Goal: Task Accomplishment & Management: Manage account settings

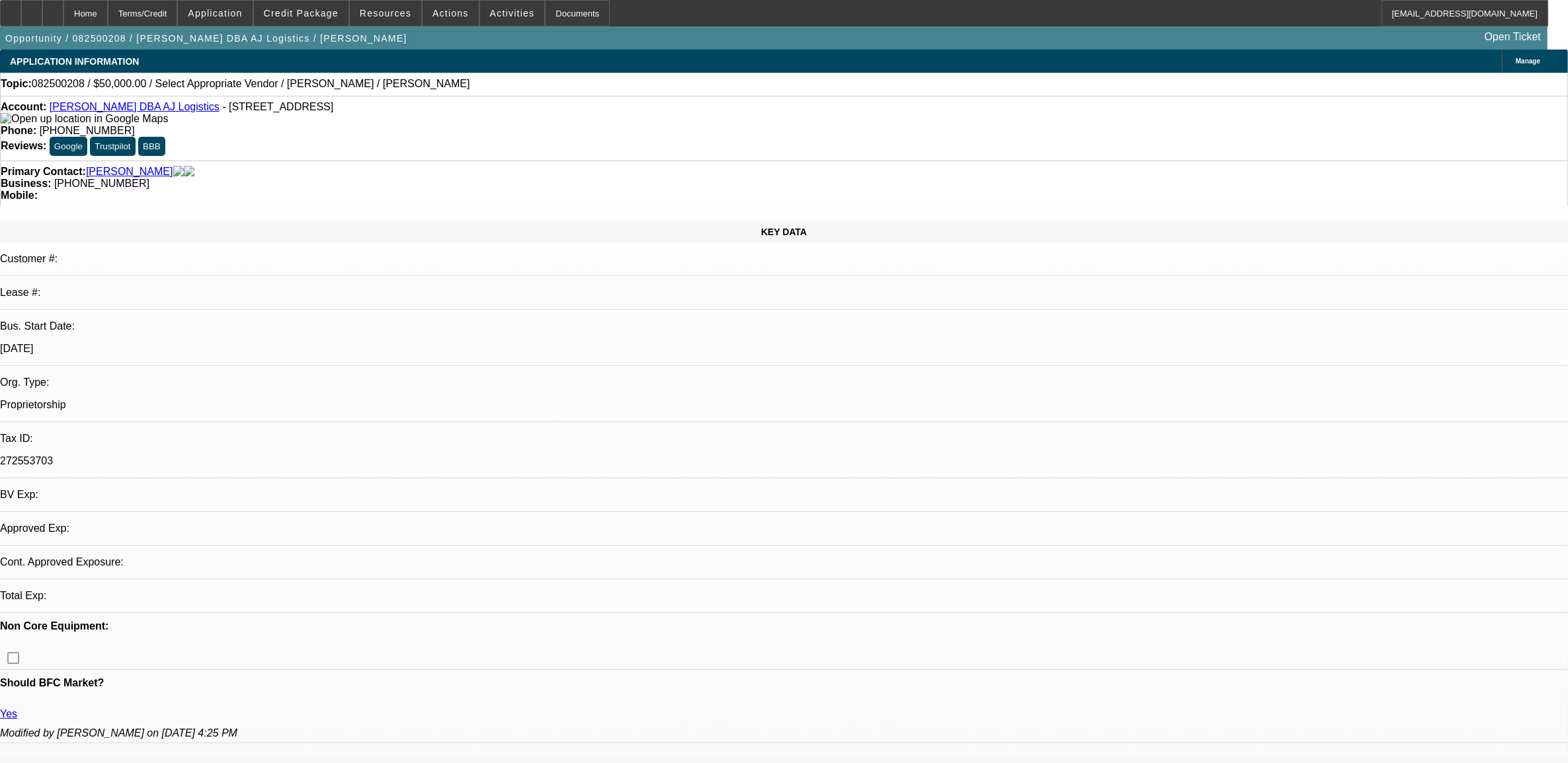
select select "0"
select select "2"
select select "0.1"
select select "1"
select select "2"
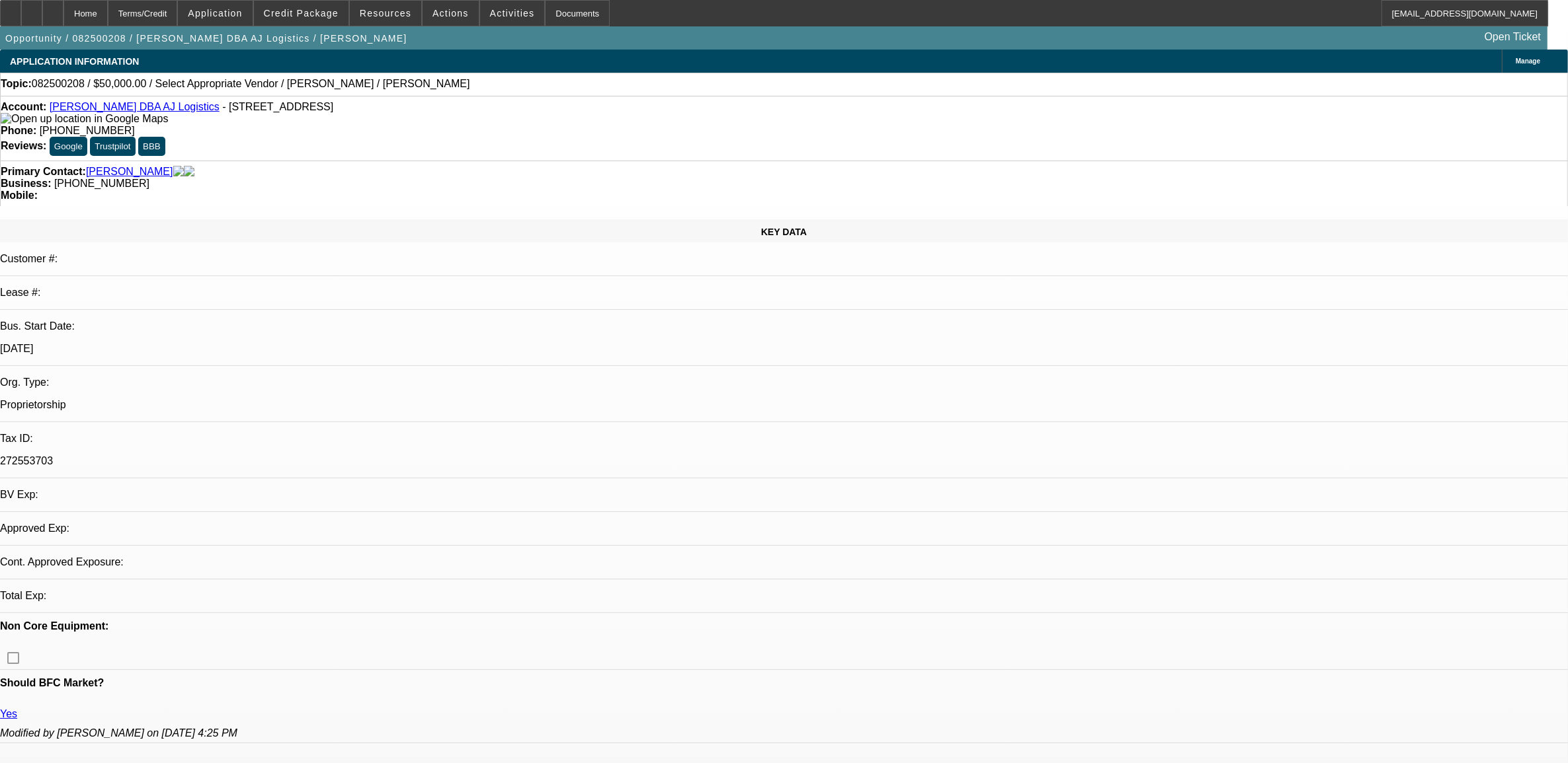
select select "4"
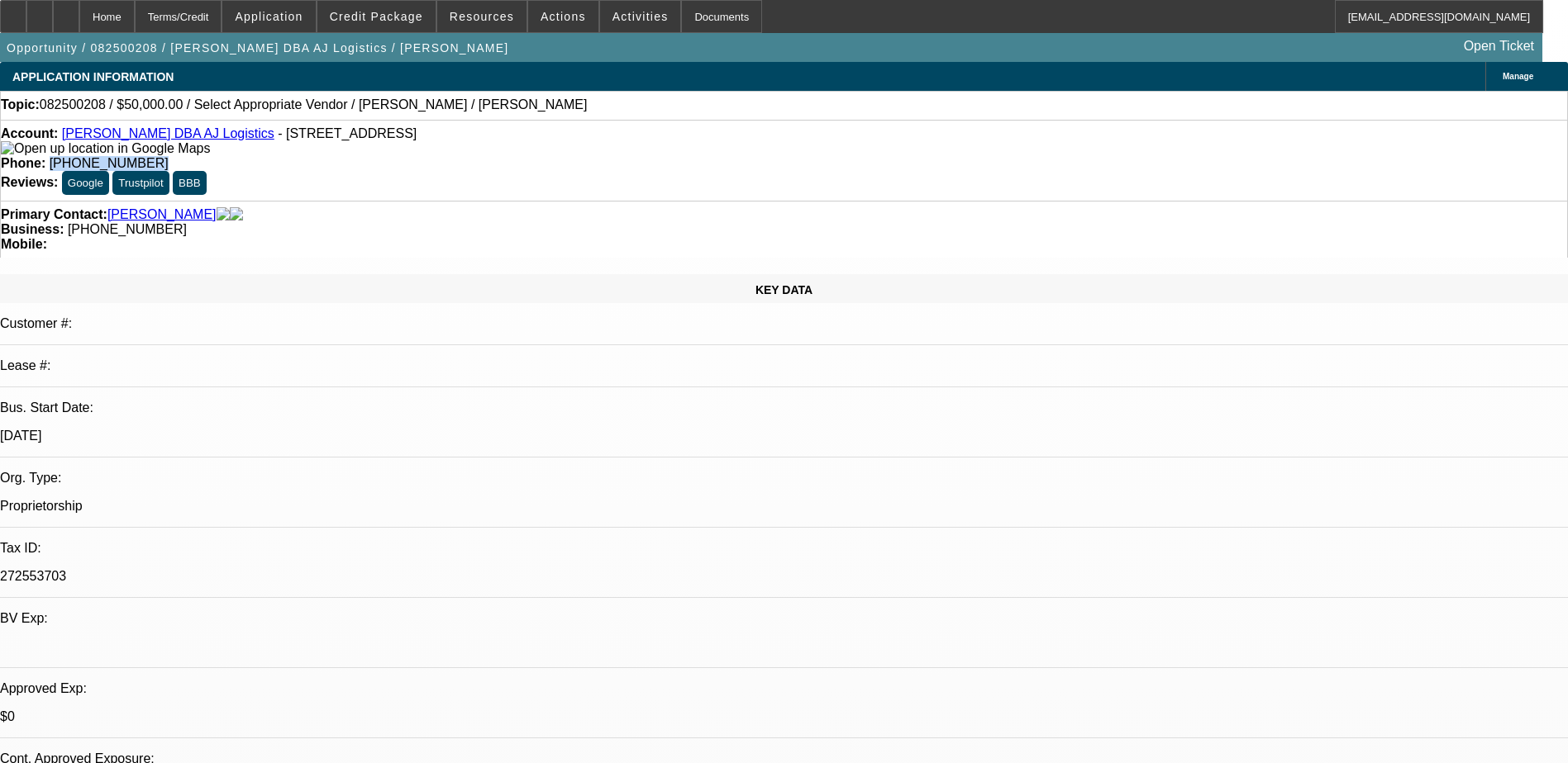
drag, startPoint x: 645, startPoint y: 139, endPoint x: 574, endPoint y: 136, distance: 71.1
click at [574, 157] on div "Phone: (915) 549-9679" at bounding box center [784, 164] width 1567 height 15
copy span "(915) 549-9679"
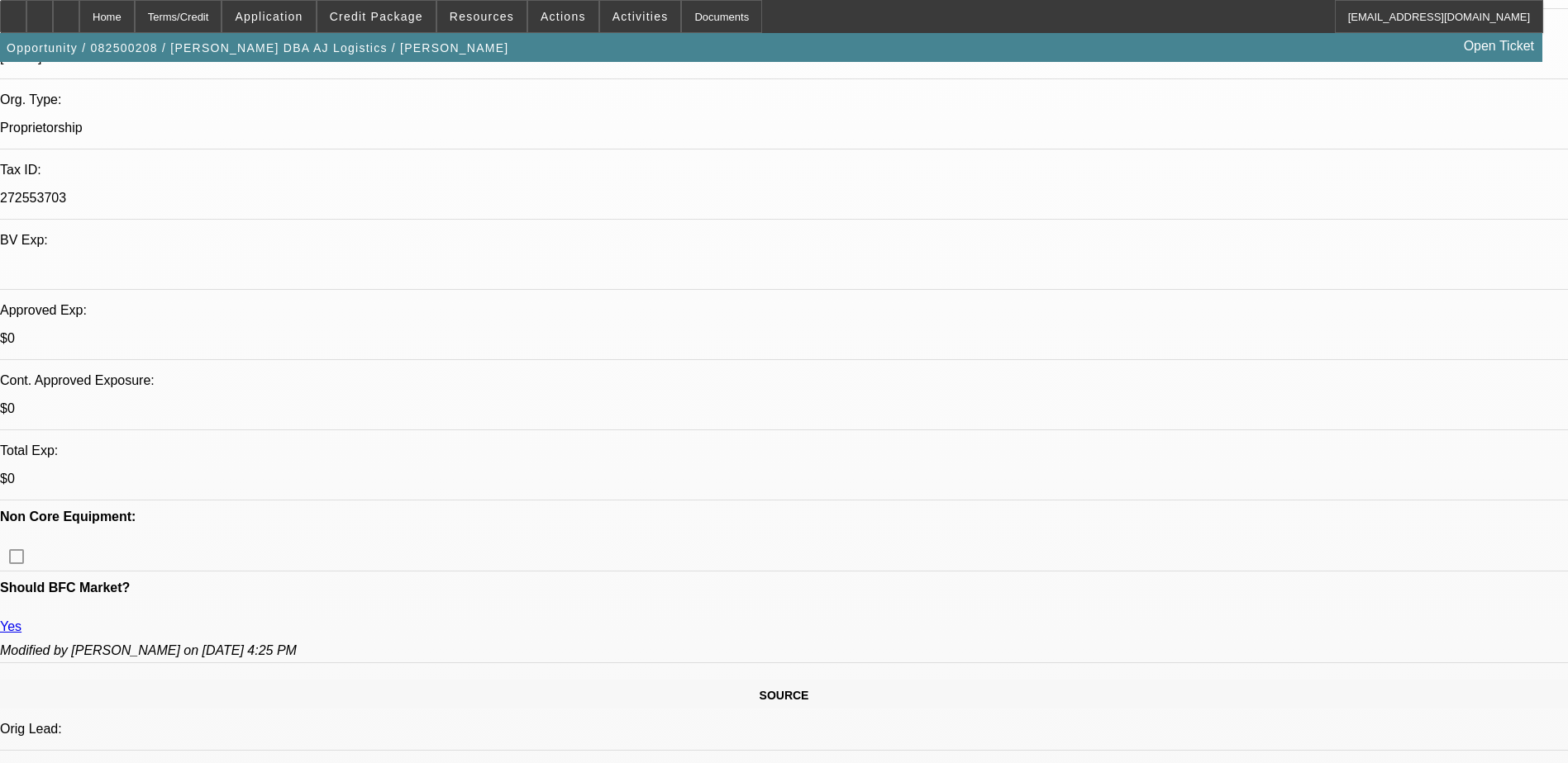
scroll to position [579, 0]
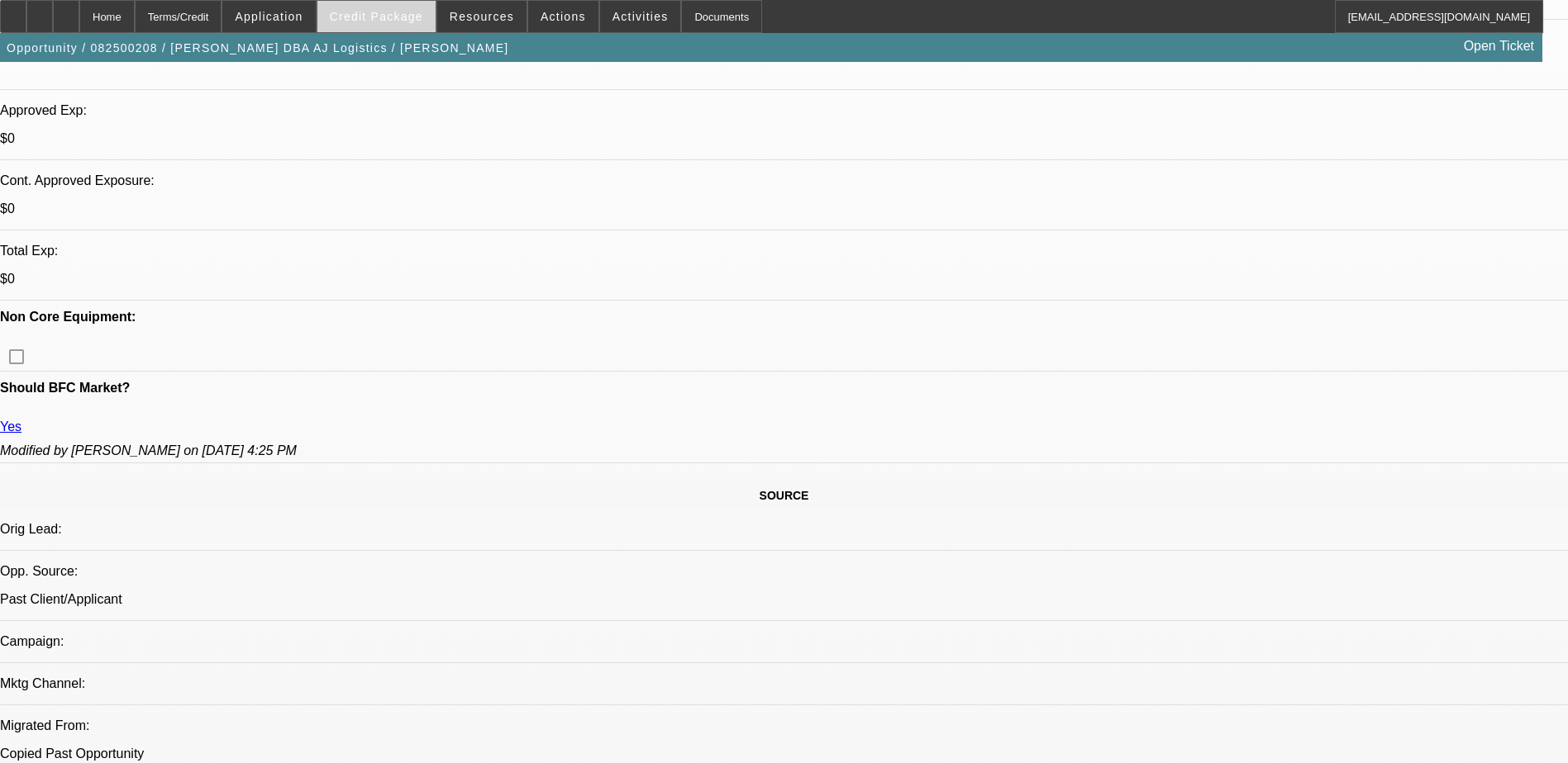
click at [402, 15] on span "Credit Package" at bounding box center [376, 16] width 94 height 13
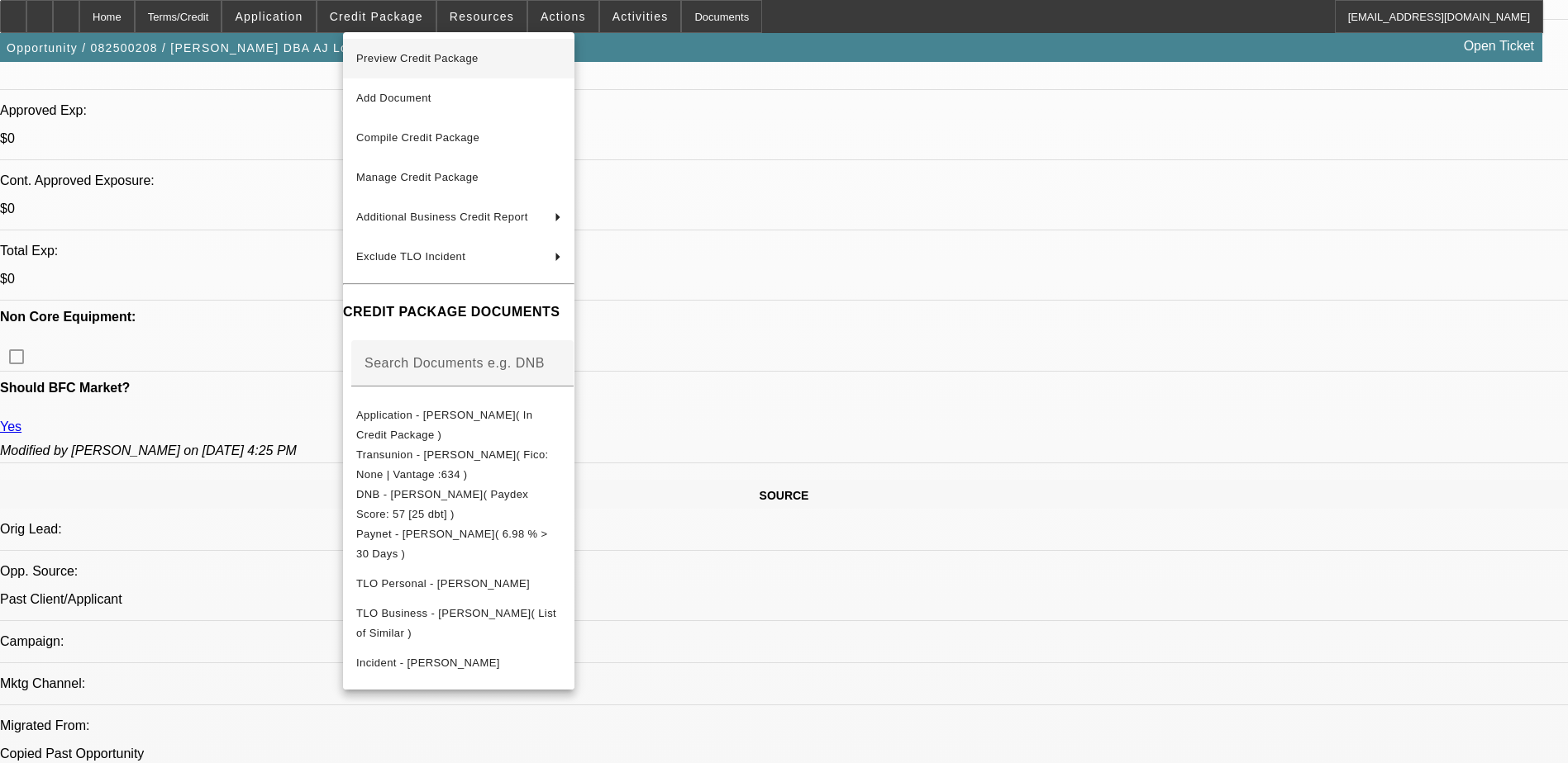
click at [474, 64] on span "Preview Credit Package" at bounding box center [459, 58] width 205 height 20
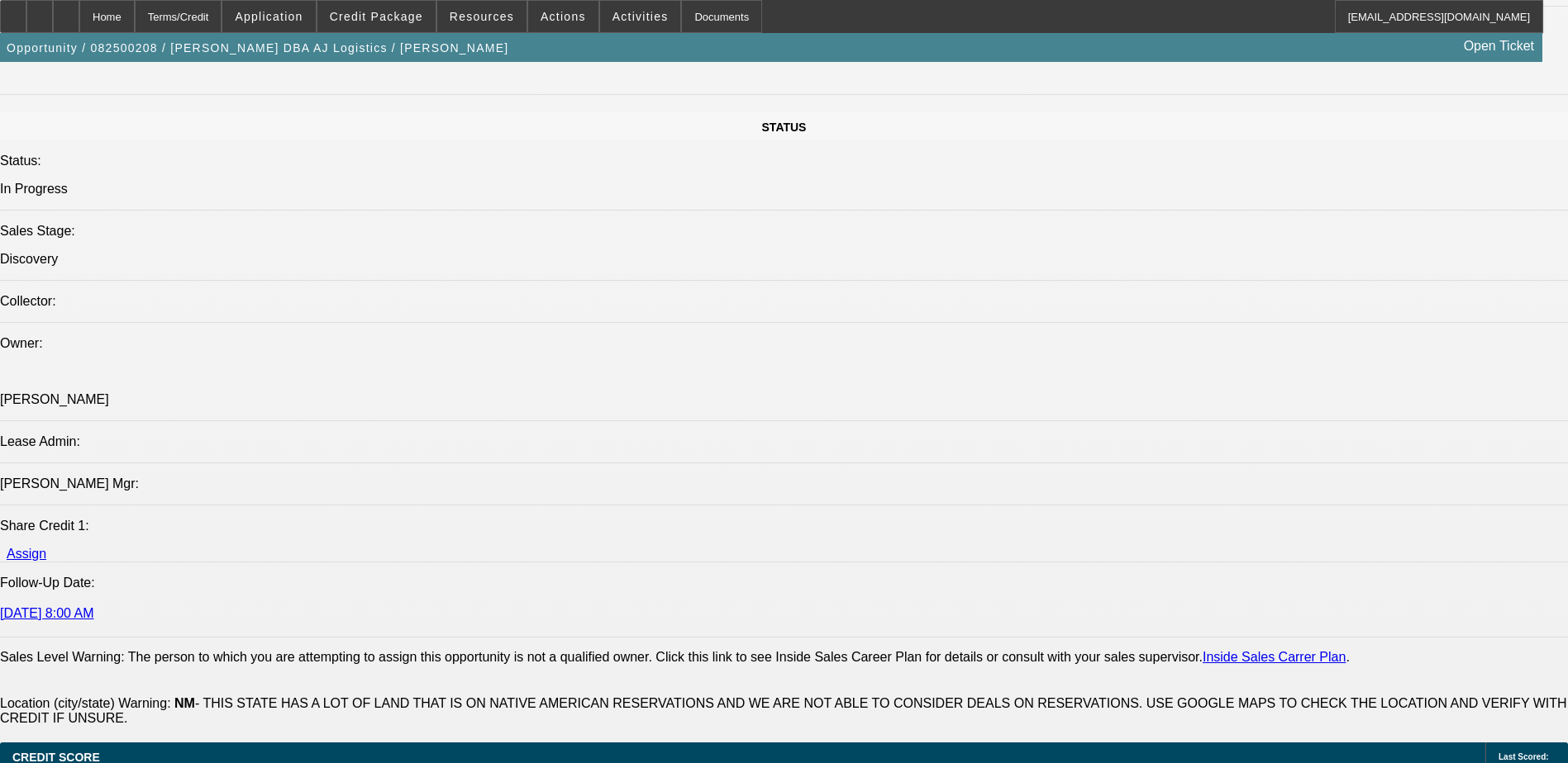
scroll to position [1570, 0]
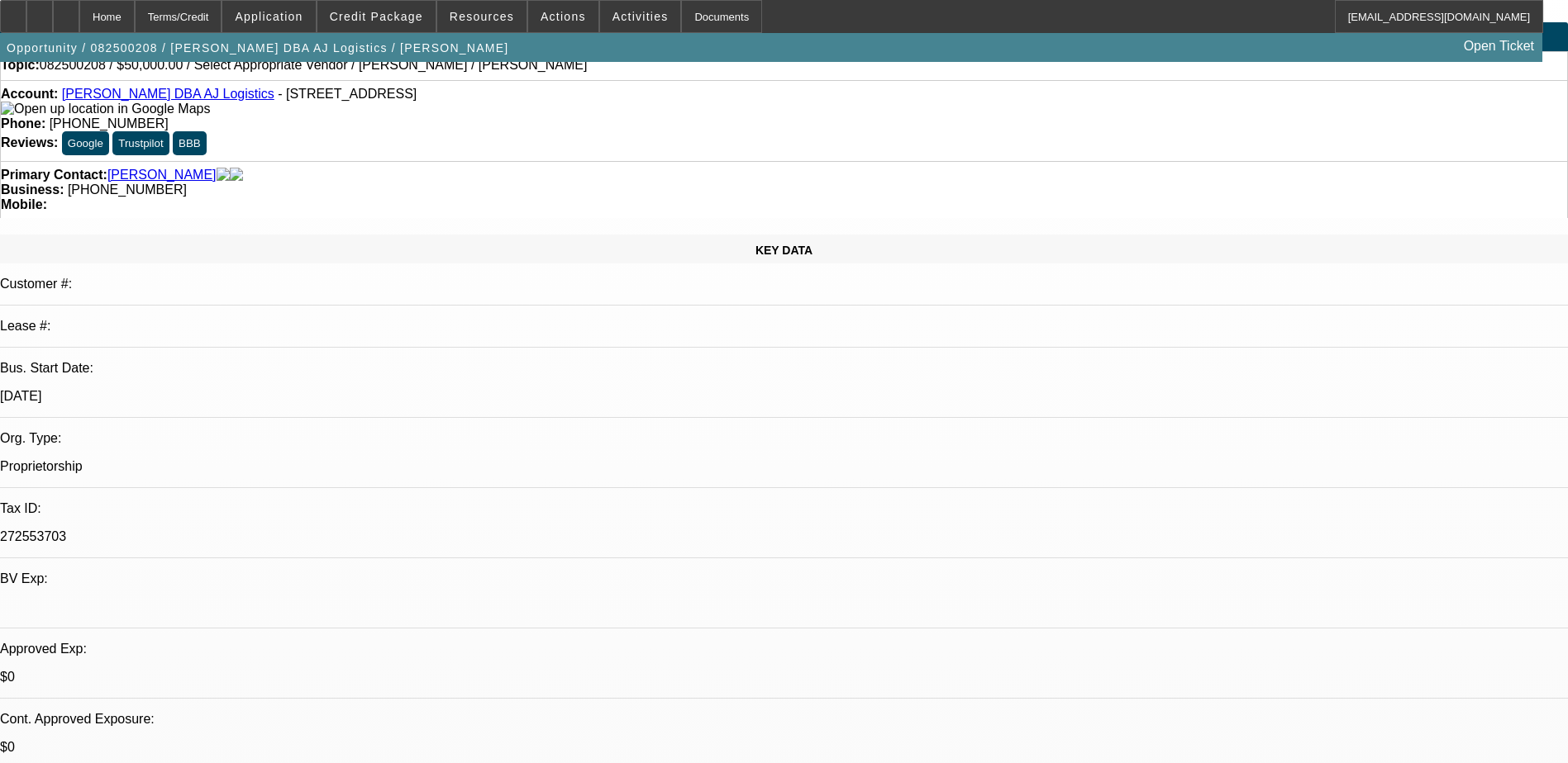
scroll to position [0, 0]
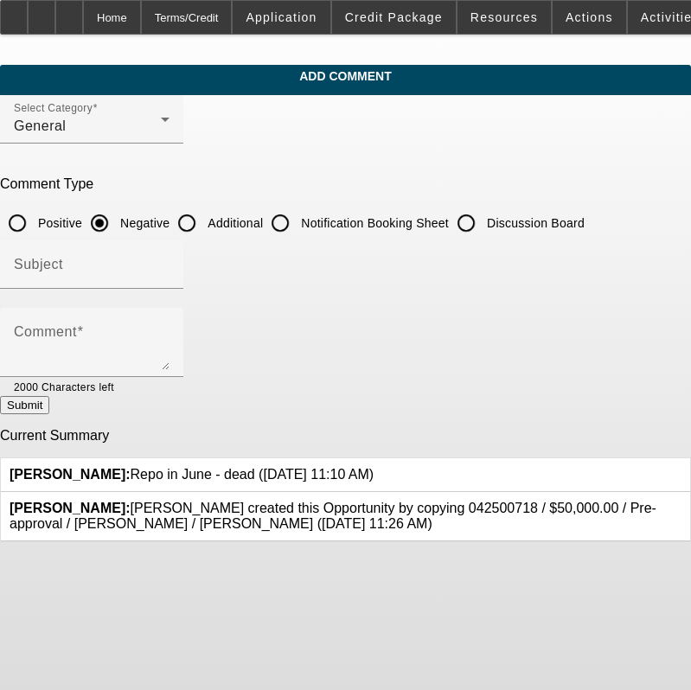
click at [374, 467] on icon at bounding box center [374, 467] width 0 height 0
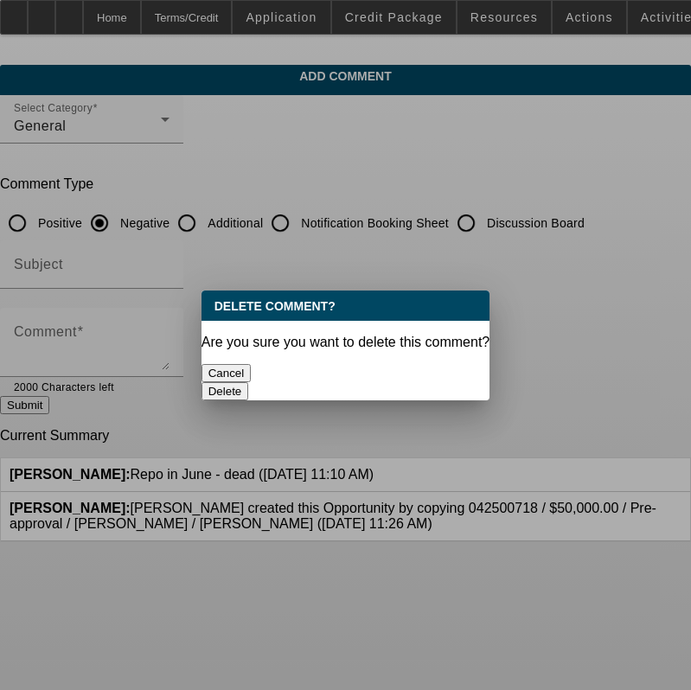
click at [249, 382] on button "Delete" at bounding box center [226, 391] width 48 height 18
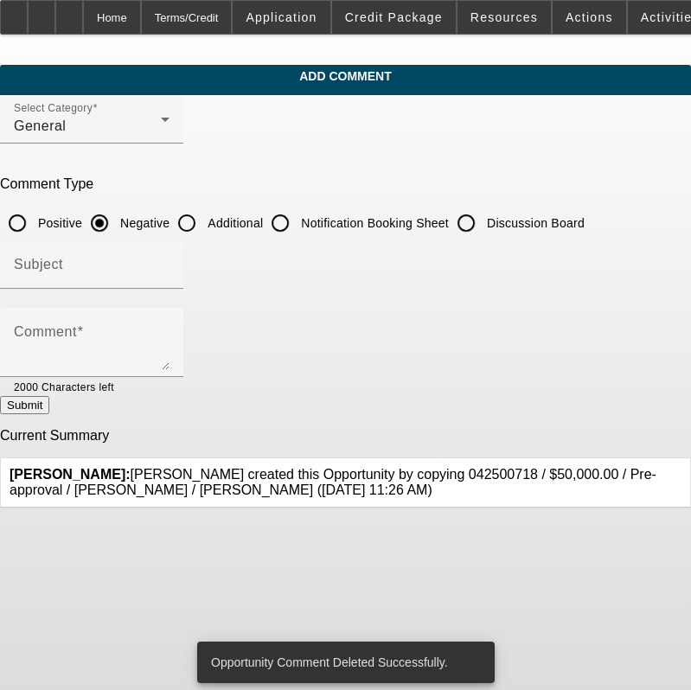
click at [204, 215] on input "Additional" at bounding box center [187, 223] width 35 height 35
radio input "true"
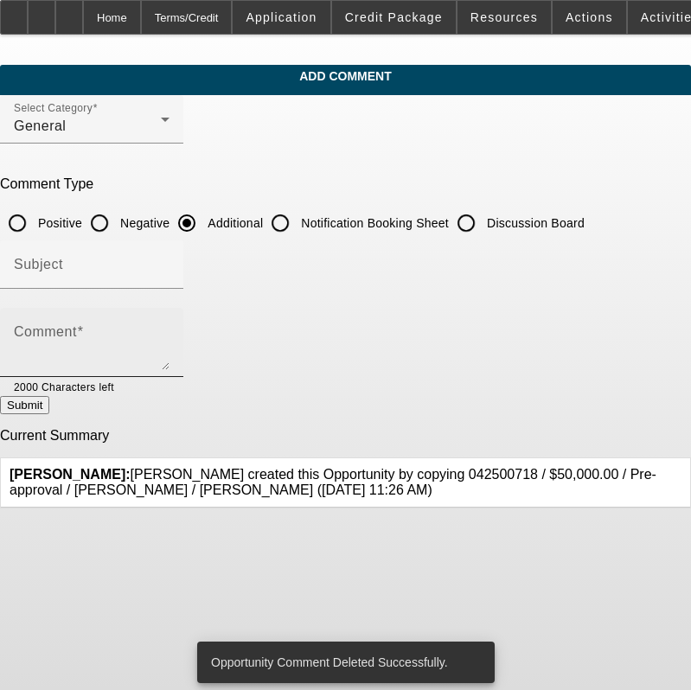
click at [153, 324] on div "Comment" at bounding box center [92, 342] width 156 height 69
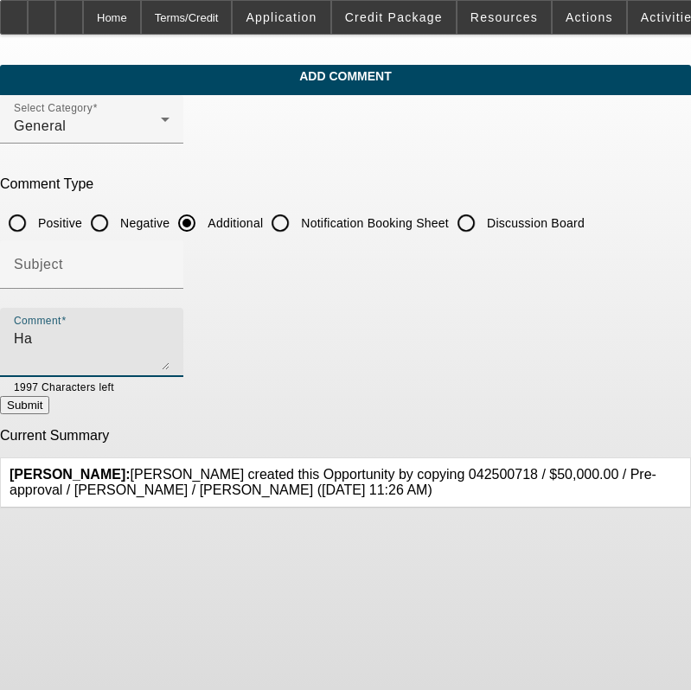
type textarea "H"
type textarea "Has approval w/10k down payment, still wants to see what we can do, Repo in Jun…"
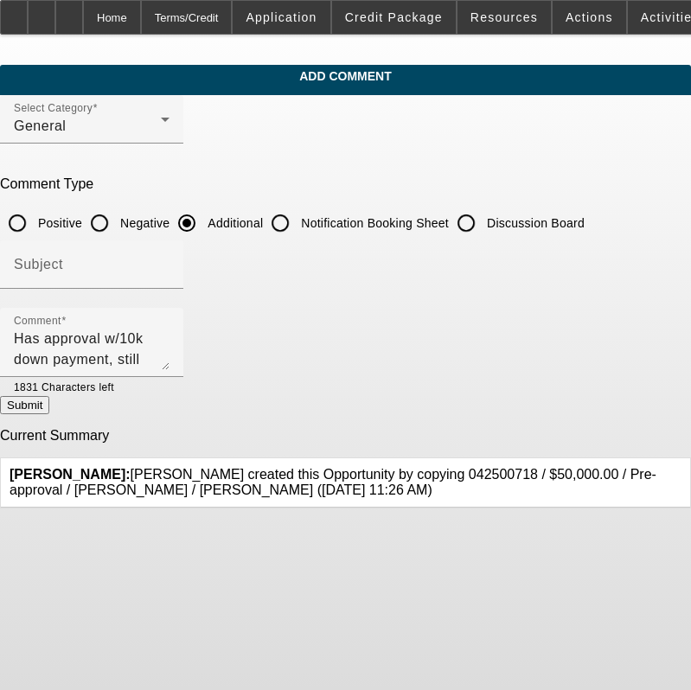
click at [49, 401] on button "Submit" at bounding box center [24, 405] width 49 height 18
radio input "true"
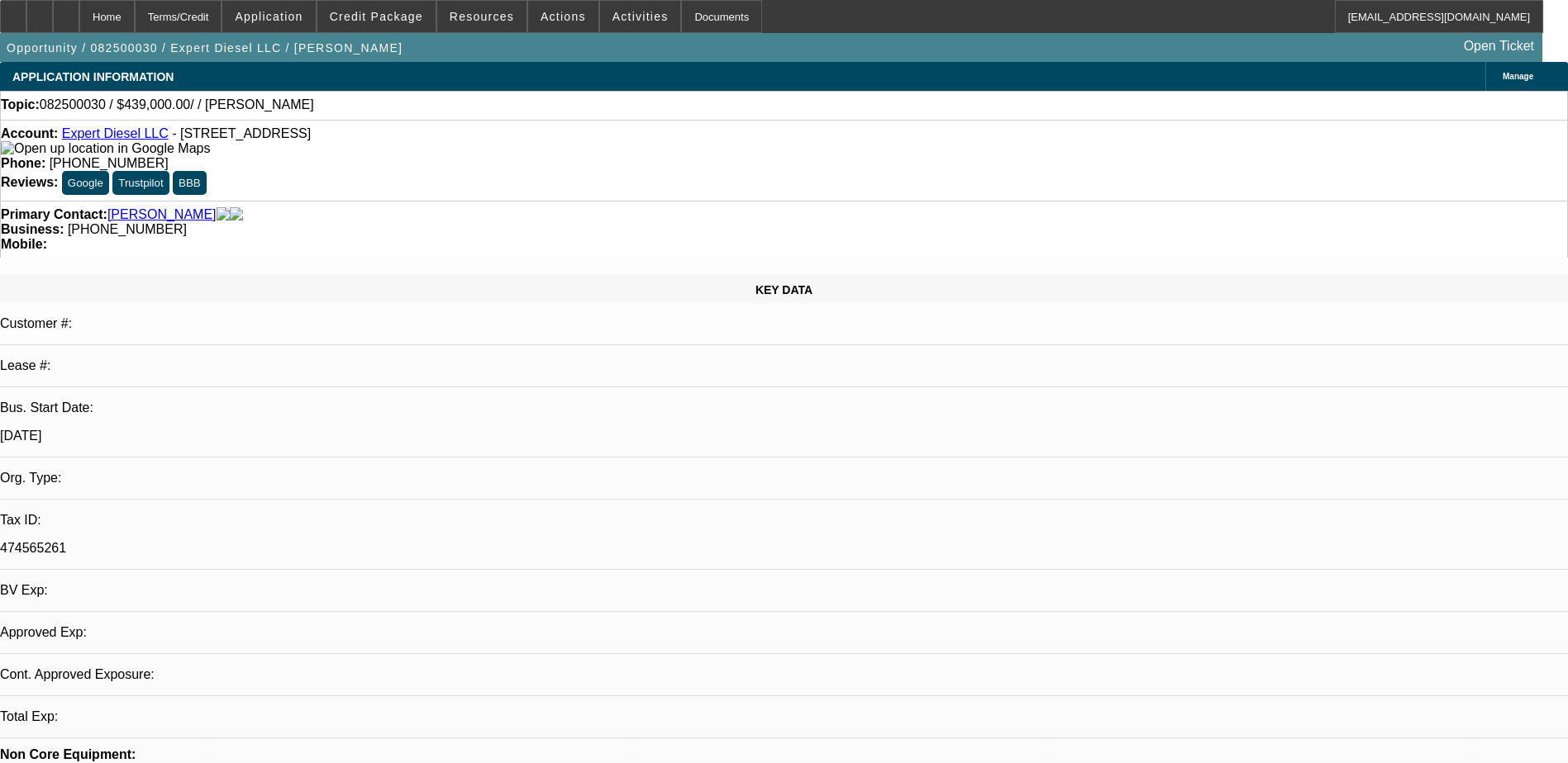
select select "0"
select select "2"
select select "0.1"
select select "4"
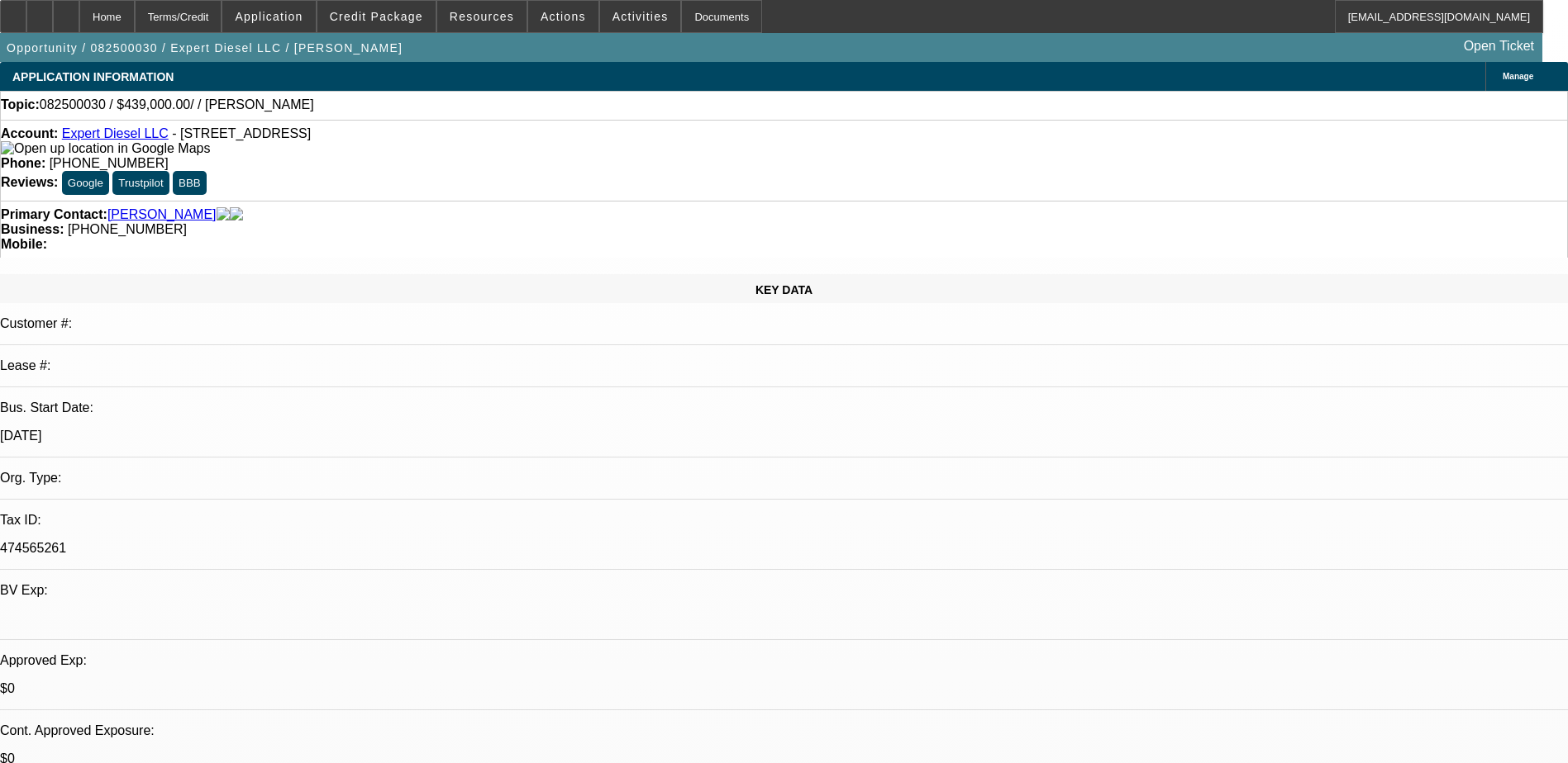
click at [101, 138] on link "Expert Diesel LLC" at bounding box center [116, 133] width 107 height 14
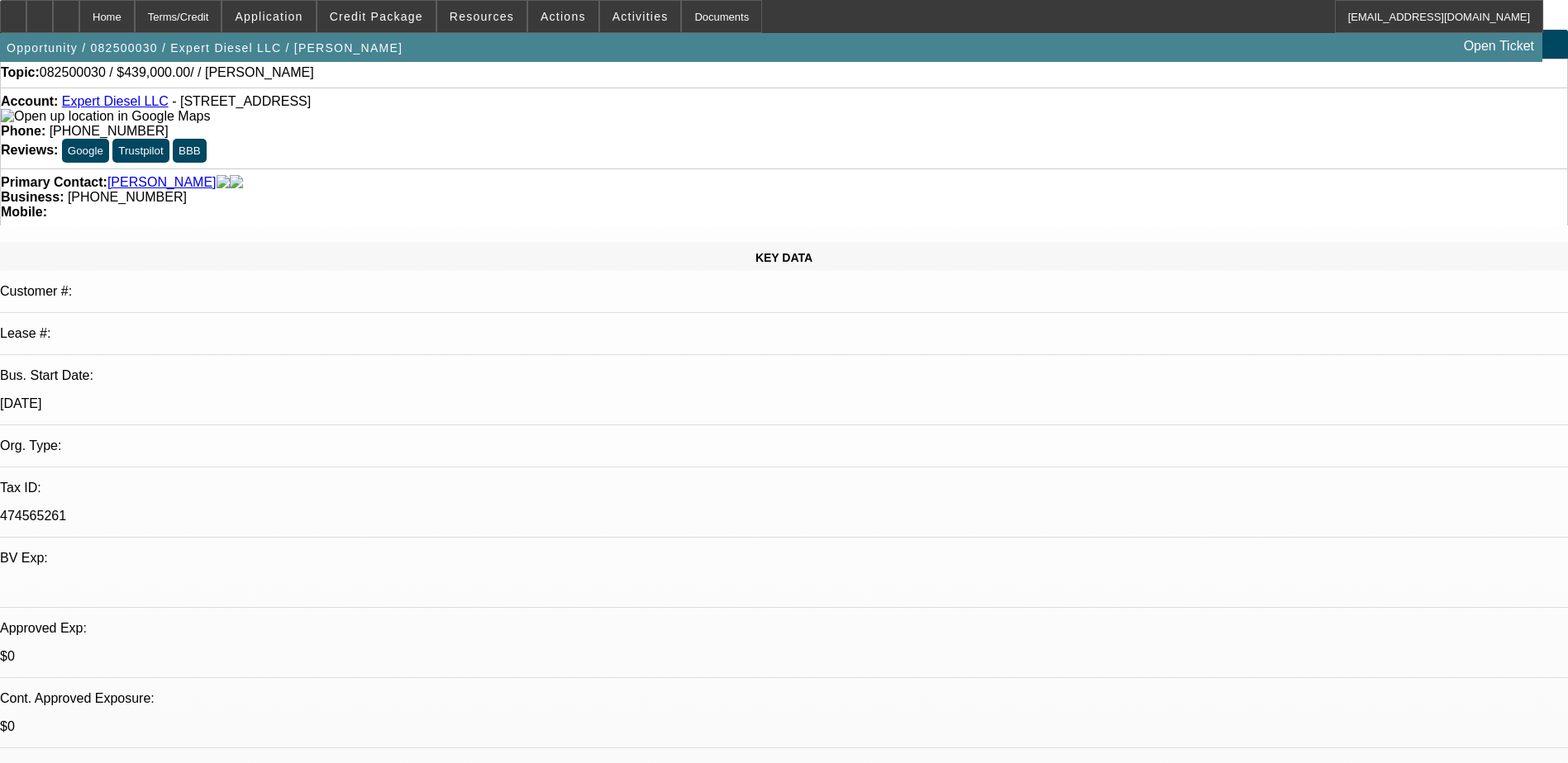
scroll to position [83, 0]
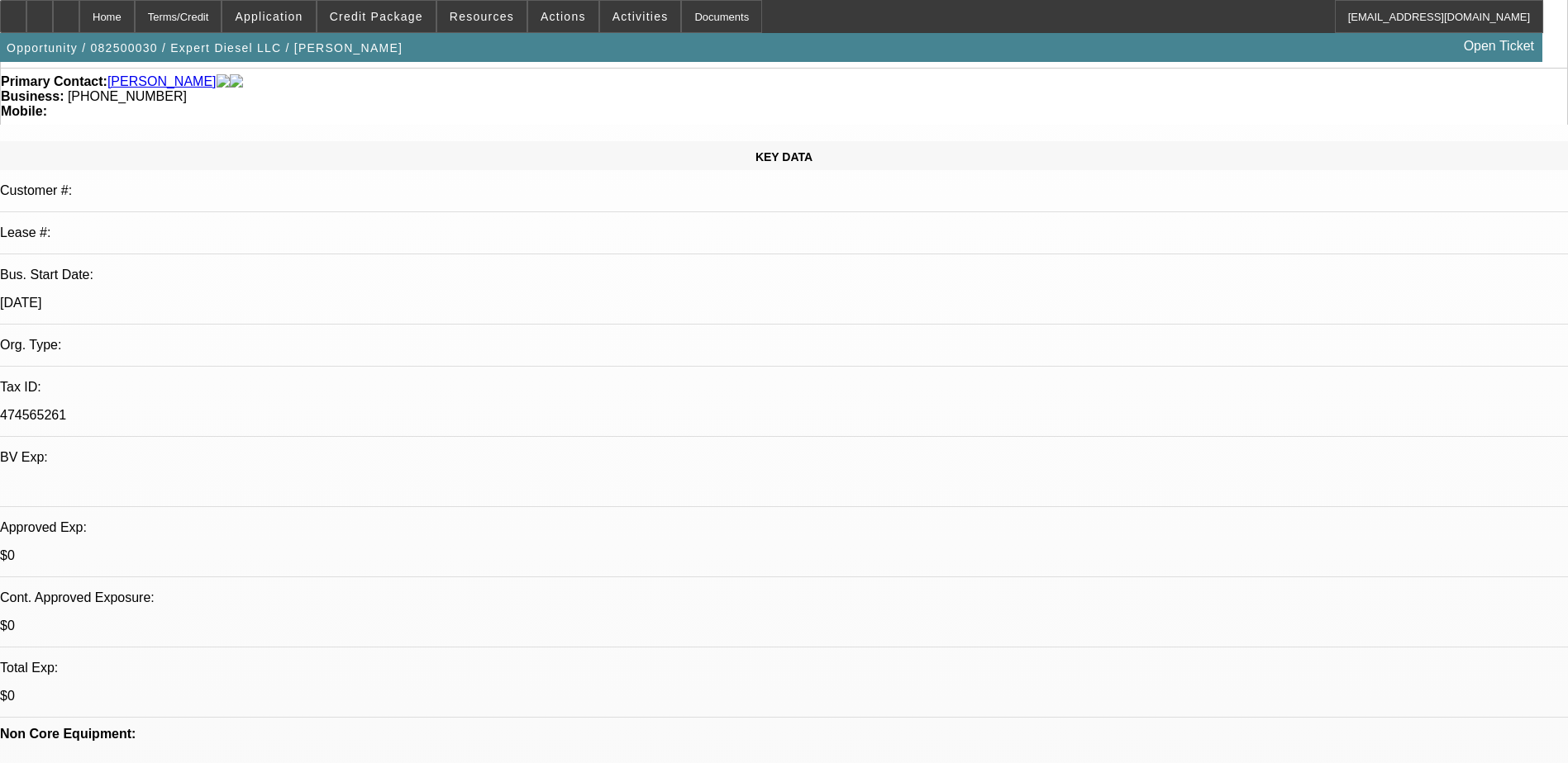
scroll to position [0, 0]
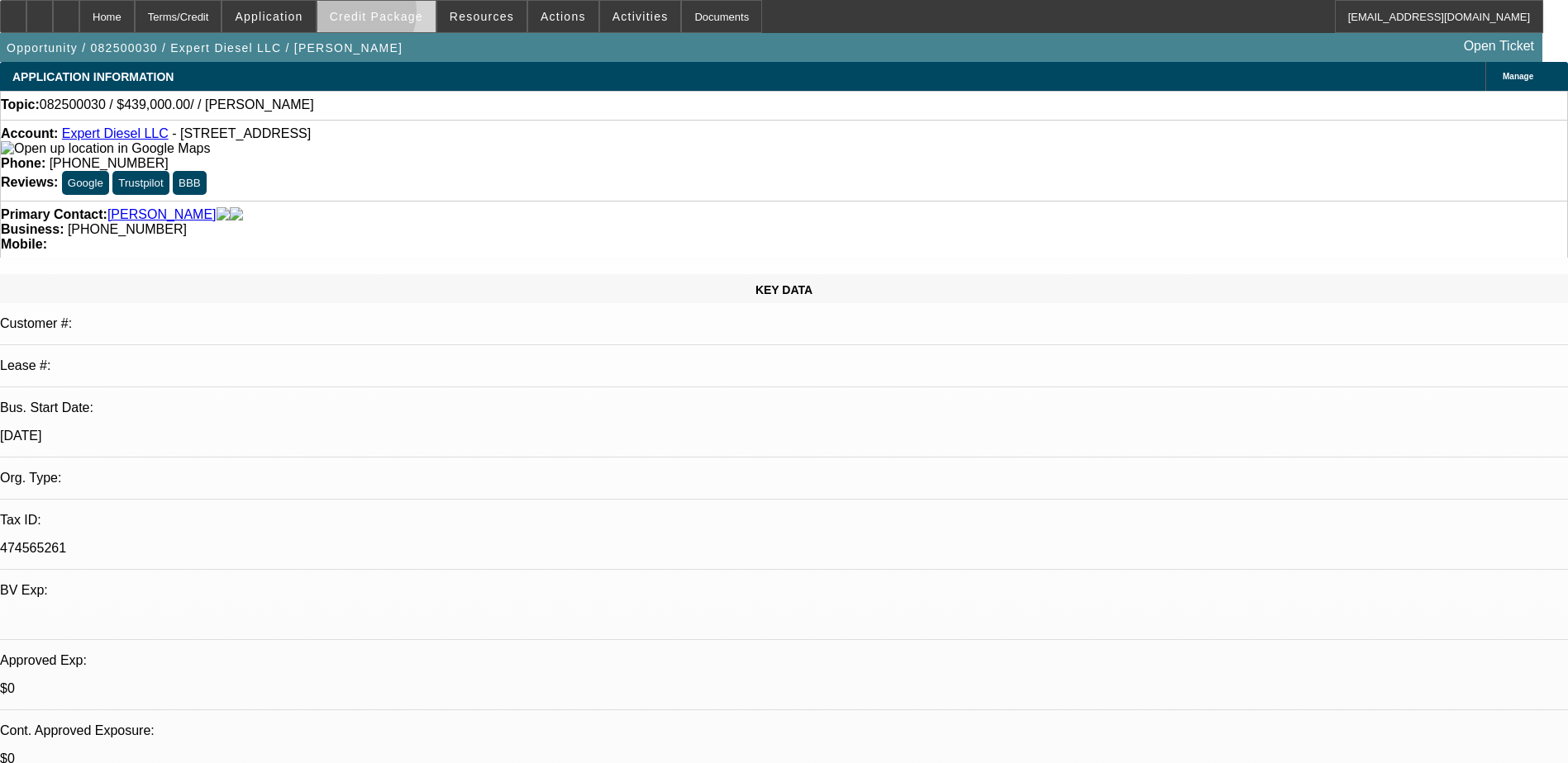
click at [380, 15] on span "Credit Package" at bounding box center [376, 16] width 94 height 13
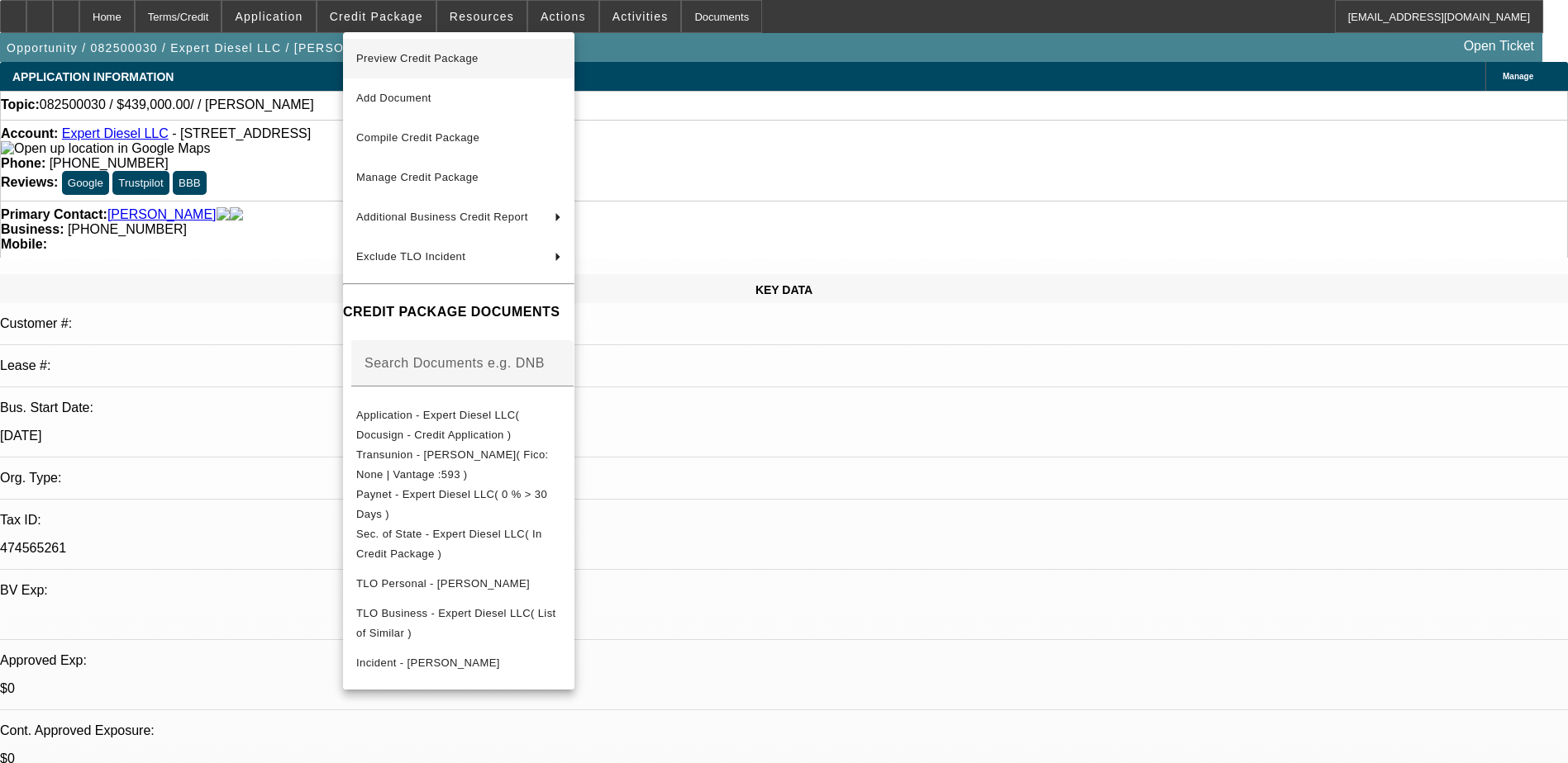
click at [430, 52] on span "Preview Credit Package" at bounding box center [459, 58] width 205 height 20
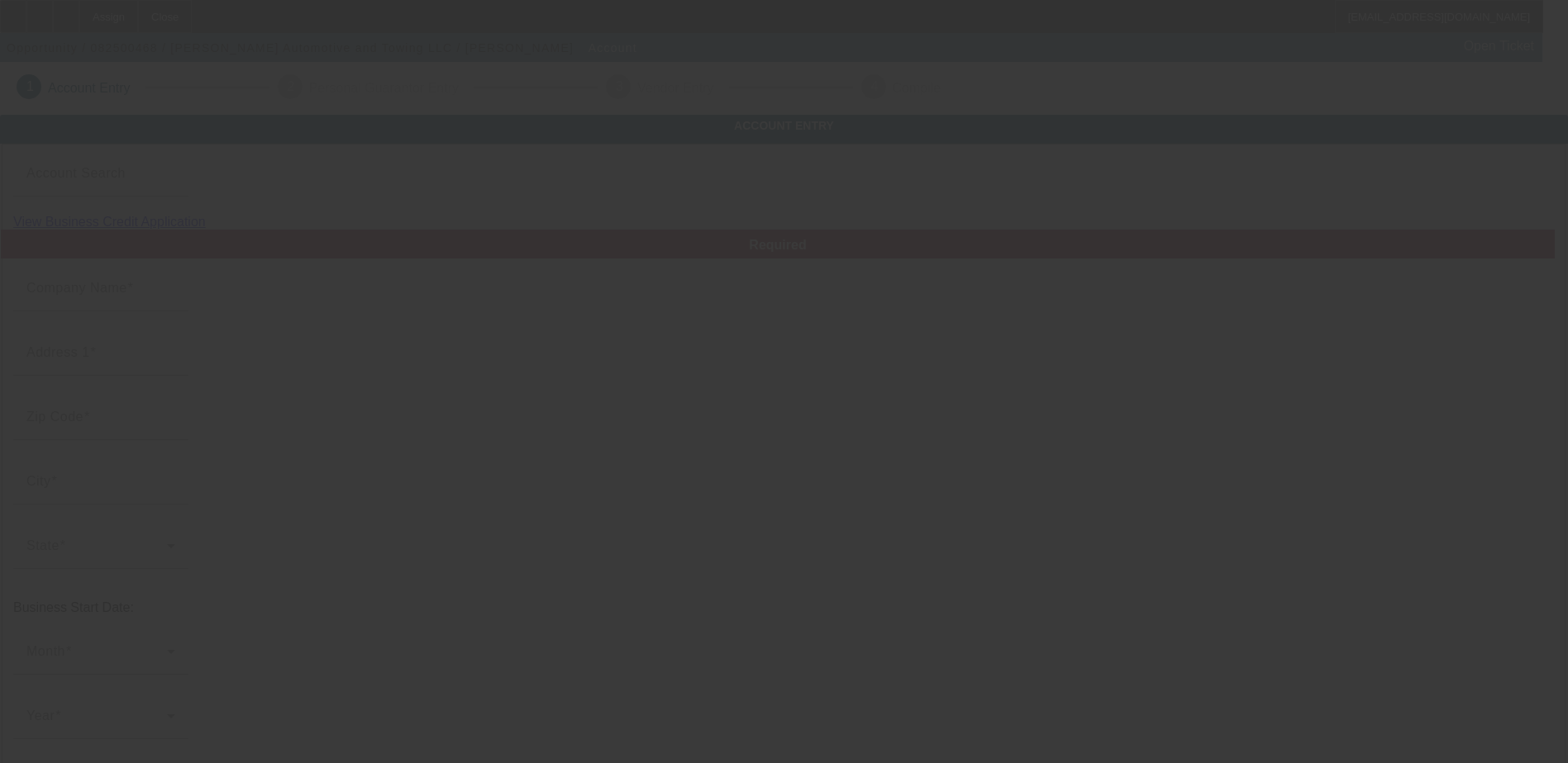
type input "[PERSON_NAME] Automotive and Towing LLC"
type input "655 Fairview Rd"
type input "29680"
type input "Simpsonville"
type input "(864) 828-1119"
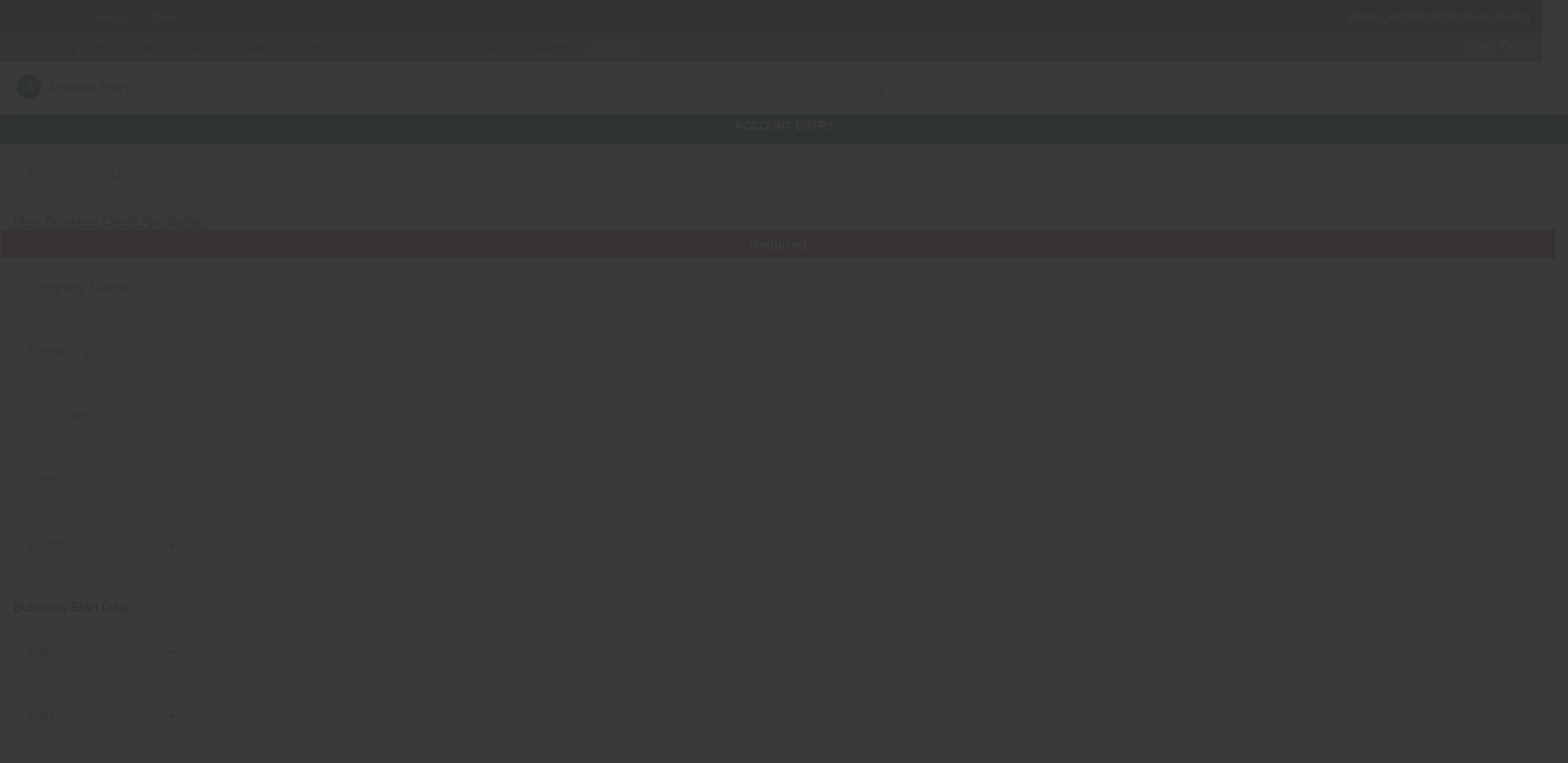
type input "Ste H Pmb 3"
type input "kentaviusroper@yahoo.com"
type input "862005704"
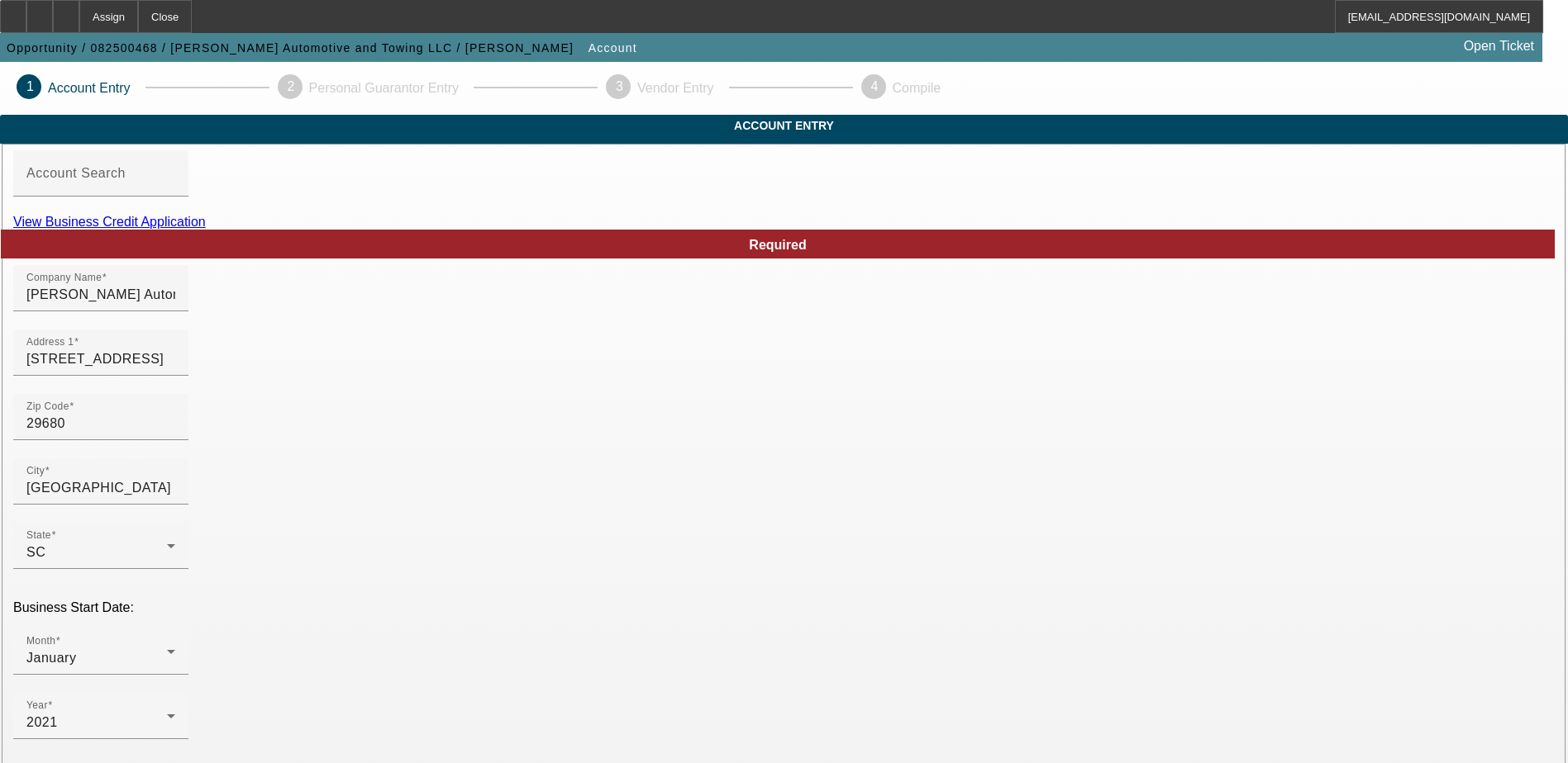
click at [205, 229] on link "View Business Credit Application" at bounding box center [110, 222] width 193 height 14
drag, startPoint x: 429, startPoint y: 392, endPoint x: 211, endPoint y: 385, distance: 218.1
type input "1200 Woodruff rd"
drag, startPoint x: 885, startPoint y: 384, endPoint x: 758, endPoint y: 383, distance: 127.0
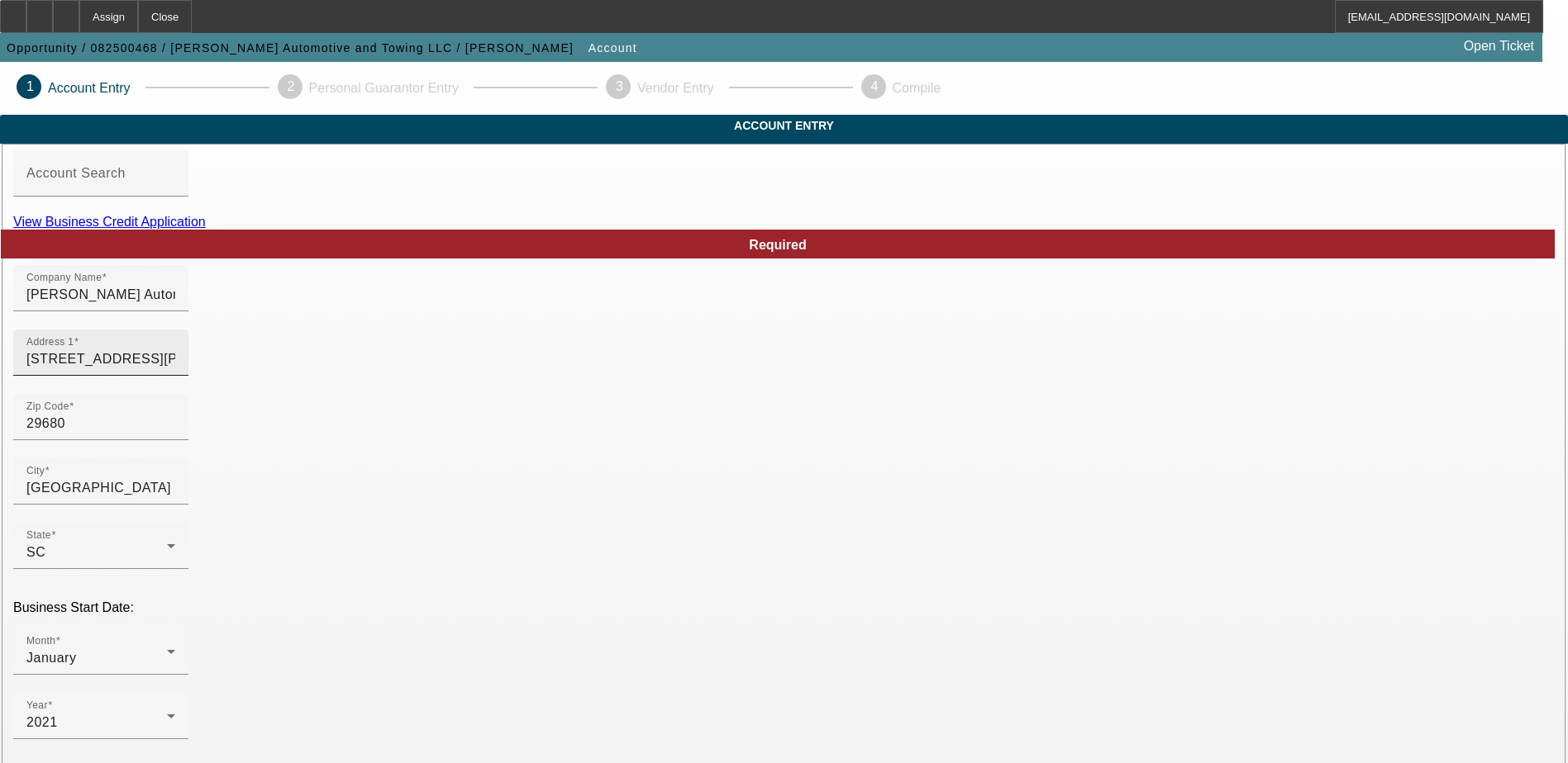
click at [175, 370] on input "1200 Woodruff rd" at bounding box center [101, 359] width 149 height 20
type input "1200 Woodruff RD bldg A-3 Ste 104"
drag, startPoint x: 611, startPoint y: 430, endPoint x: 560, endPoint y: 438, distance: 51.6
click at [611, 430] on div "Zip Code 29680" at bounding box center [784, 426] width 1542 height 64
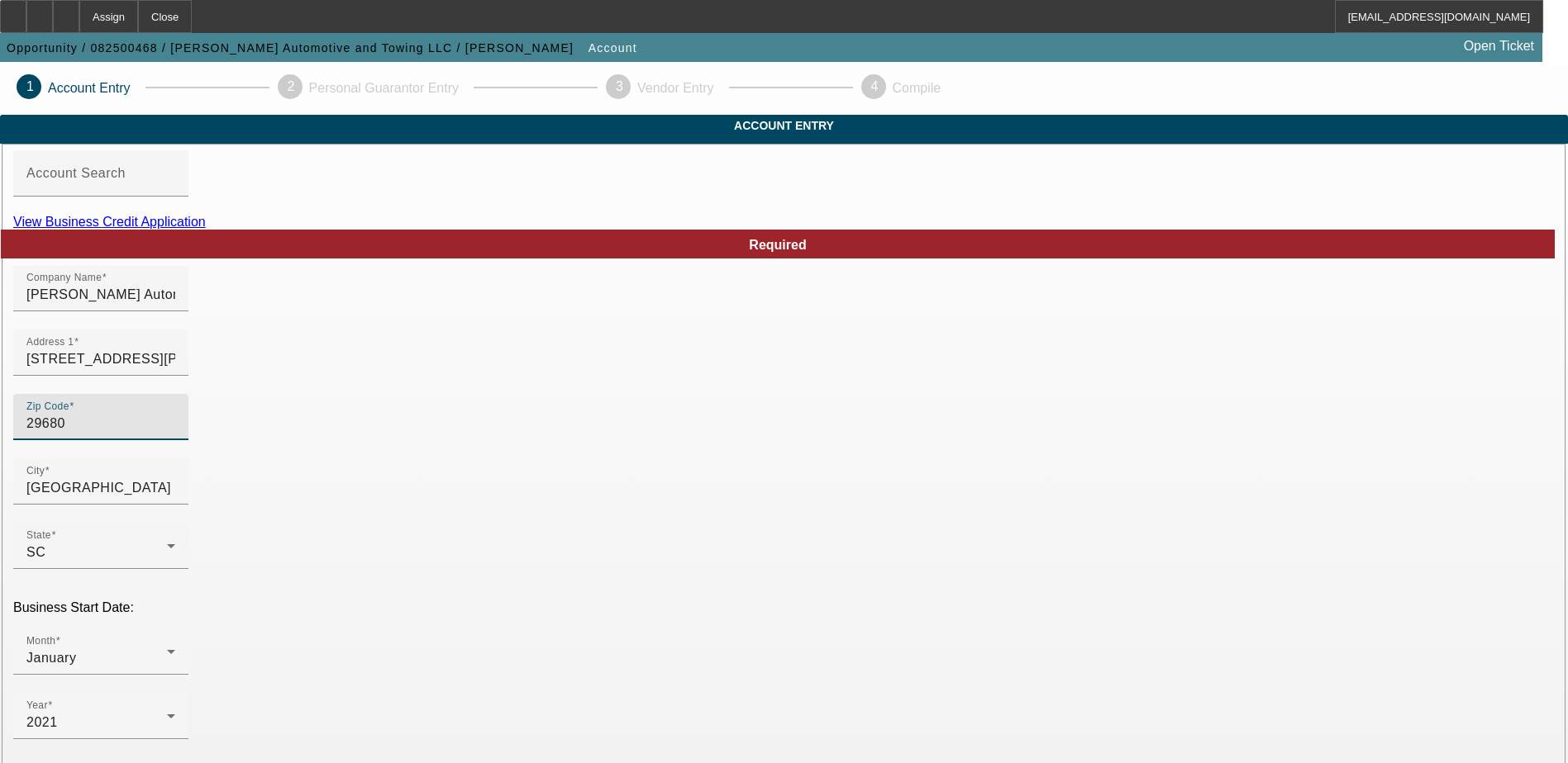
drag, startPoint x: 430, startPoint y: 458, endPoint x: 320, endPoint y: 456, distance: 110.0
click at [188, 440] on div "Zip Code 29680" at bounding box center [100, 417] width 175 height 46
type input "2"
type input "29607"
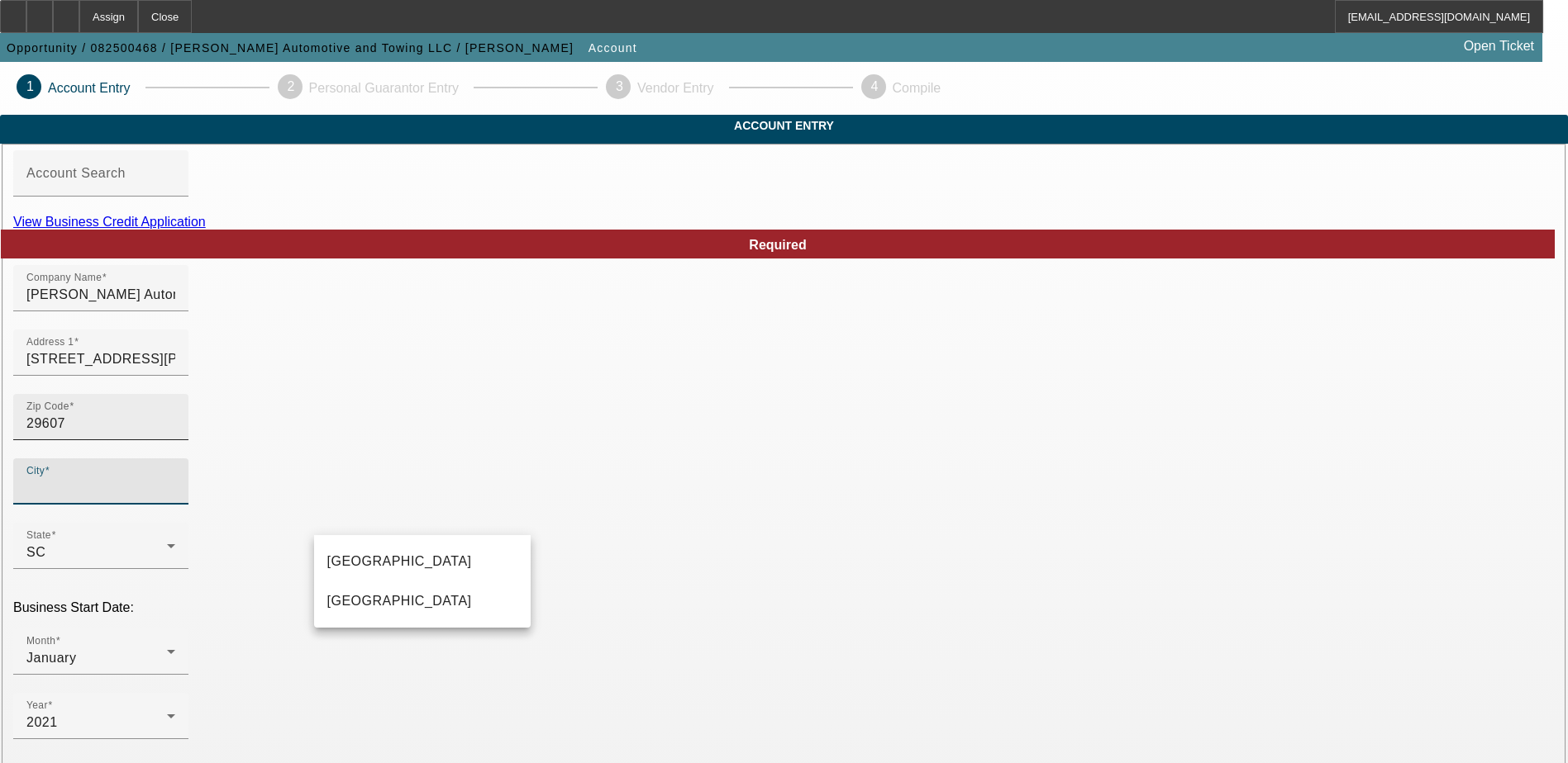
type input "Greenville"
click at [379, 595] on mat-option "Greenville" at bounding box center [422, 602] width 217 height 40
type input "Greenville"
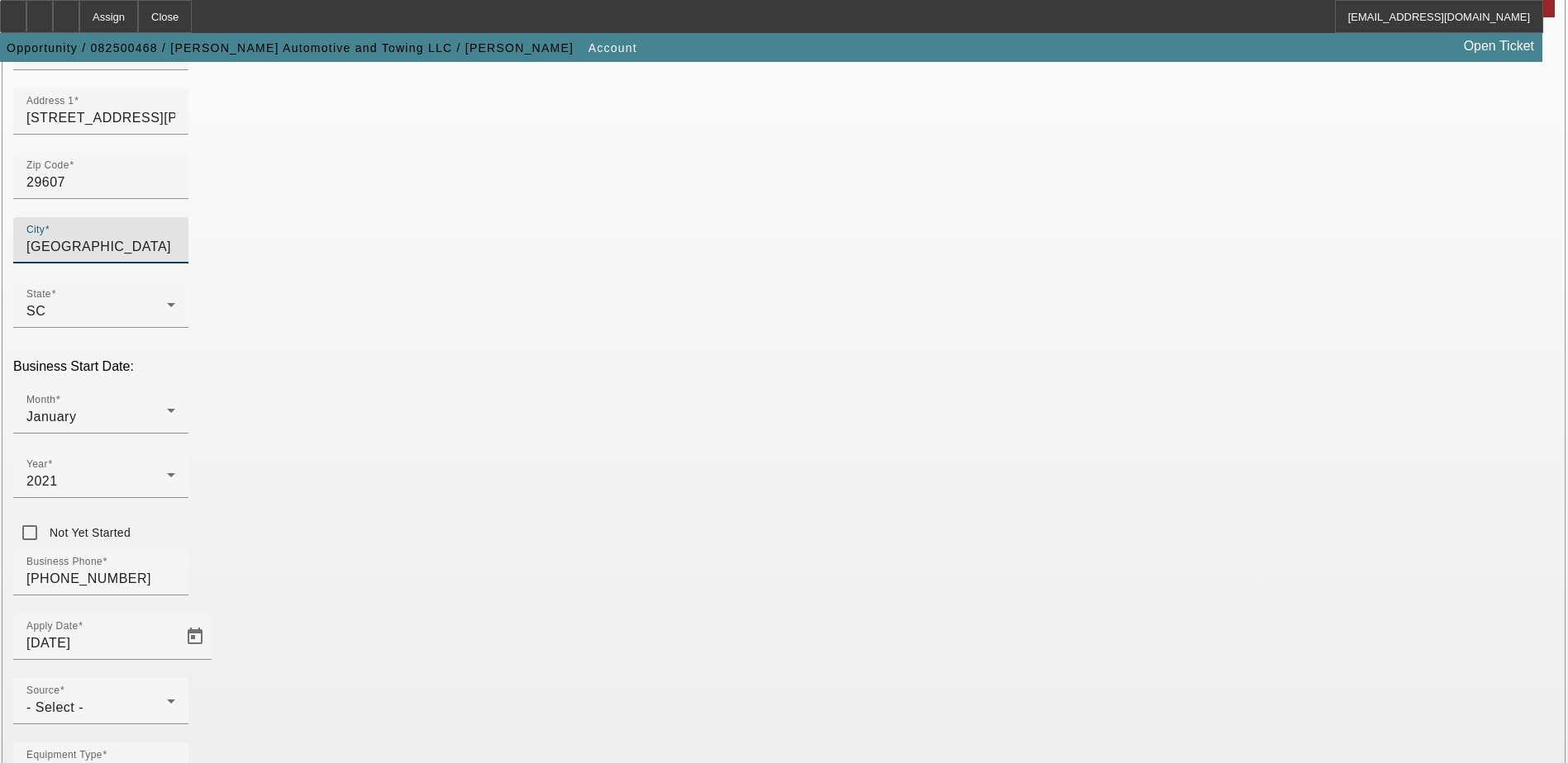
scroll to position [248, 0]
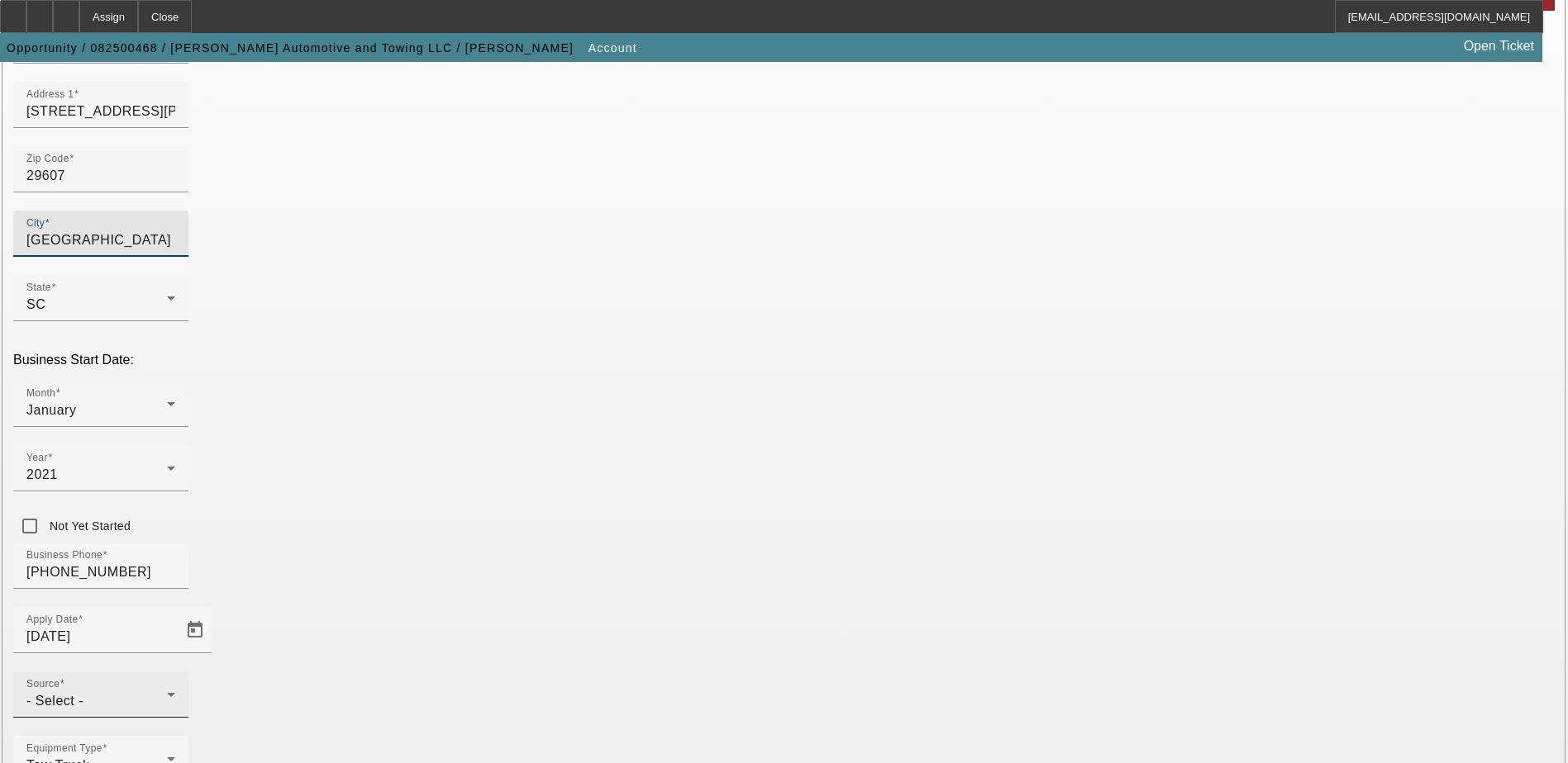
click at [167, 691] on div "- Select -" at bounding box center [97, 701] width 140 height 20
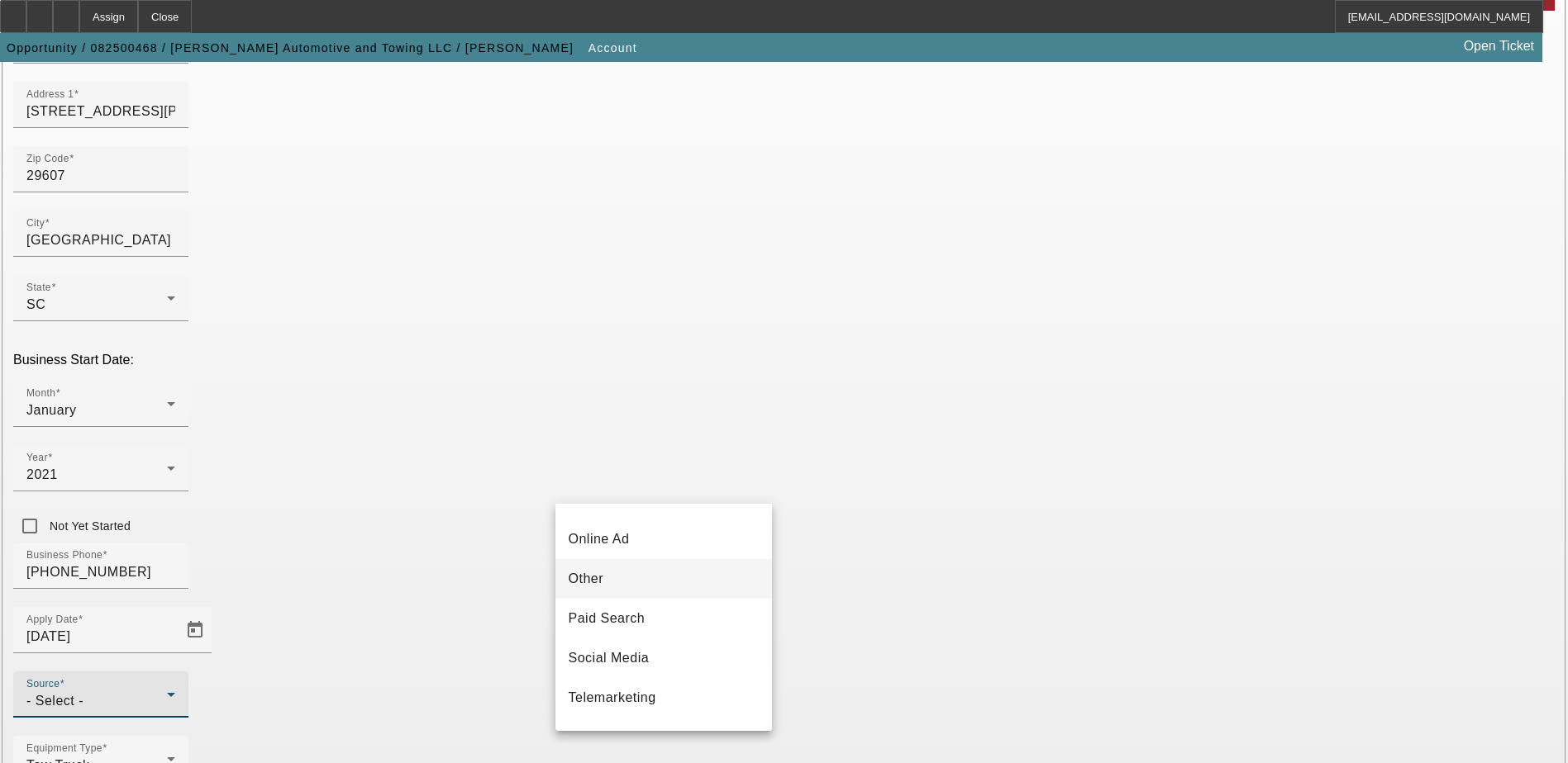
scroll to position [496, 0]
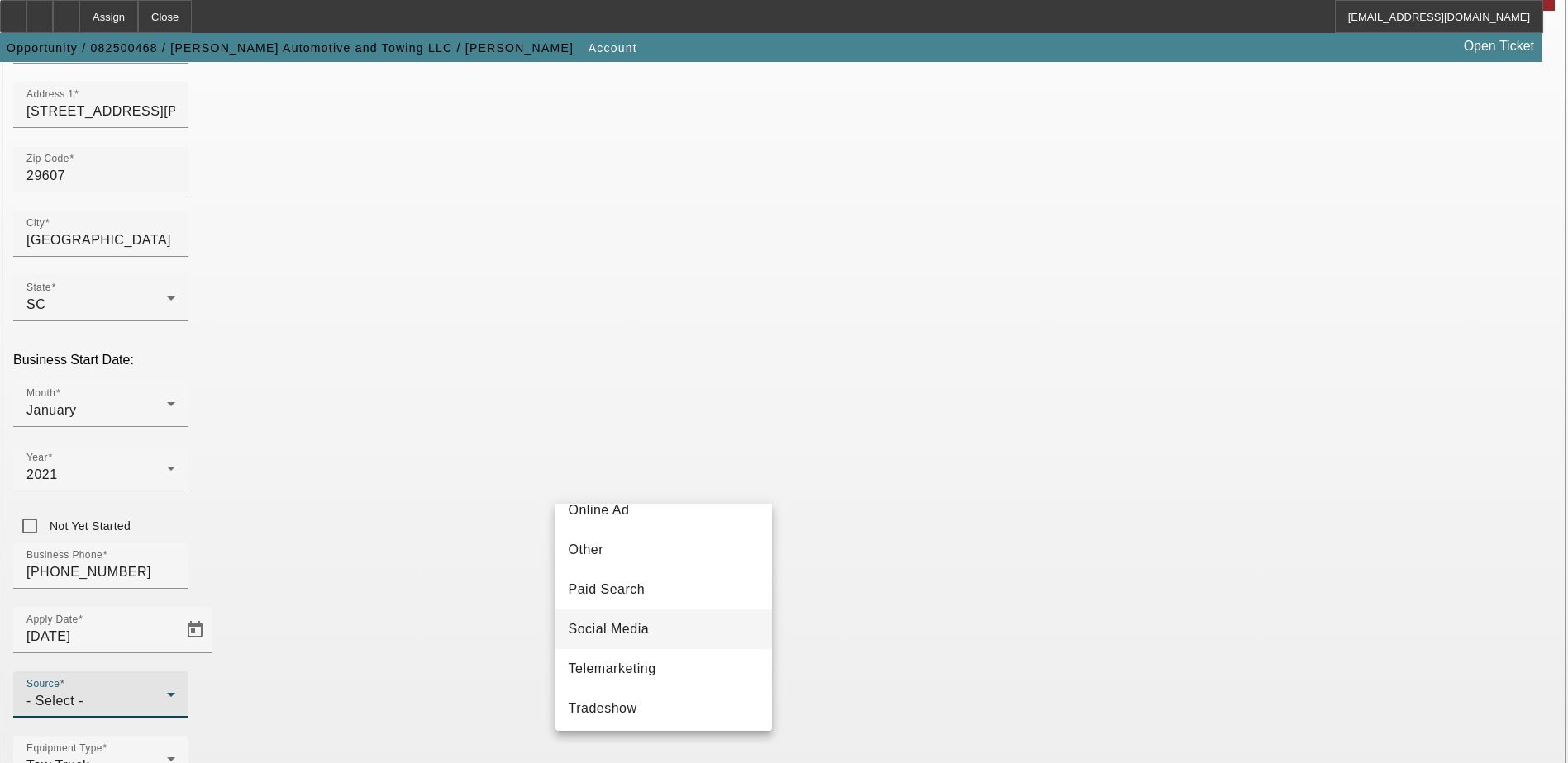
click at [709, 636] on mat-option "Social Media" at bounding box center [663, 630] width 217 height 40
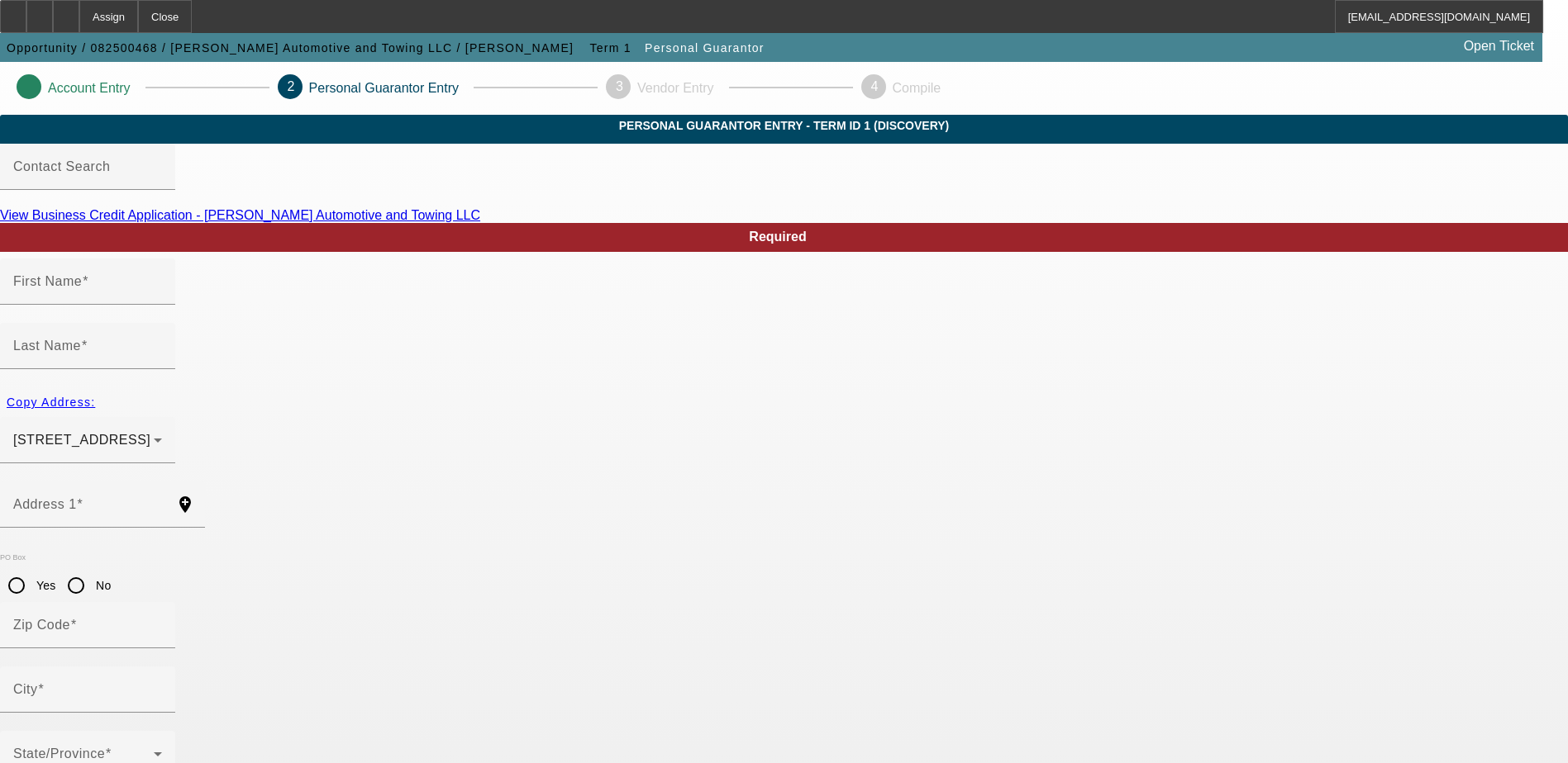
type input "Kentavius"
type input "Roper"
type input "655 Fairview Rd"
radio input "true"
type input "29680"
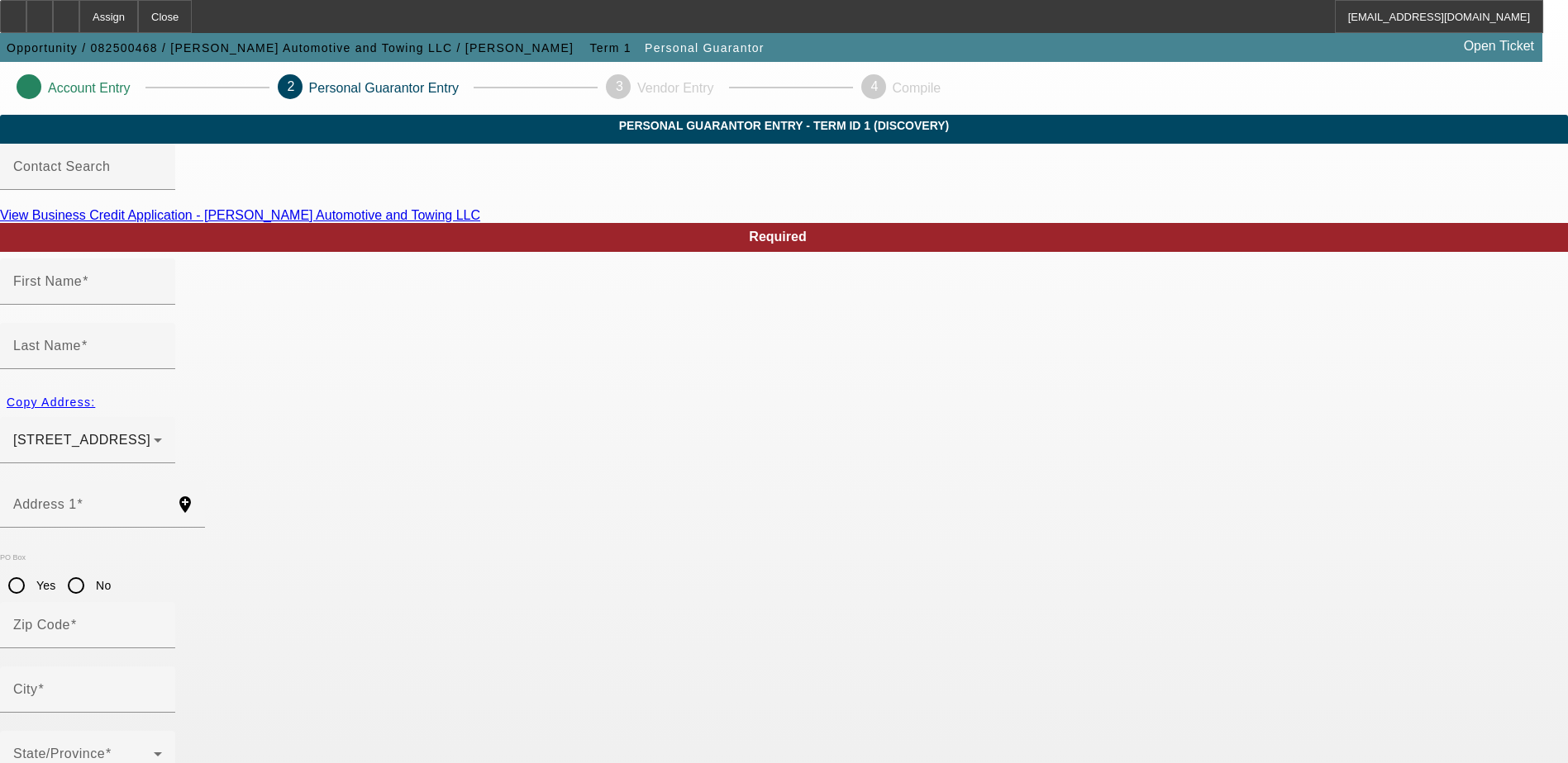
type input "Simpsonville"
type input "[PHONE_NUMBER]"
type input "100"
type input "247-89-1048"
type input "roperautoservices@gmail.com"
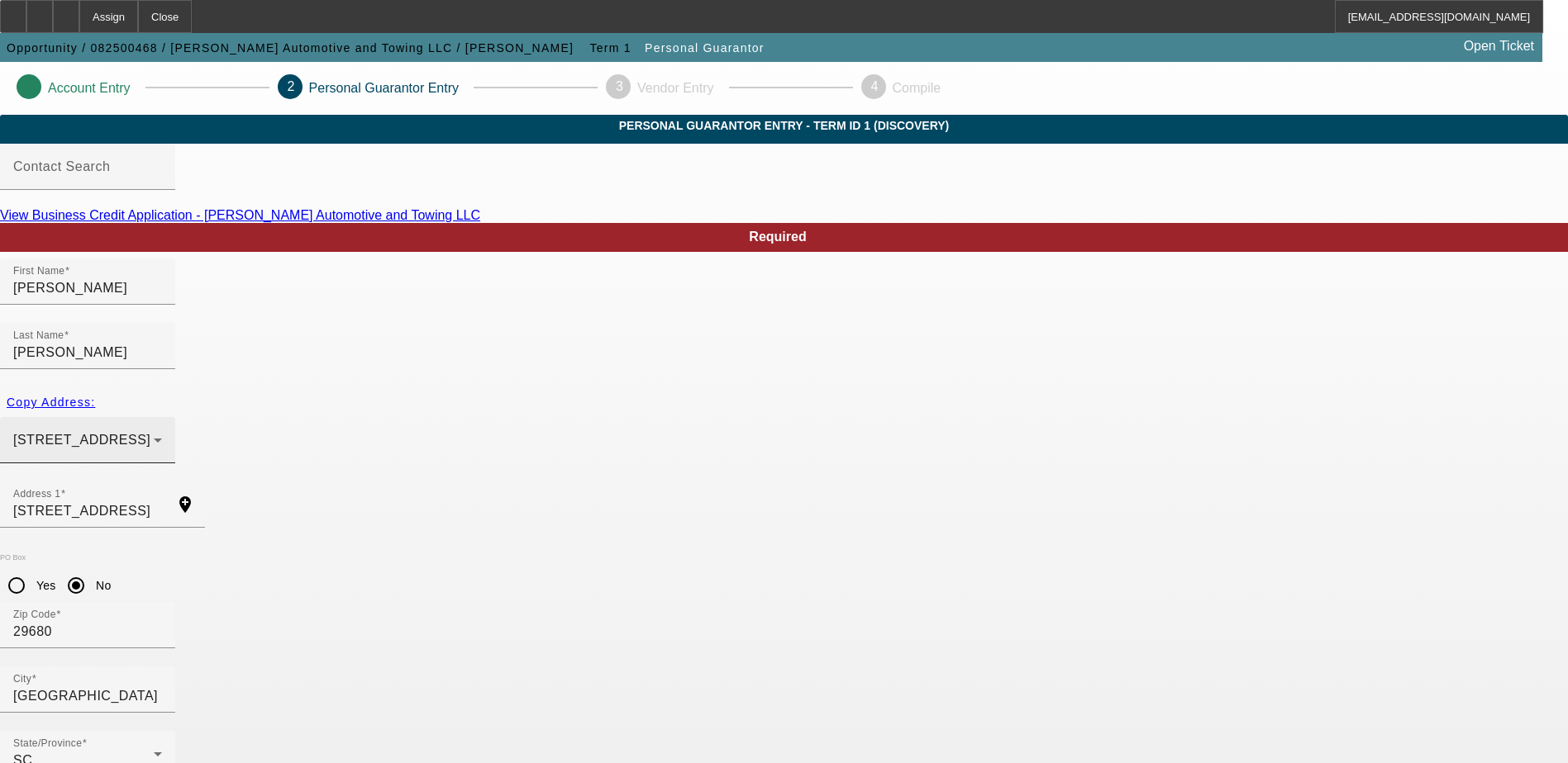
click at [154, 431] on div "655 Fairview Rd Simpsonville, SC 29680" at bounding box center [83, 440] width 140 height 20
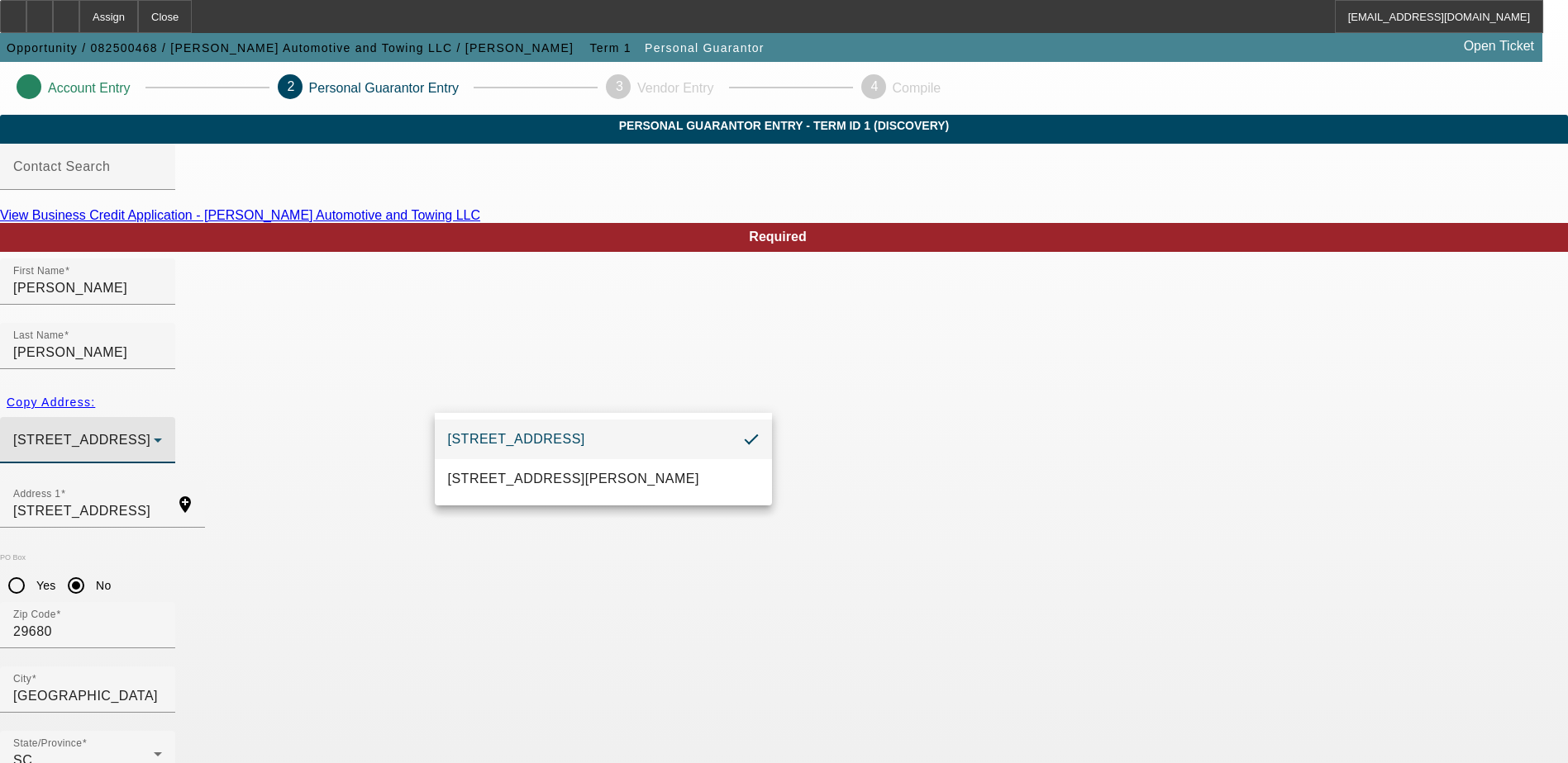
click at [340, 455] on div at bounding box center [784, 381] width 1568 height 763
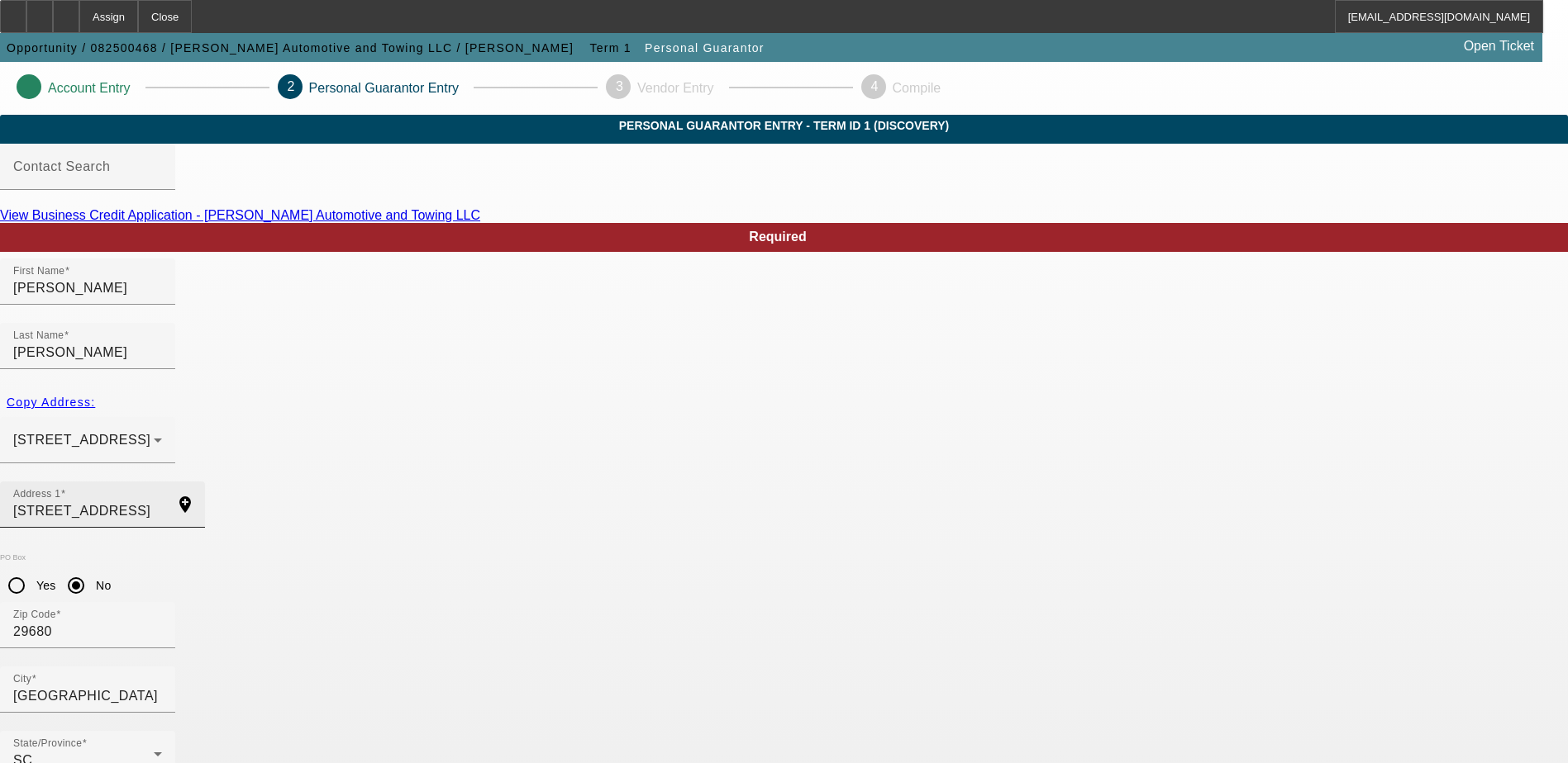
click at [162, 501] on input "655 Fairview Rd" at bounding box center [88, 511] width 149 height 20
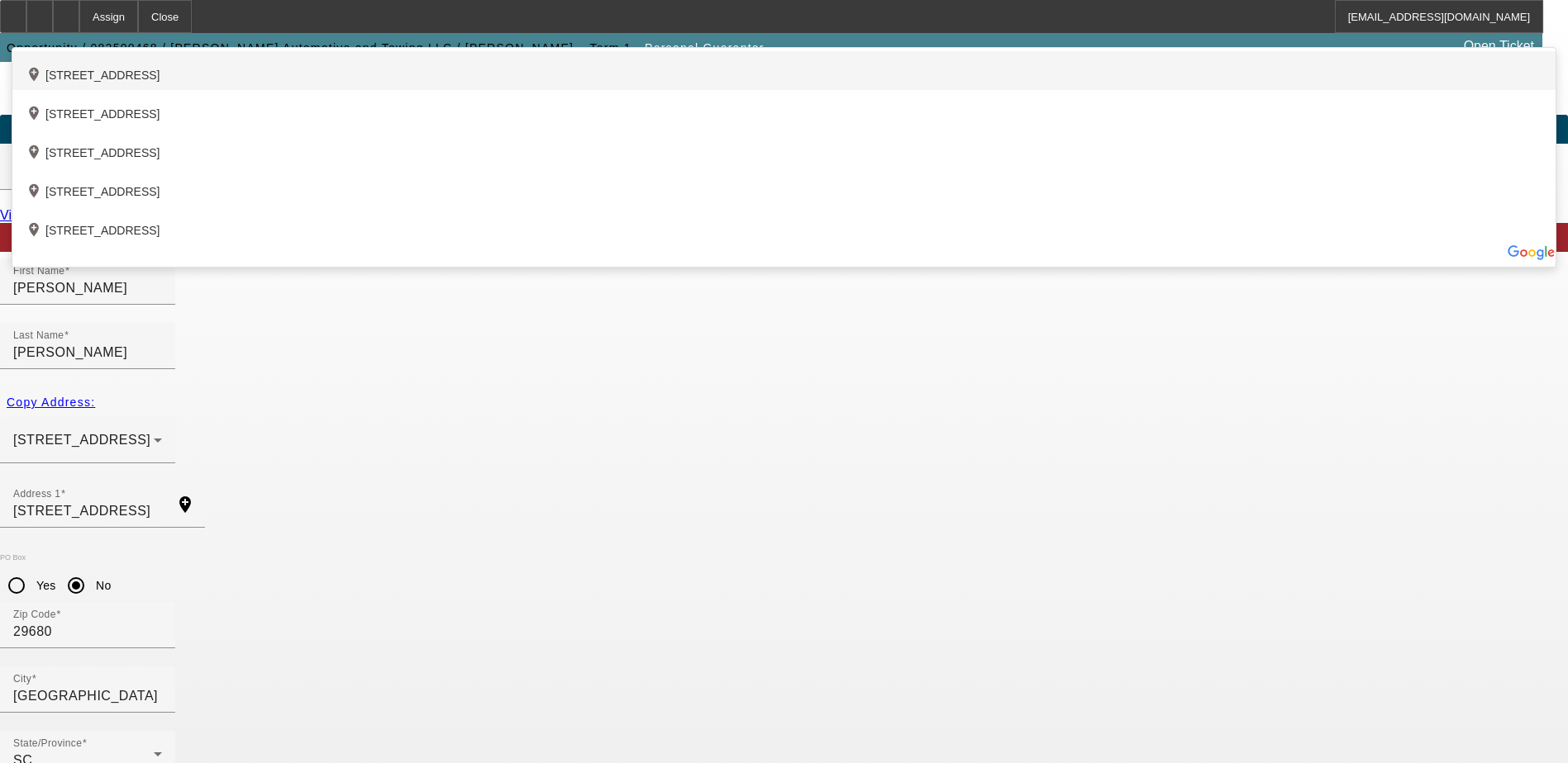
click at [539, 90] on div "add_location 141 Spring Valley Drive, , IL 60157, US" at bounding box center [784, 71] width 1543 height 39
type input "141 Spring Valley Drive"
type input "60157"
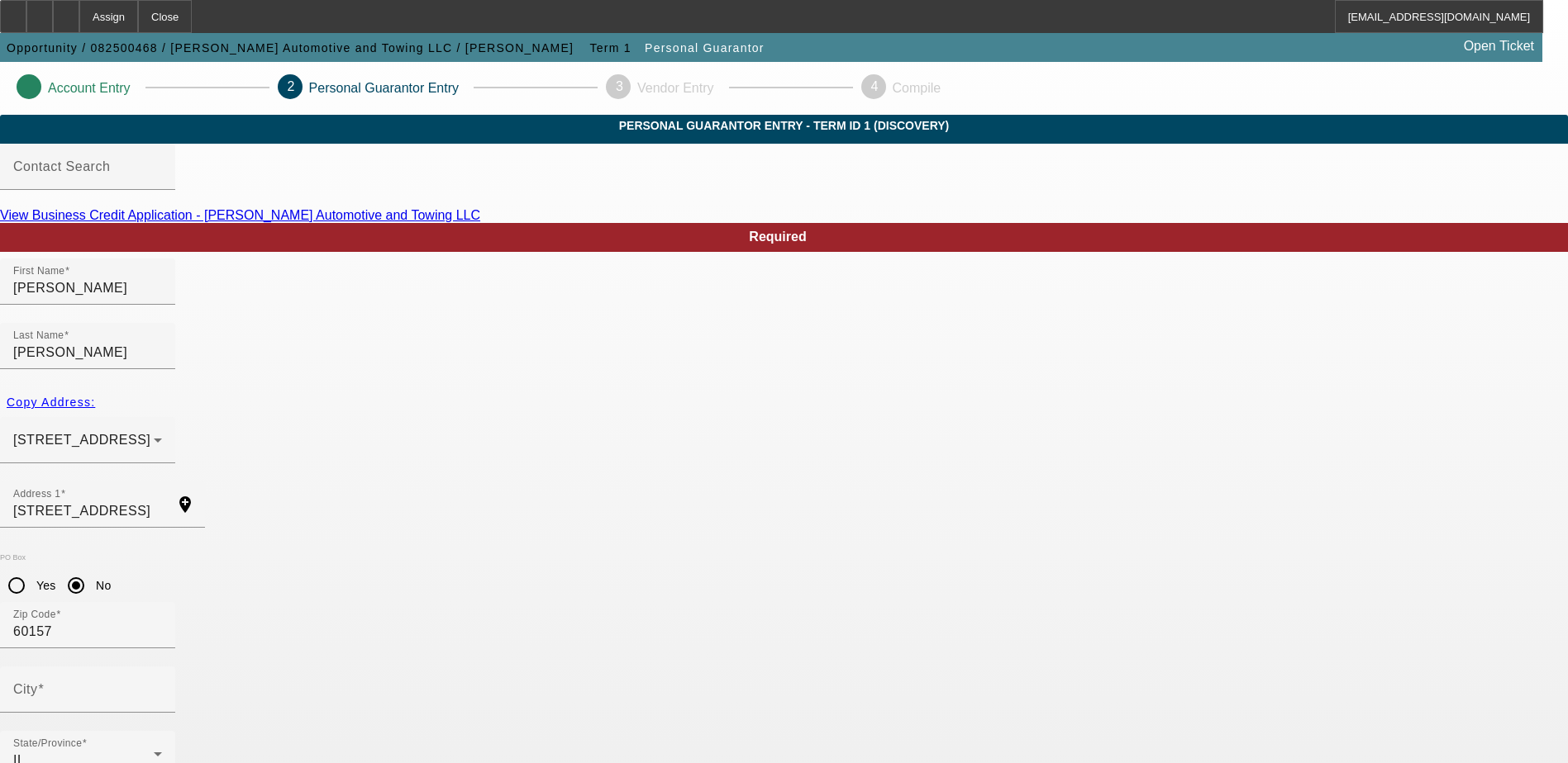
scroll to position [45, 0]
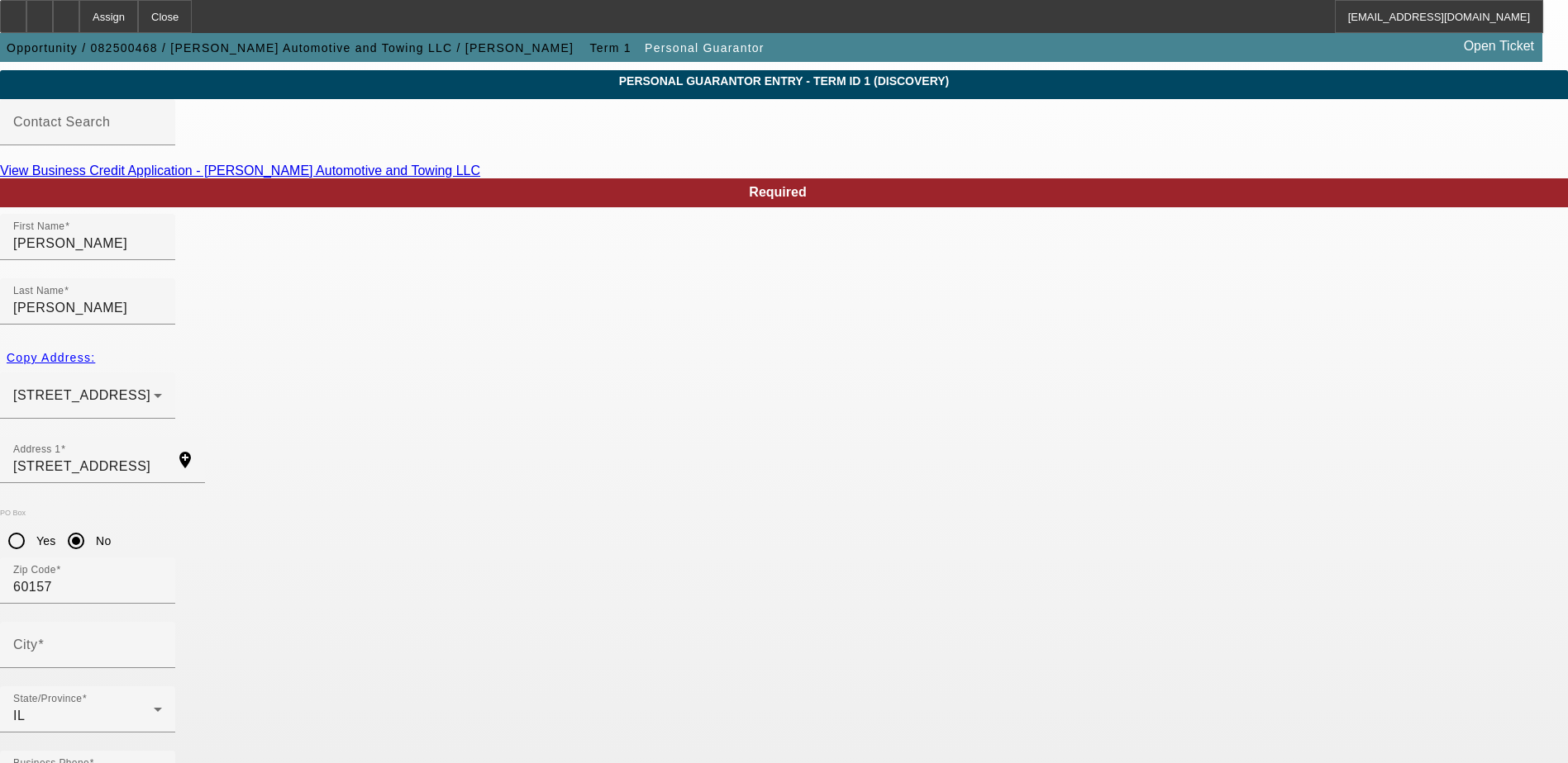
click at [162, 623] on div "City" at bounding box center [88, 646] width 149 height 46
drag, startPoint x: 634, startPoint y: 477, endPoint x: 521, endPoint y: 477, distance: 113.0
click at [521, 509] on div "PO Box Yes No Zip Code 60157" at bounding box center [784, 565] width 1568 height 114
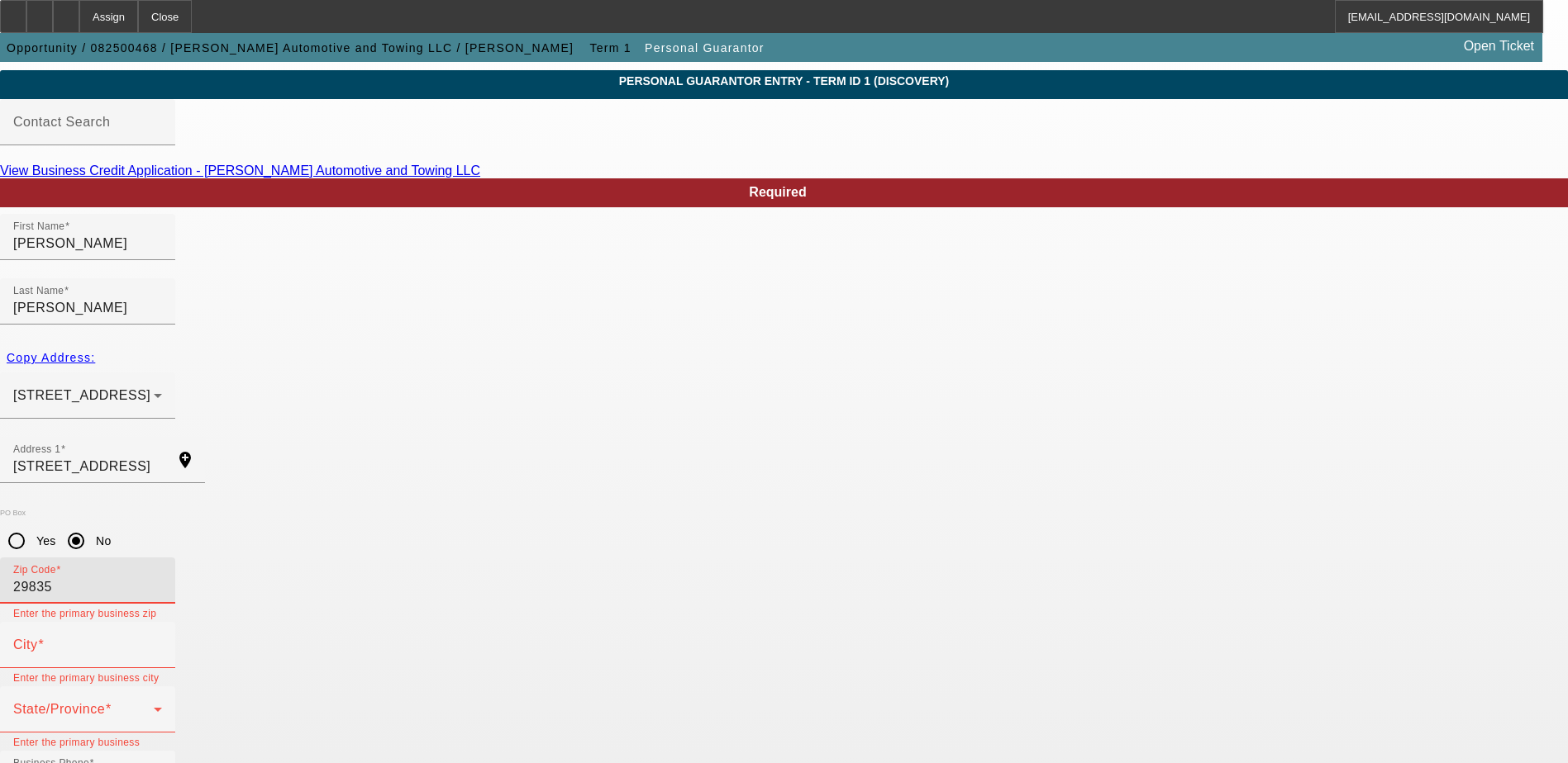
type input "29835"
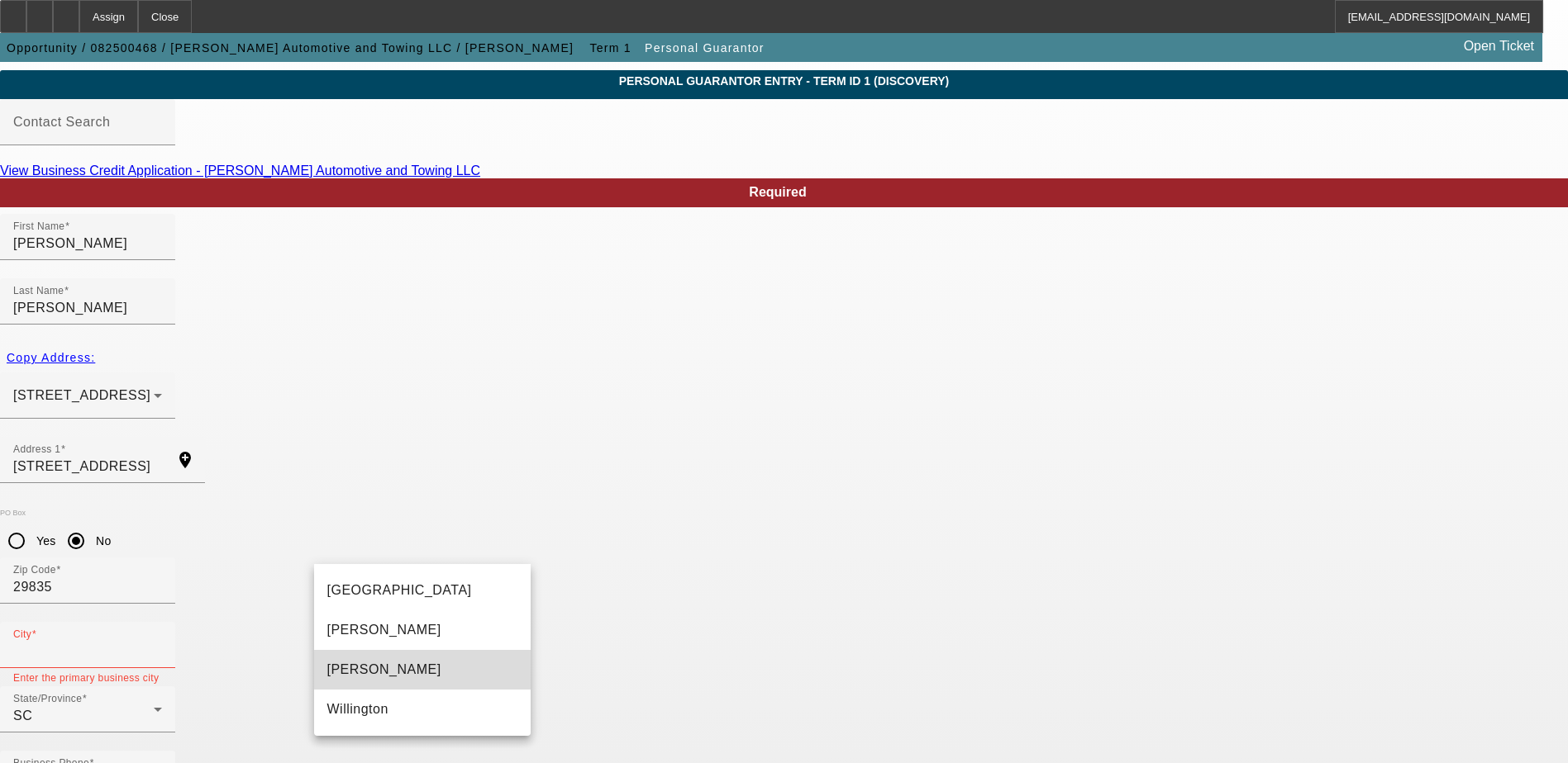
click at [423, 673] on mat-option "McCormick" at bounding box center [422, 670] width 217 height 40
type input "McCormick"
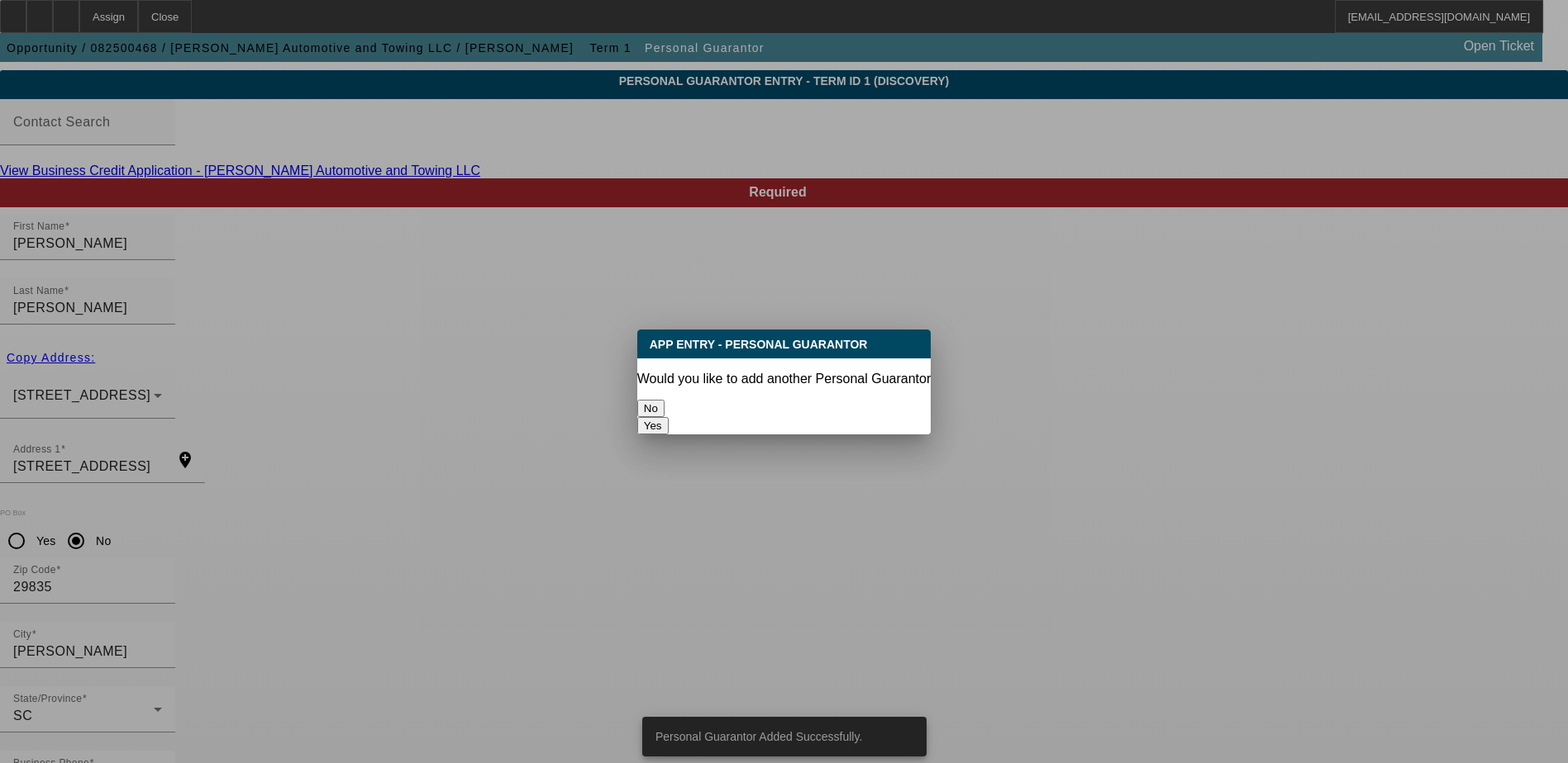
scroll to position [0, 0]
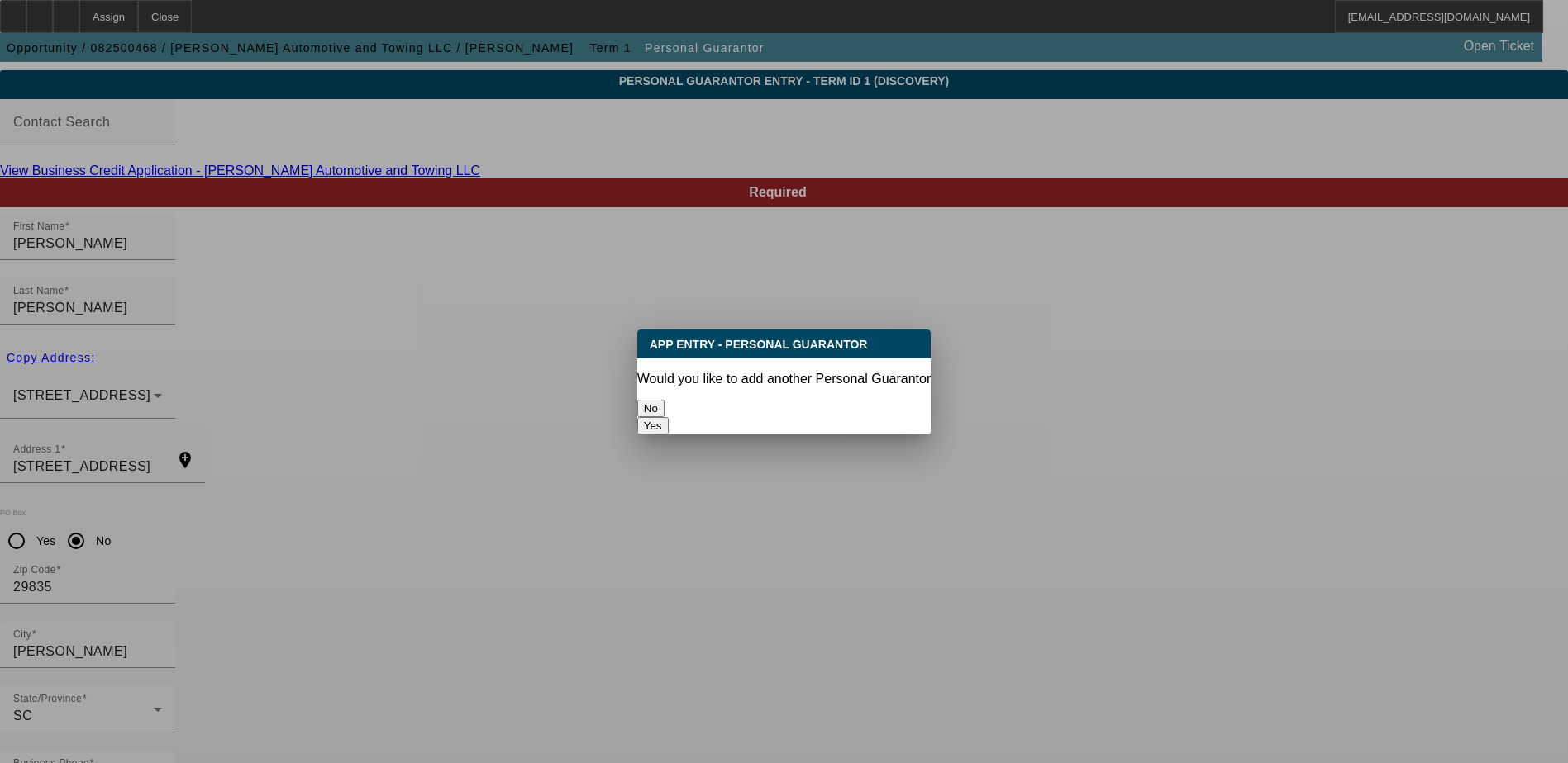
click at [665, 407] on button "No" at bounding box center [651, 409] width 28 height 17
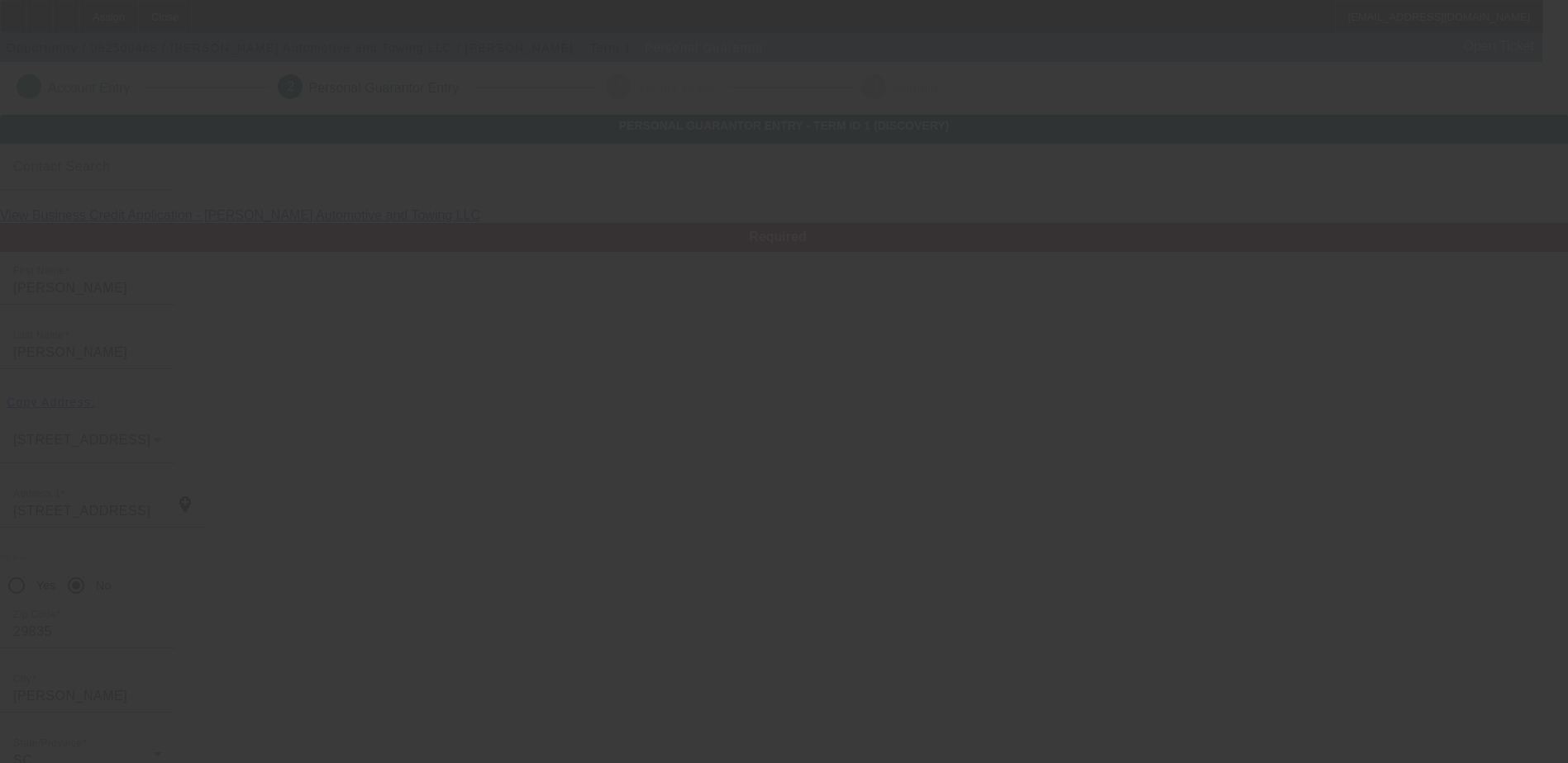
scroll to position [45, 0]
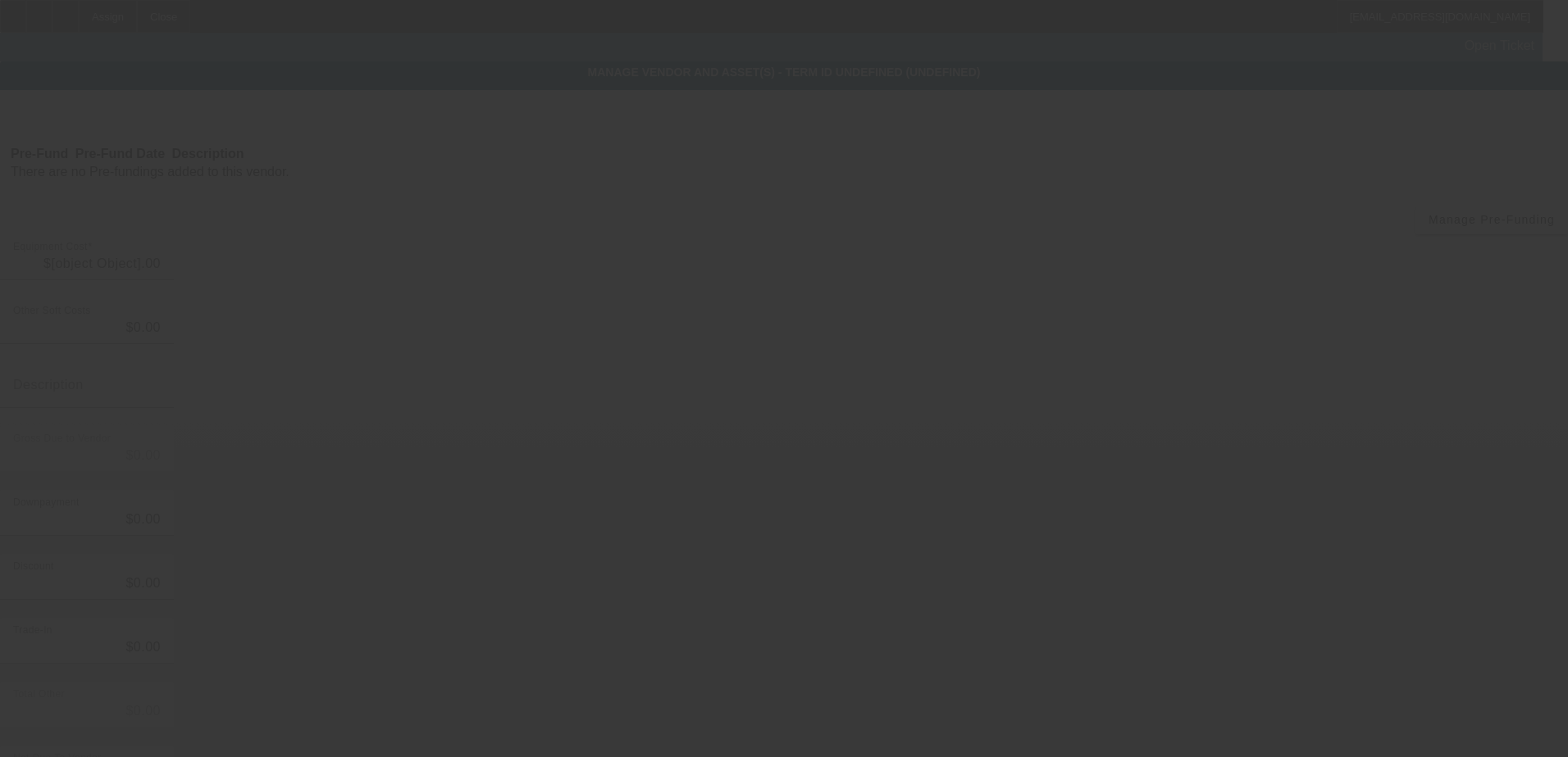
type input "$135,000.00"
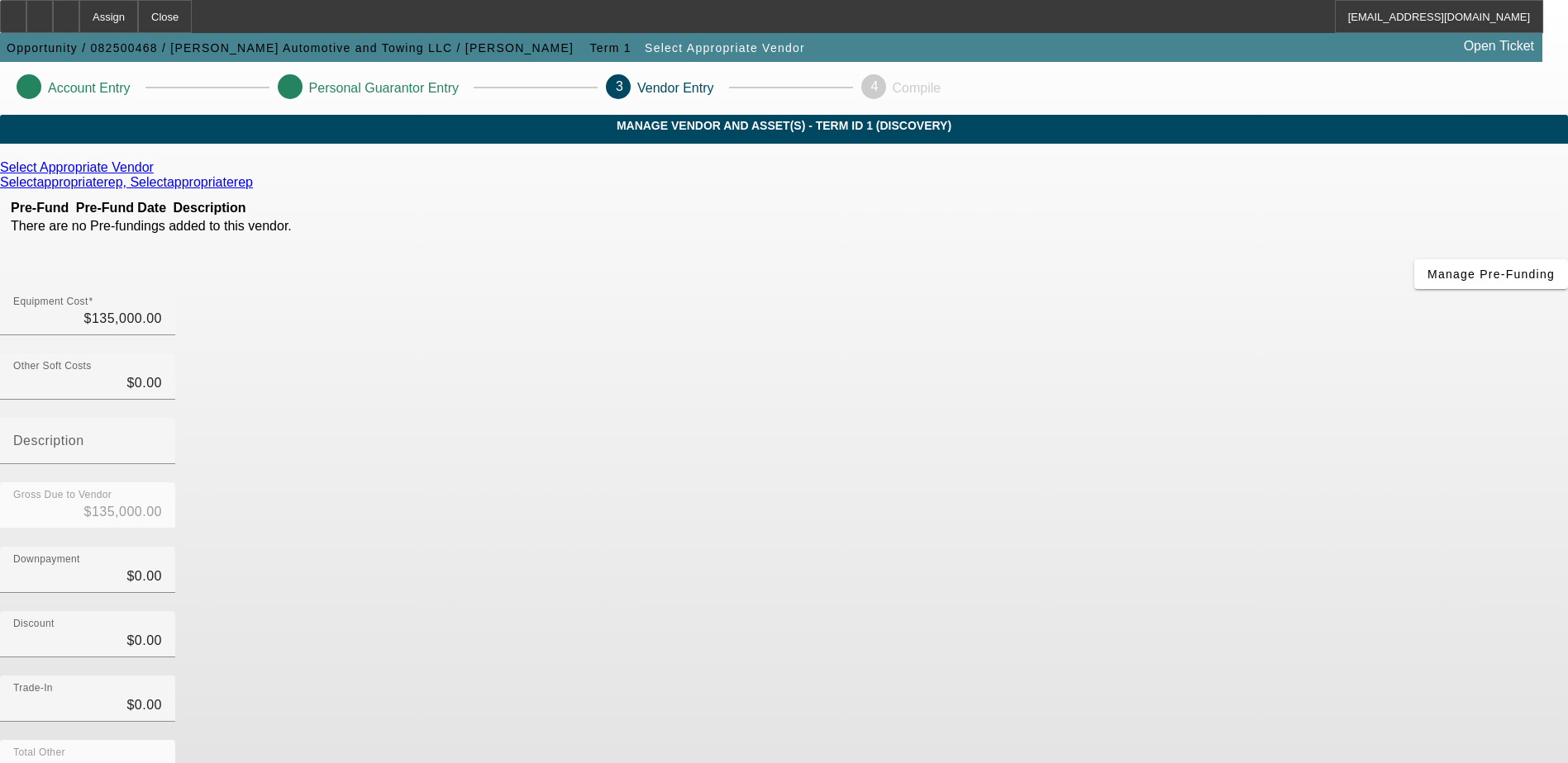
click at [158, 175] on icon at bounding box center [158, 167] width 0 height 14
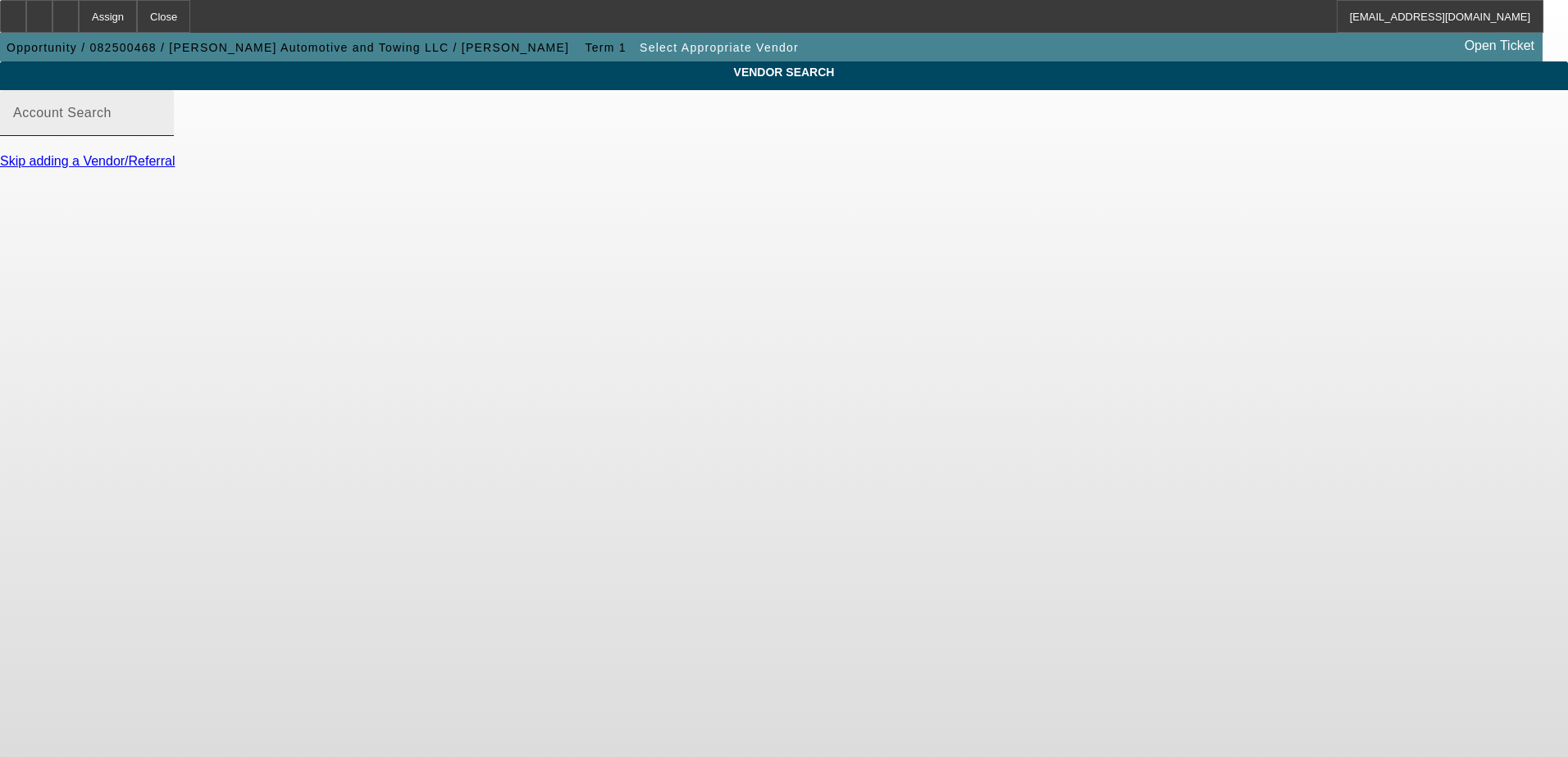
click at [112, 119] on mat-label "Account Search" at bounding box center [63, 113] width 99 height 14
click at [161, 129] on input "Account Search" at bounding box center [87, 119] width 148 height 20
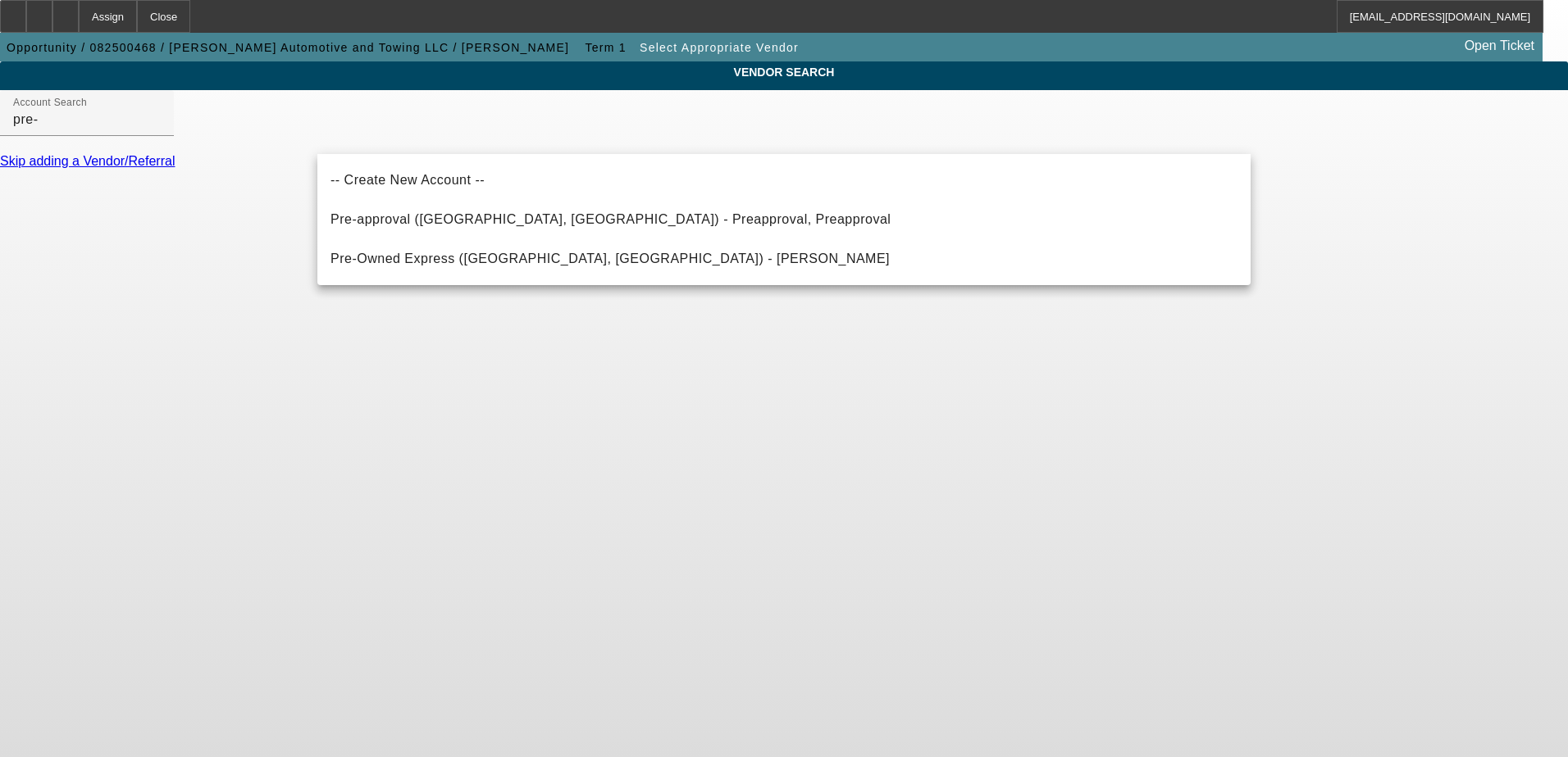
click at [447, 331] on body "Assign Close LGaizutis@beaconfunding.com Opportunity / 082500468 / Roper Automo…" at bounding box center [784, 378] width 1568 height 757
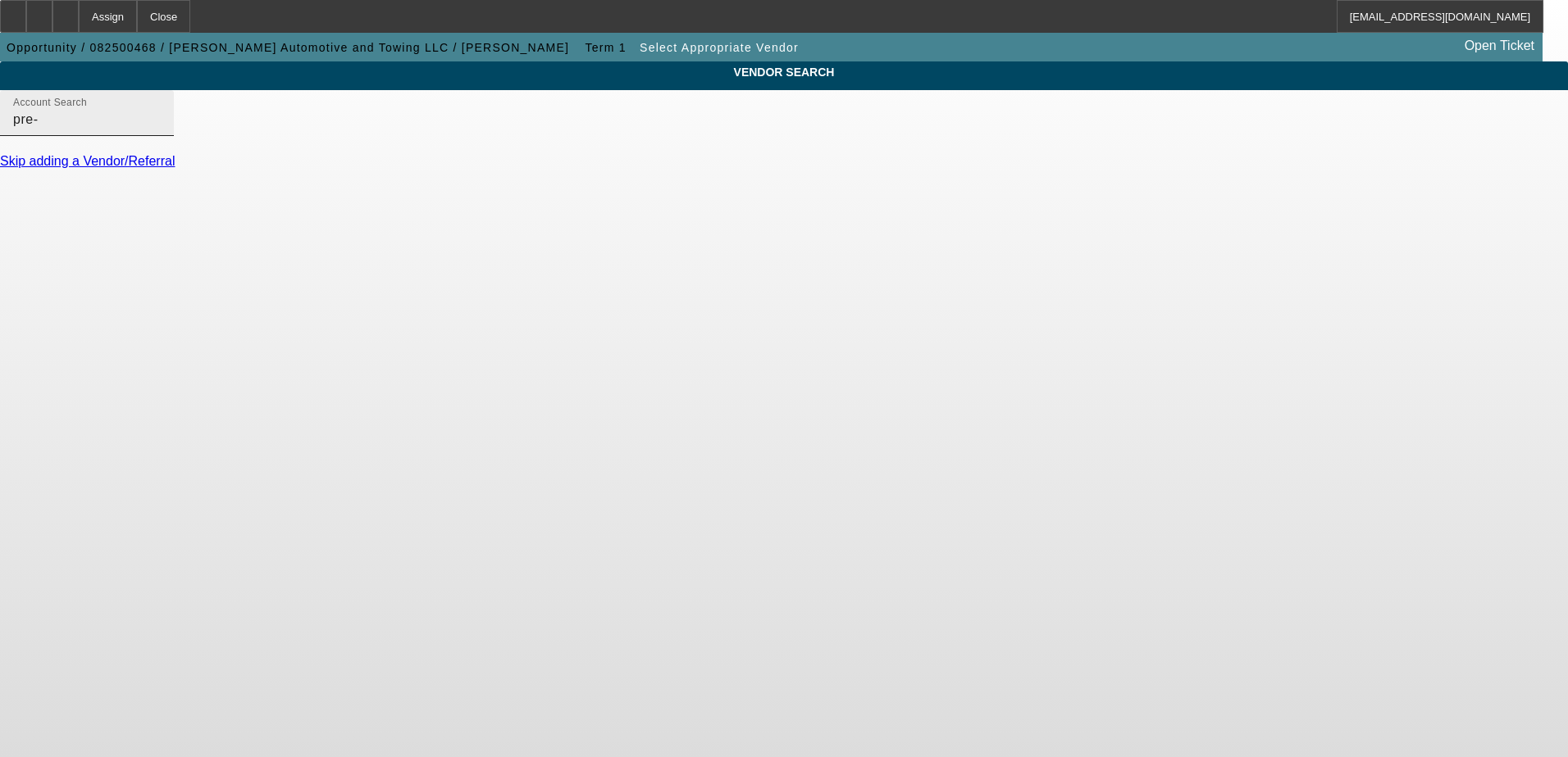
click at [161, 130] on input "pre-" at bounding box center [87, 119] width 148 height 20
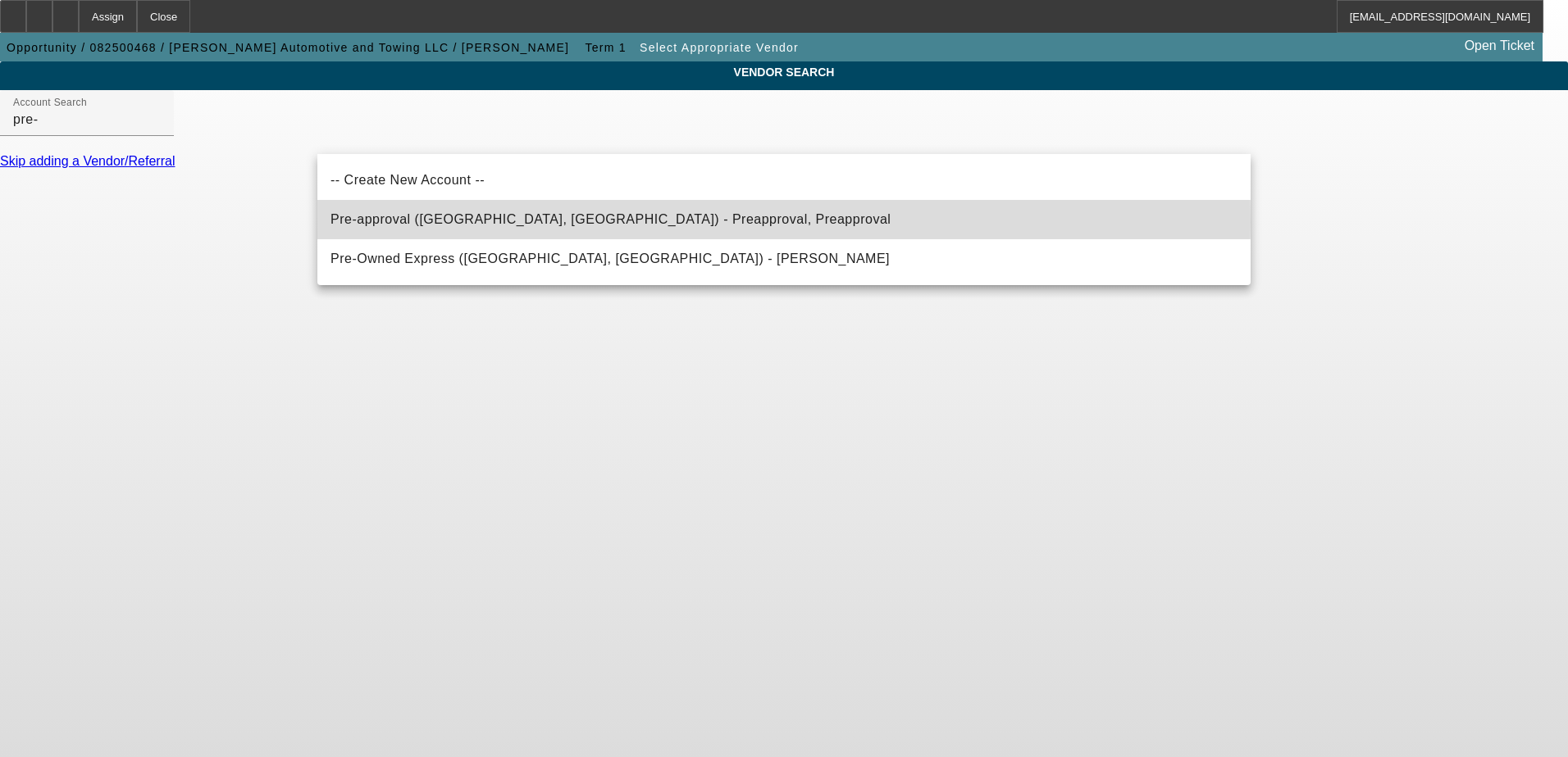
click at [421, 220] on span "Pre-approval (Northbrook, IL) - Preapproval, Preapproval" at bounding box center [611, 219] width 560 height 14
type input "Pre-approval (Northbrook, IL) - Preapproval, Preapproval"
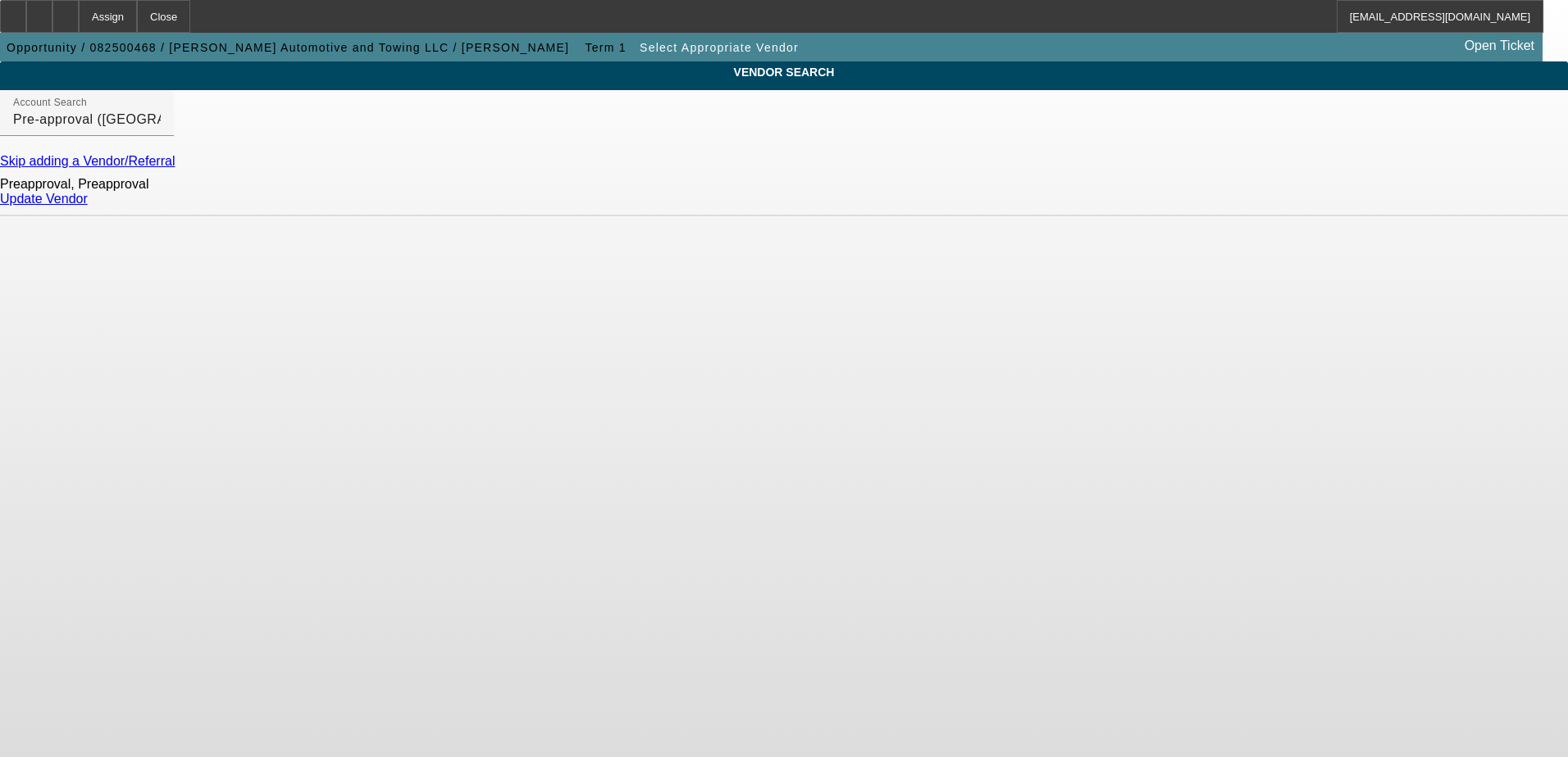
click at [88, 206] on link "Update Vendor" at bounding box center [44, 198] width 88 height 14
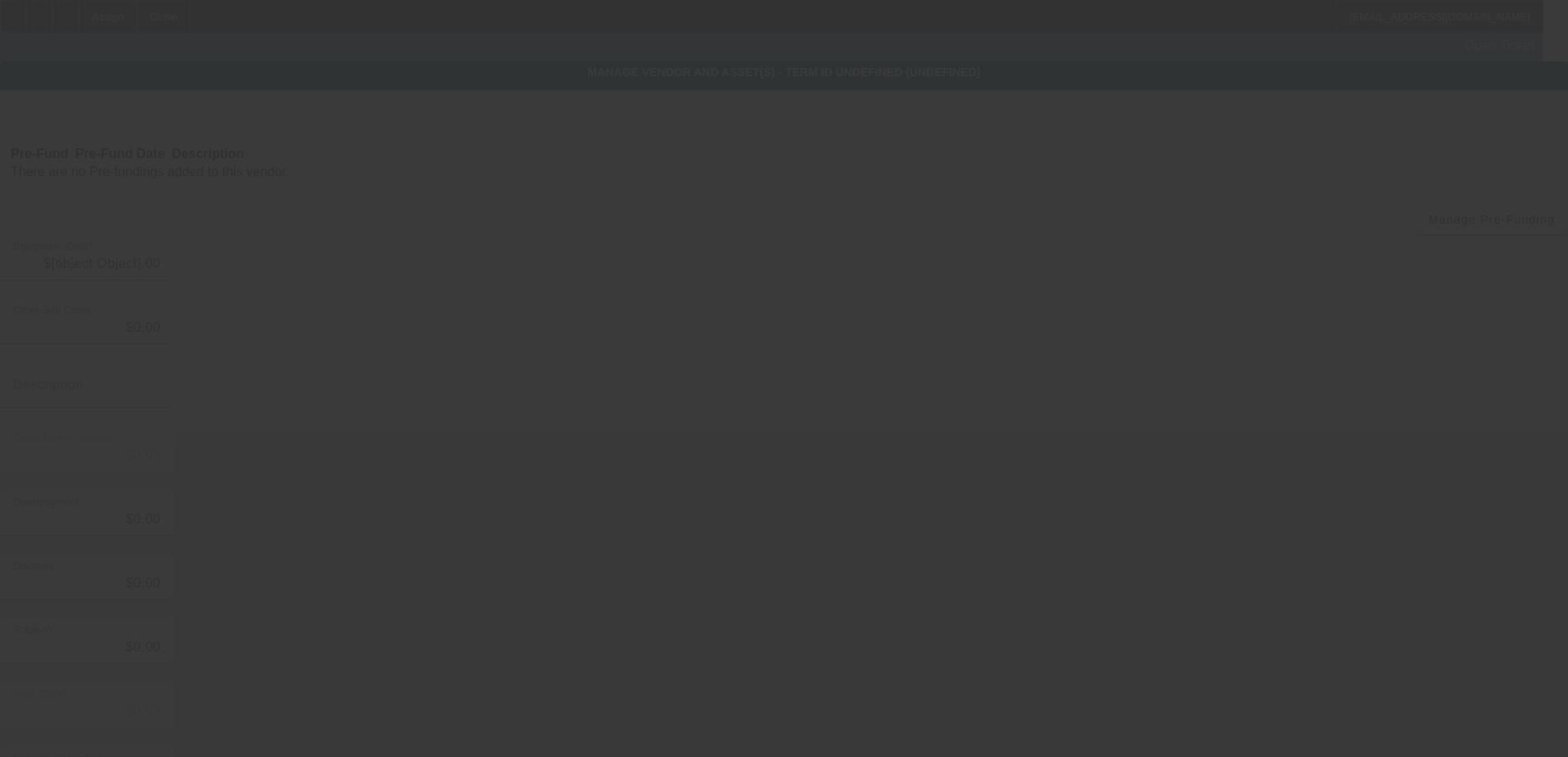
type input "$135,000.00"
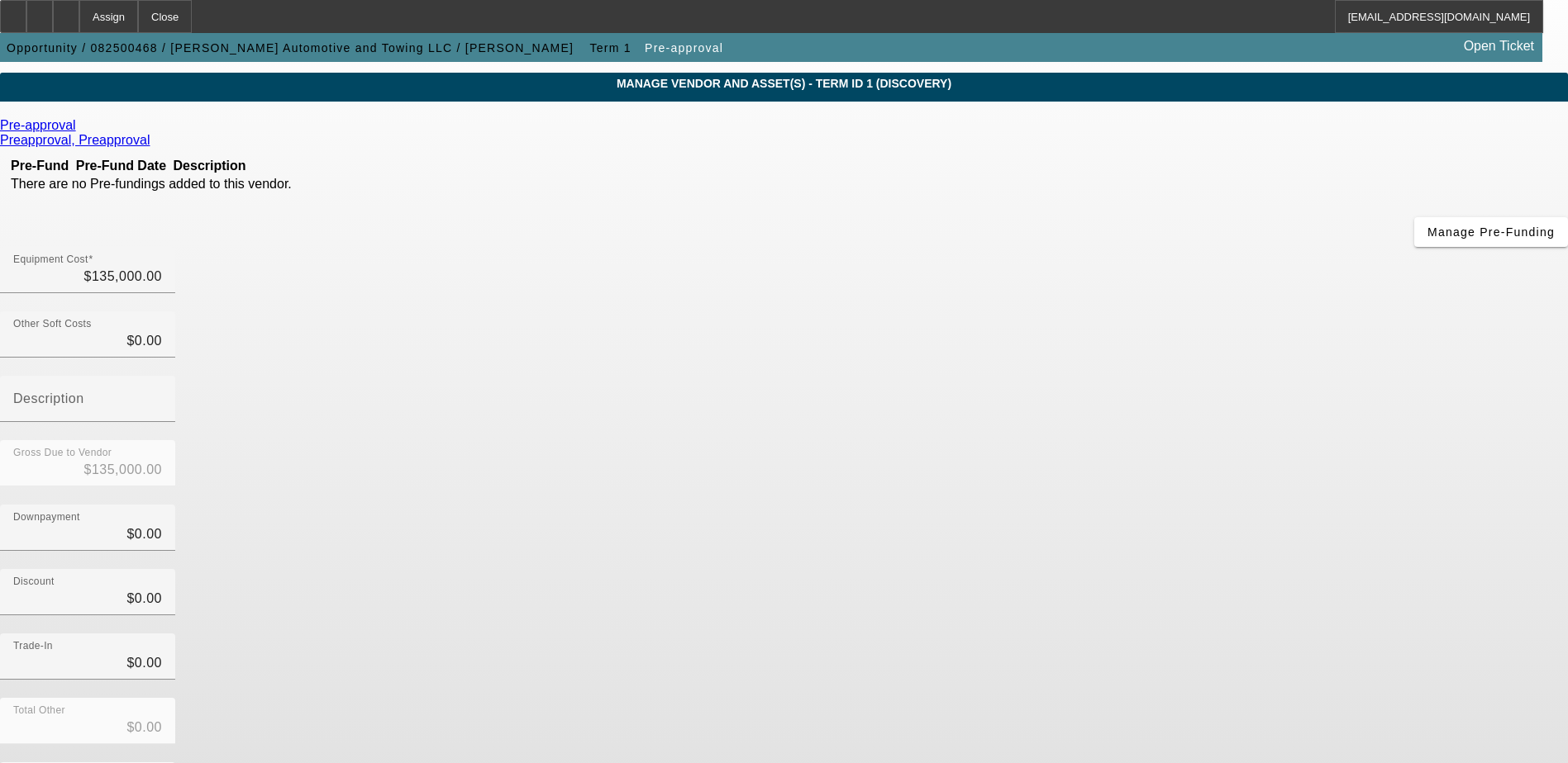
scroll to position [80, 0]
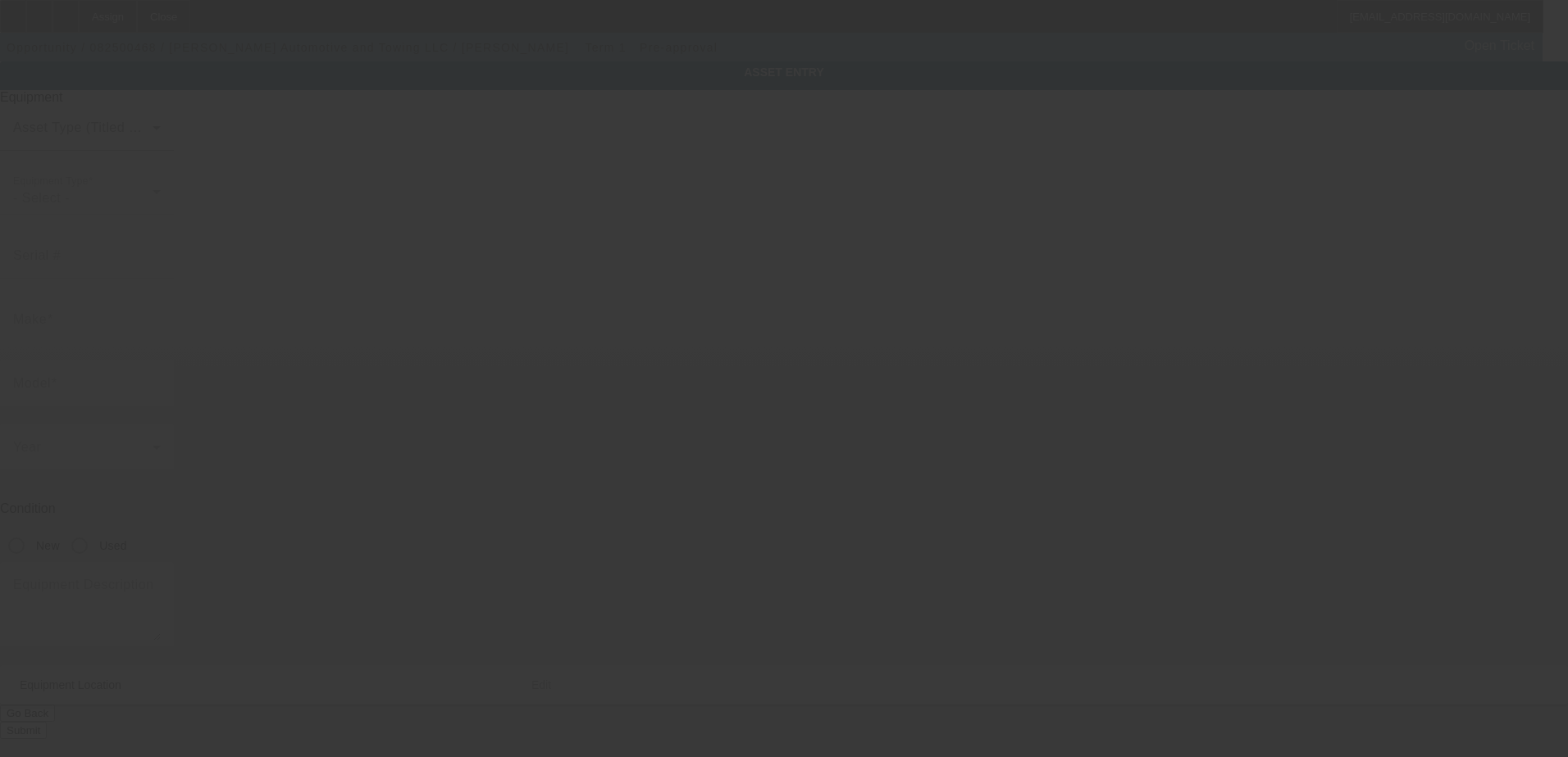
type textarea "Tow Truck"
type input "655 Fairview Rd"
type input "Ste H Pmb 3"
type input "Simpsonville"
type input "29680"
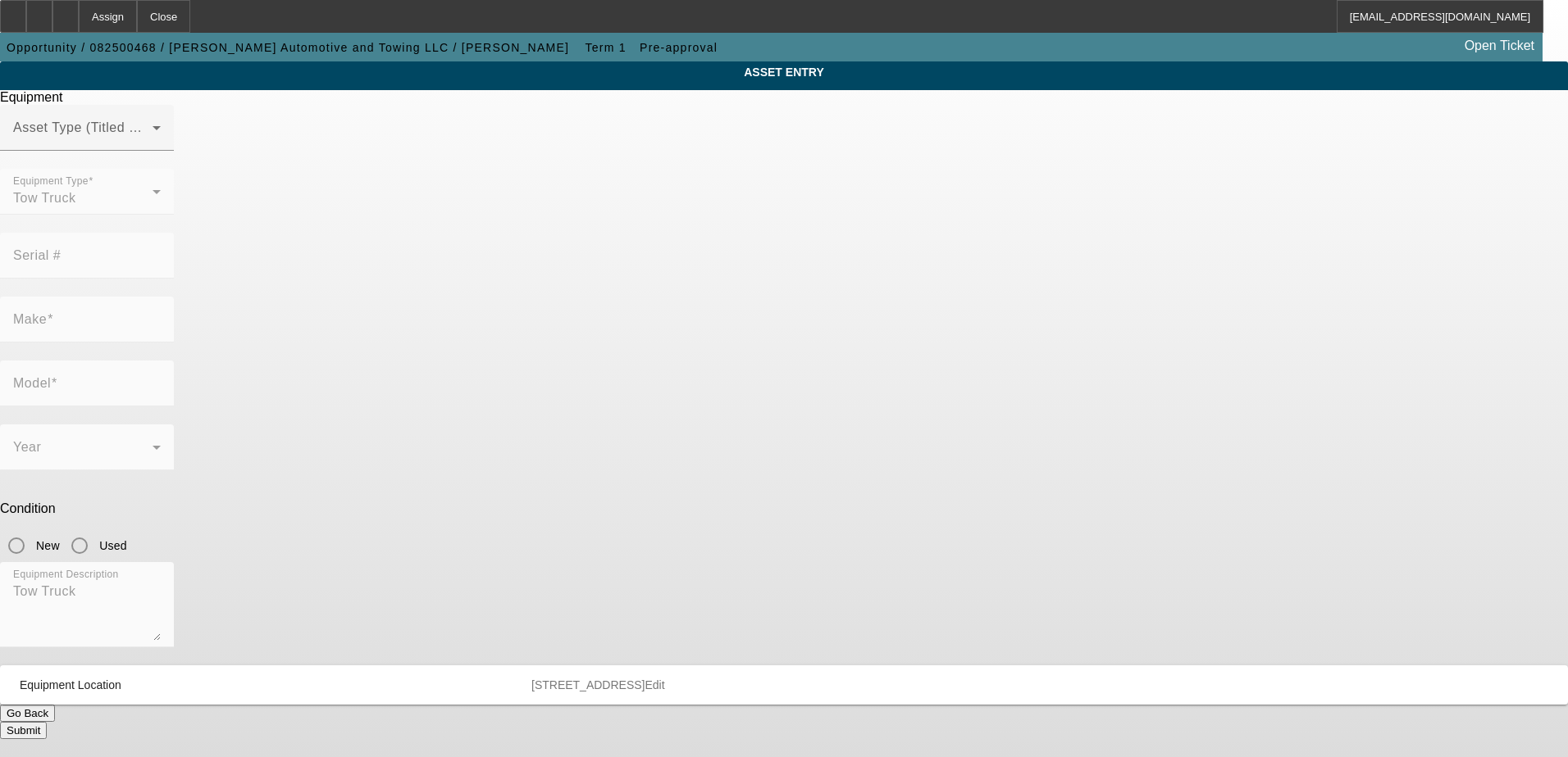
click at [55, 705] on button "Go Back" at bounding box center [27, 713] width 55 height 17
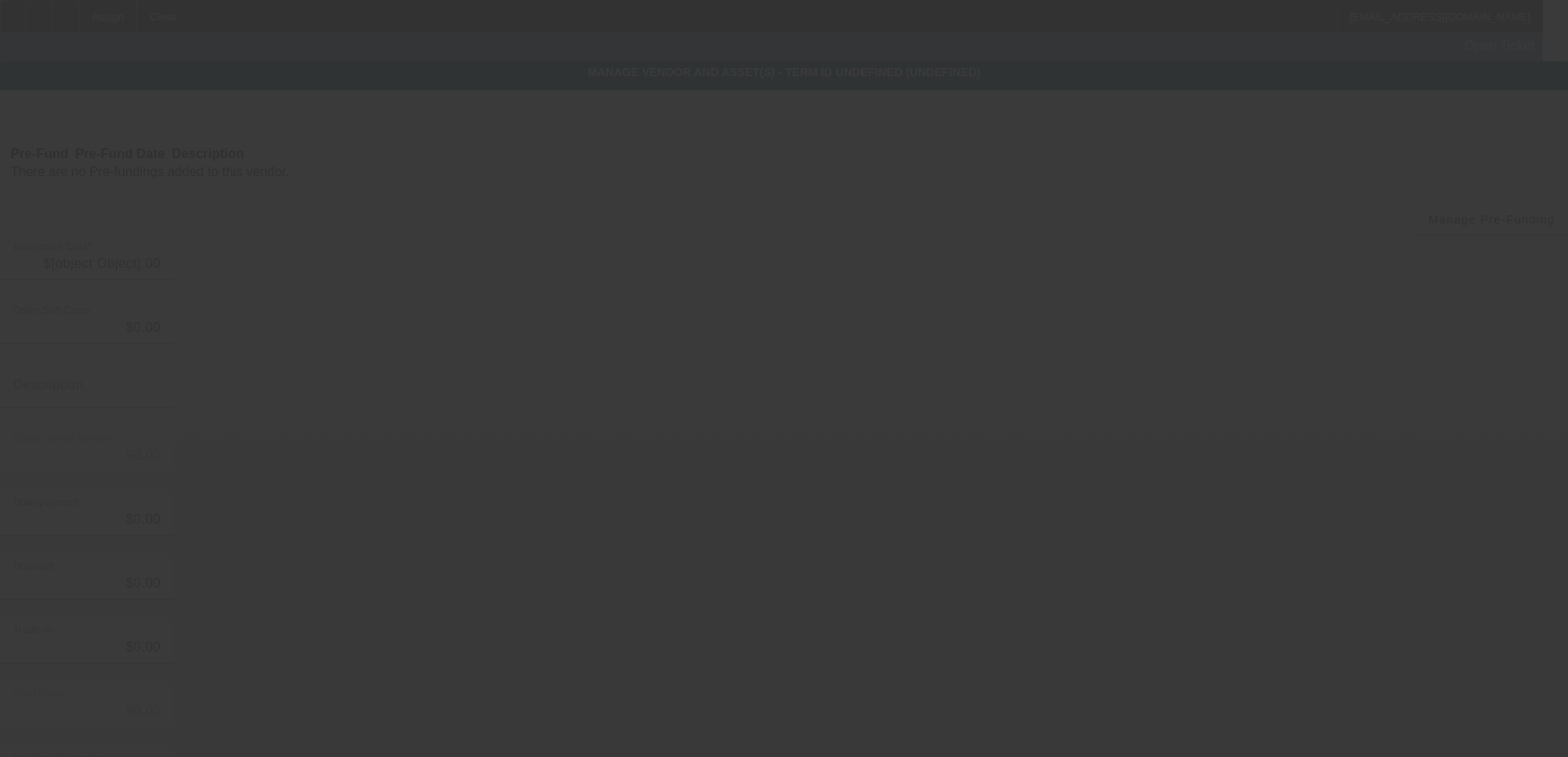
type input "$135,000.00"
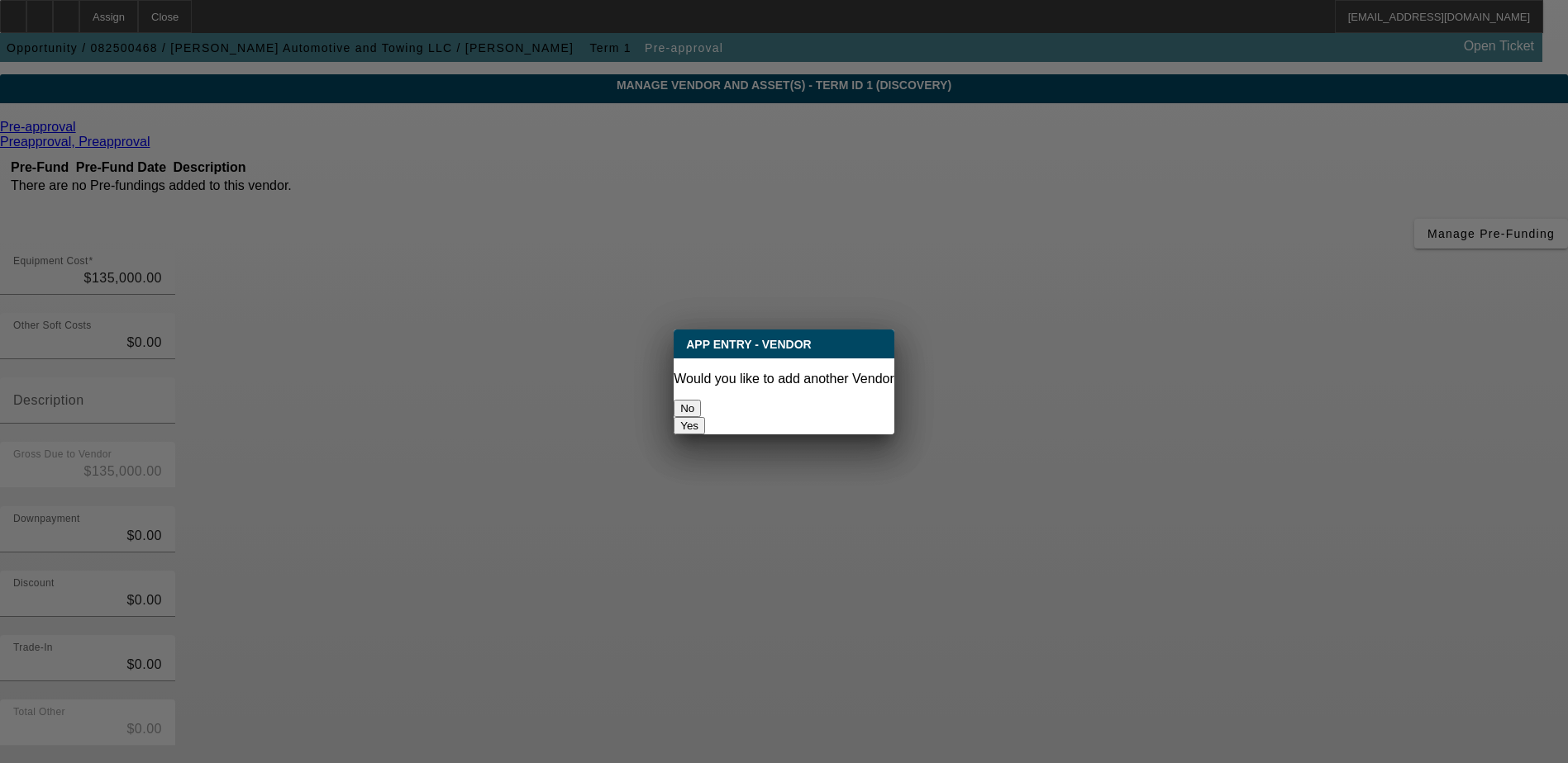
click at [701, 400] on button "No" at bounding box center [687, 409] width 28 height 17
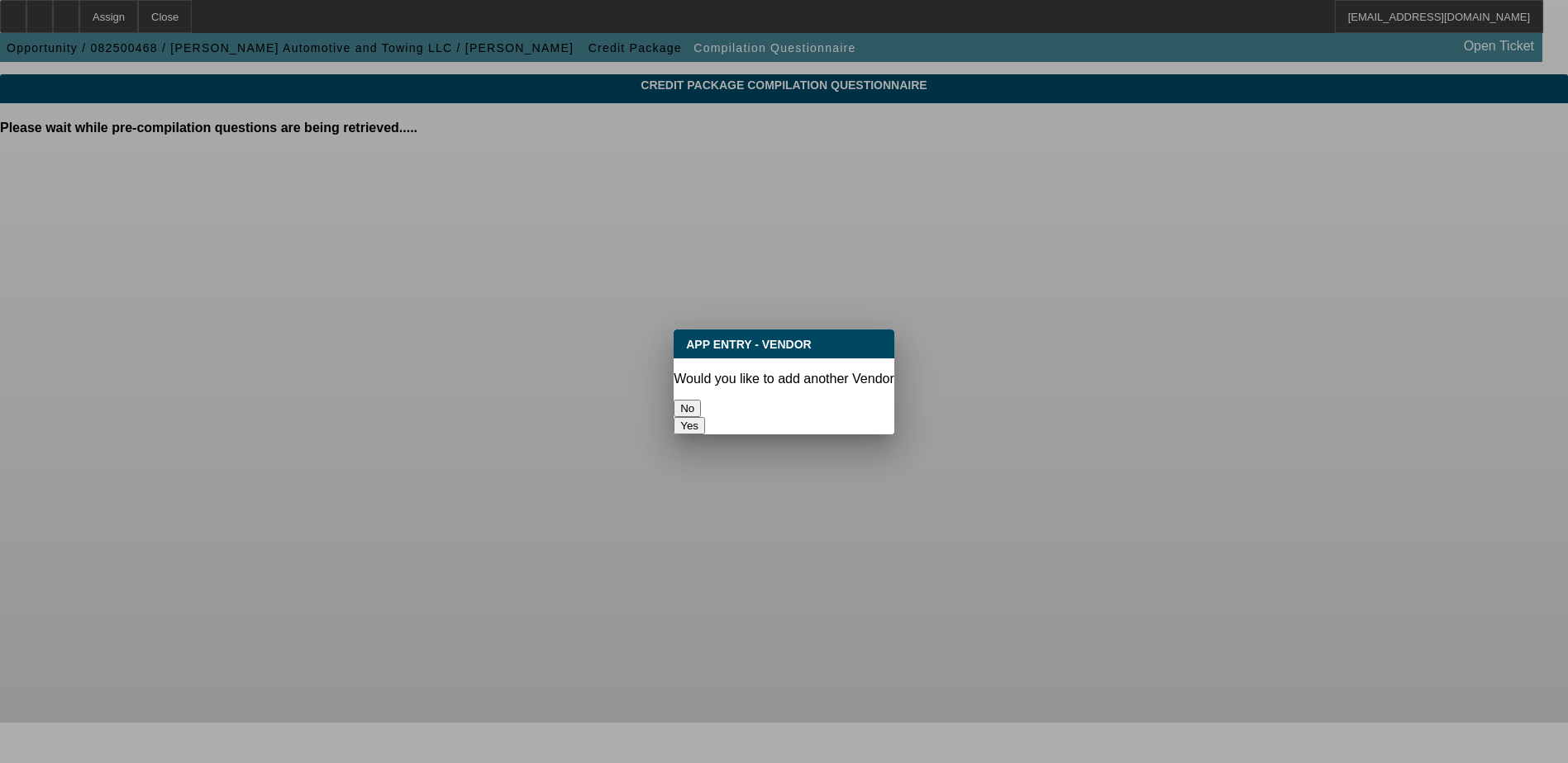
click at [701, 400] on button "No" at bounding box center [687, 409] width 28 height 17
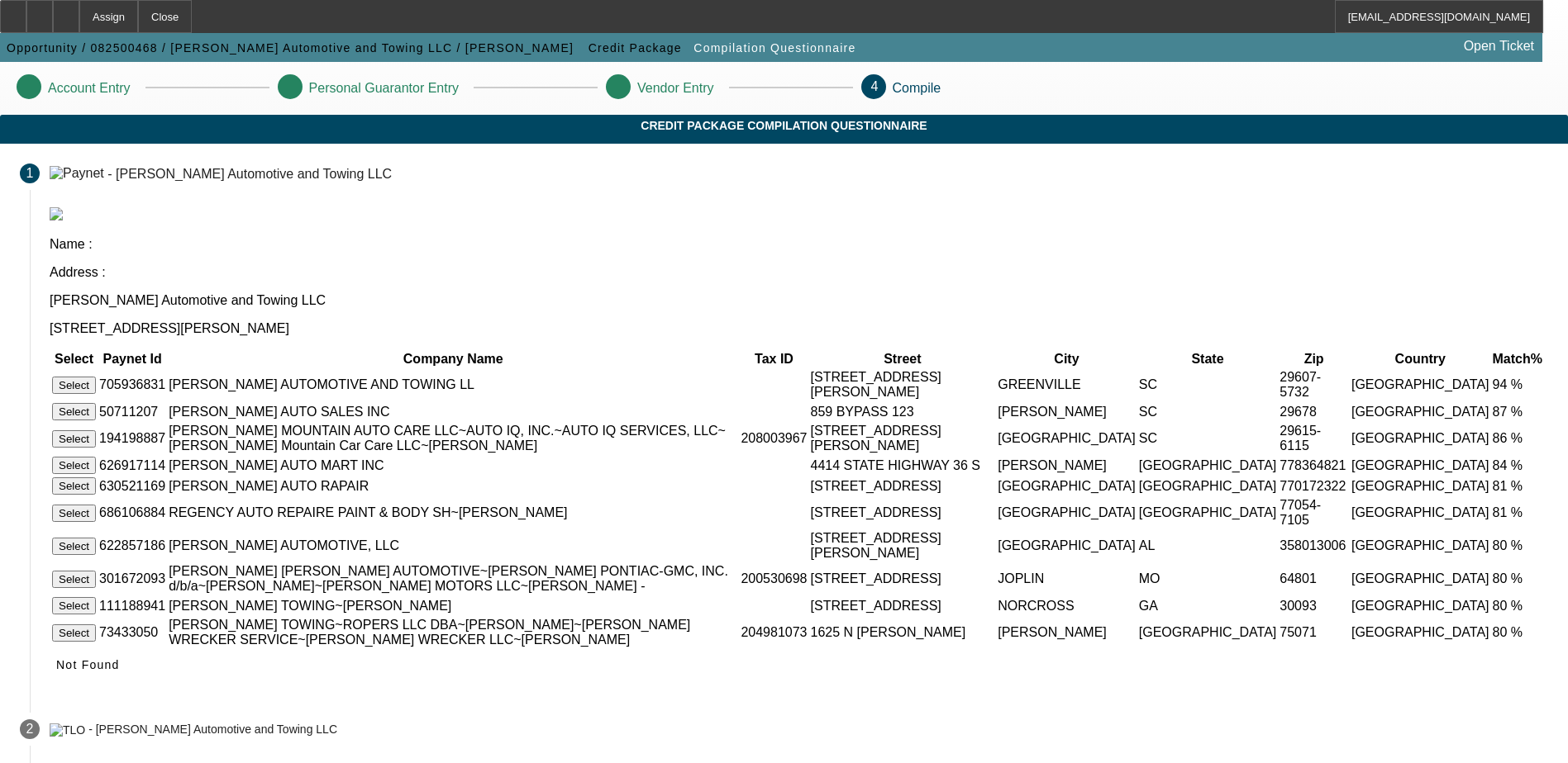
click at [96, 377] on button "Select" at bounding box center [75, 386] width 44 height 17
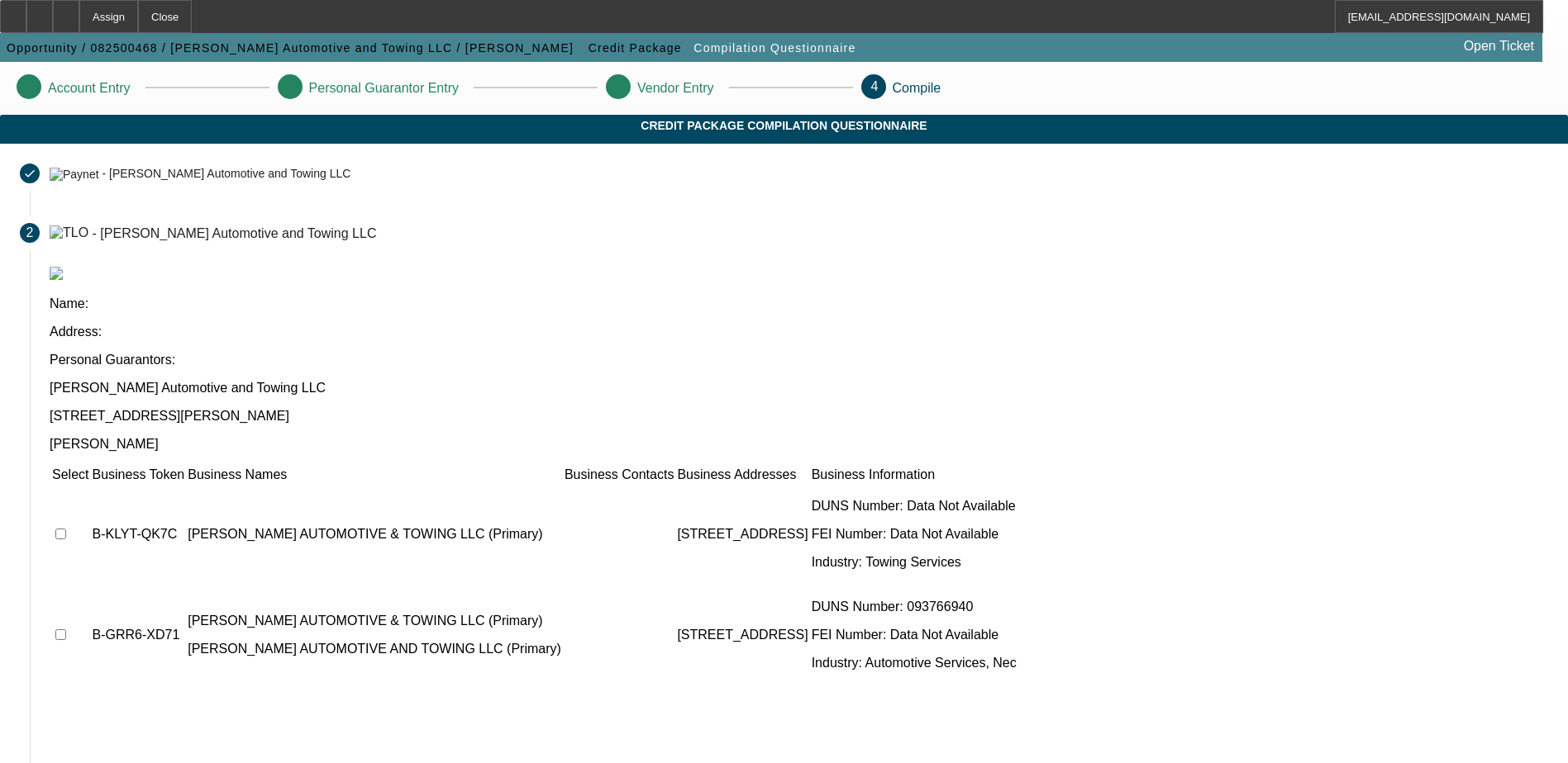
click at [89, 485] on td at bounding box center [71, 535] width 38 height 99
click at [66, 529] on input "checkbox" at bounding box center [60, 534] width 11 height 11
checkbox input "true"
click at [66, 629] on input "checkbox" at bounding box center [60, 634] width 11 height 11
checkbox input "true"
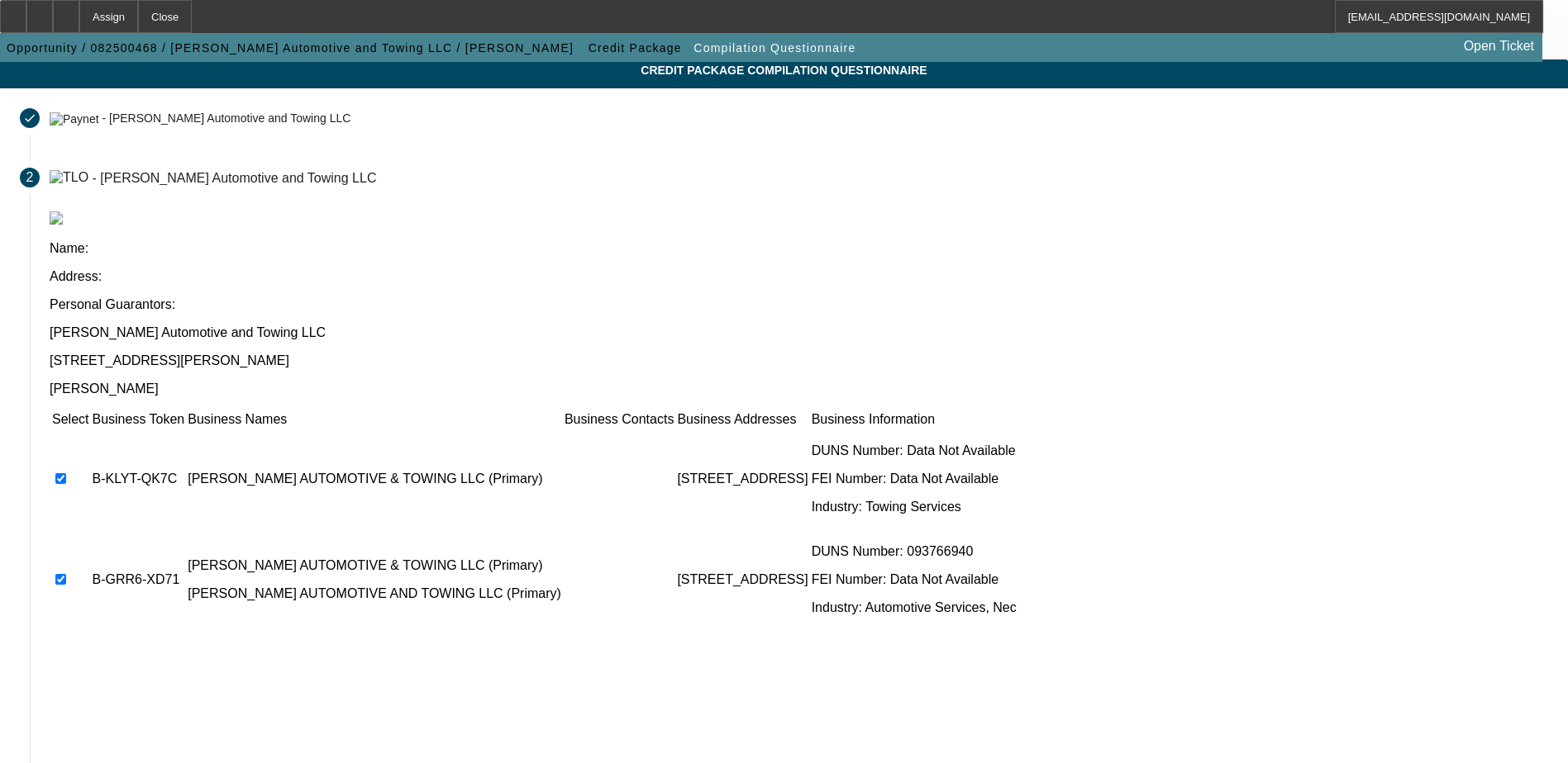
scroll to position [150, 0]
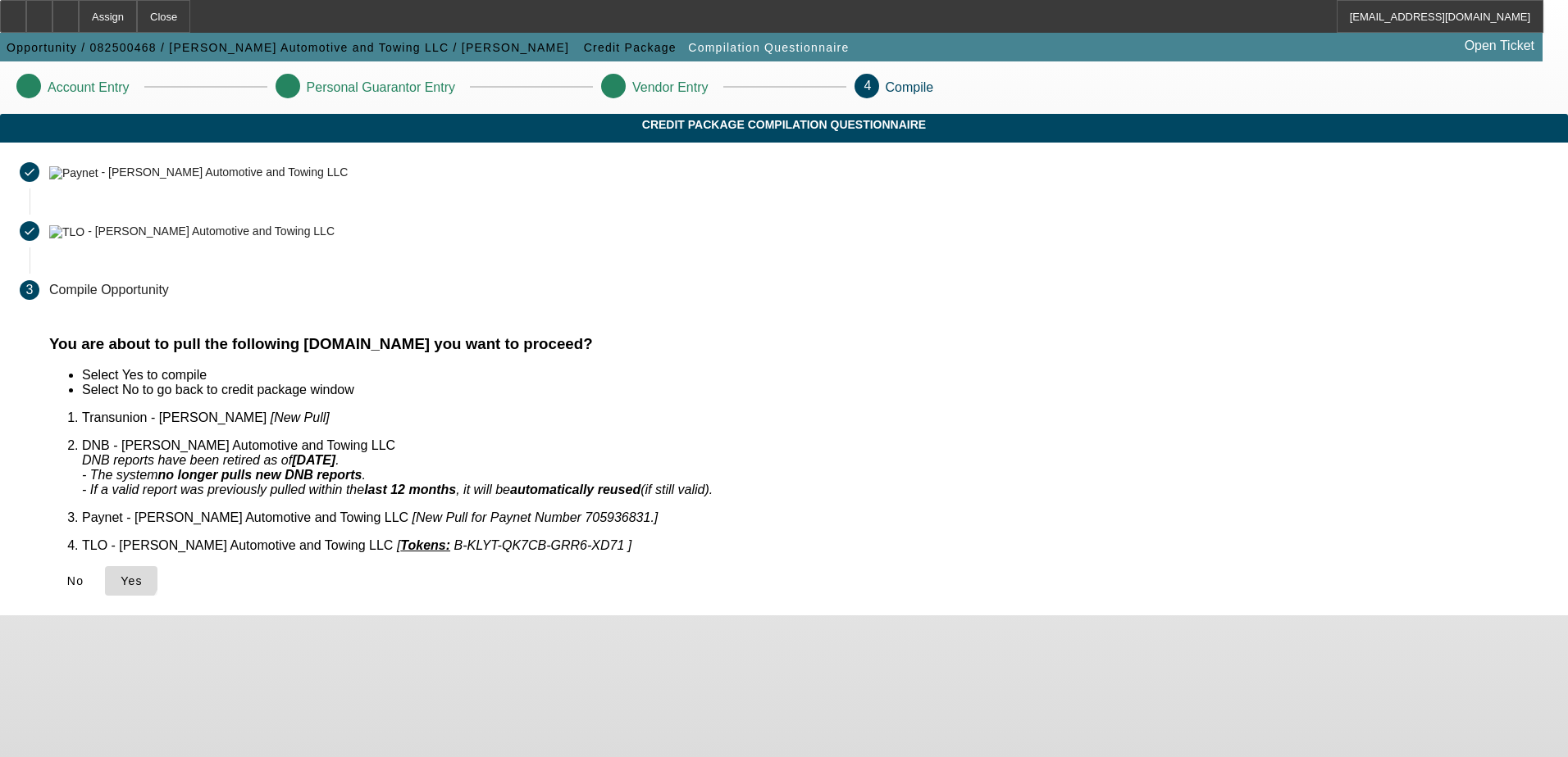
click at [120, 575] on icon at bounding box center [120, 582] width 0 height 13
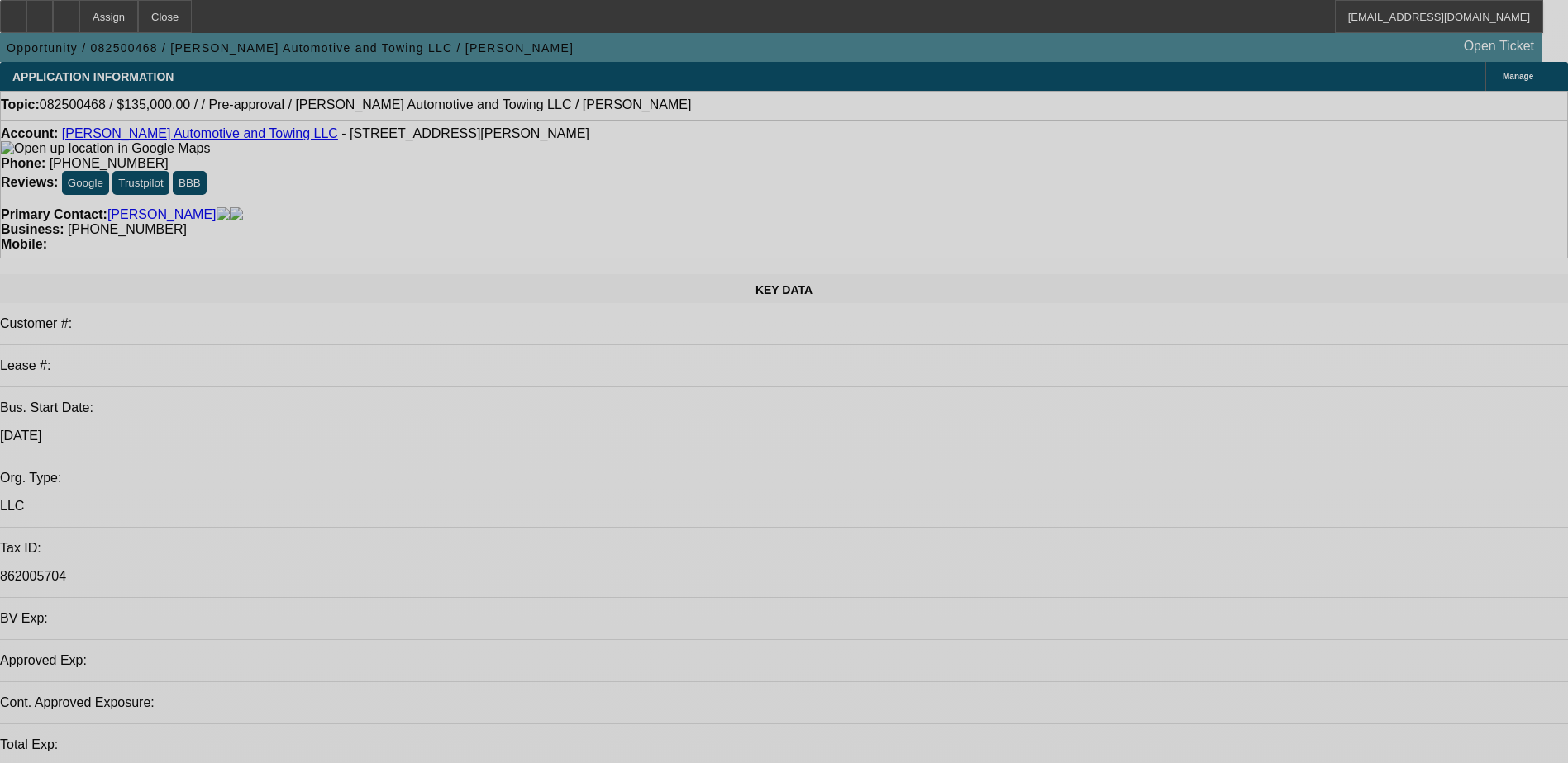
select select "0"
select select "2"
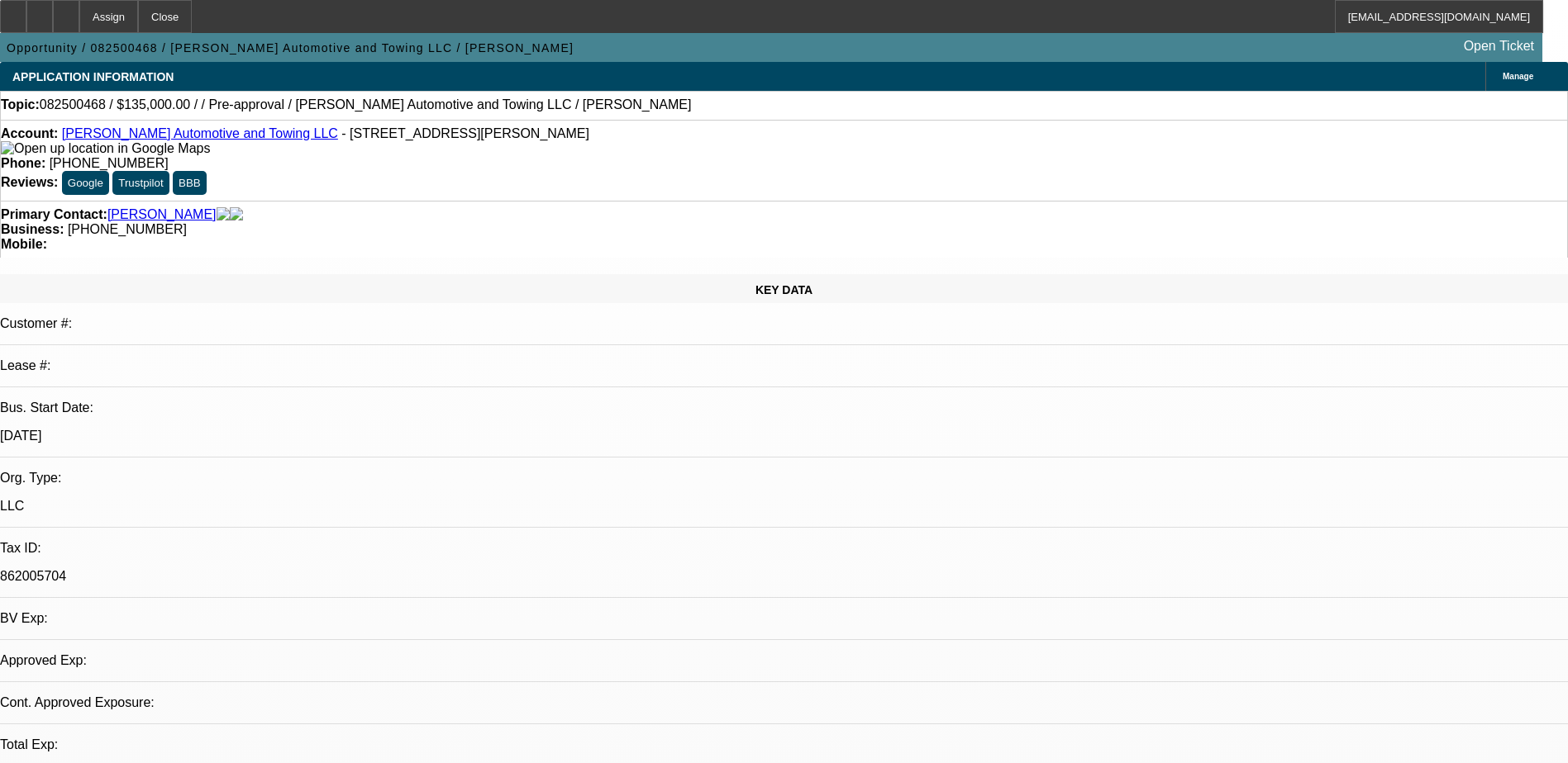
select select "0.1"
select select "1"
select select "2"
select select "4"
click at [66, 11] on icon at bounding box center [66, 11] width 0 height 0
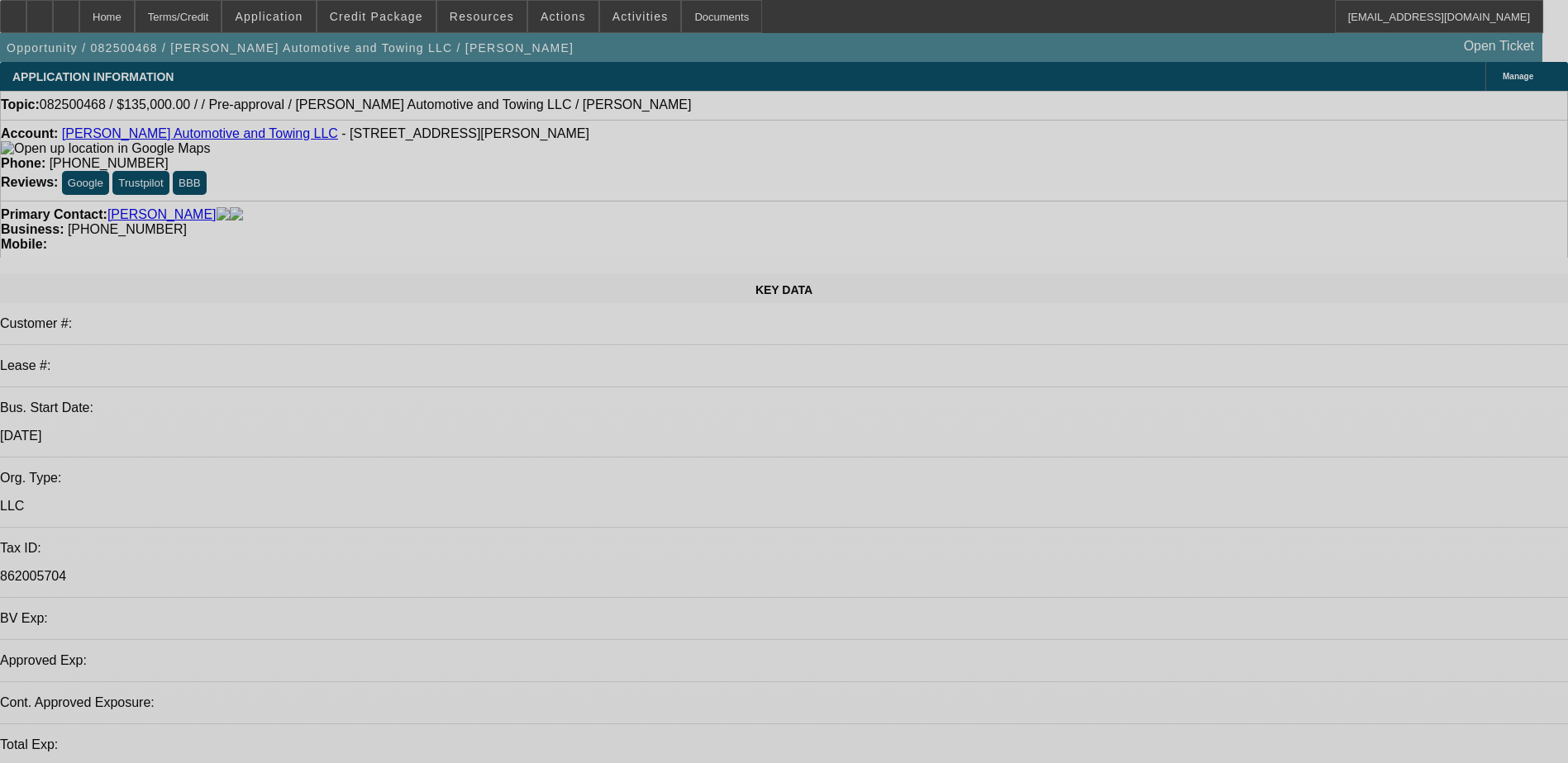
select select "0"
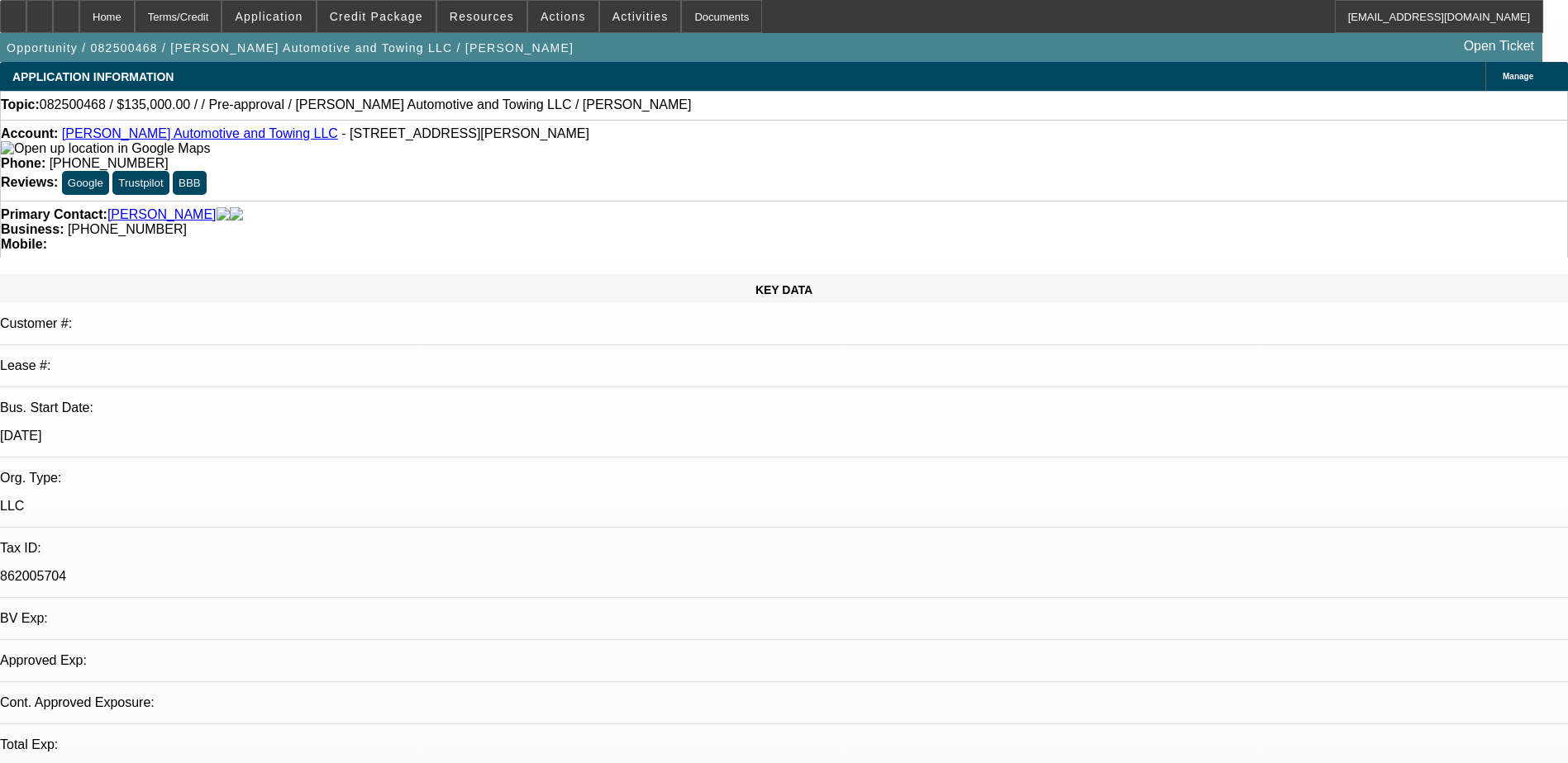
select select "2"
select select "0.1"
select select "1"
select select "2"
select select "4"
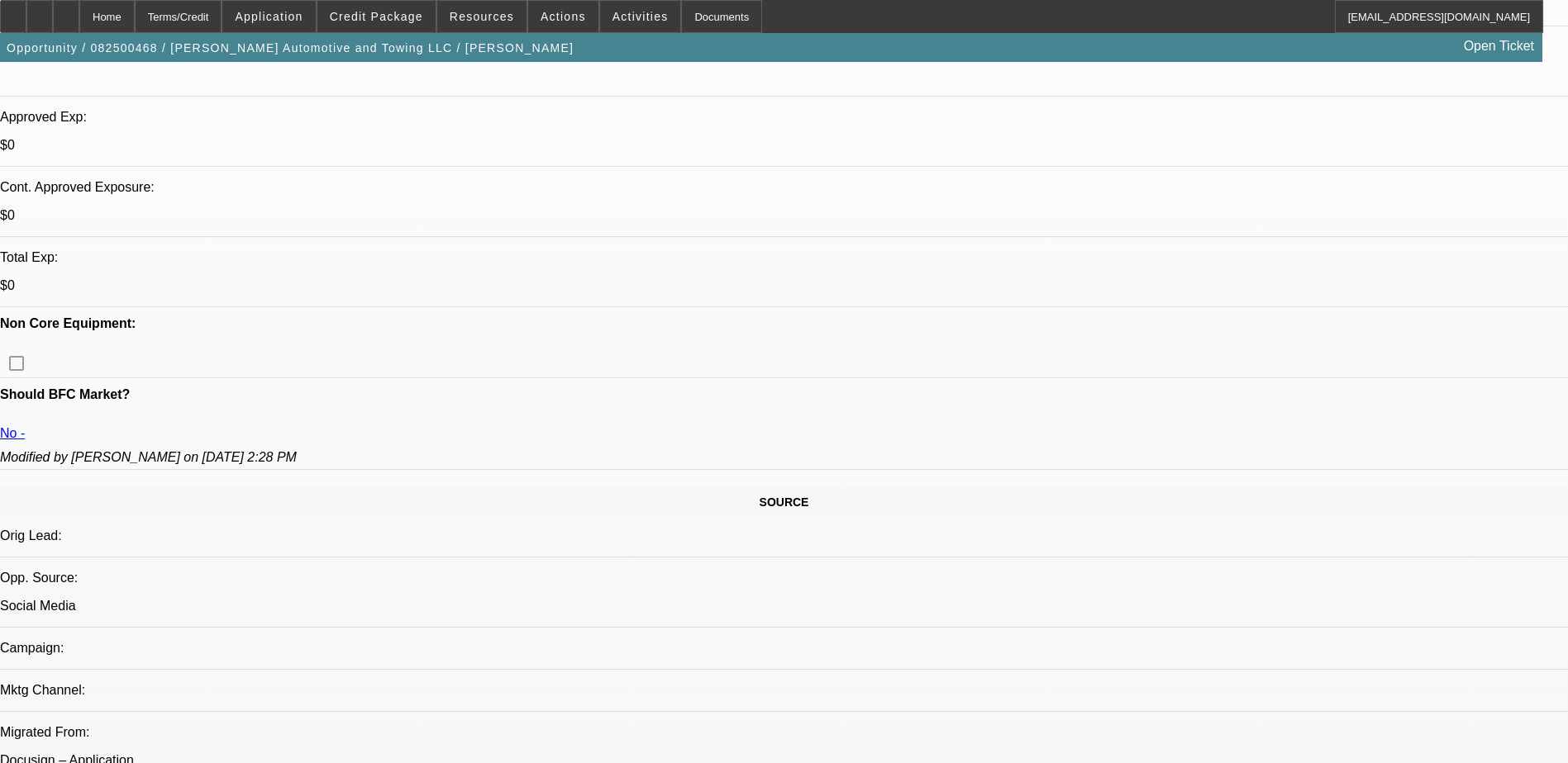
scroll to position [579, 0]
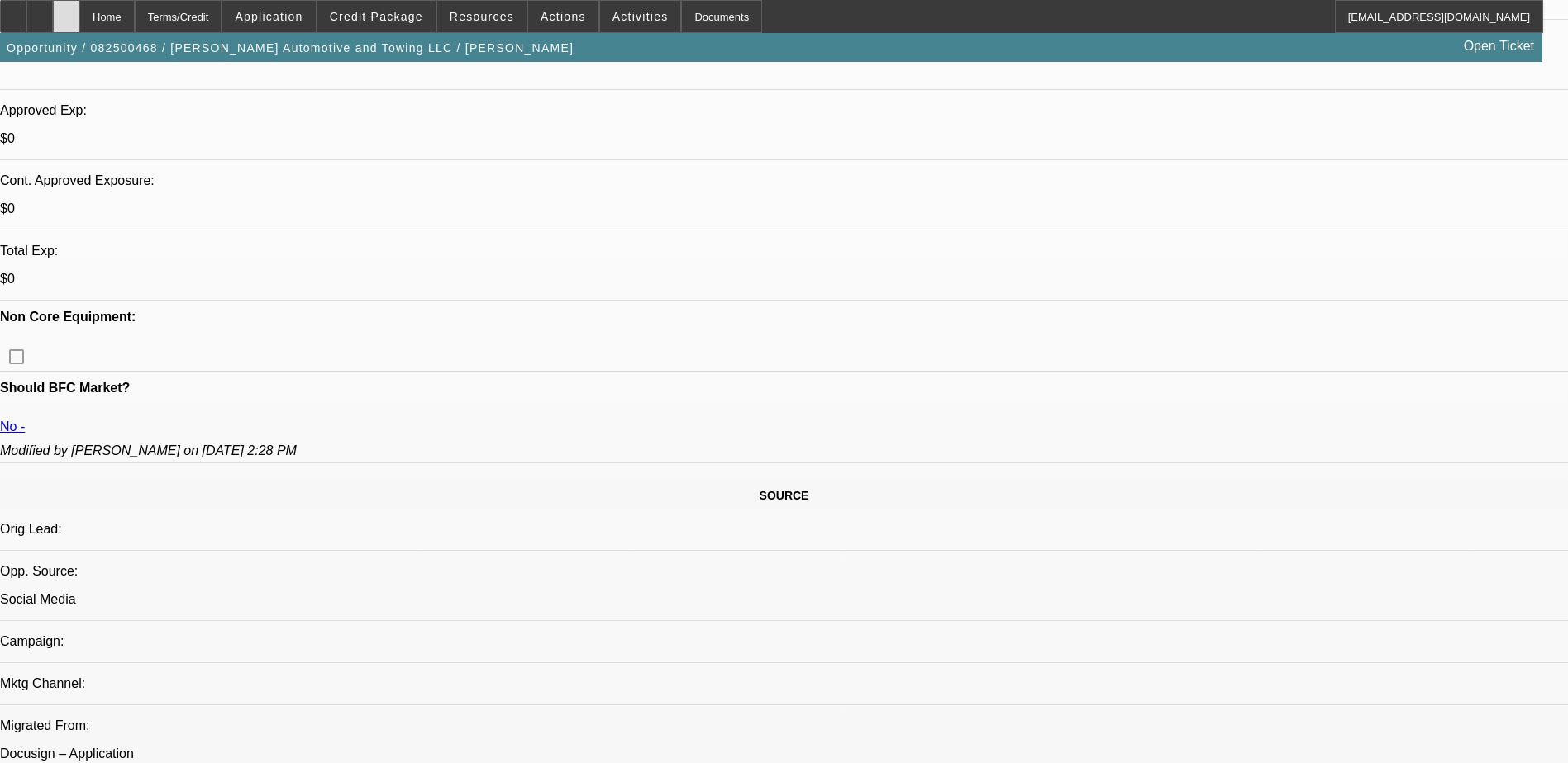
click at [66, 11] on icon at bounding box center [66, 11] width 0 height 0
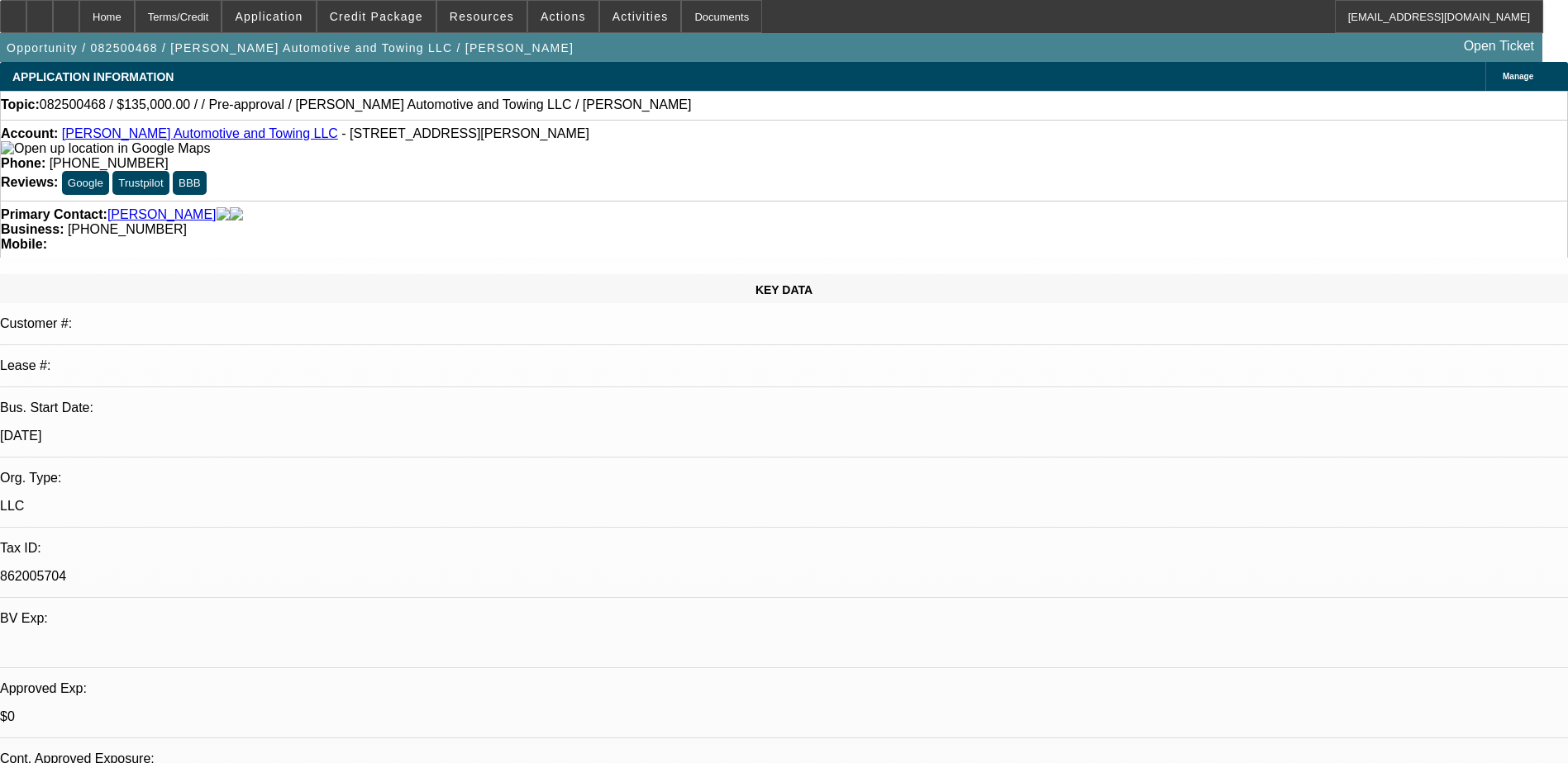
select select "0"
select select "2"
select select "0.1"
select select "4"
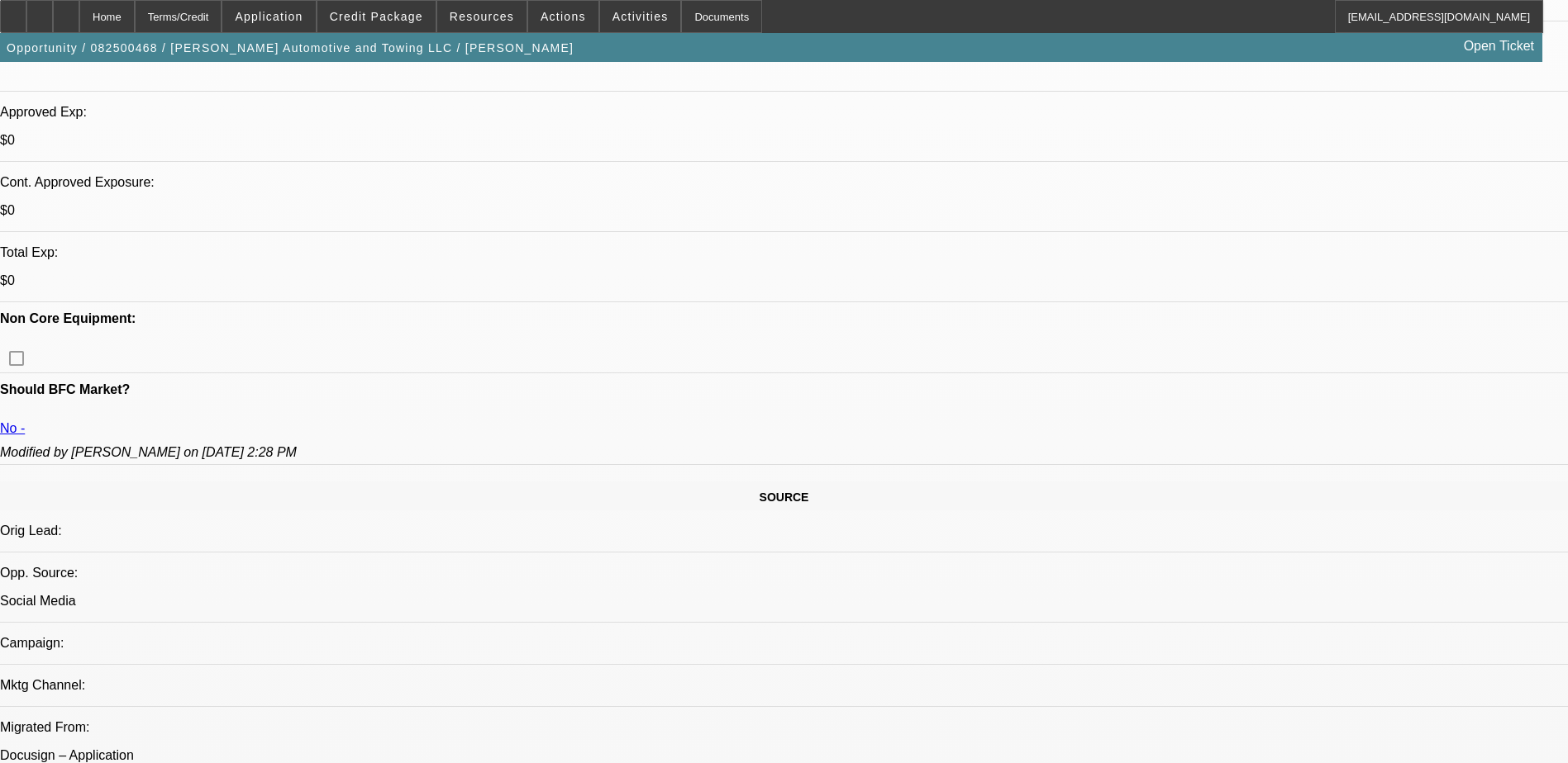
scroll to position [579, 0]
click at [414, 23] on span at bounding box center [376, 17] width 118 height 40
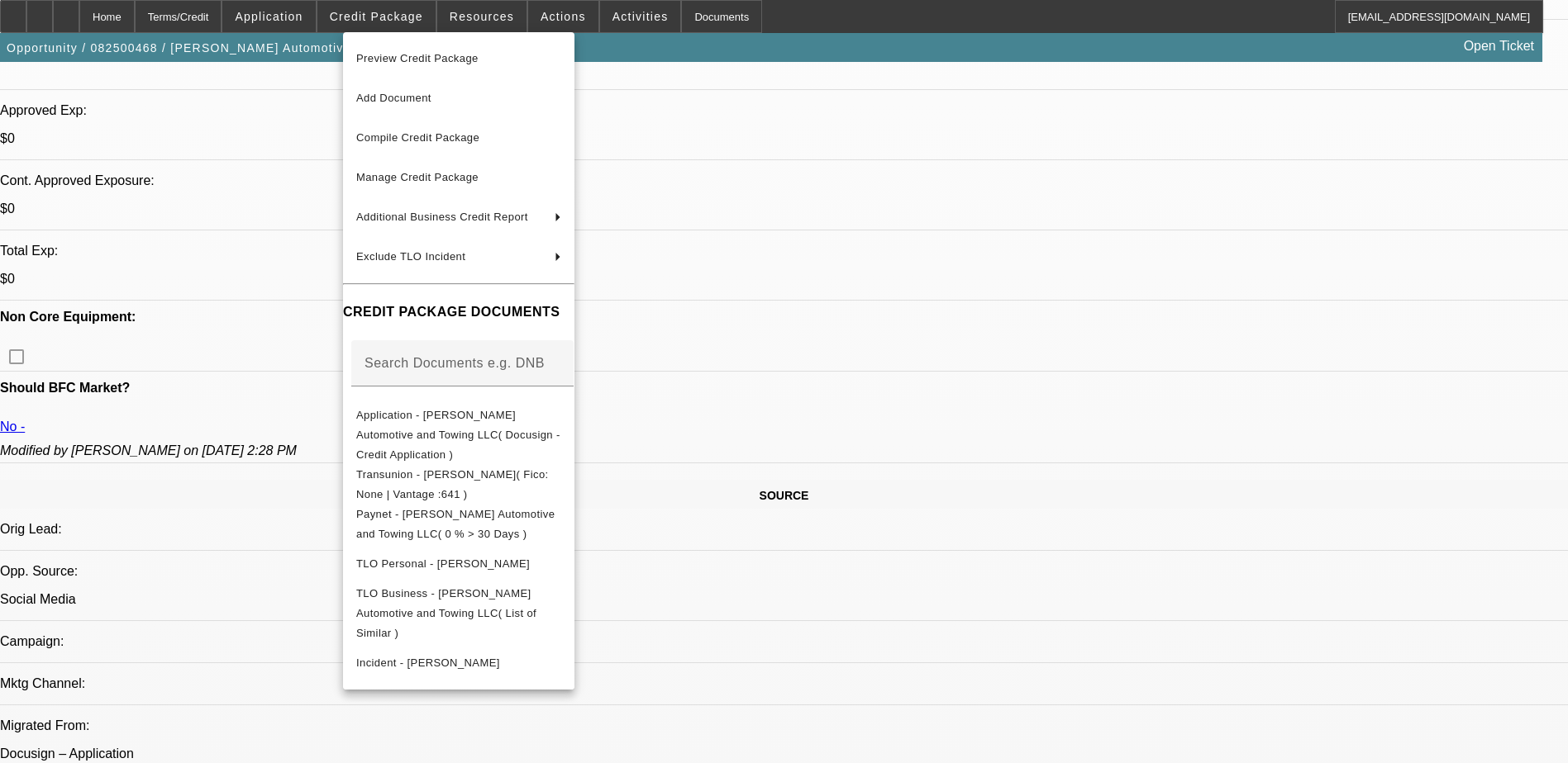
click at [482, 51] on span "Preview Credit Package" at bounding box center [459, 58] width 205 height 20
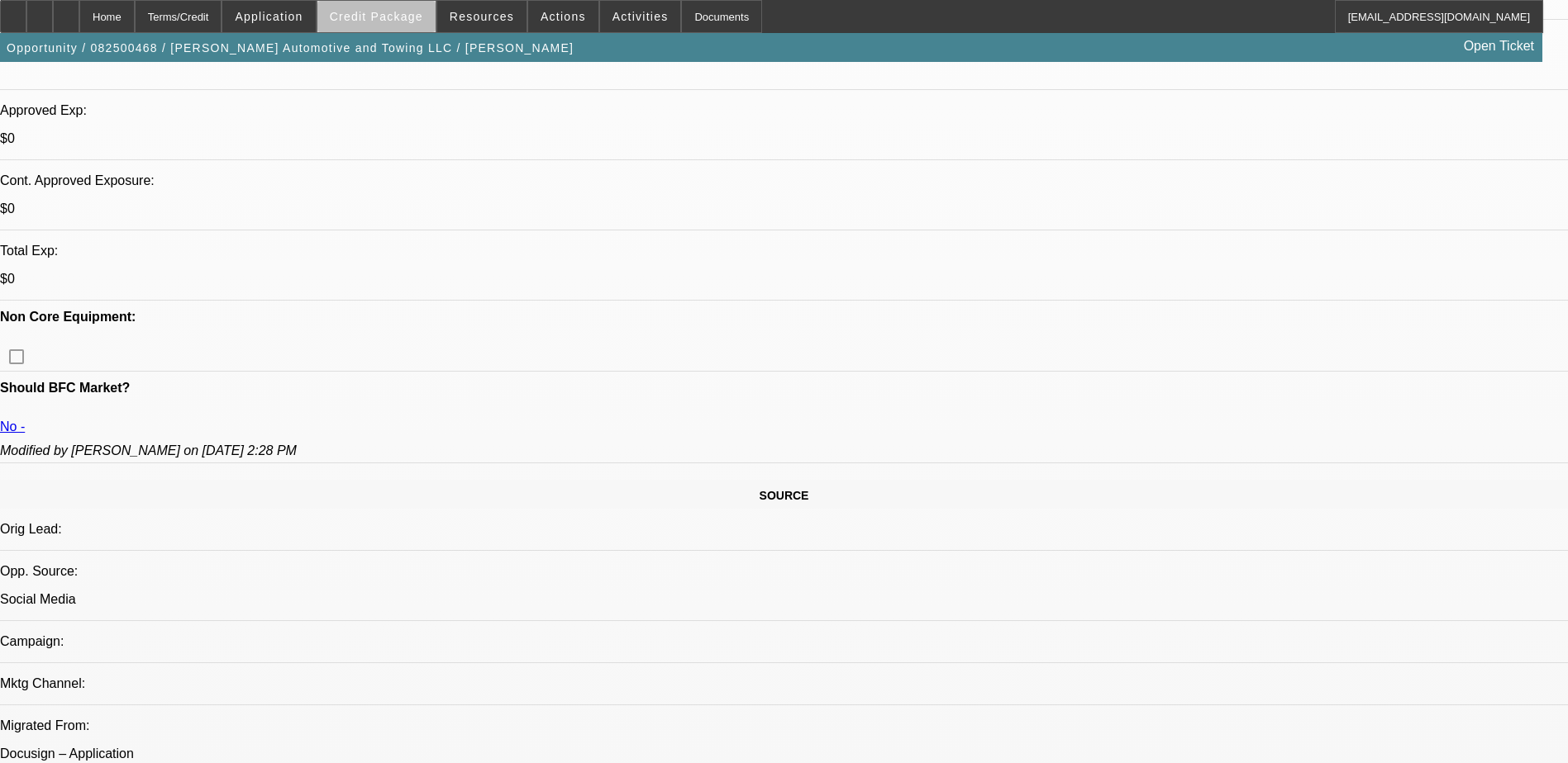
click at [419, 21] on span "Credit Package" at bounding box center [376, 16] width 94 height 13
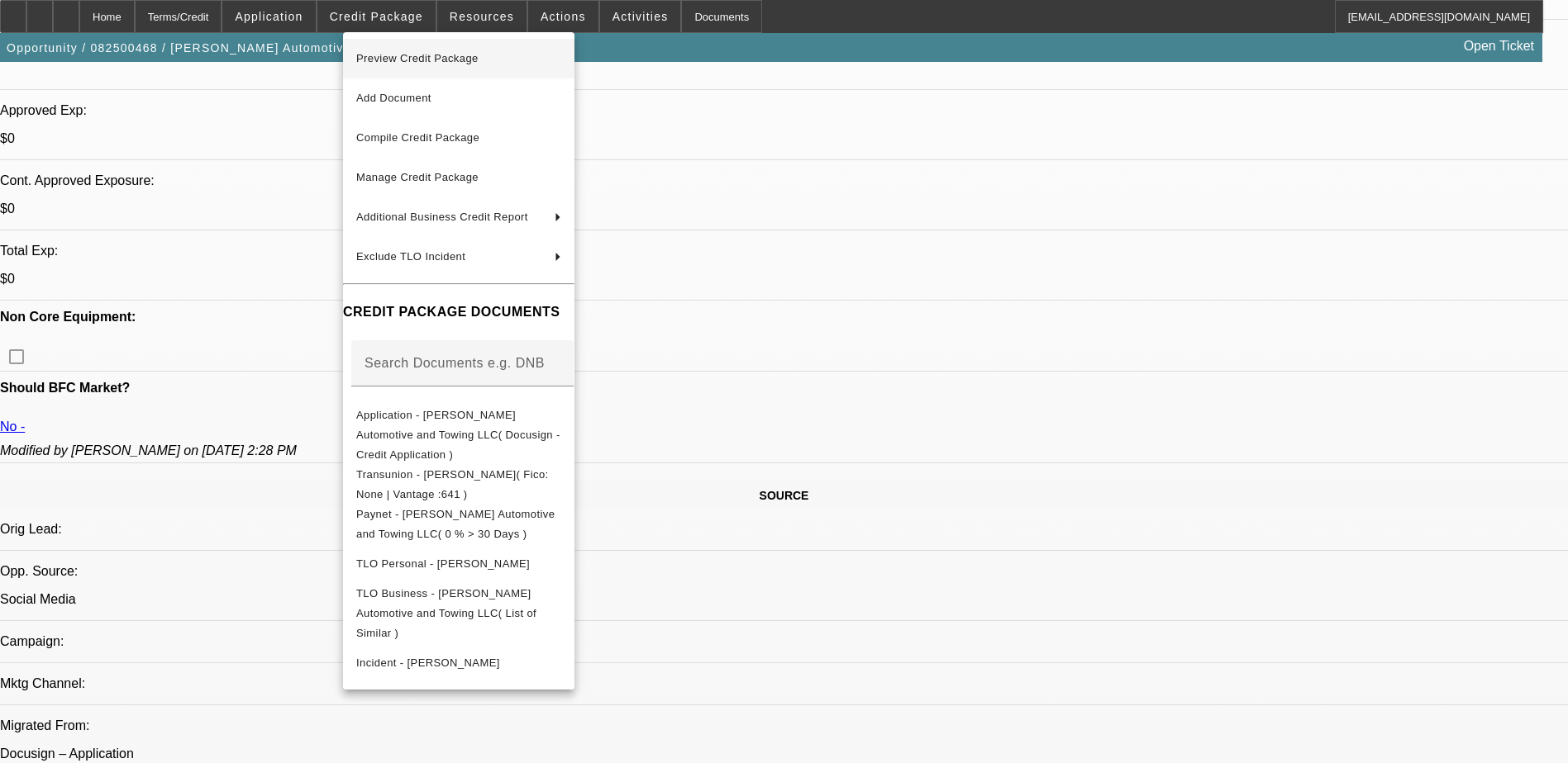
click at [458, 57] on span "Preview Credit Package" at bounding box center [418, 58] width 122 height 12
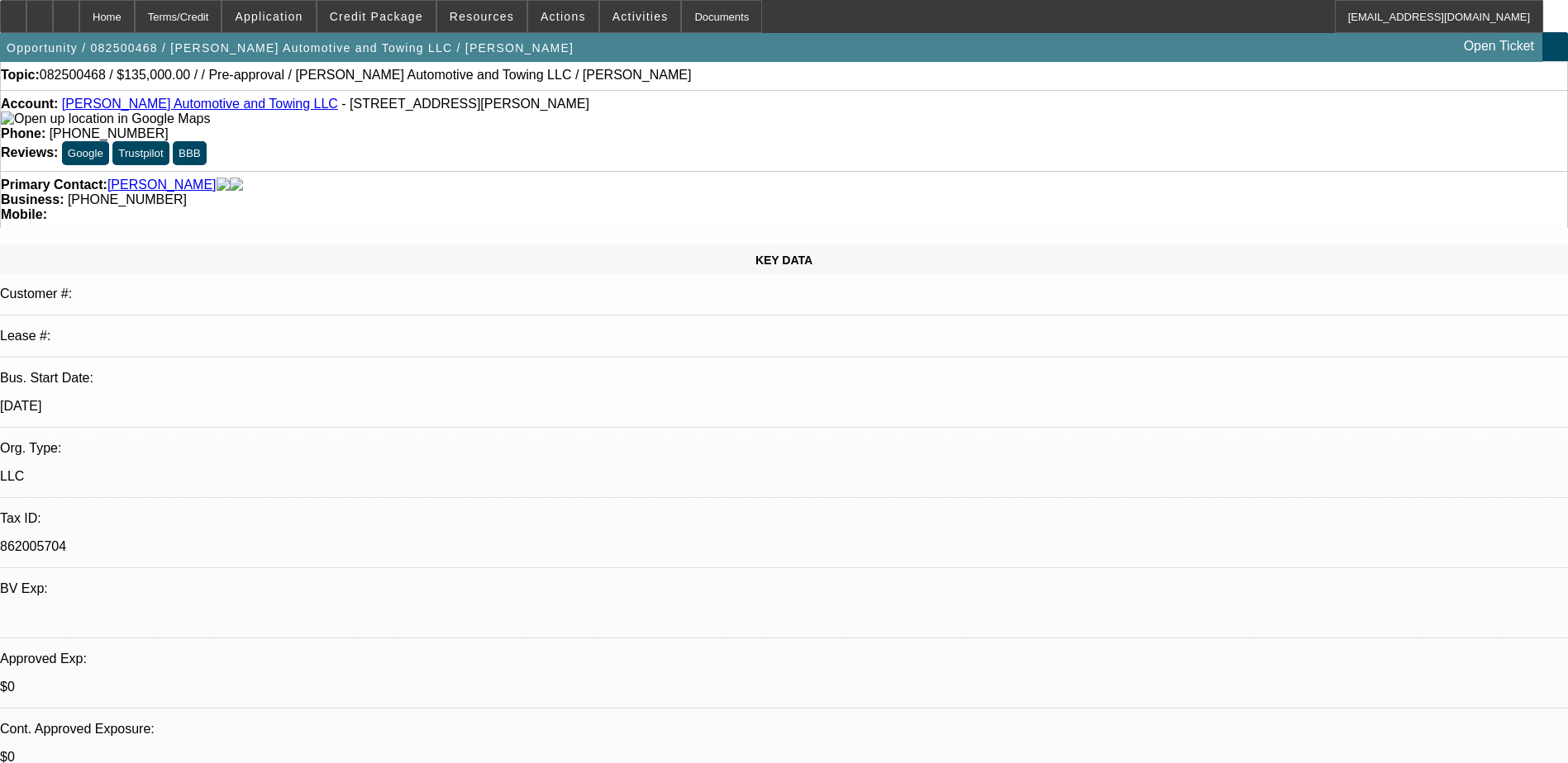
scroll to position [0, 0]
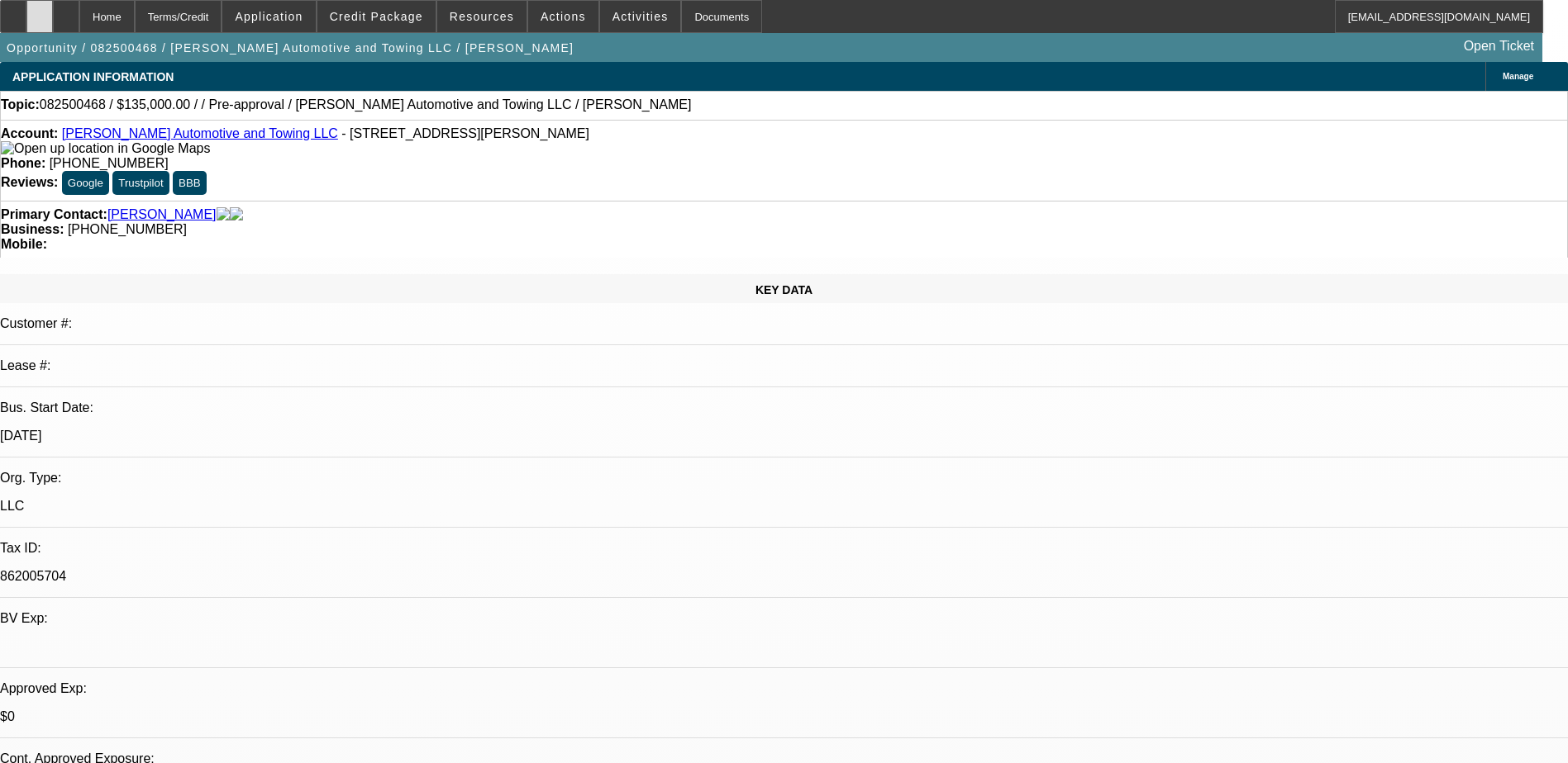
click at [53, 5] on div at bounding box center [40, 16] width 27 height 33
click at [366, 15] on span "Credit Package" at bounding box center [376, 16] width 94 height 13
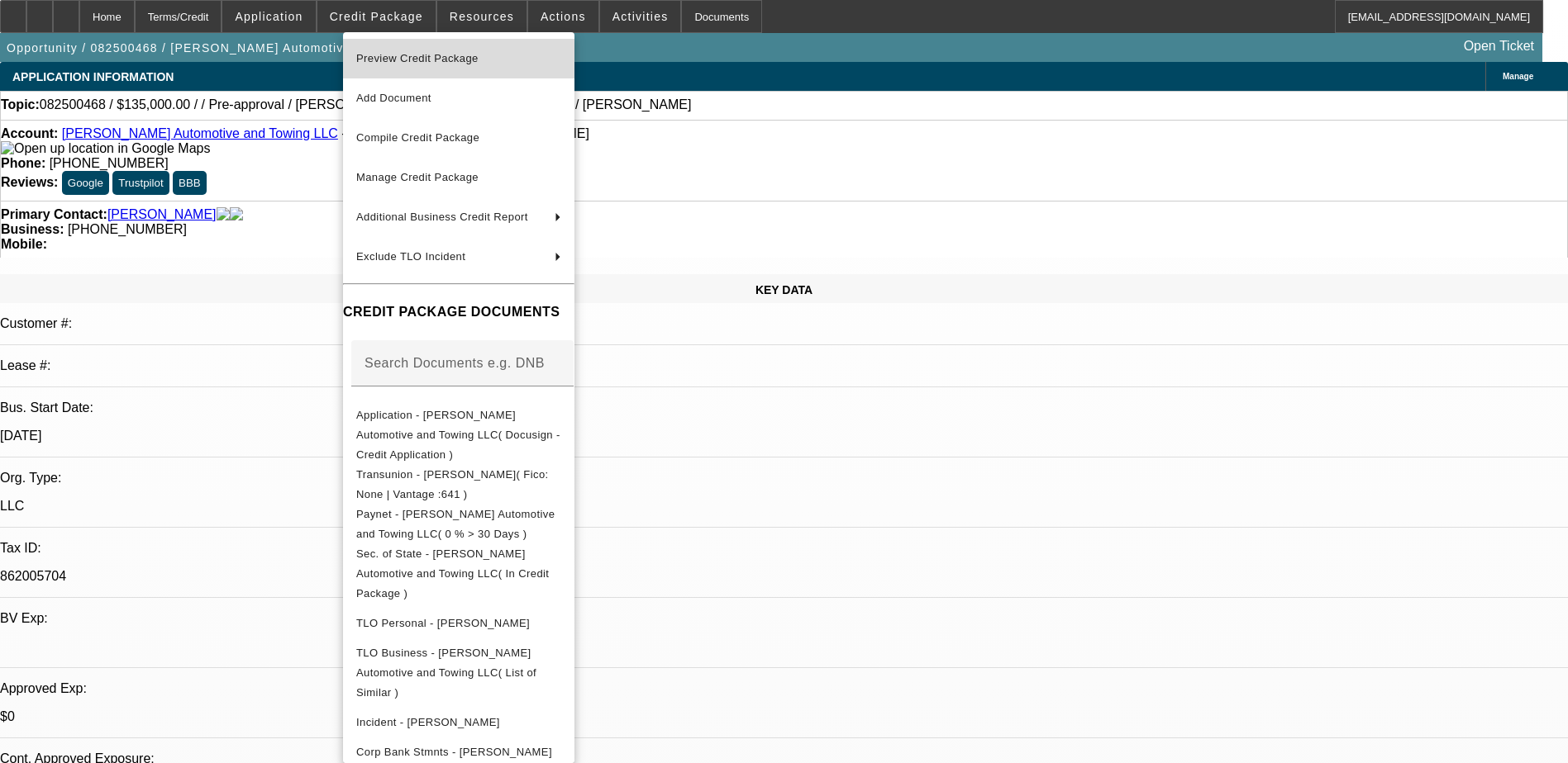
click at [401, 53] on span "Preview Credit Package" at bounding box center [418, 58] width 122 height 12
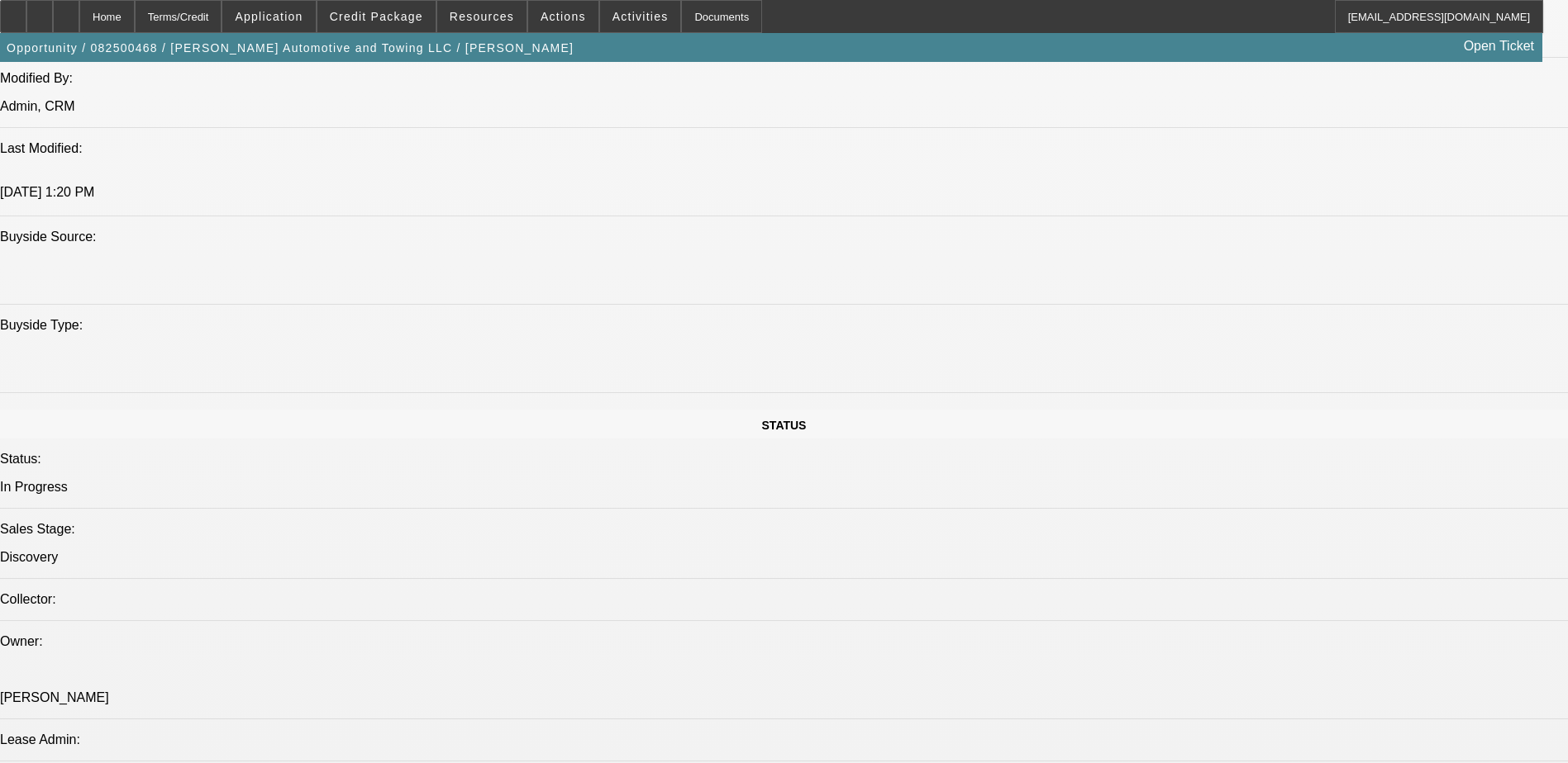
scroll to position [1322, 0]
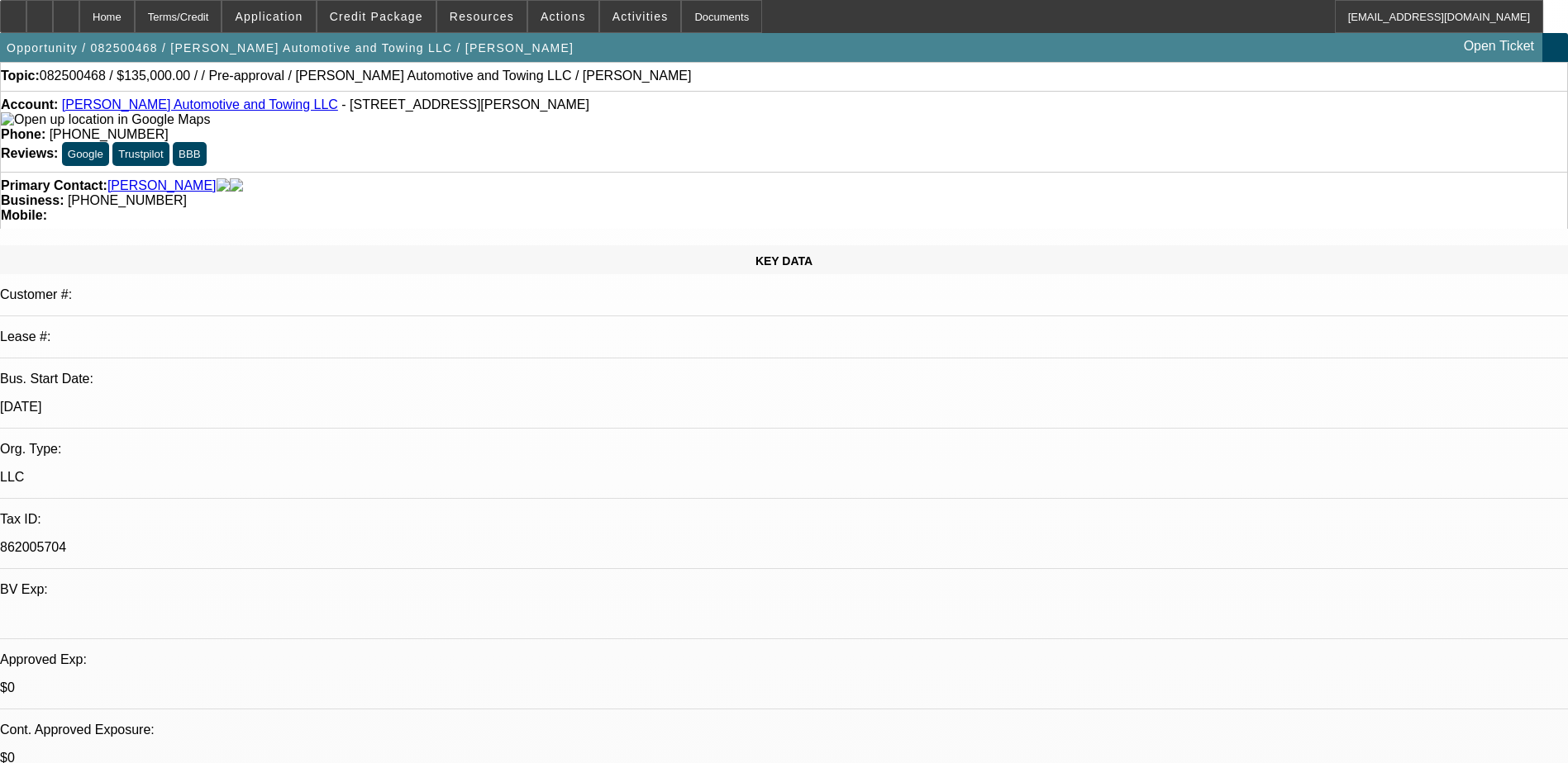
scroll to position [0, 0]
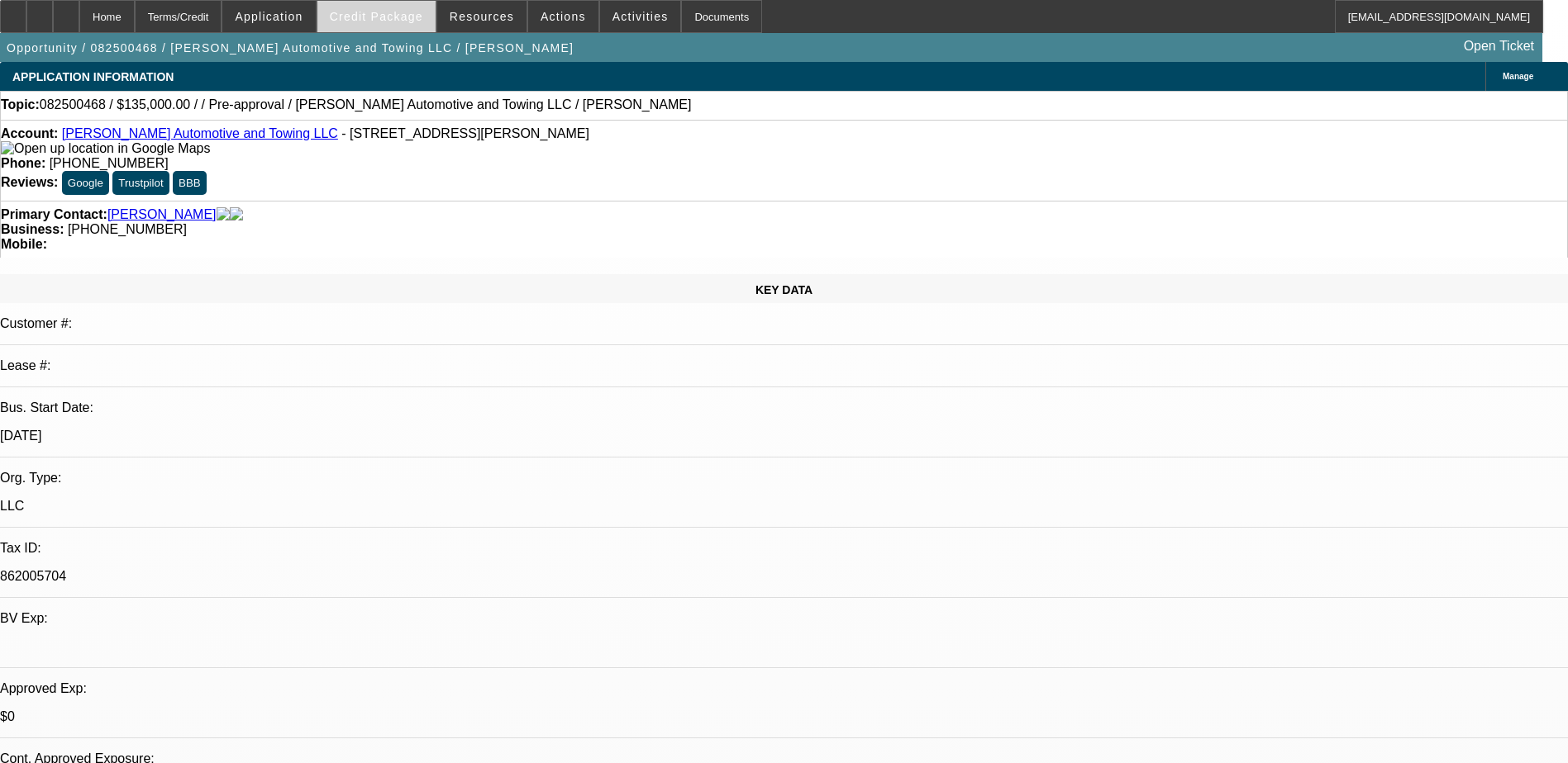
click at [394, 17] on span "Credit Package" at bounding box center [376, 16] width 94 height 13
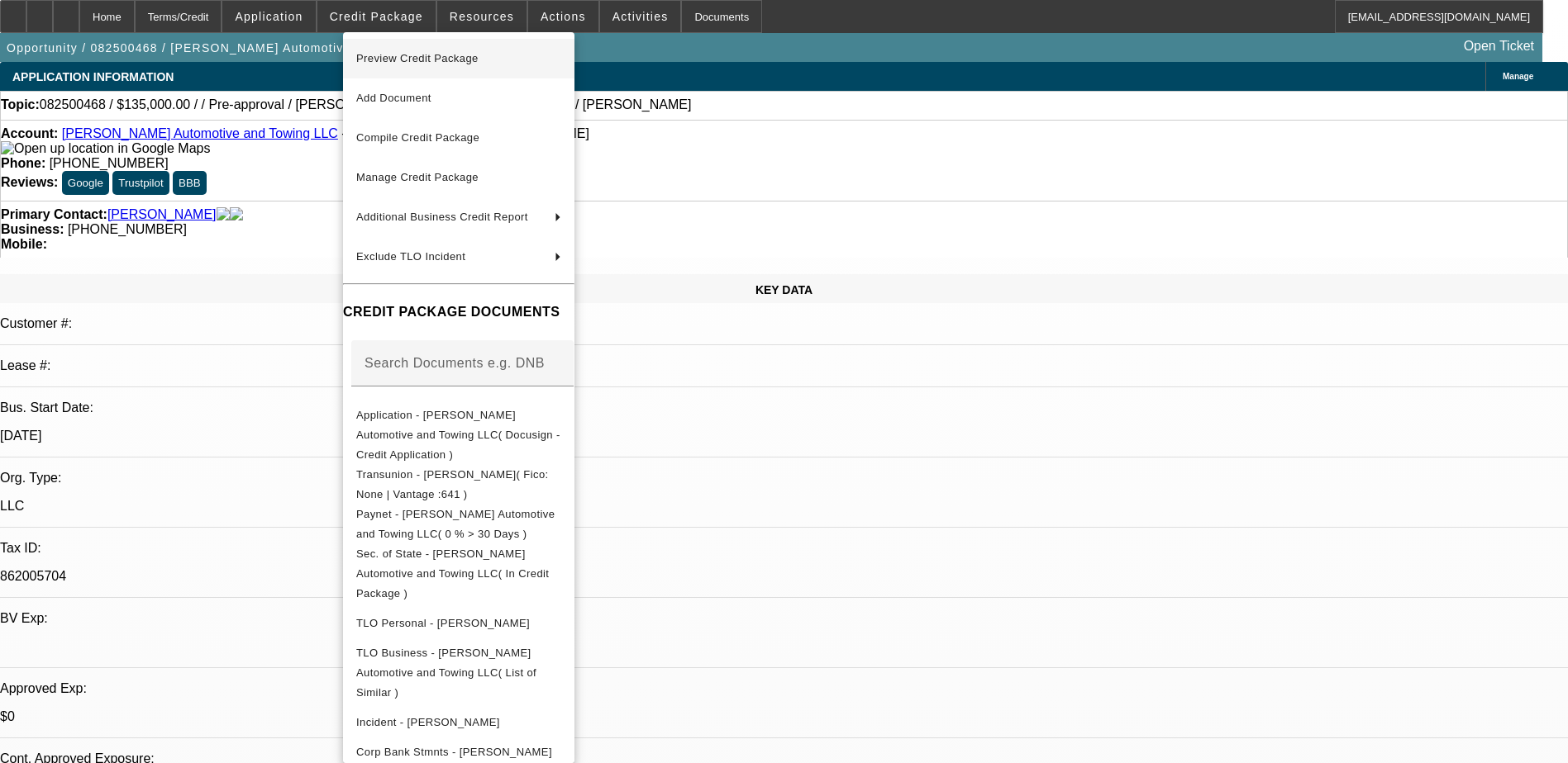
click at [442, 64] on span "Preview Credit Package" at bounding box center [459, 58] width 205 height 20
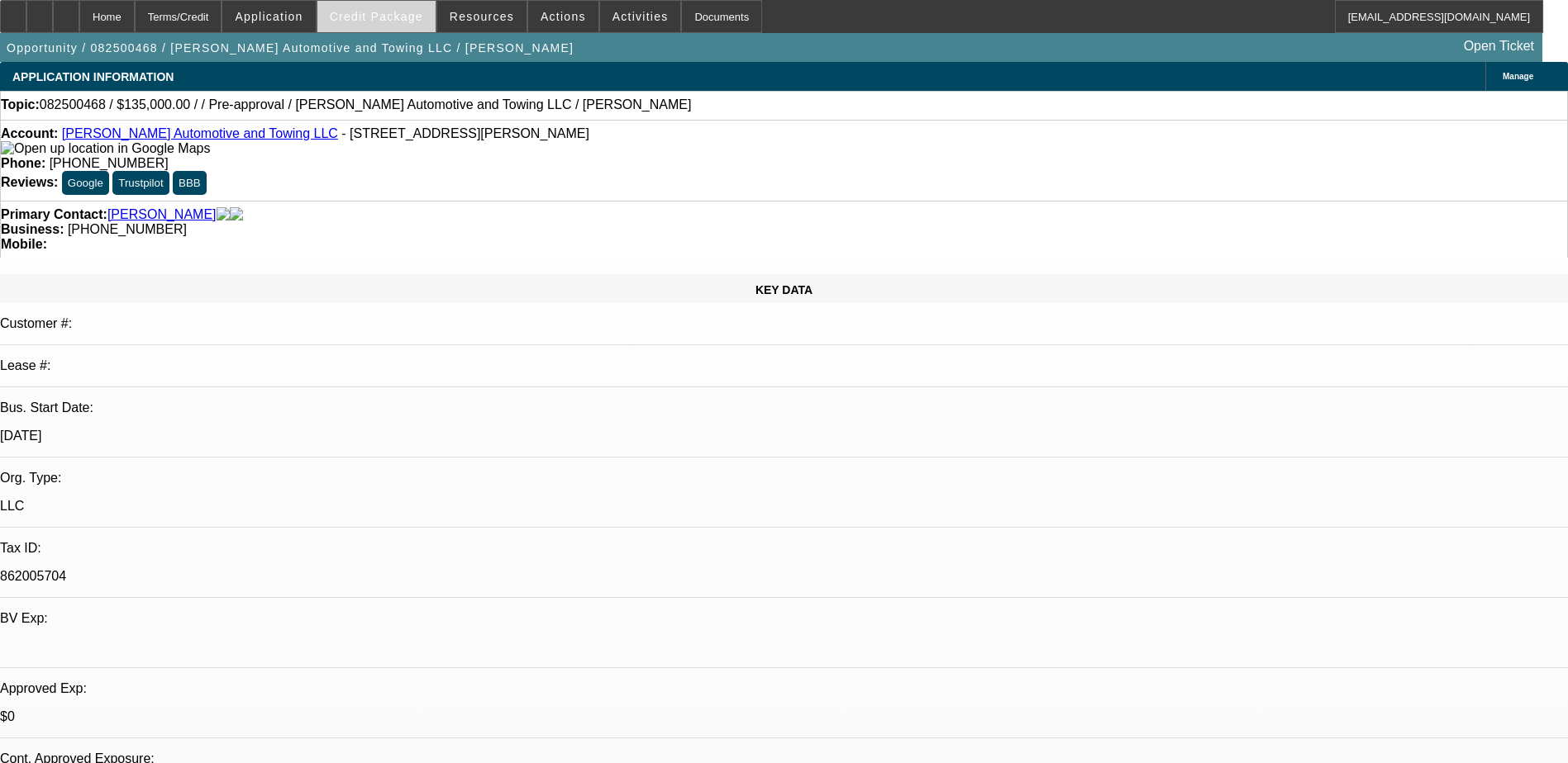
click at [397, 11] on span "Credit Package" at bounding box center [376, 16] width 94 height 13
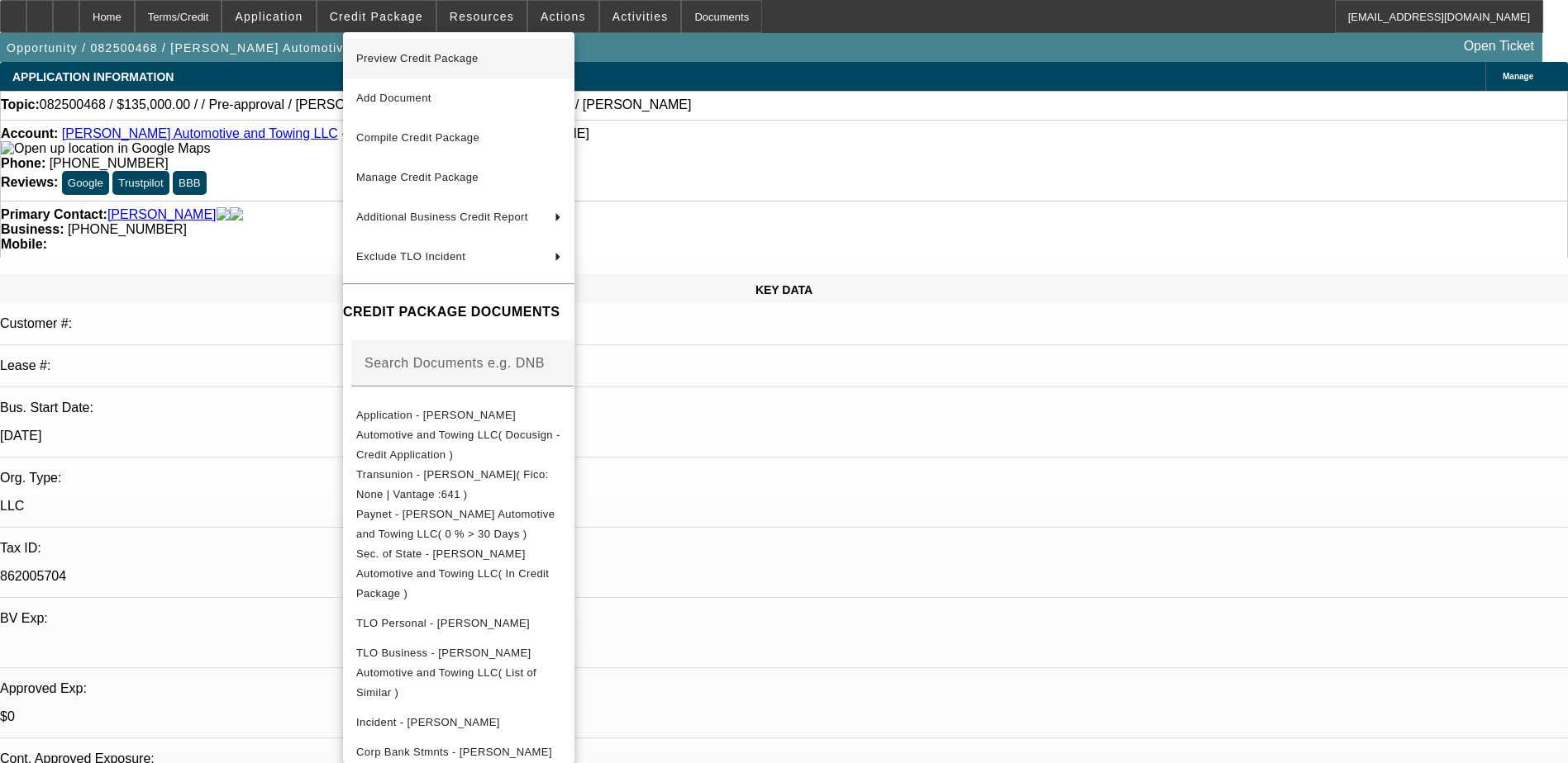
click at [463, 61] on span "Preview Credit Package" at bounding box center [418, 58] width 122 height 12
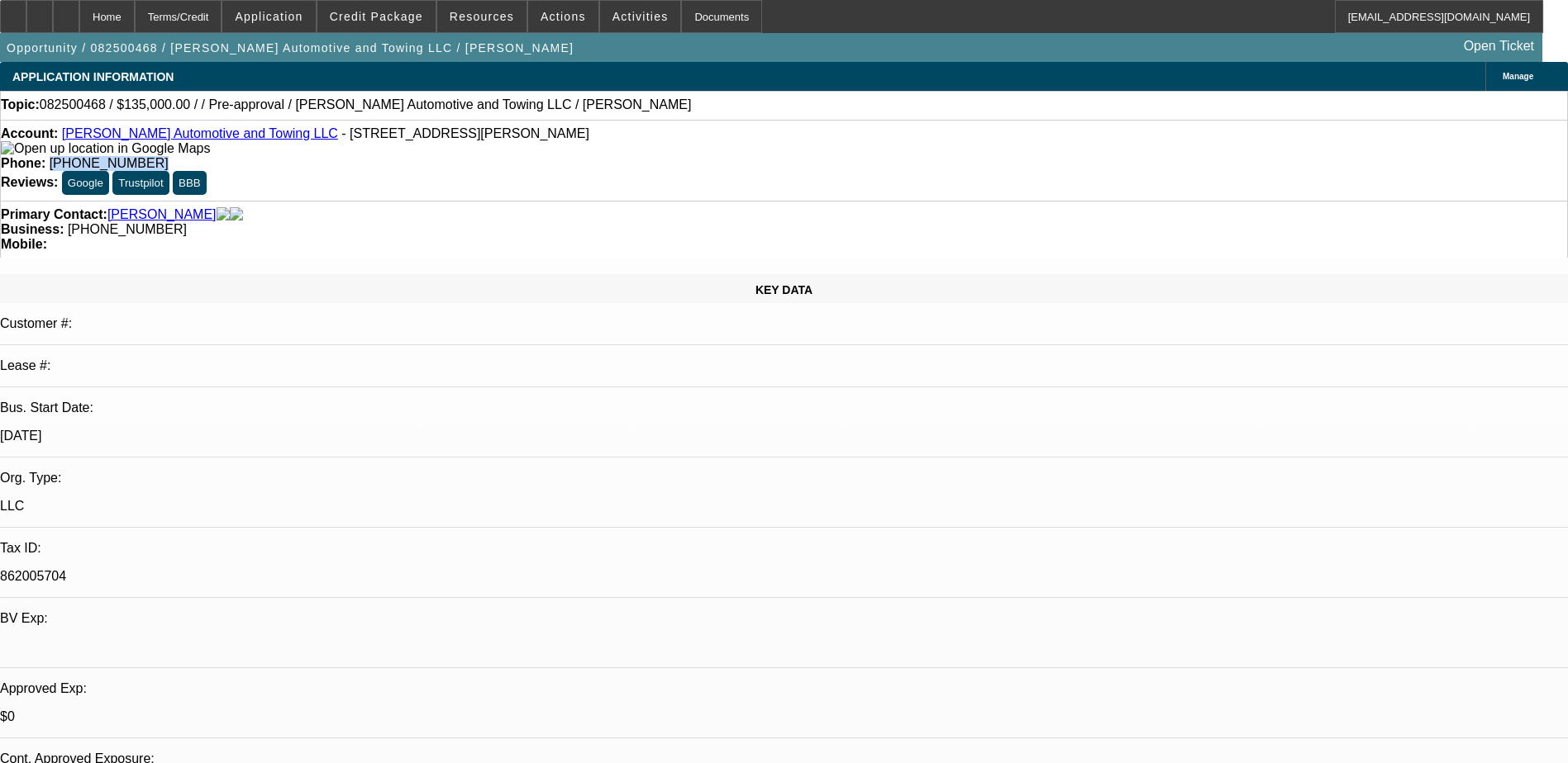
drag, startPoint x: 657, startPoint y: 138, endPoint x: 574, endPoint y: 133, distance: 83.2
click at [574, 157] on div "Phone: (864) 828-1119" at bounding box center [784, 164] width 1567 height 15
drag, startPoint x: 574, startPoint y: 133, endPoint x: 634, endPoint y: 138, distance: 60.2
copy span "[PHONE_NUMBER]"
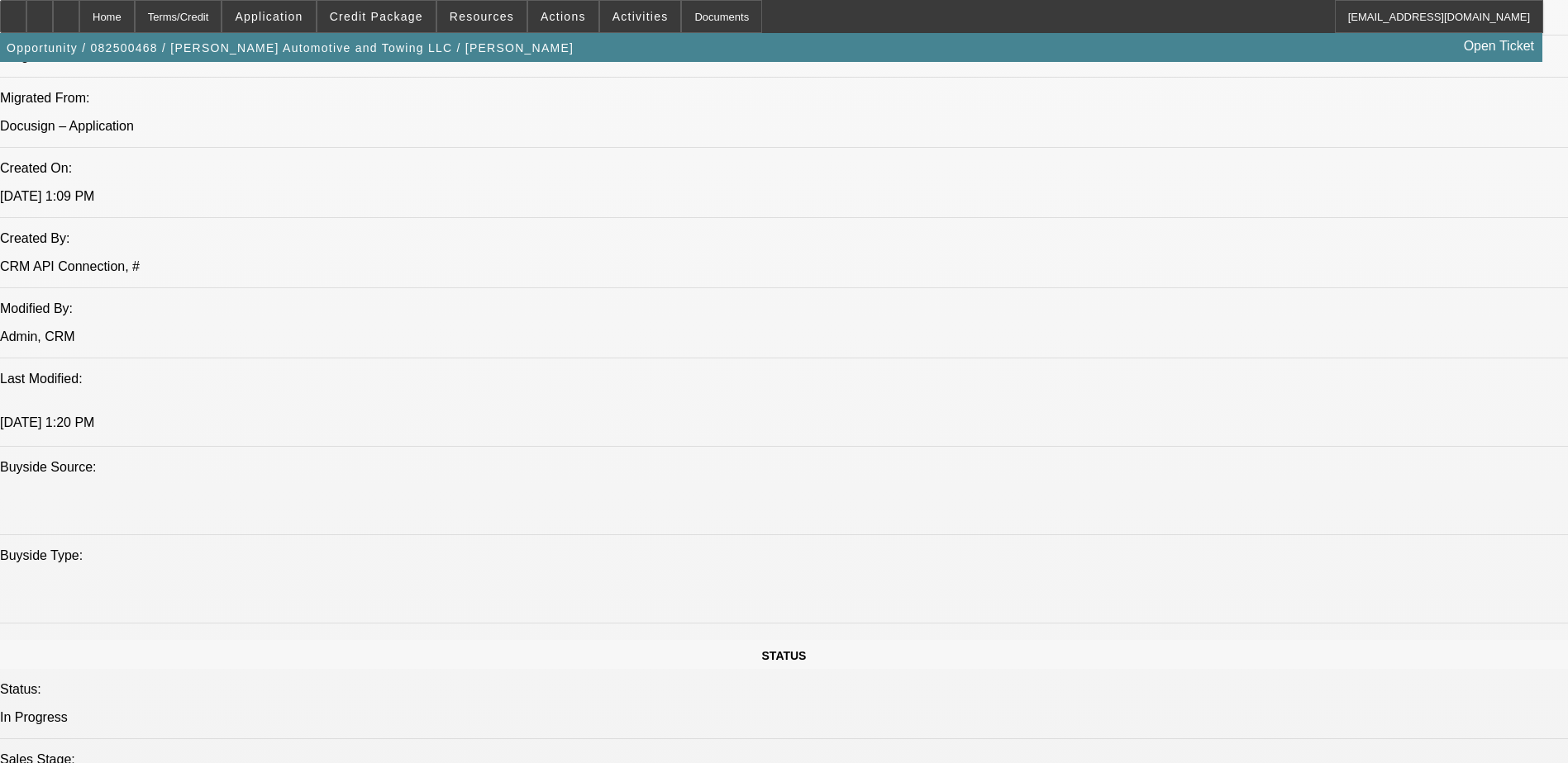
scroll to position [1735, 0]
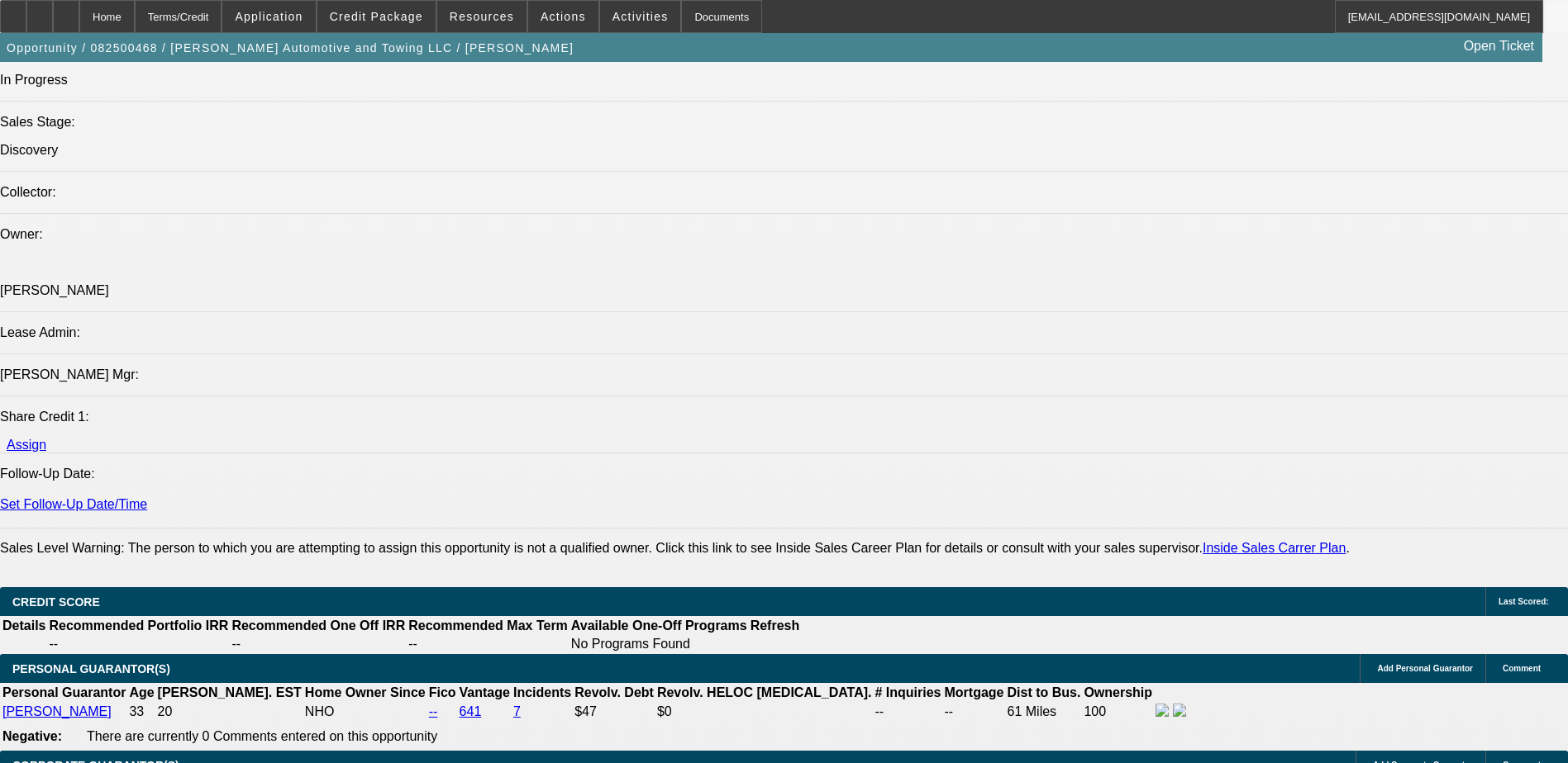
scroll to position [2066, 0]
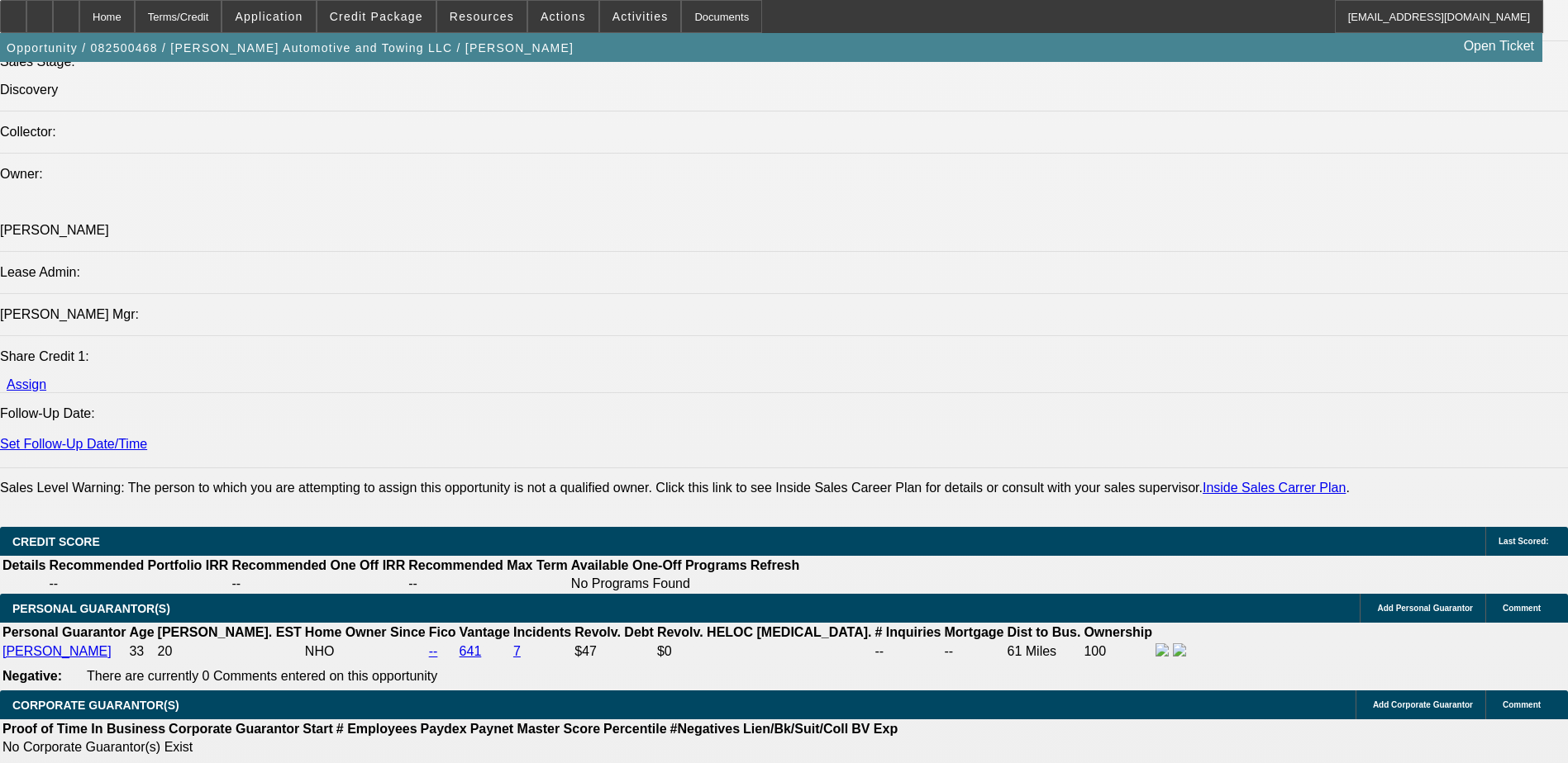
scroll to position [1900, 0]
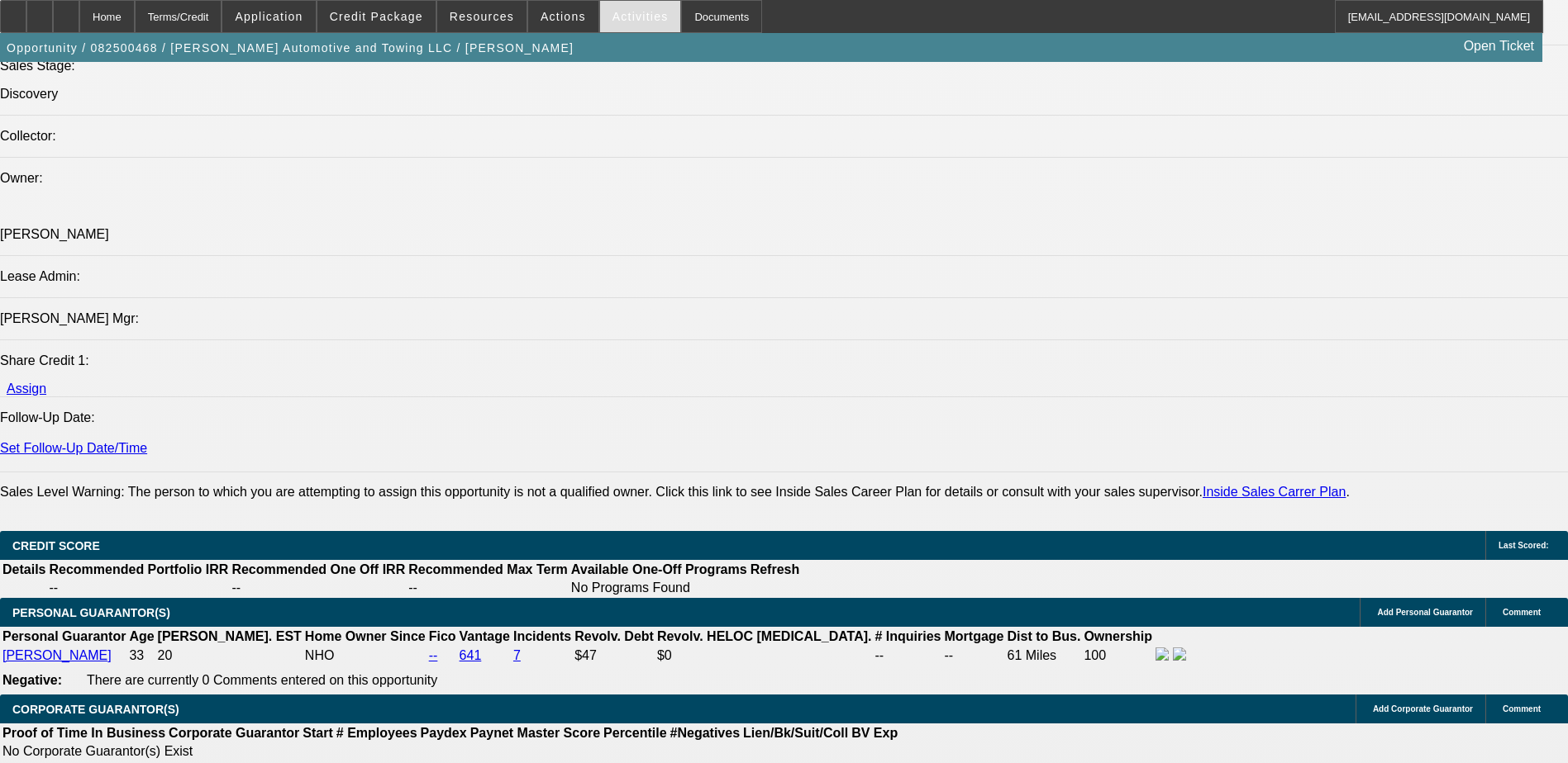
click at [599, 15] on div "Activities" at bounding box center [640, 16] width 83 height 33
click at [552, 15] on span "Actions" at bounding box center [564, 16] width 46 height 13
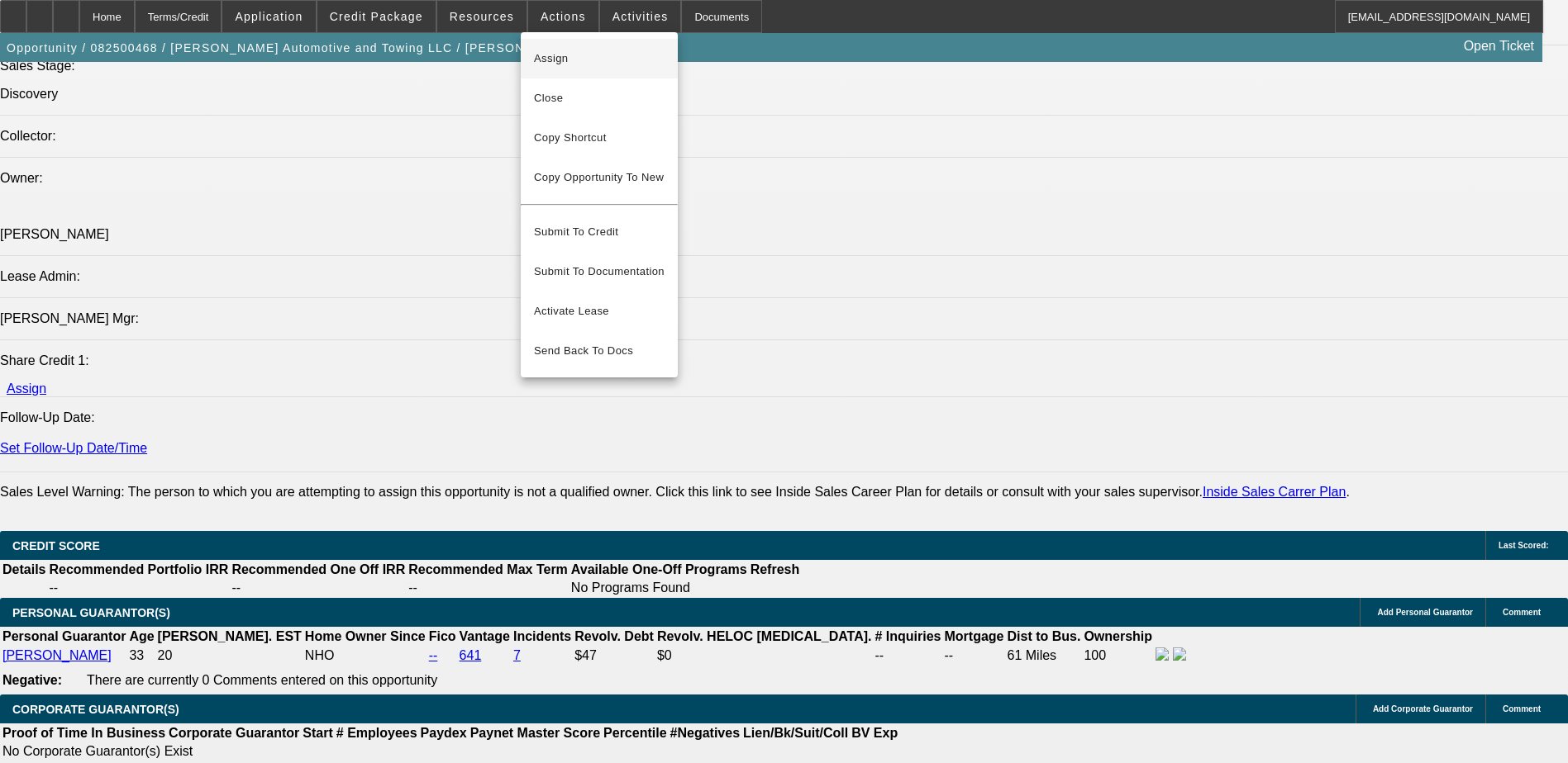
click at [592, 64] on span "Assign" at bounding box center [599, 58] width 131 height 20
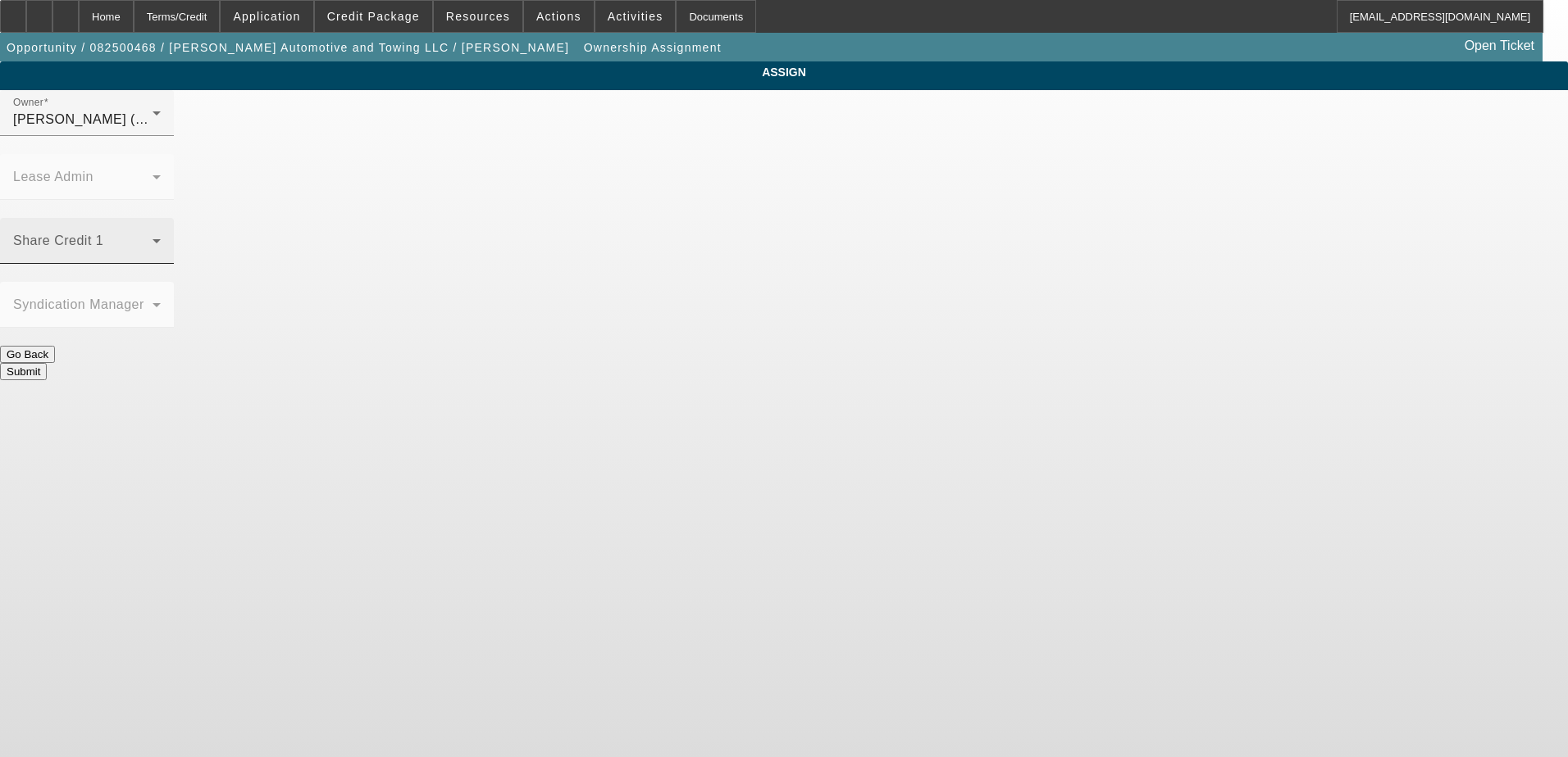
click at [153, 238] on span at bounding box center [82, 247] width 139 height 20
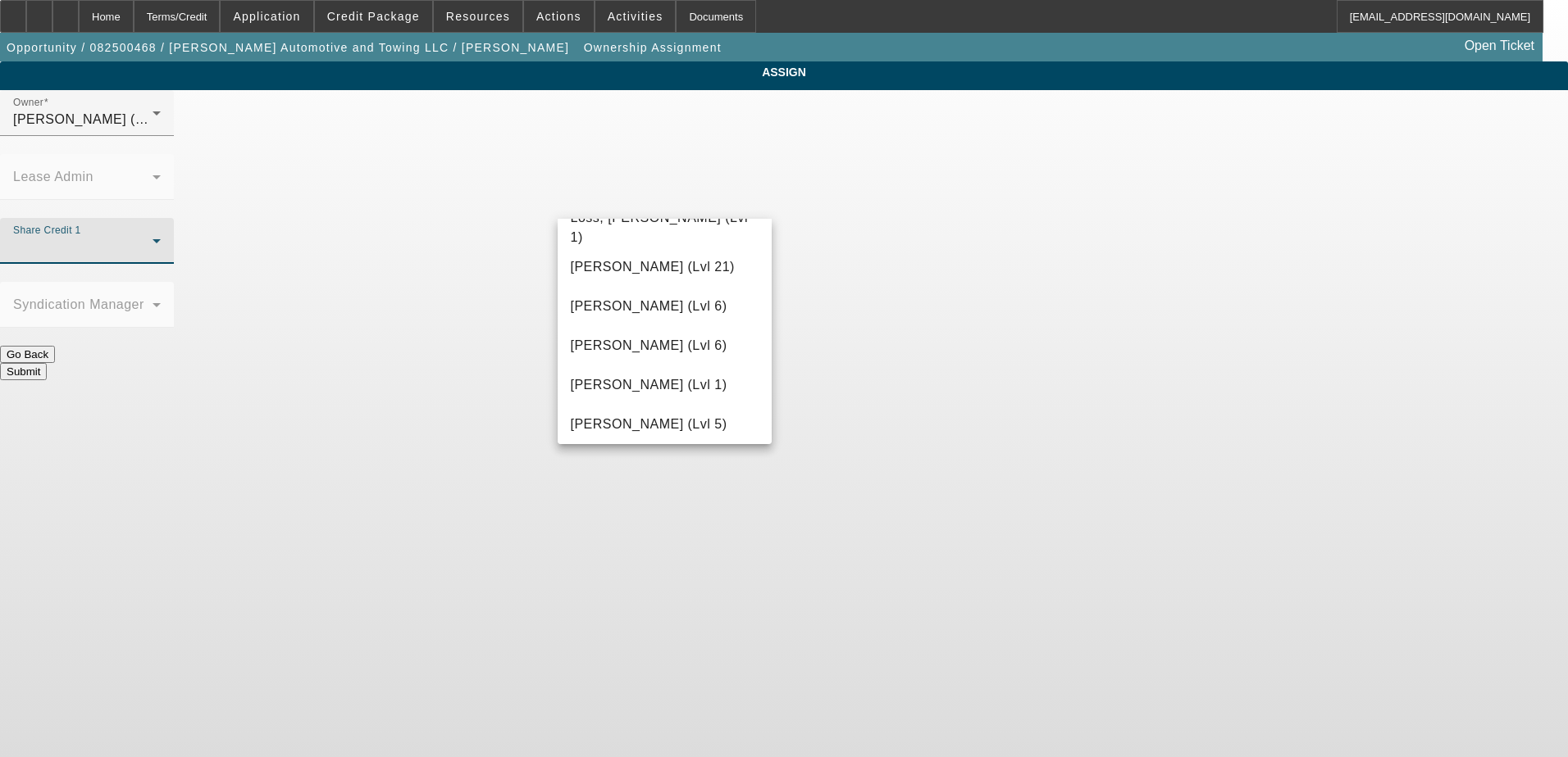
scroll to position [557, 0]
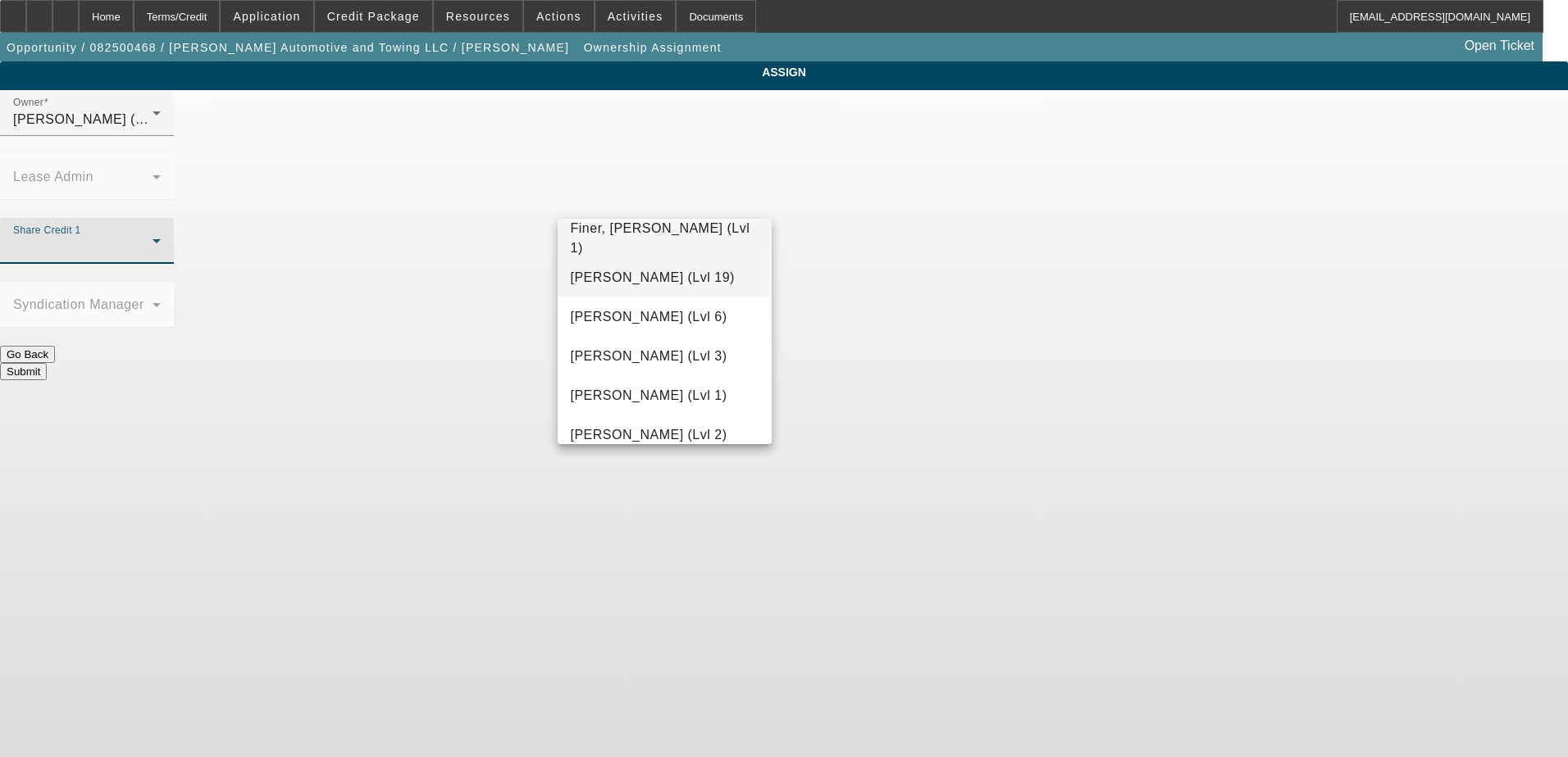
click at [656, 281] on span "Fiumetto, Daniel (Lvl 19)" at bounding box center [652, 278] width 164 height 20
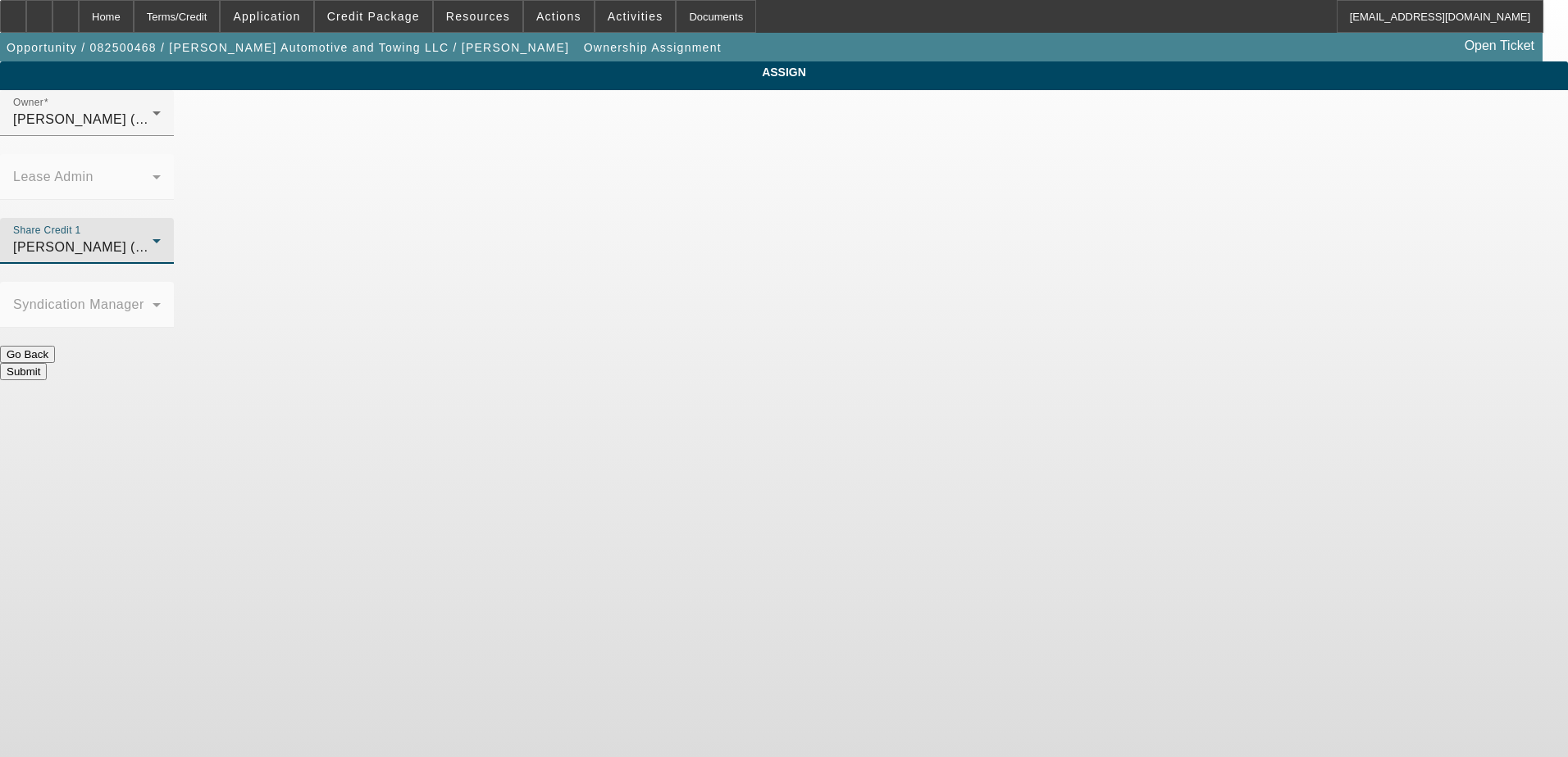
click at [46, 363] on button "Submit" at bounding box center [23, 371] width 46 height 17
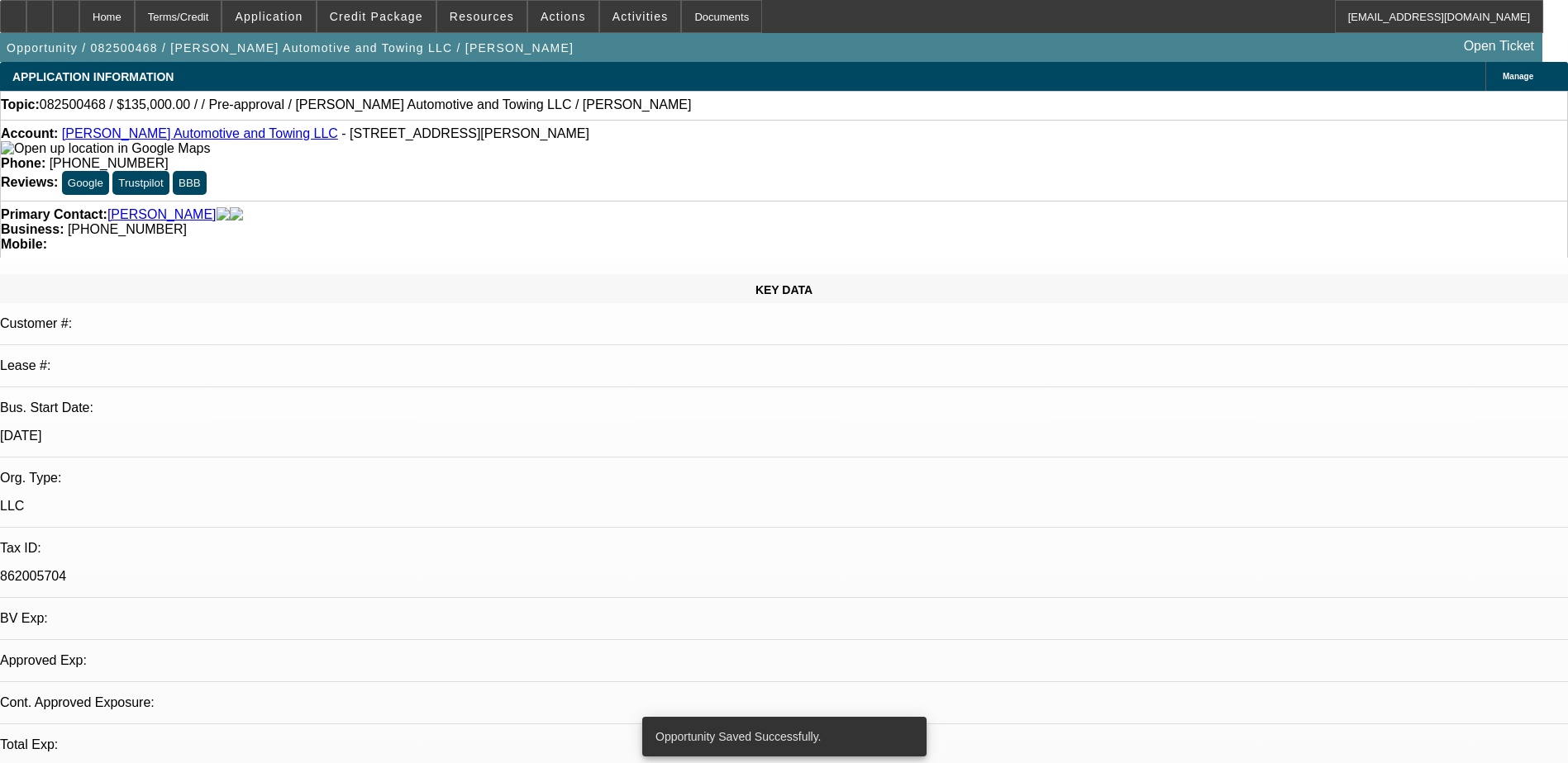
select select "0"
select select "2"
select select "0.1"
select select "4"
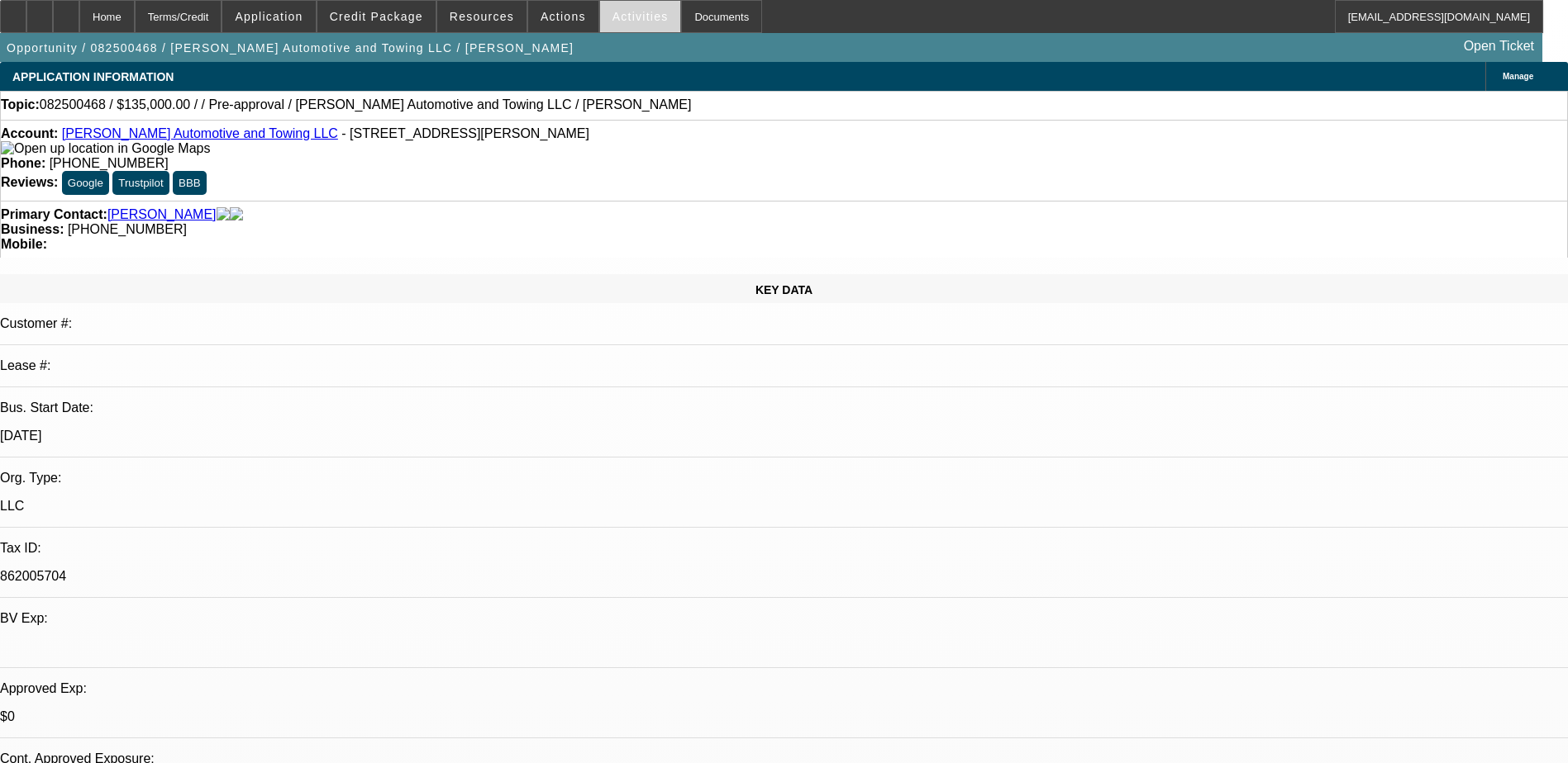
click at [600, 10] on span at bounding box center [640, 17] width 81 height 40
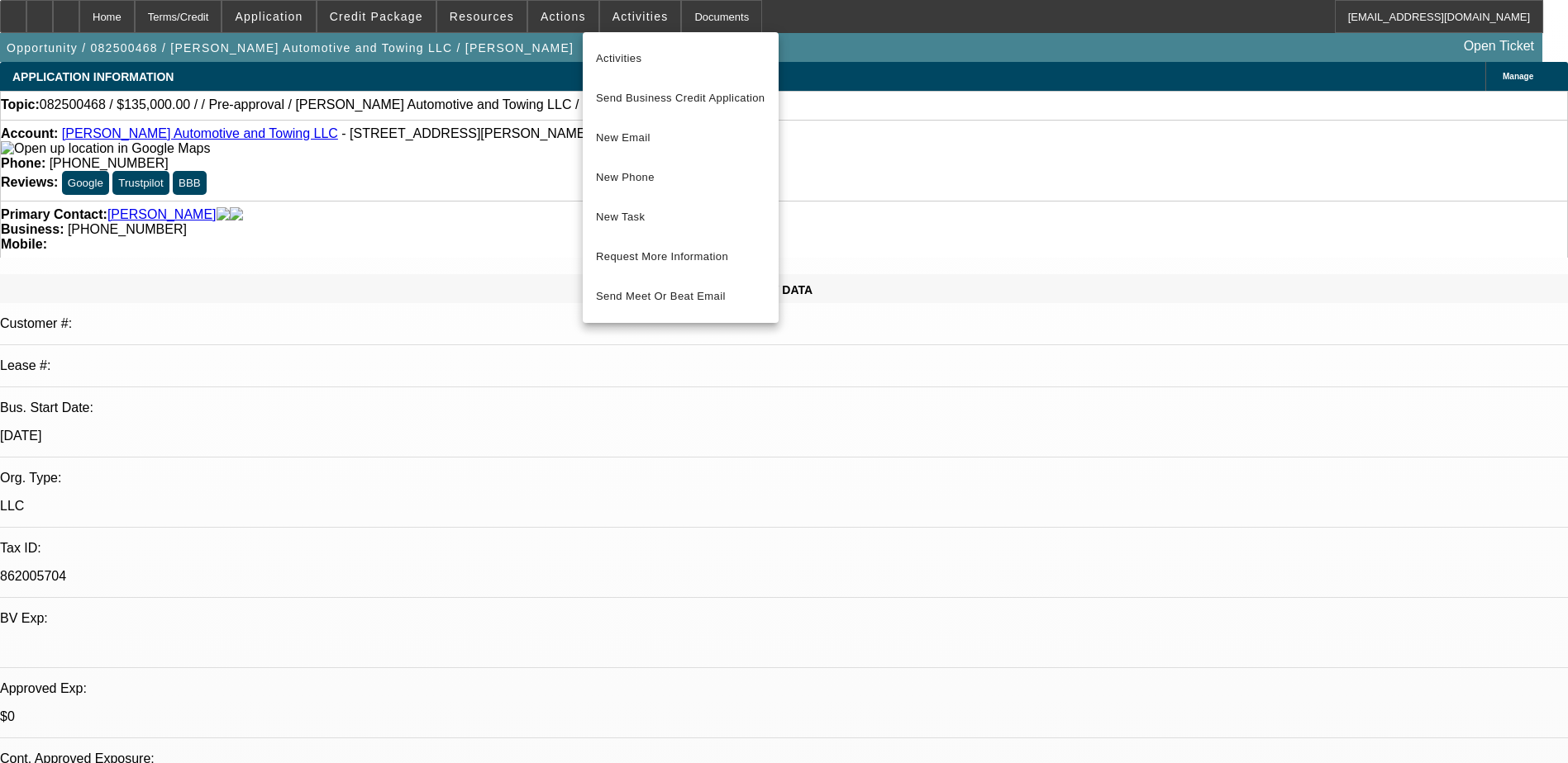
click at [548, 12] on div at bounding box center [784, 381] width 1568 height 763
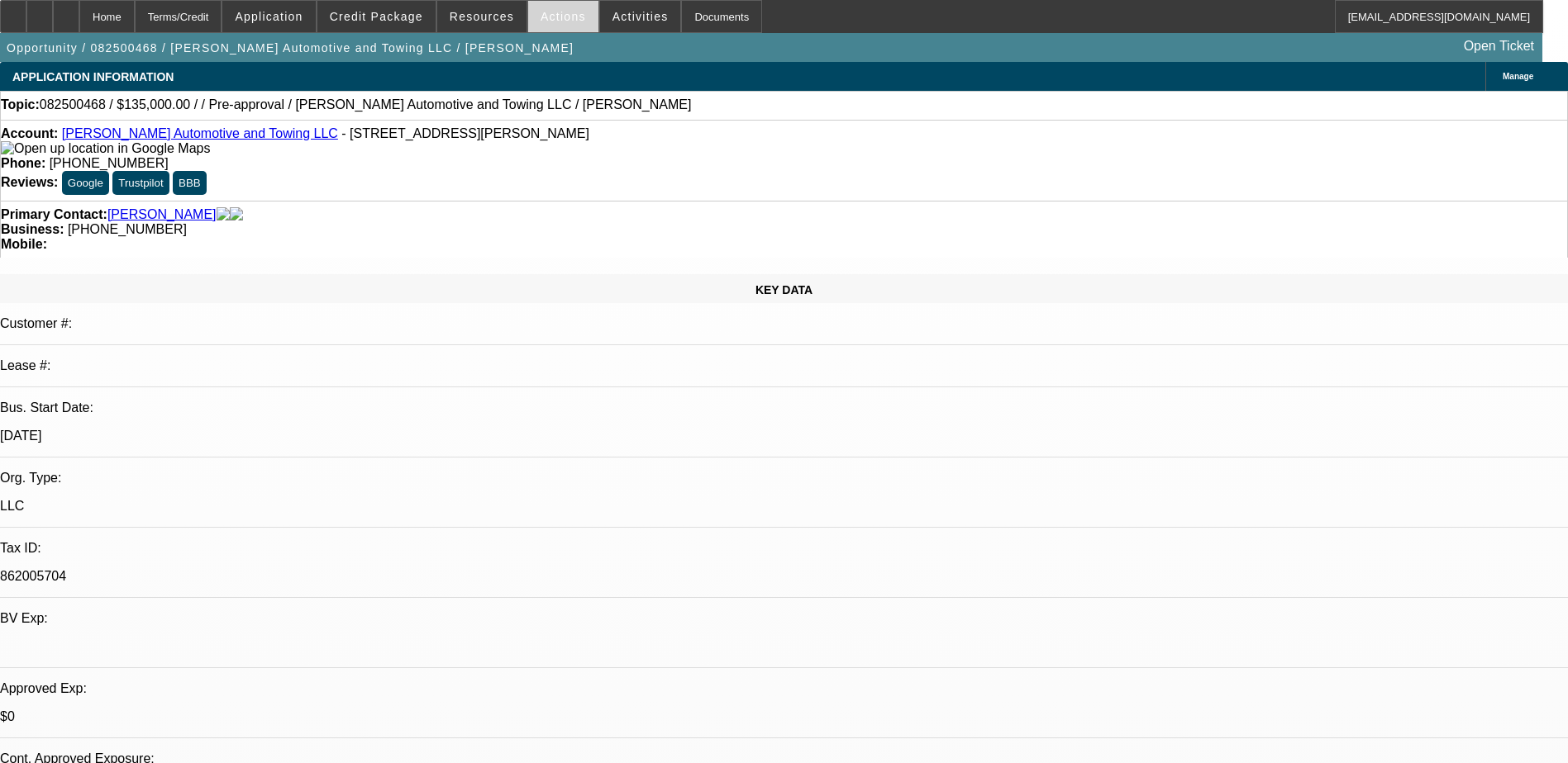
click at [549, 13] on span "Actions" at bounding box center [564, 16] width 46 height 13
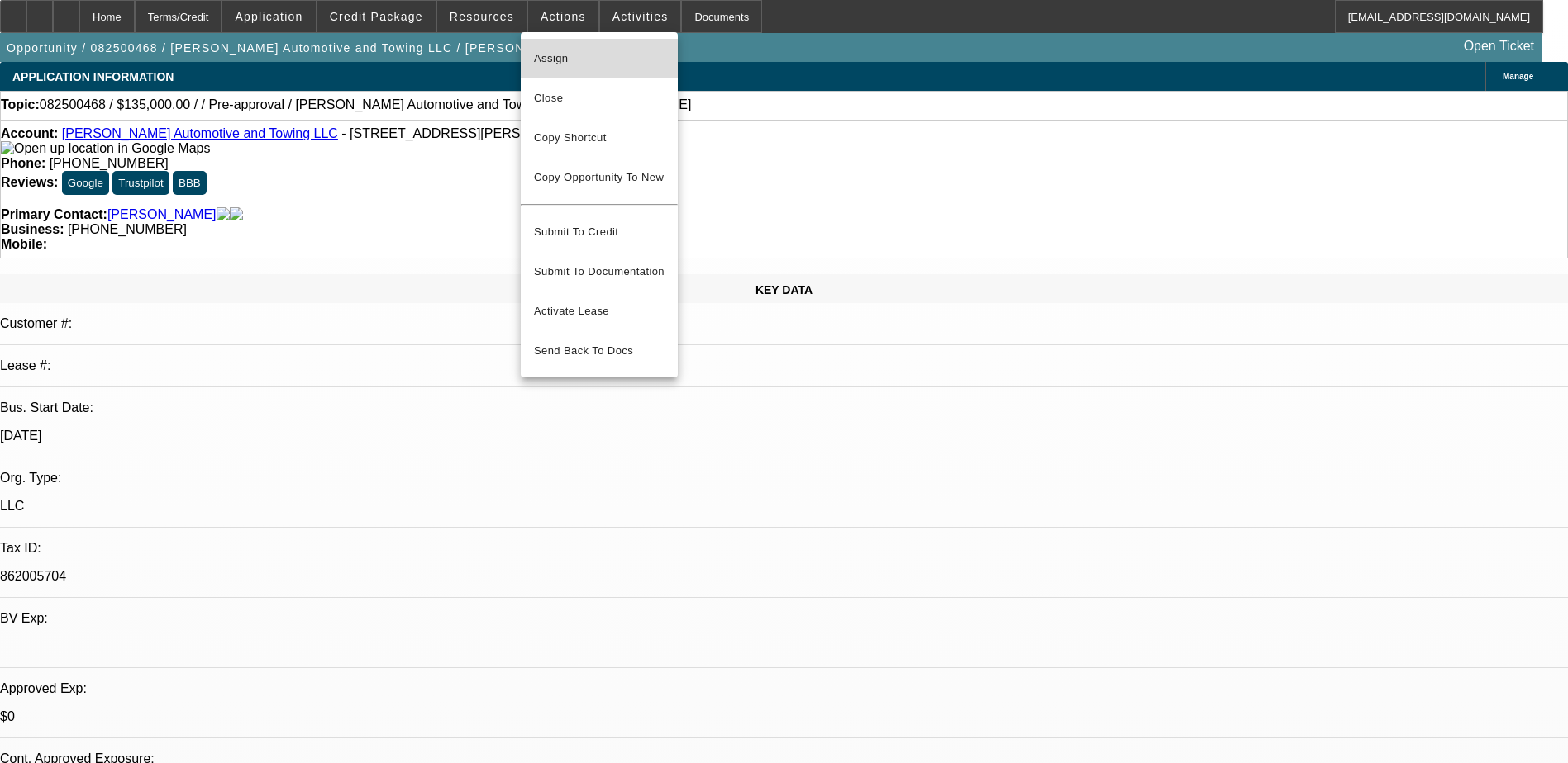
click at [601, 54] on span "Assign" at bounding box center [599, 58] width 131 height 20
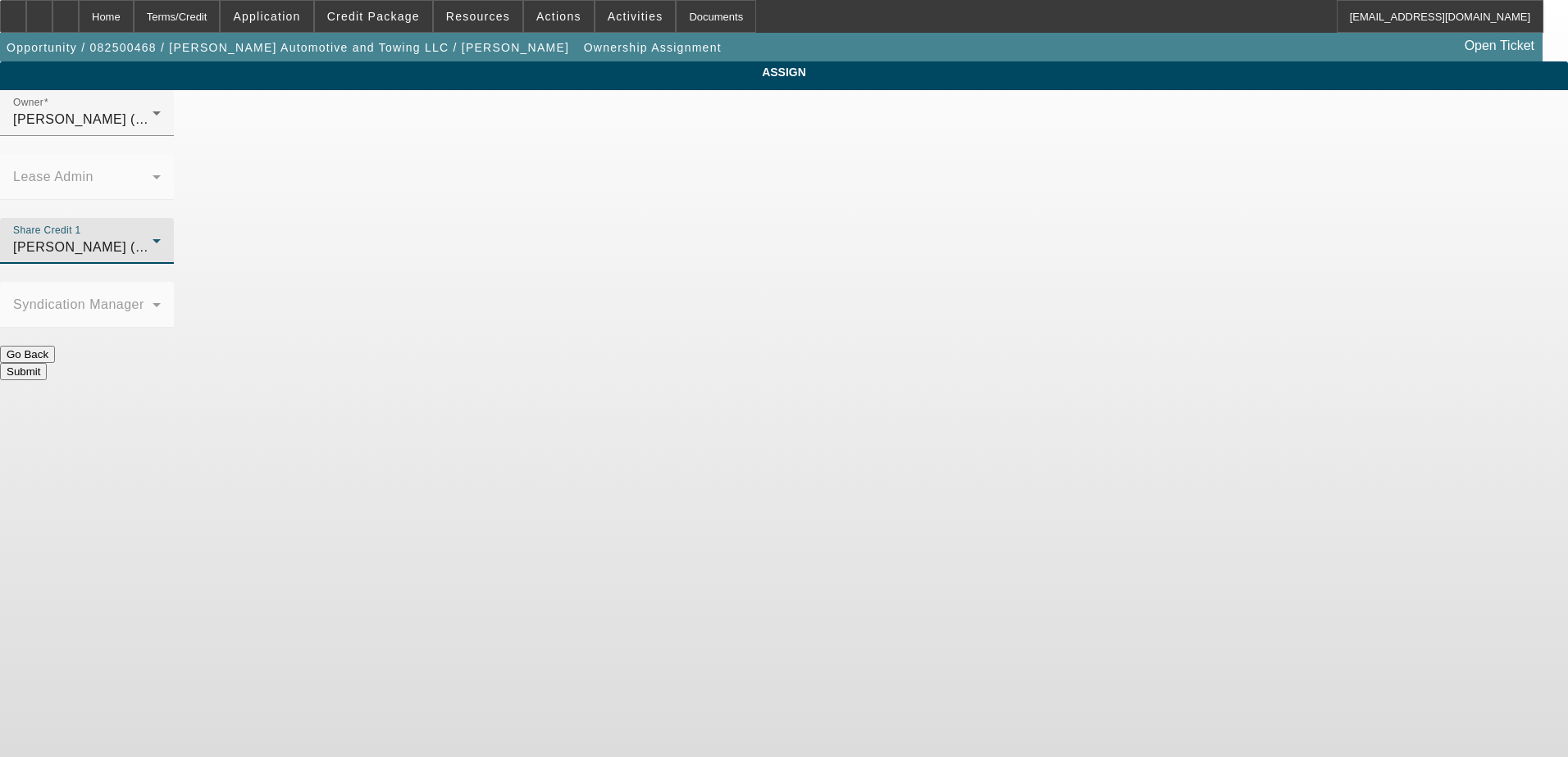
click at [153, 238] on div "Fiumetto, Daniel (Lvl 19)" at bounding box center [82, 247] width 139 height 20
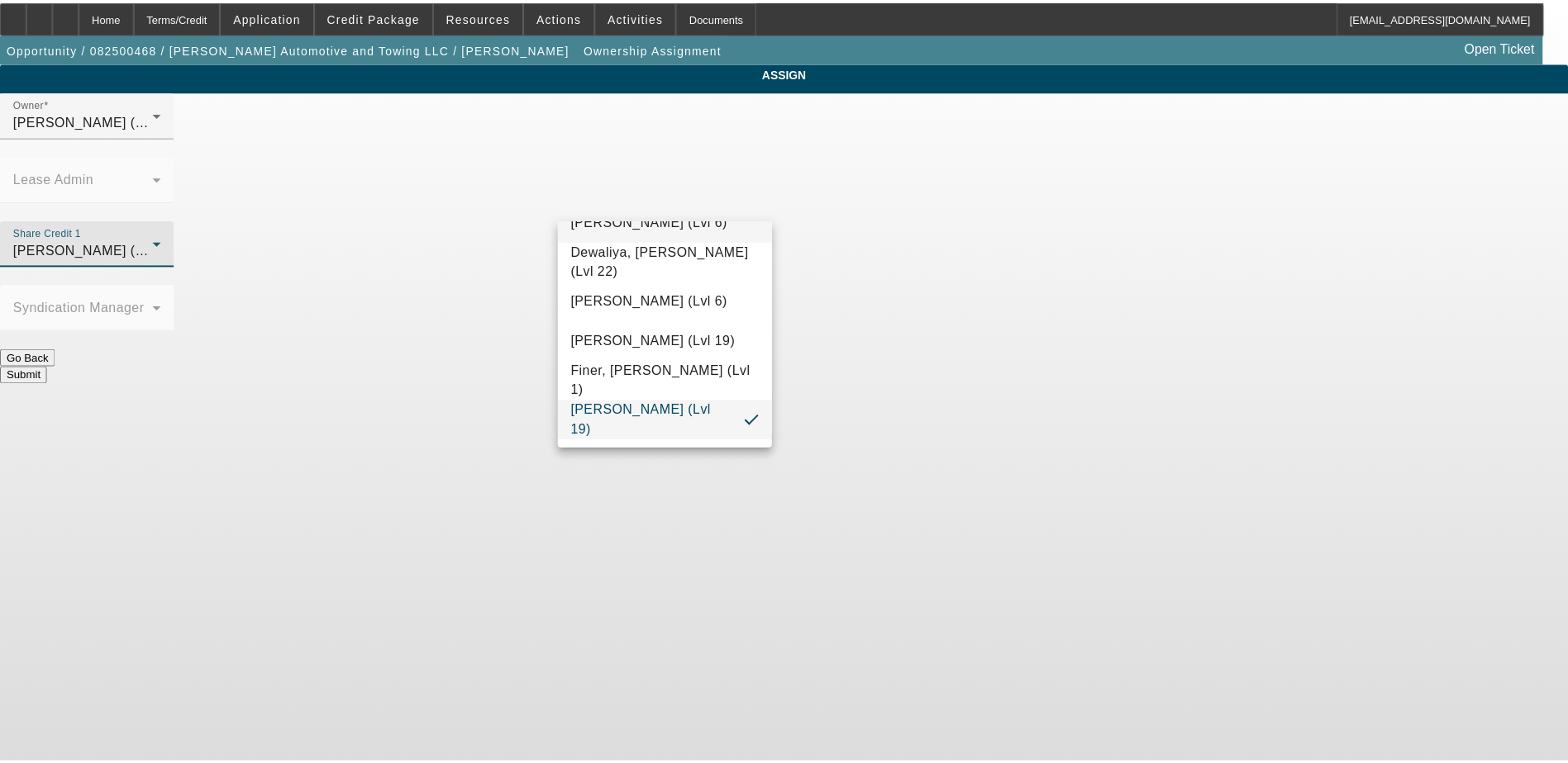
scroll to position [462, 0]
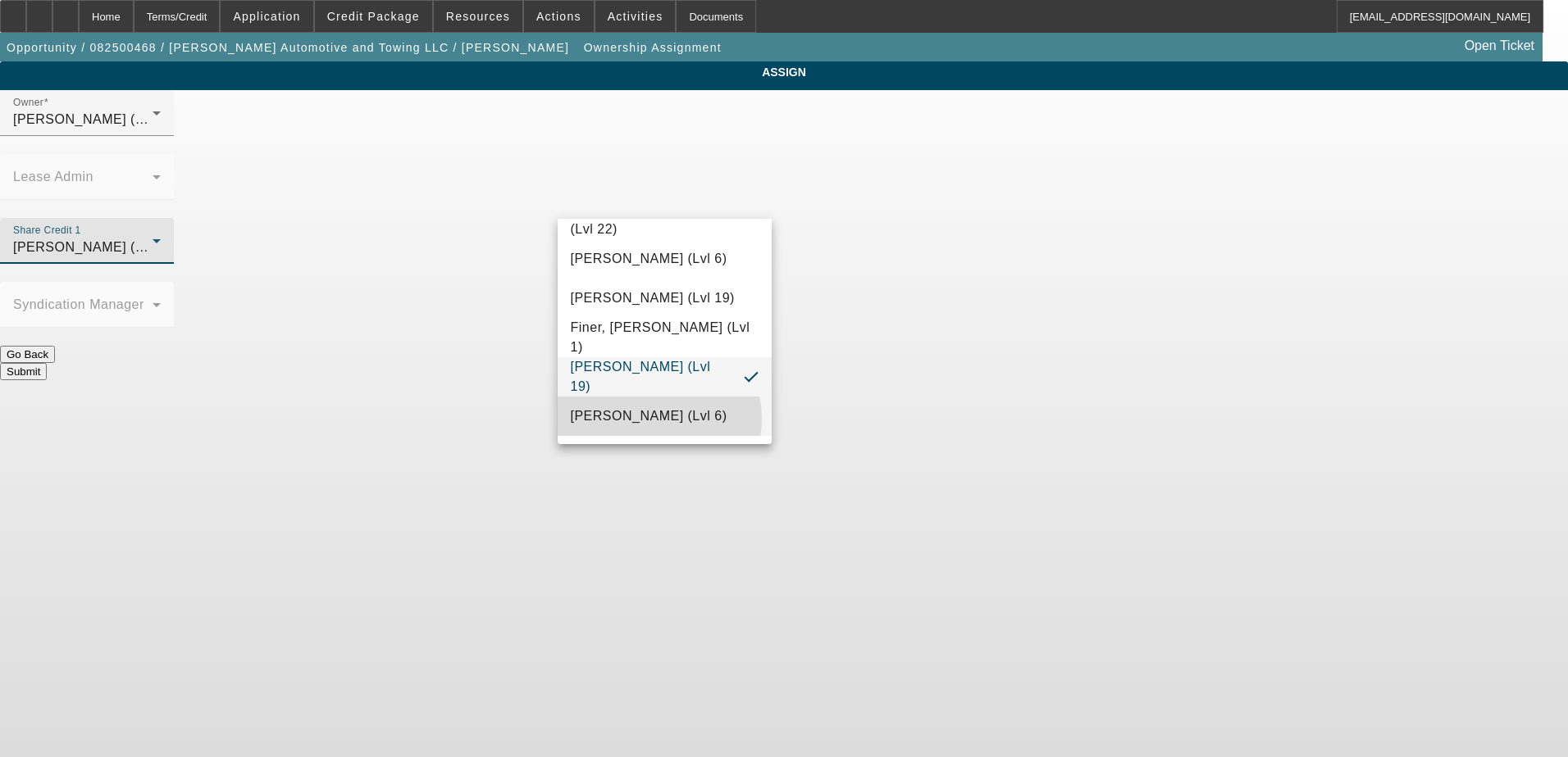
click at [654, 426] on span "Flagg, Jon (Lvl 6)" at bounding box center [648, 416] width 156 height 20
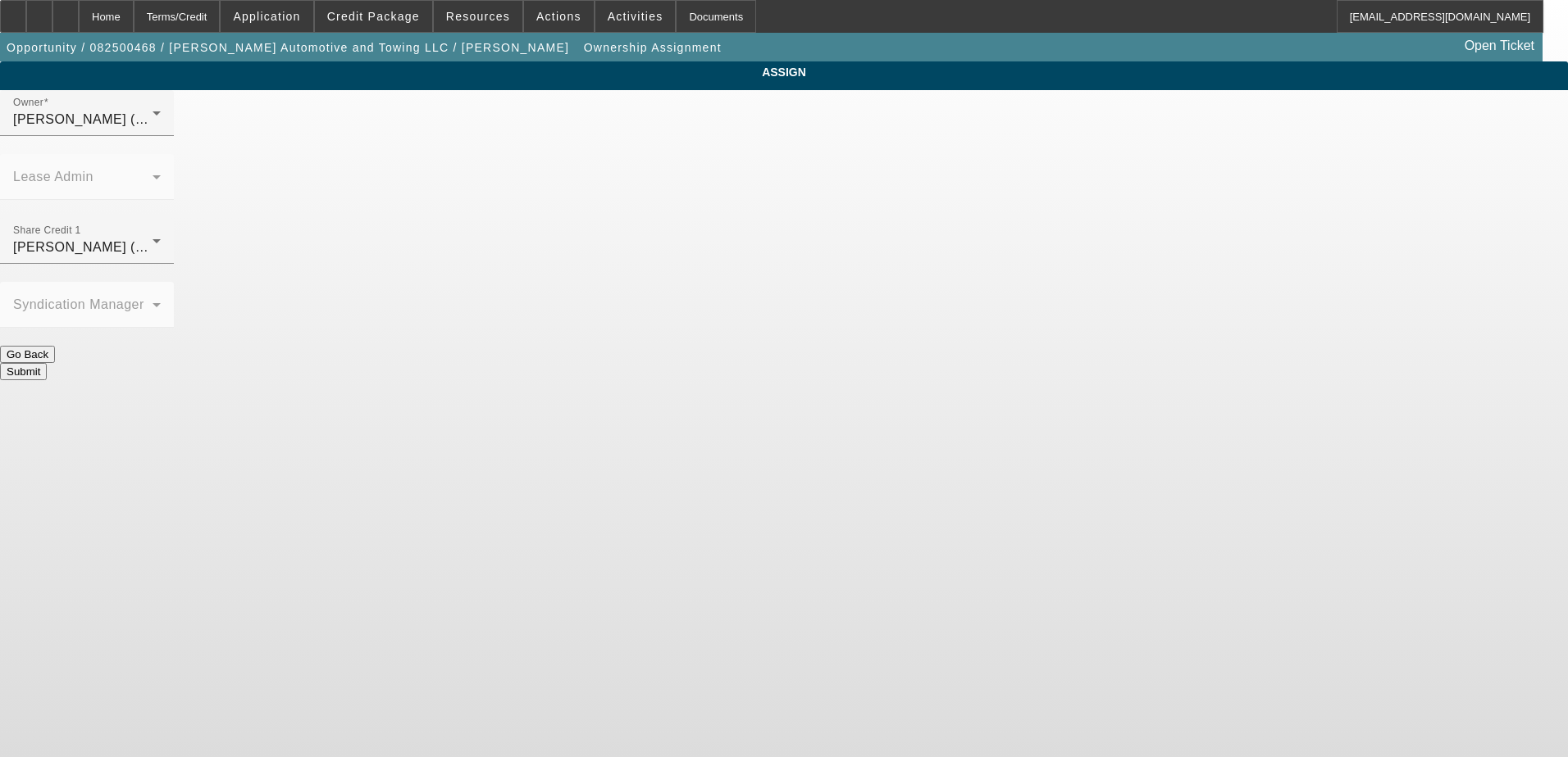
click at [46, 363] on button "Submit" at bounding box center [23, 371] width 46 height 17
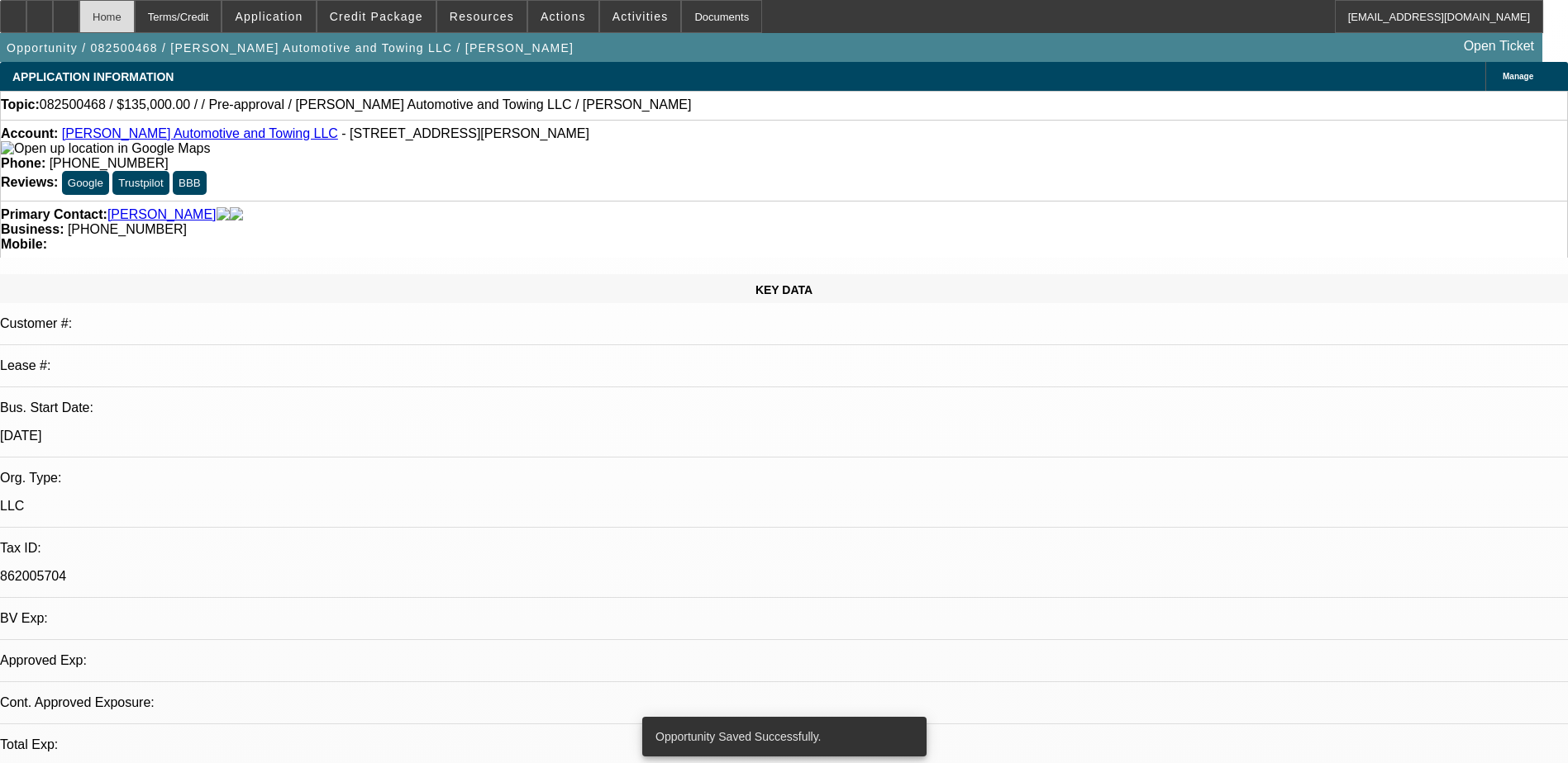
select select "0"
select select "2"
select select "0.1"
select select "4"
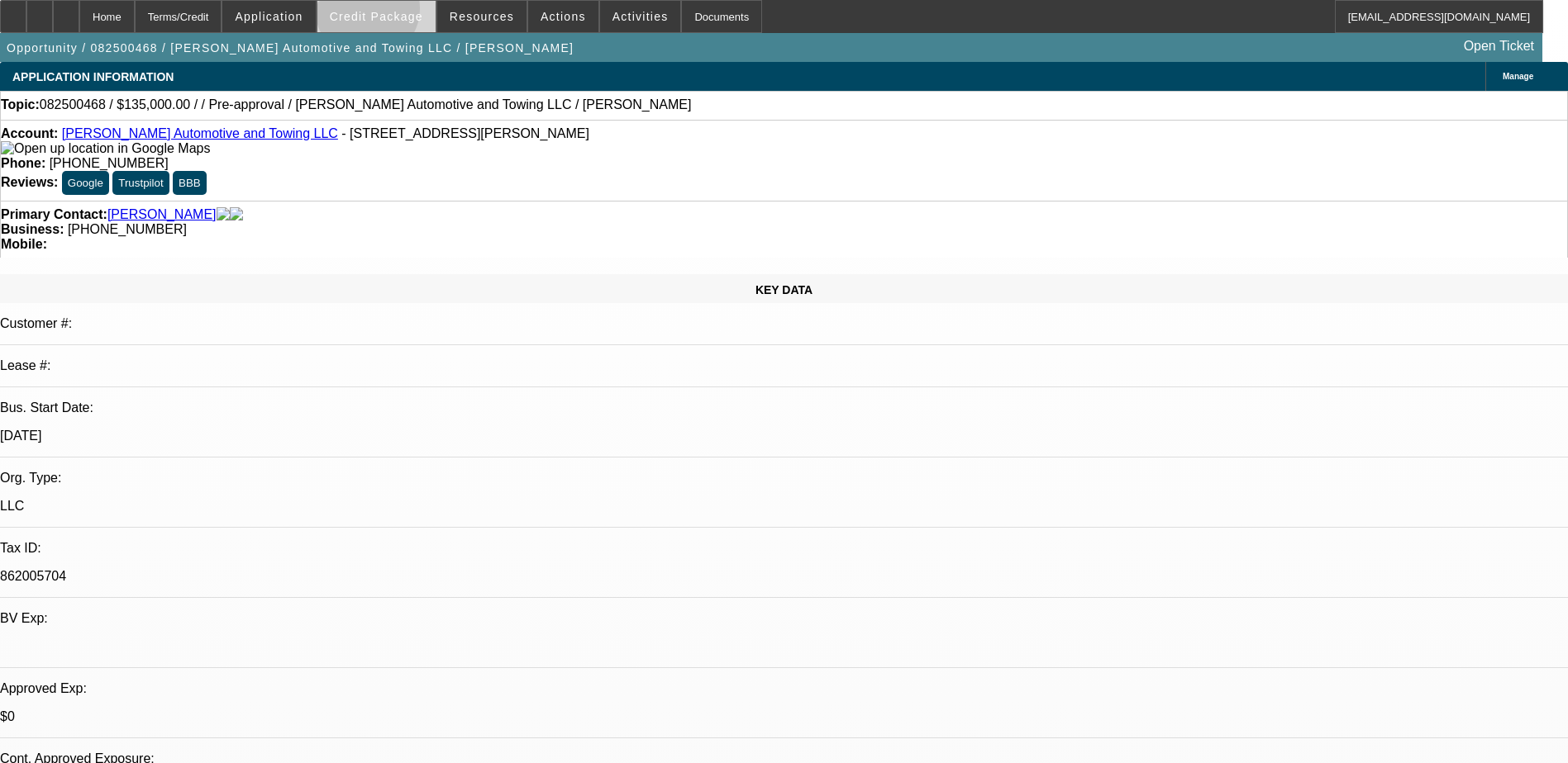
click at [394, 12] on span "Credit Package" at bounding box center [376, 16] width 94 height 13
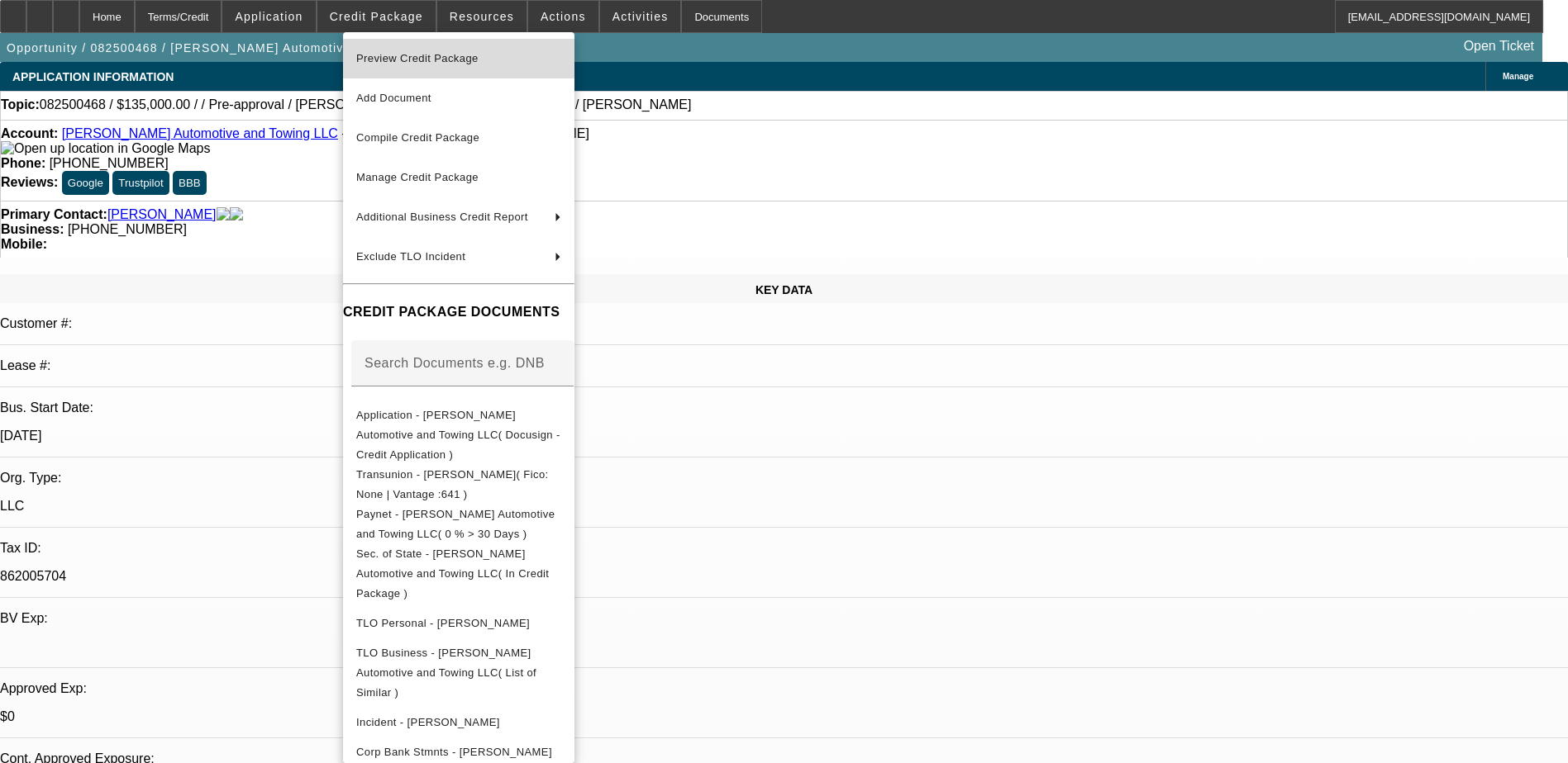
click at [501, 58] on span "Preview Credit Package" at bounding box center [459, 58] width 205 height 20
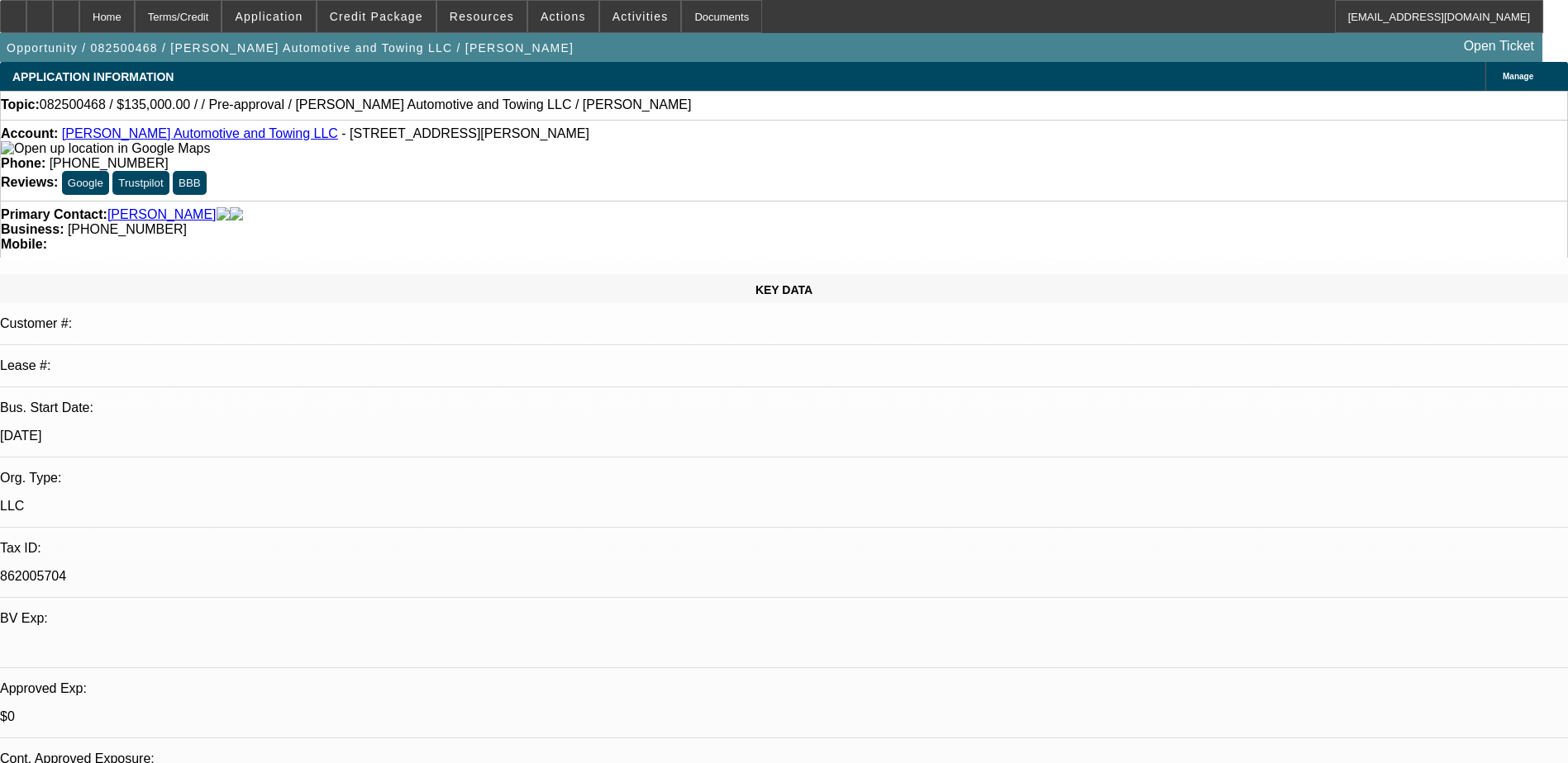
drag, startPoint x: 1264, startPoint y: 269, endPoint x: 1255, endPoint y: 283, distance: 16.6
radio input "true"
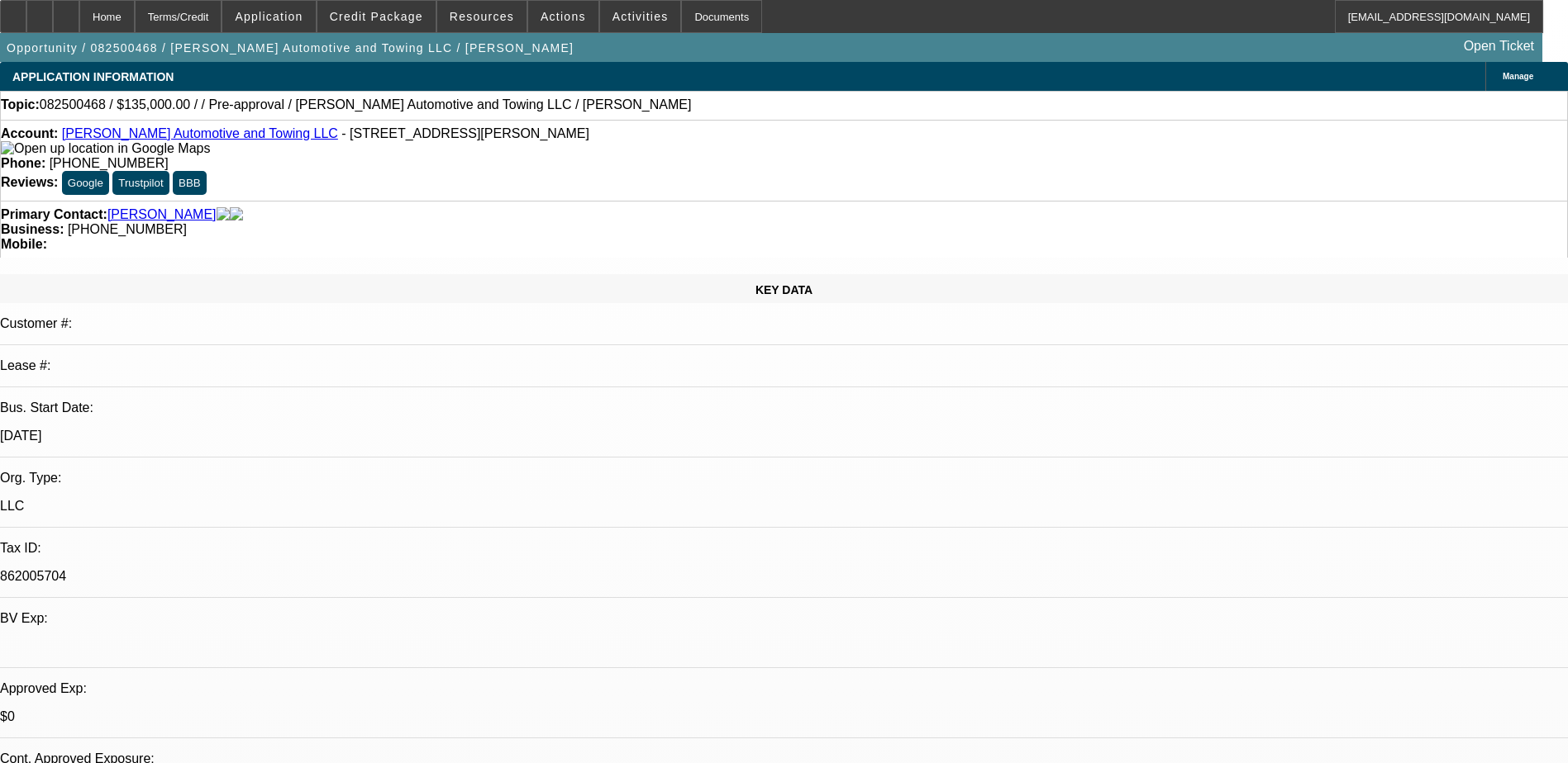
scroll to position [15, 0]
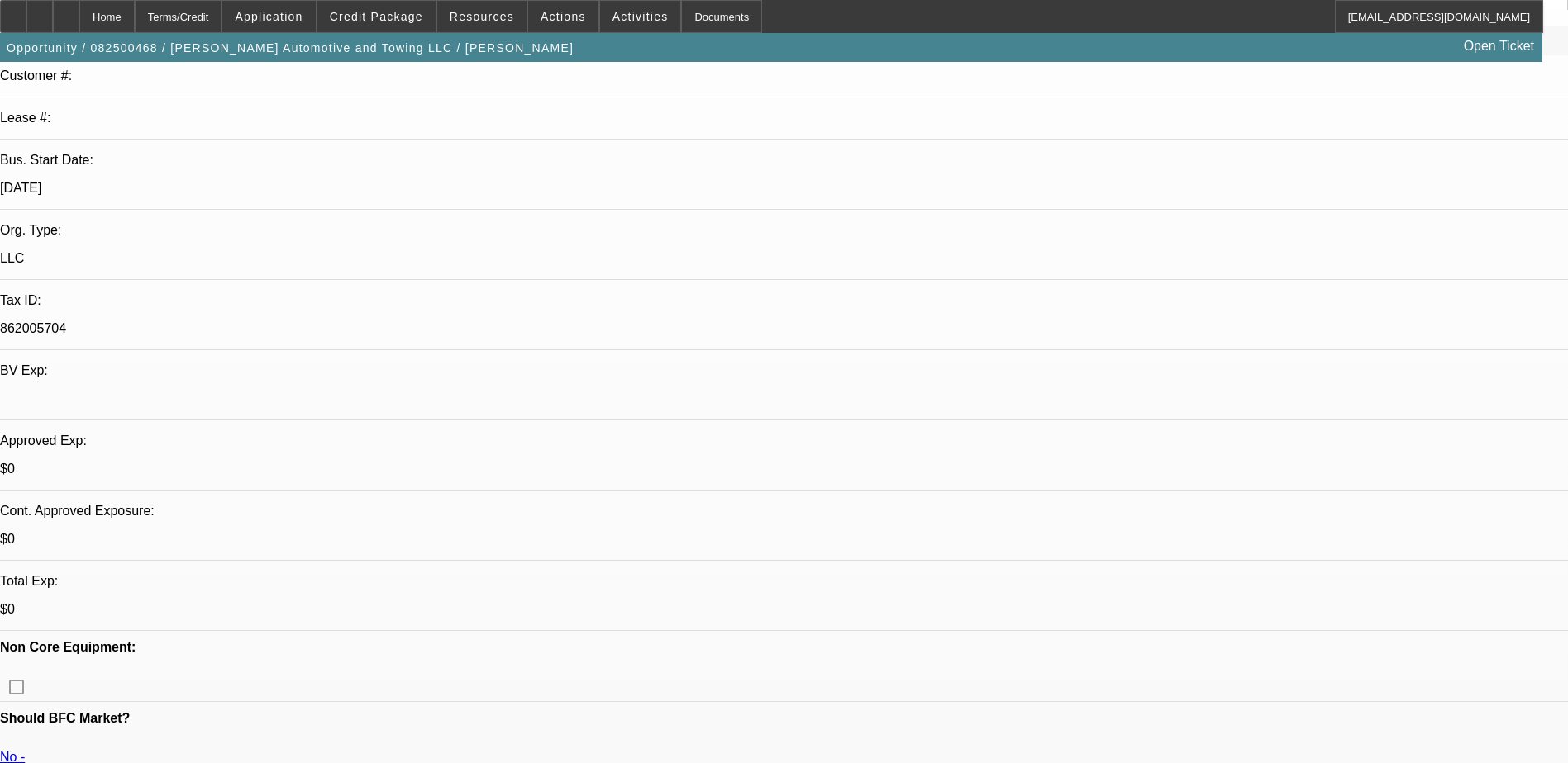
type textarea "Looking for pre-approval as he doesnt have specific truck yet. Would like new, …"
radio input "true"
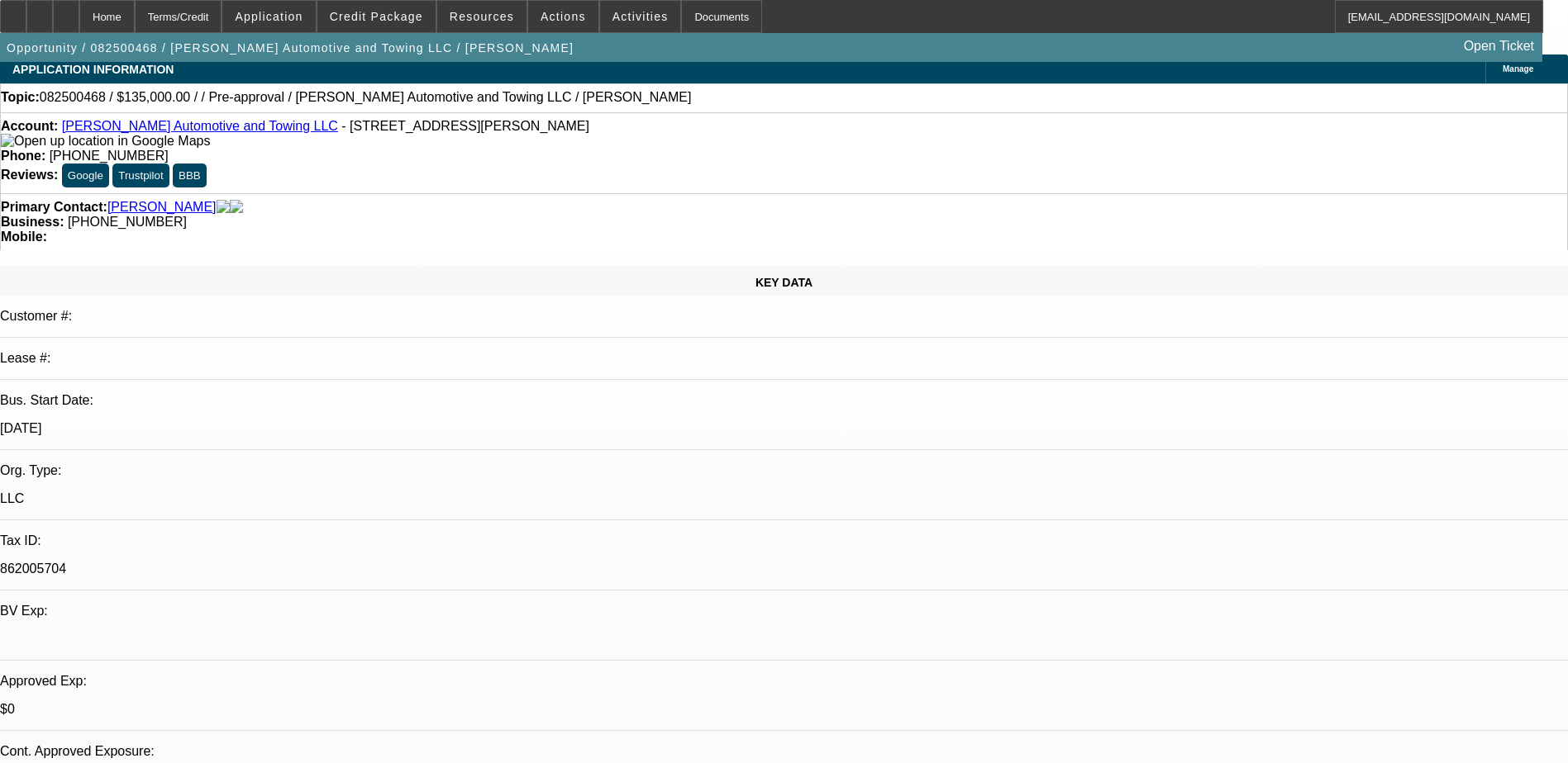
scroll to position [0, 0]
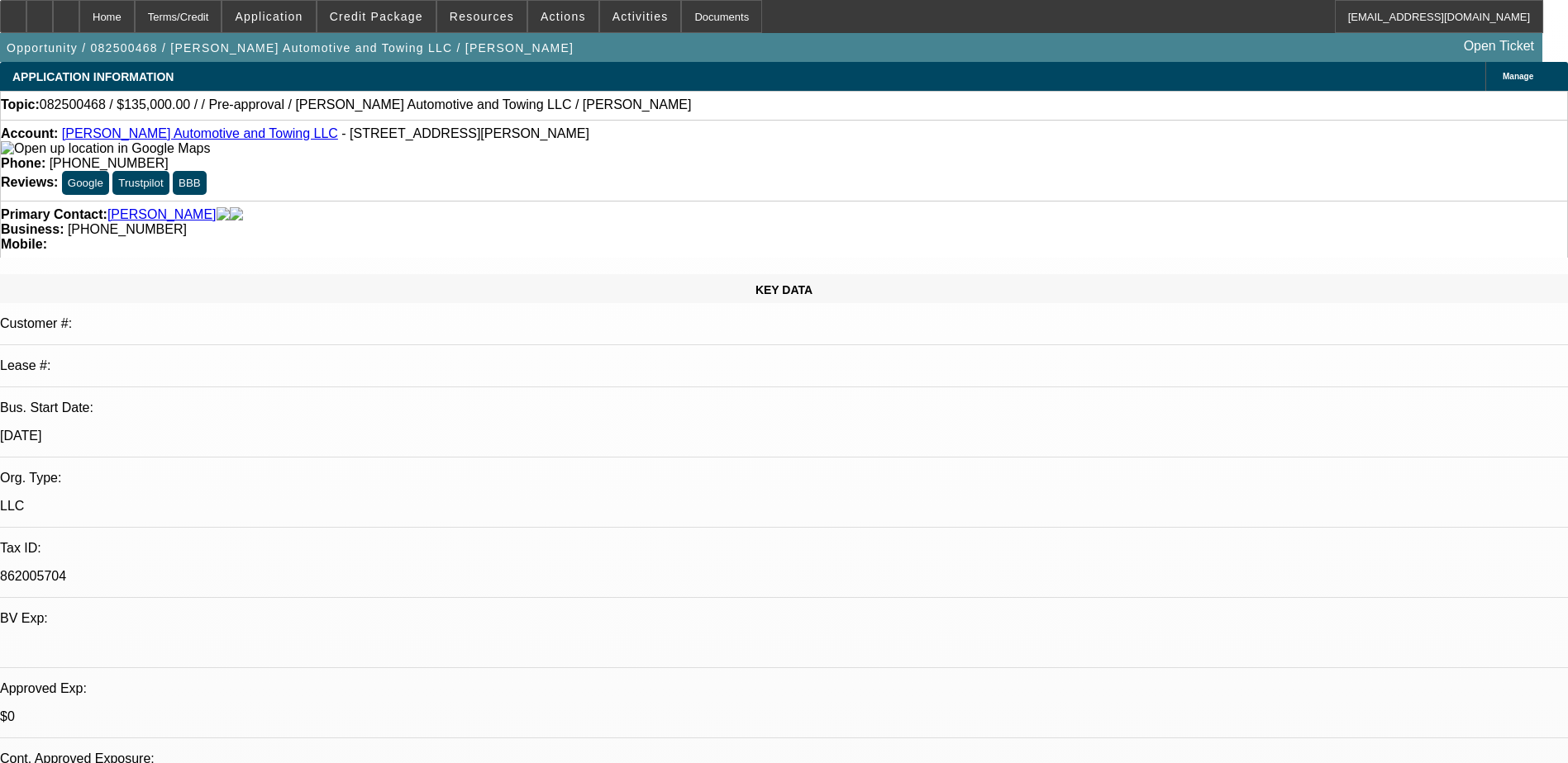
click at [30, 157] on img at bounding box center [105, 149] width 209 height 15
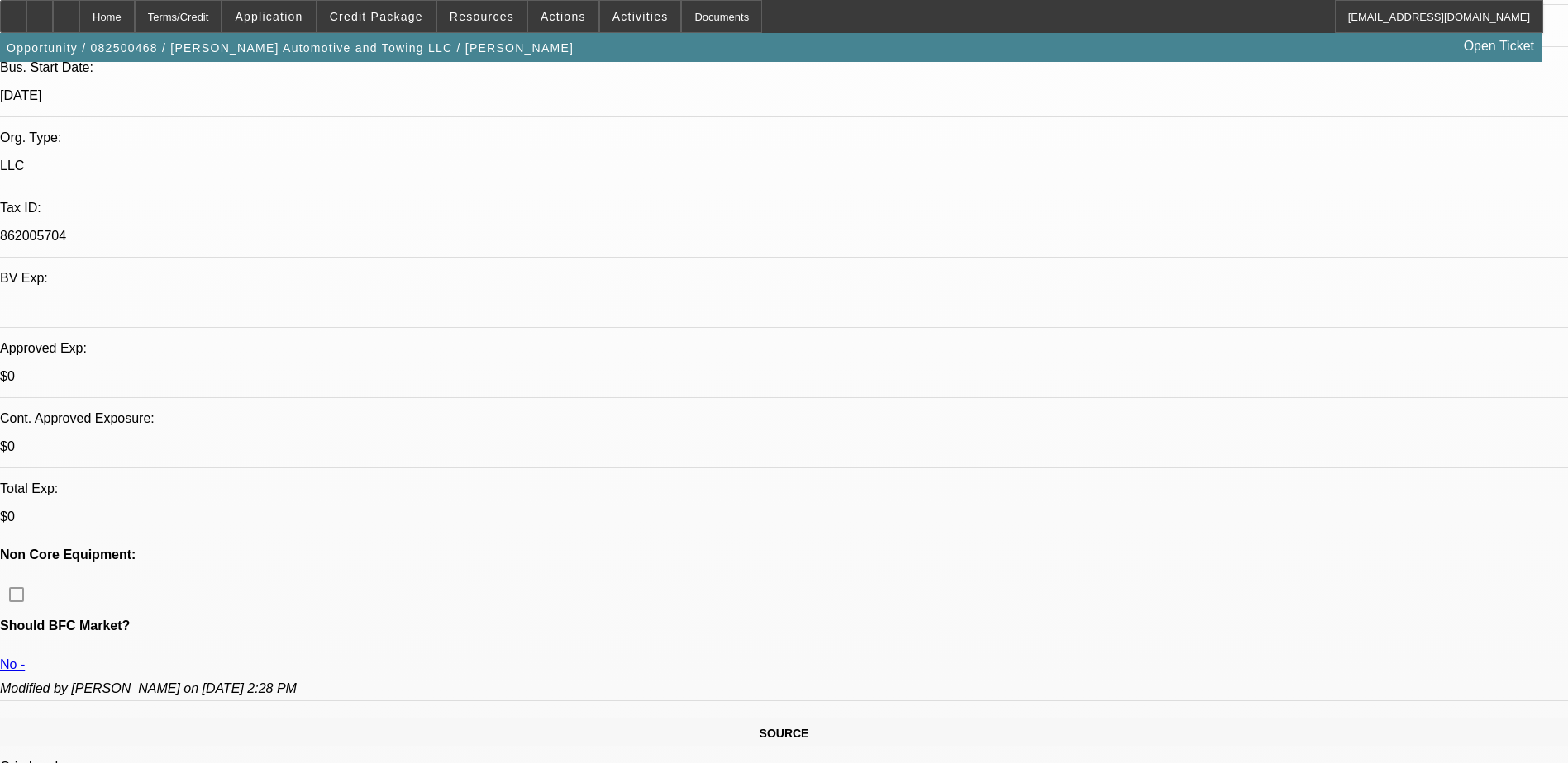
scroll to position [413, 0]
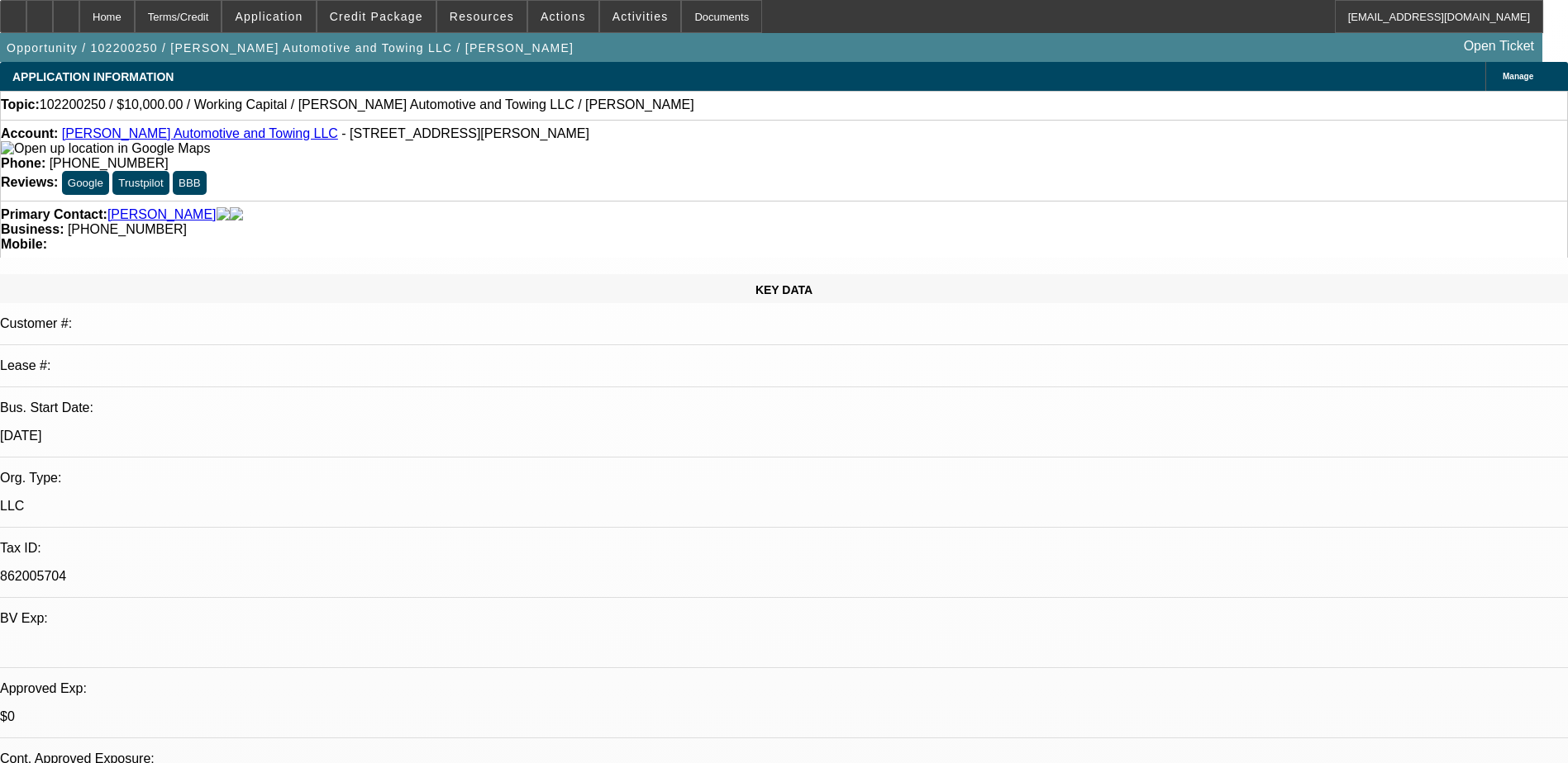
select select "0"
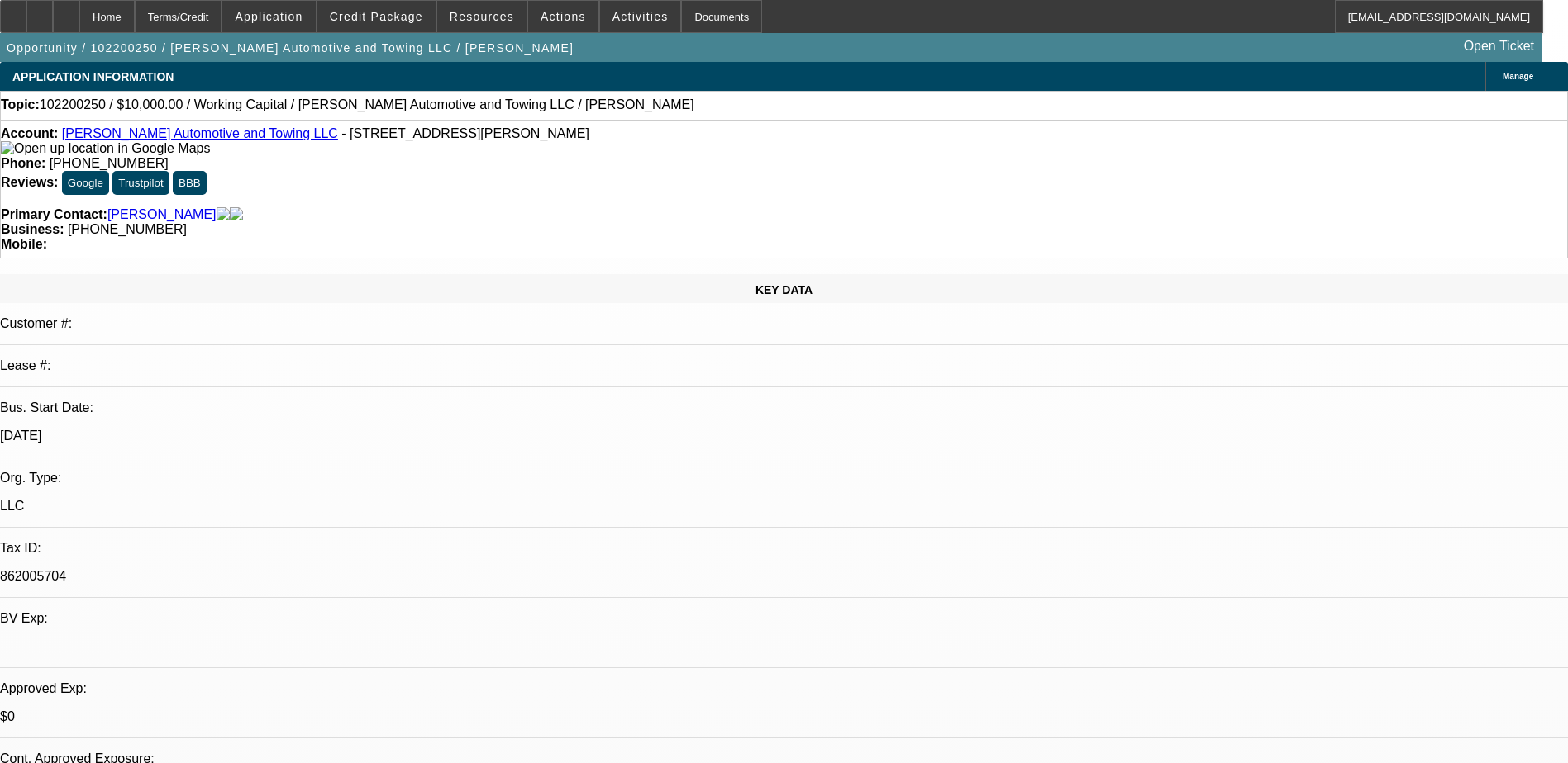
select select "0"
select select "1"
select select "2"
select select "6"
select select "1"
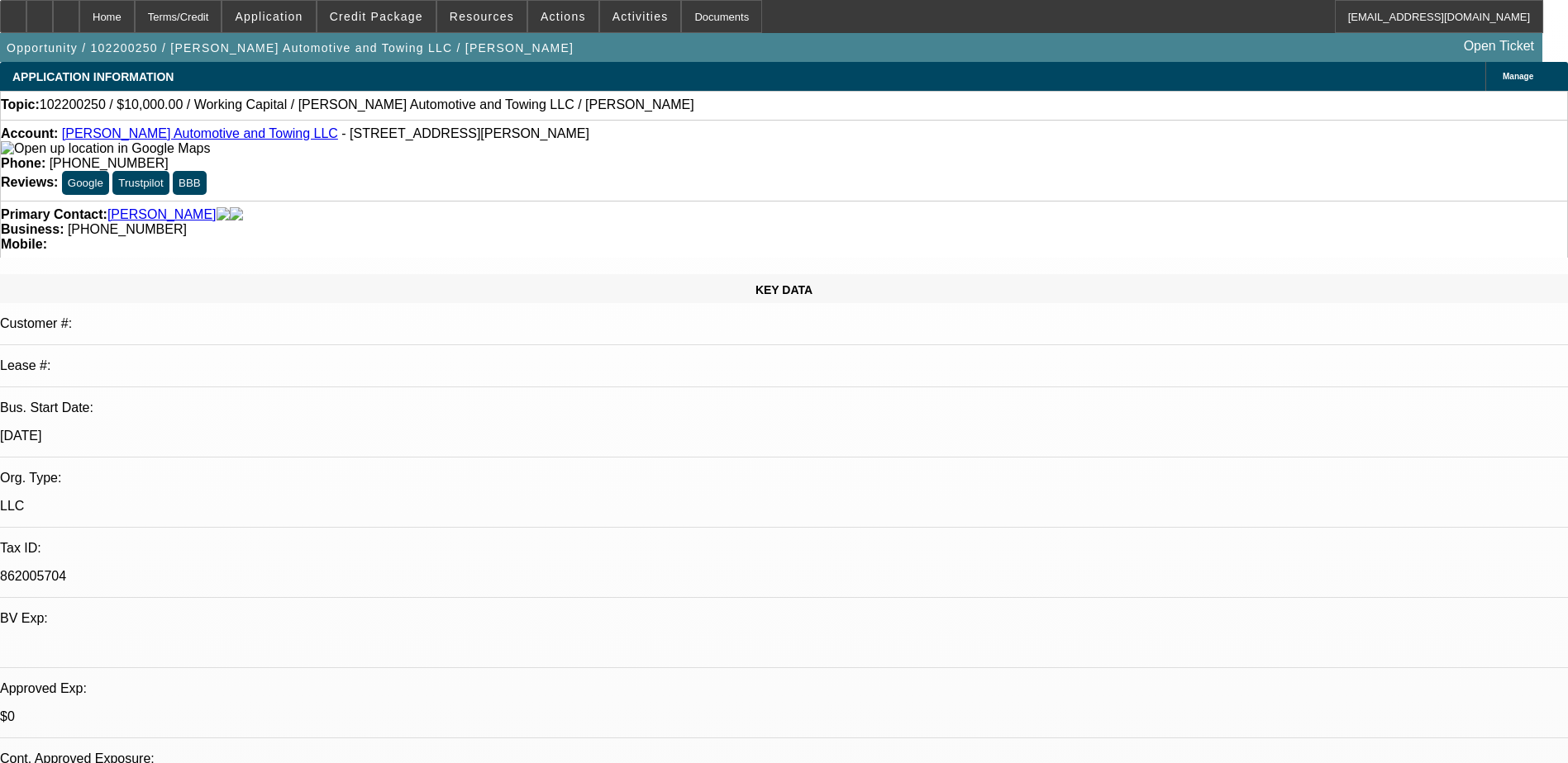
select select "2"
select select "6"
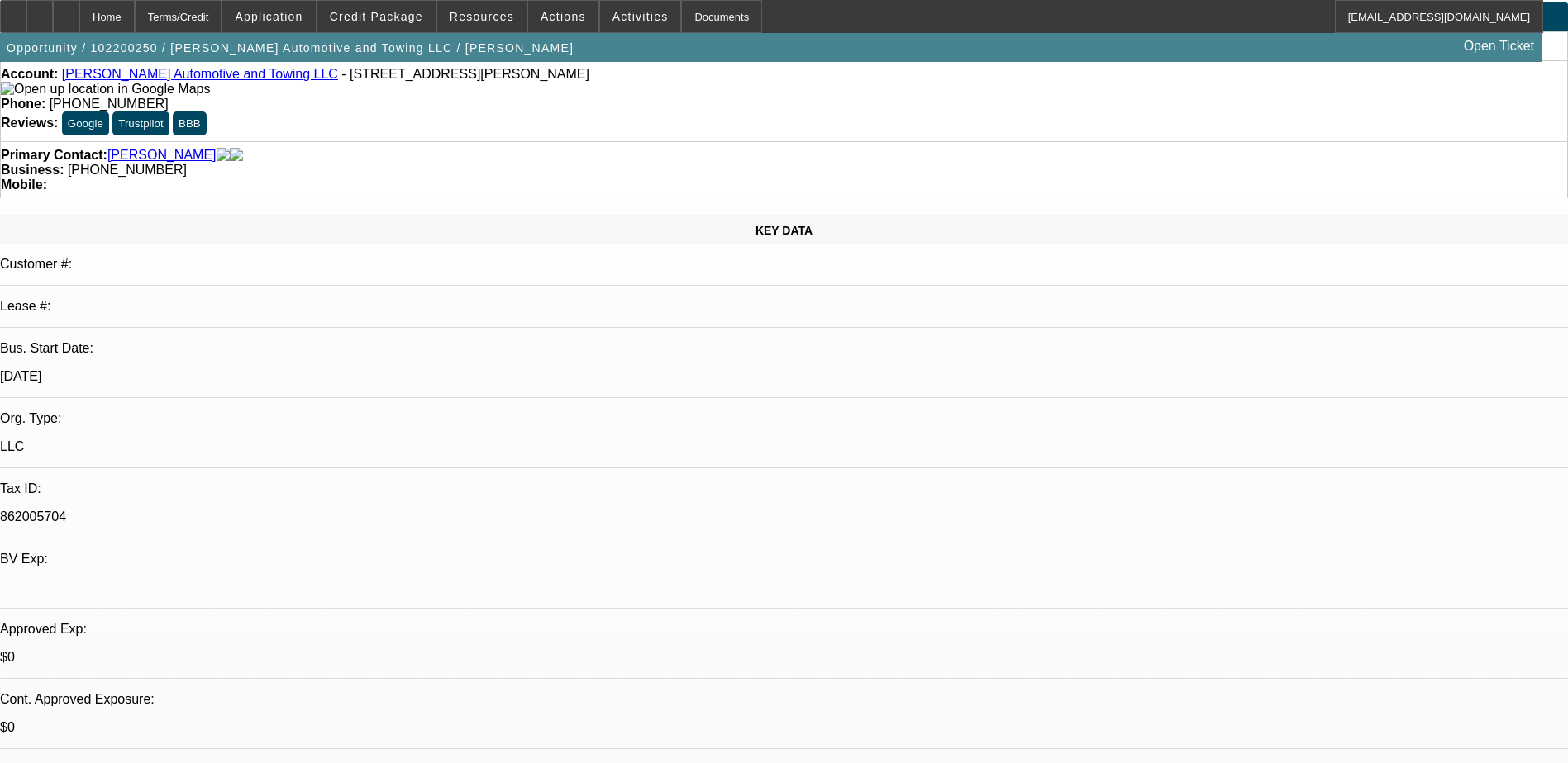
scroll to position [83, 0]
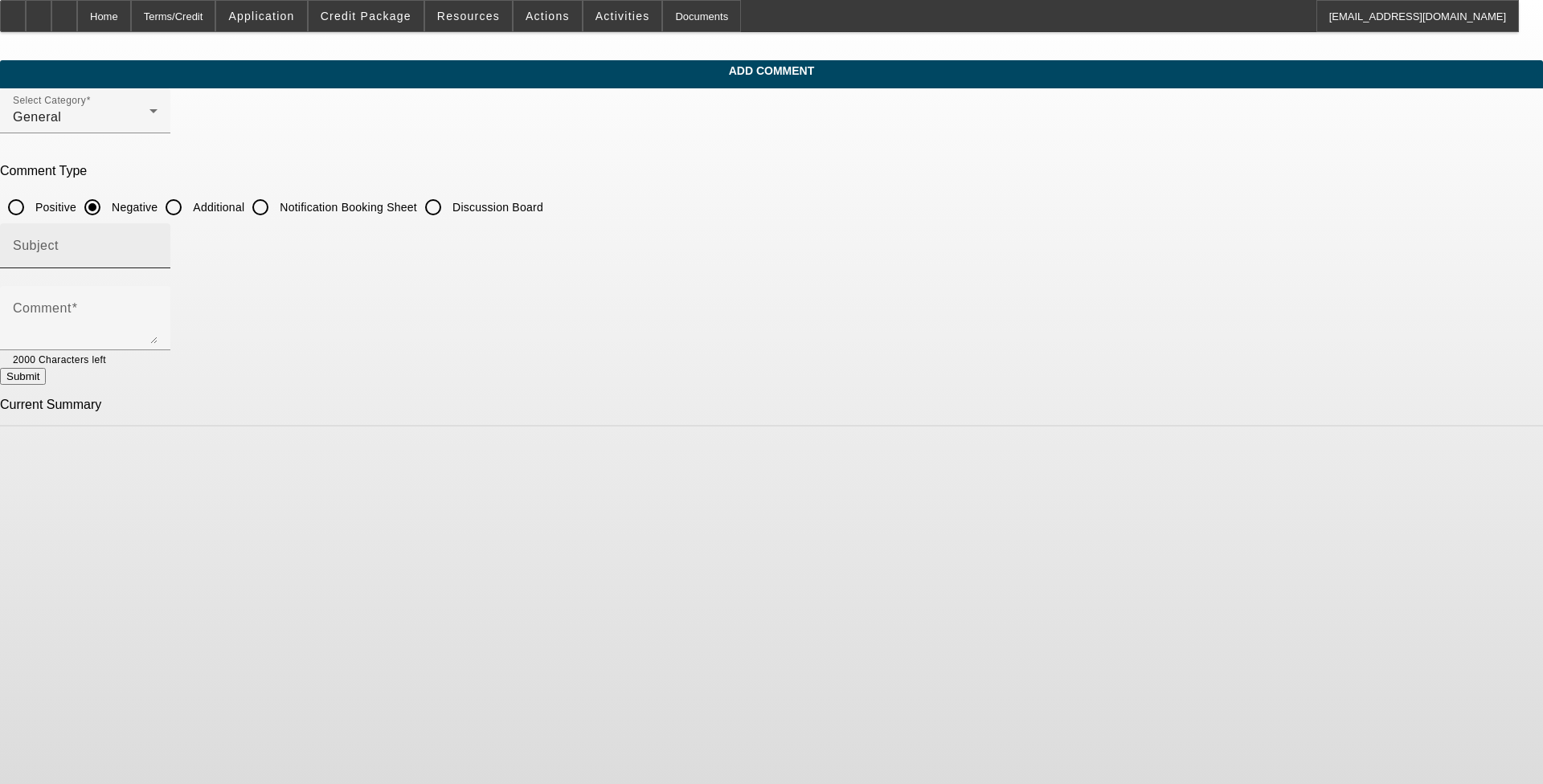
click at [158, 247] on input "Subject" at bounding box center [85, 252] width 145 height 20
click at [190, 203] on input "Additional" at bounding box center [174, 207] width 33 height 33
radio input "true"
click at [158, 236] on div "Subject" at bounding box center [85, 246] width 145 height 45
click at [158, 320] on textarea "Comment" at bounding box center [85, 325] width 145 height 39
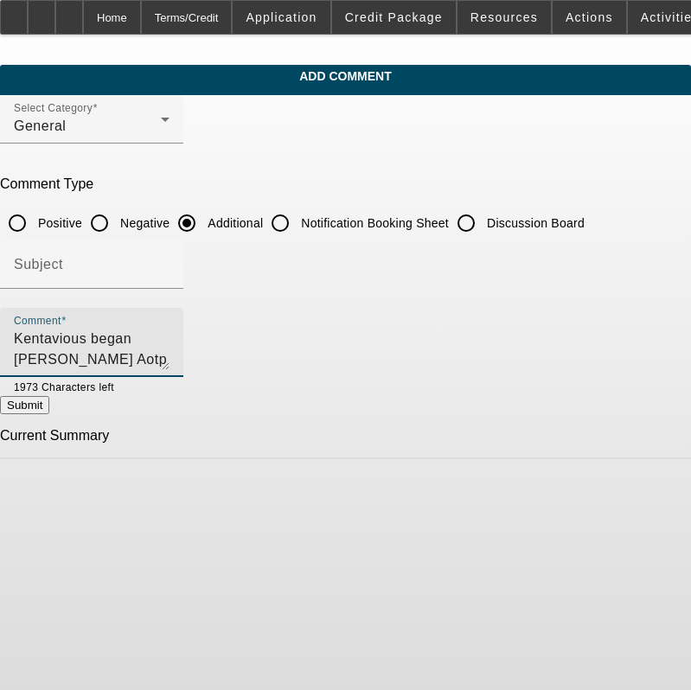
click at [170, 337] on textarea "Kentavious began Ropel Aotp" at bounding box center [92, 350] width 156 height 42
click at [170, 336] on textarea "Kentavious began Ropel Automotive and Towing LLC" at bounding box center [92, 350] width 156 height 42
click at [170, 354] on textarea "Kentavious began Ropel Automotive and Towing LLC in January of 2021. He current…" at bounding box center [92, 350] width 156 height 42
click at [170, 338] on textarea "Kentavious began Ropel Automotive and Towing LLC in January of 2021. He current…" at bounding box center [92, 350] width 156 height 42
click at [170, 353] on textarea "Kentavious began Ropel Automotive and Towing LLC in January of 2021. He current…" at bounding box center [92, 350] width 156 height 42
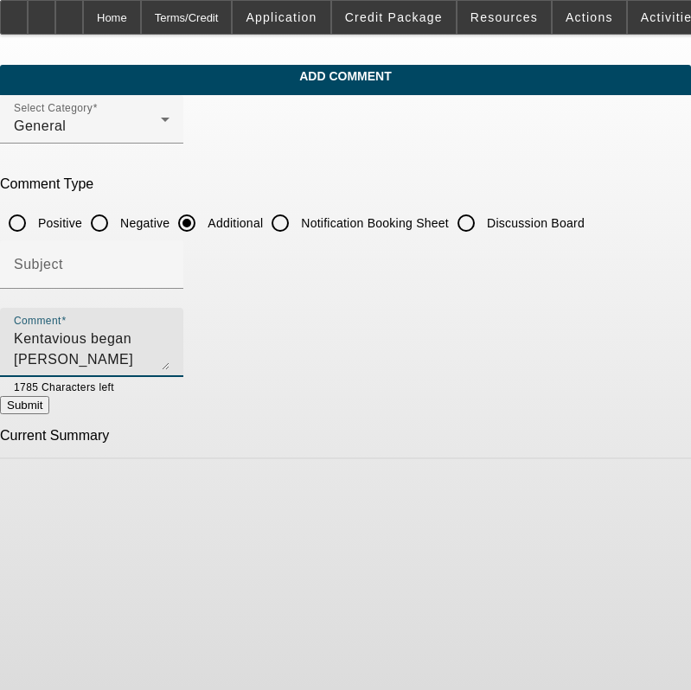
click at [170, 358] on textarea "Kentavious began Ropel Automotive and Towing LLC in January of 2021. He current…" at bounding box center [92, 350] width 156 height 42
click at [170, 363] on textarea "Kentavious began Ropel Automotive and Towing LLC in January of 2021. He current…" at bounding box center [92, 350] width 156 height 42
drag, startPoint x: 536, startPoint y: 363, endPoint x: 445, endPoint y: 367, distance: 91.8
click at [170, 367] on textarea "Kentavious began Ropel Automotive and Towing LLC in January of 2021. He current…" at bounding box center [92, 350] width 156 height 42
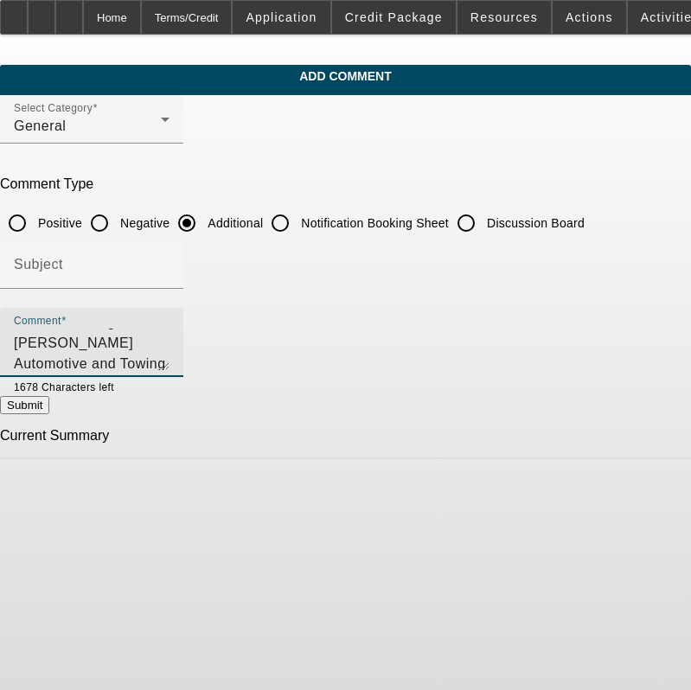
click at [170, 360] on textarea "Kentavious began Ropel Automotive and Towing LLC in January of 2021. He current…" at bounding box center [92, 350] width 156 height 42
click at [170, 367] on textarea "Kentavious began Ropel Automotive and Towing LLC in January of 2021. He current…" at bounding box center [92, 350] width 156 height 42
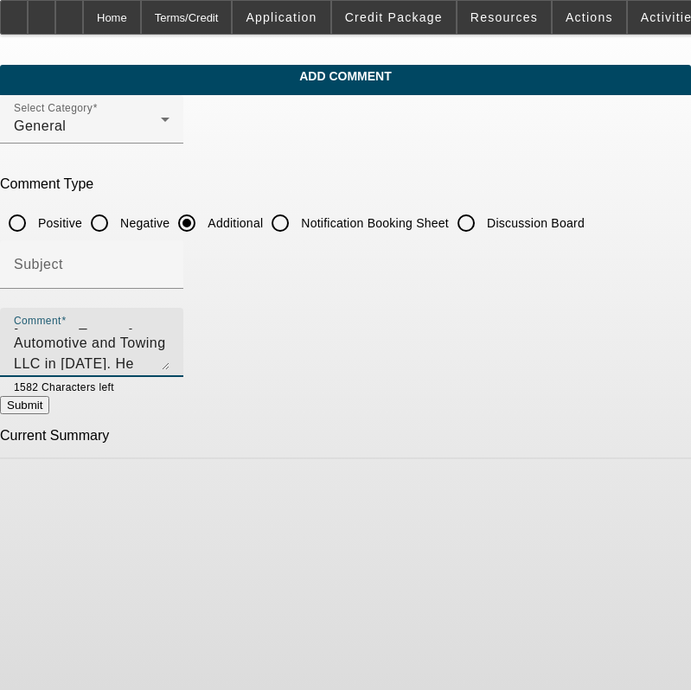
click at [170, 360] on textarea "Kentavious began Ropel Automotive and Towing LLC in January of 2021. He current…" at bounding box center [92, 350] width 156 height 42
click at [170, 356] on textarea "Kentavious began Ropel Automotive and Towing LLC in January of 2021. He current…" at bounding box center [92, 350] width 156 height 42
click at [170, 337] on textarea "Kentavious began Ropel Automotive and Towing LLC in January of 2021. He current…" at bounding box center [92, 350] width 156 height 42
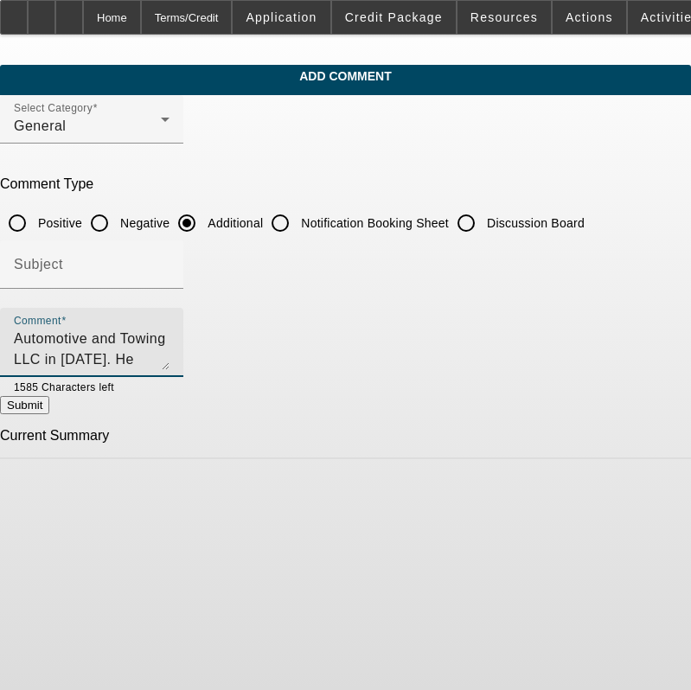
click at [170, 359] on textarea "Kentavious began Ropel Automotive and Towing LLC in January of 2021. He current…" at bounding box center [92, 350] width 156 height 42
click at [170, 360] on textarea "Kentavious began Ropel Automotive and Towing LLC in January of 2021. He current…" at bounding box center [92, 350] width 156 height 42
type textarea "Kentavious began Ropel Automotive and Towing LLC in January of 2021. He current…"
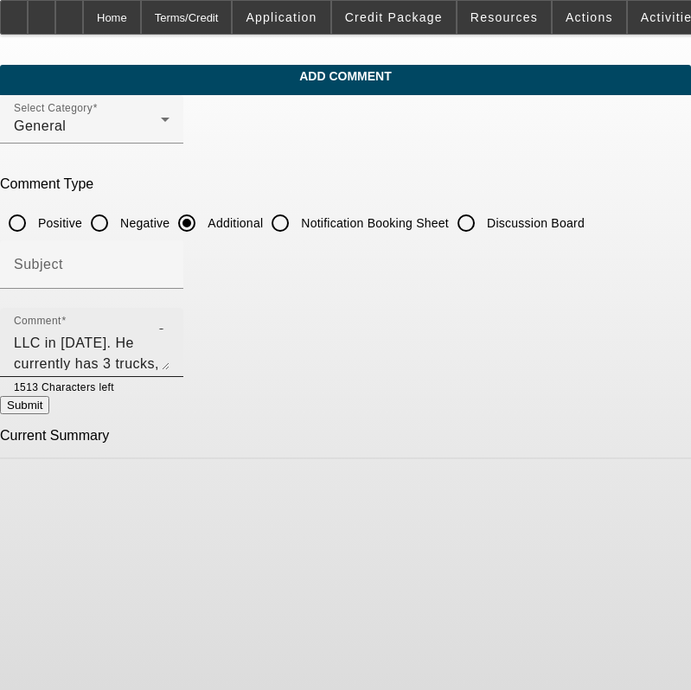
click at [170, 330] on textarea "Kentavious began Ropel Automotive and Towing LLC in January of 2021. He current…" at bounding box center [92, 350] width 156 height 42
click at [170, 331] on textarea "Kentavious began Ropel Automotive and Towing LLC in January of 2021. He current…" at bounding box center [92, 350] width 156 height 42
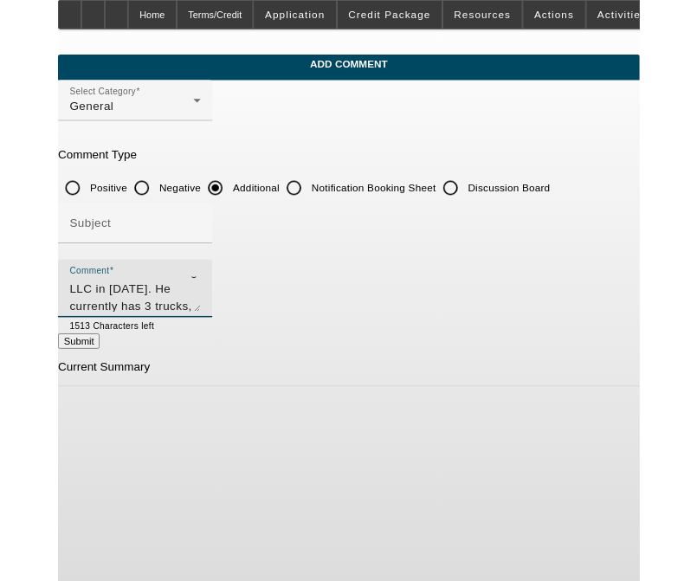
scroll to position [30, 0]
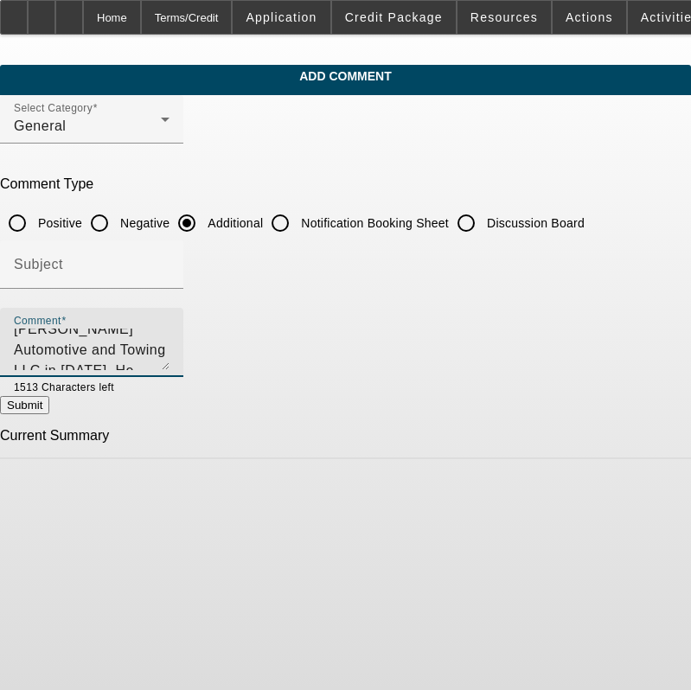
click at [170, 331] on textarea "Kentavious began Ropel Automotive and Towing LLC in January of 2021. He current…" at bounding box center [92, 350] width 156 height 42
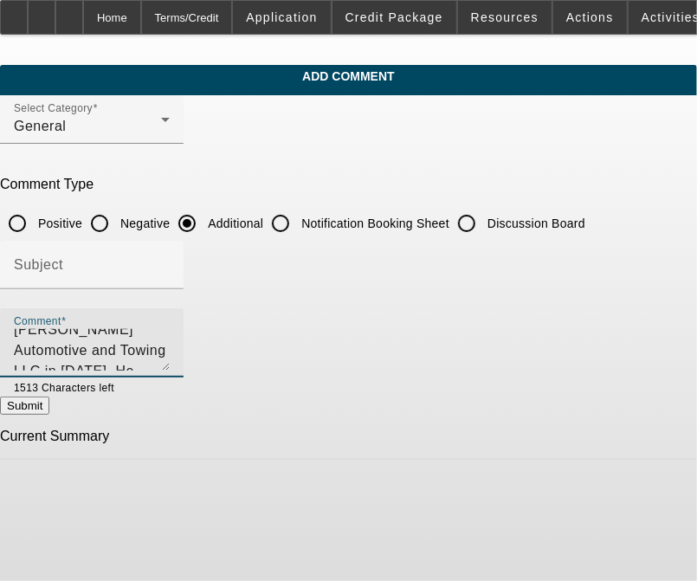
scroll to position [32, 0]
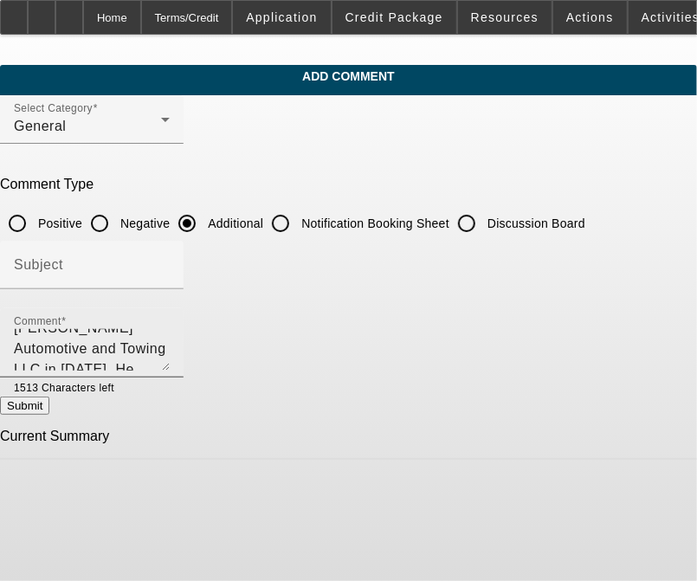
click at [170, 351] on textarea "Kentavious began Ropel Automotive and Towing LLC in January of 2021. He current…" at bounding box center [92, 350] width 156 height 42
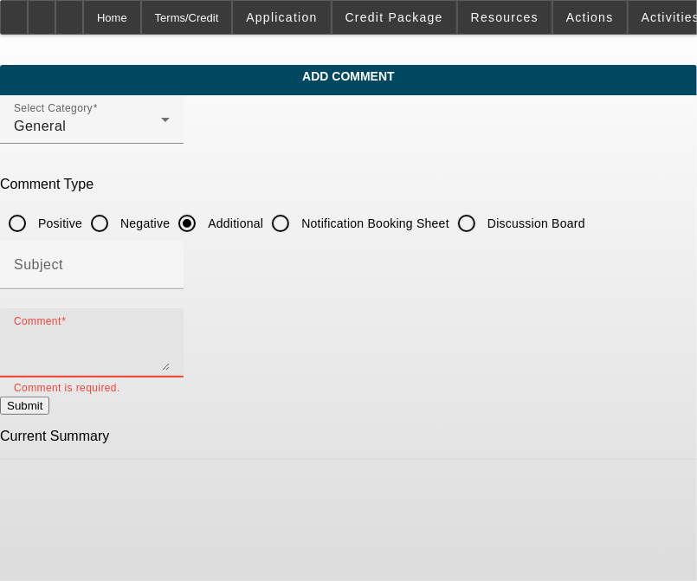
scroll to position [0, 0]
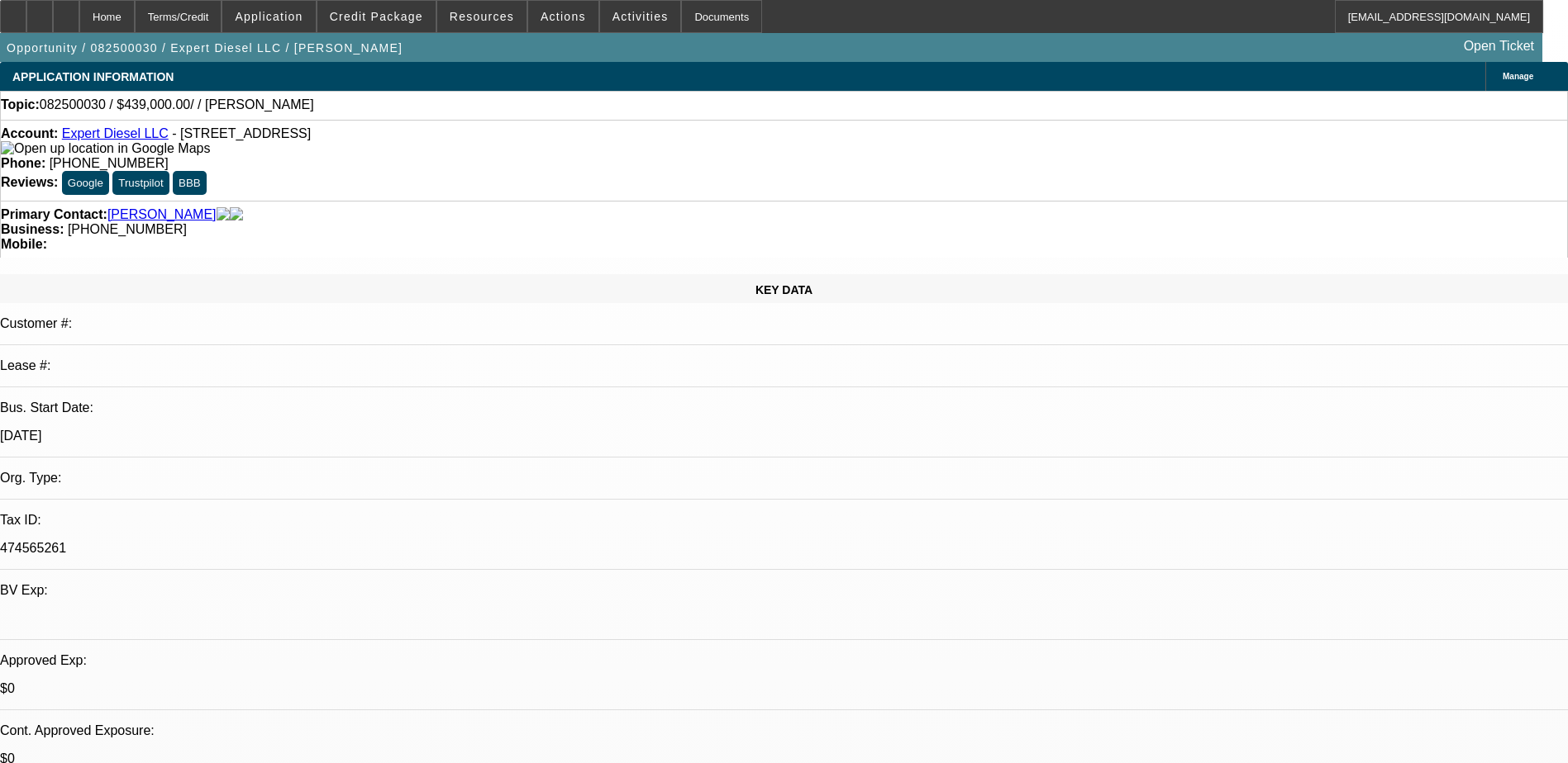
select select "0"
select select "2"
select select "0.1"
select select "4"
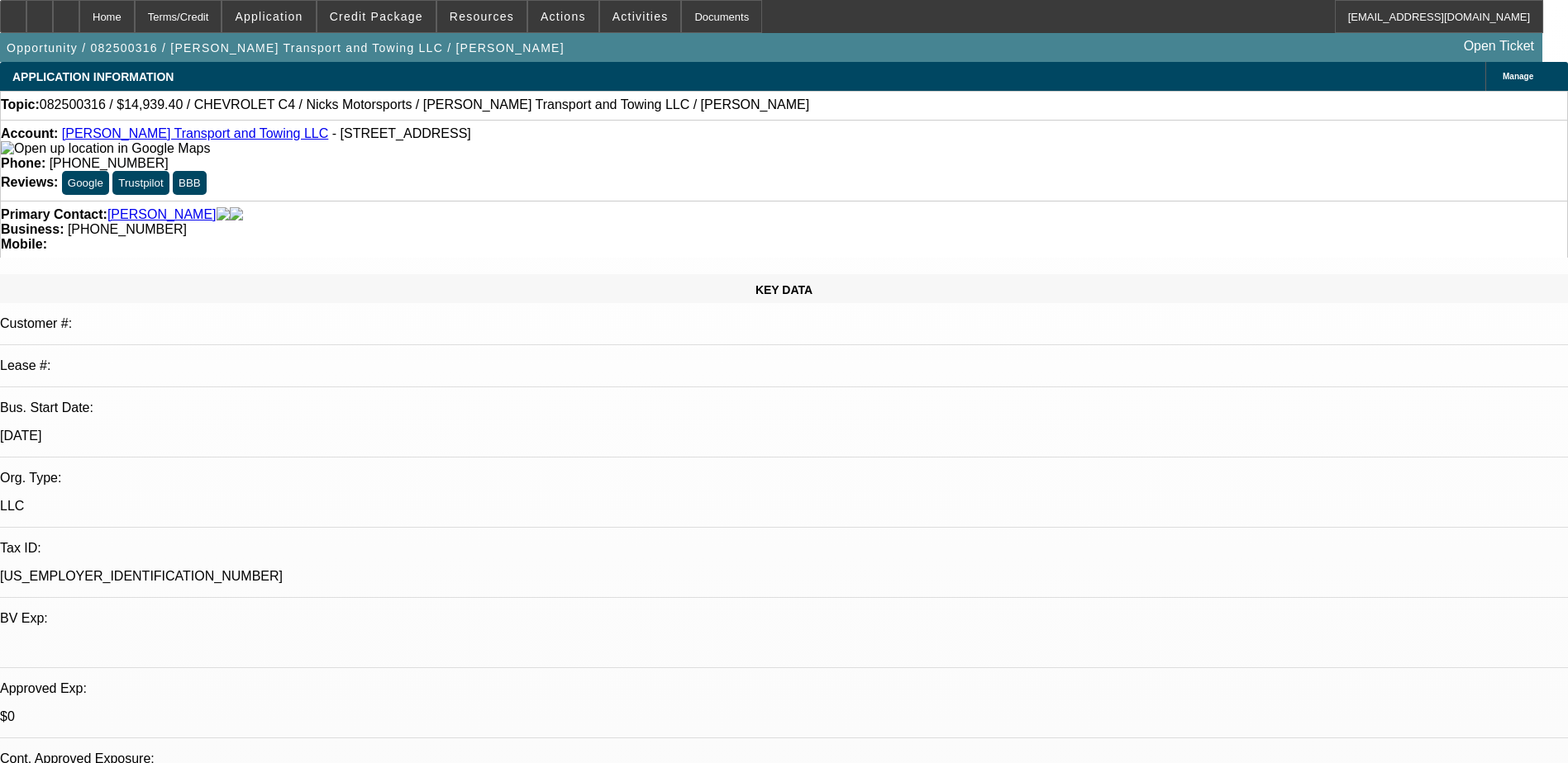
select select "0"
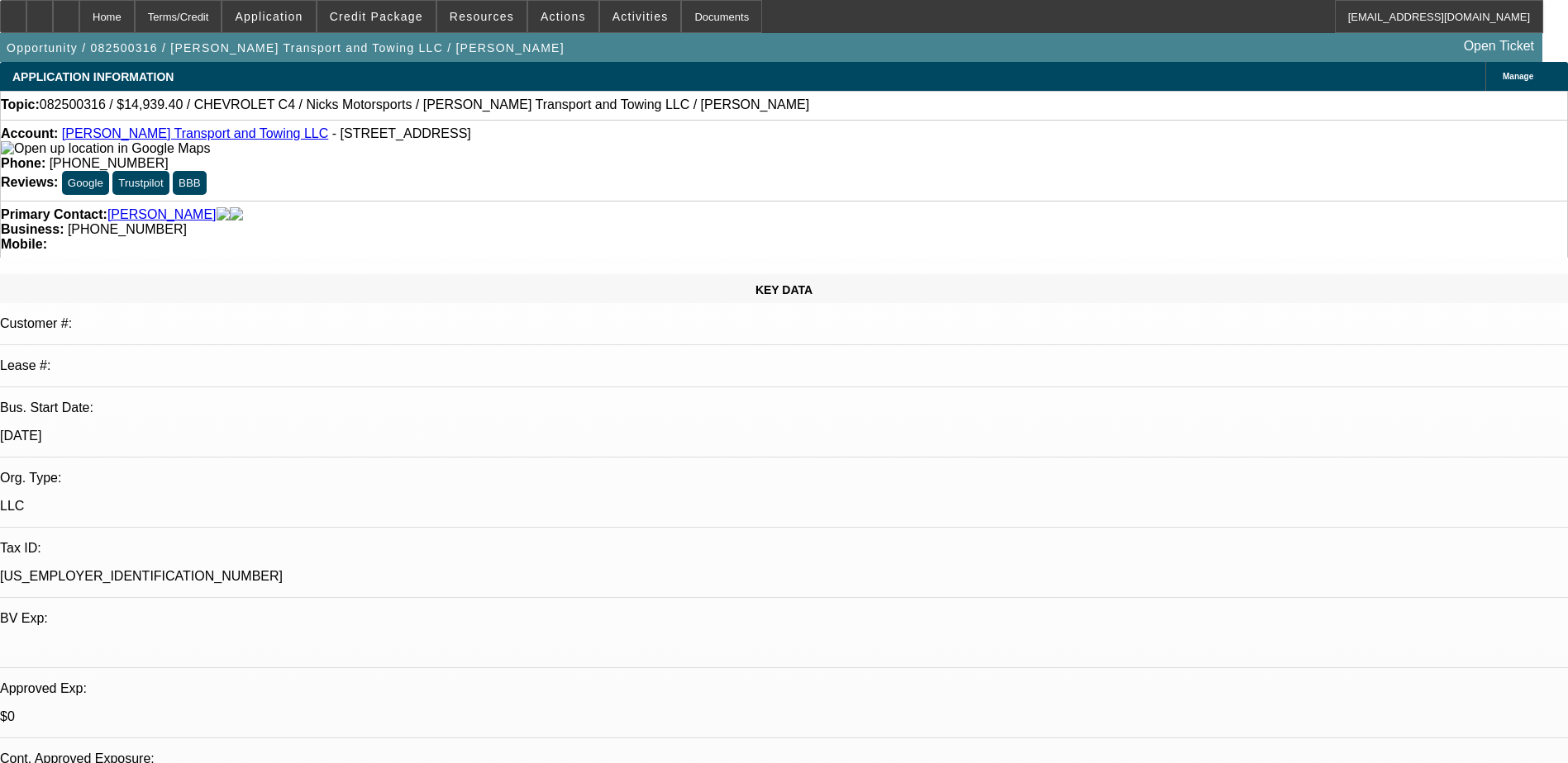
select select "0"
select select "0.15"
select select "2"
select select "0.1"
select select "0.15"
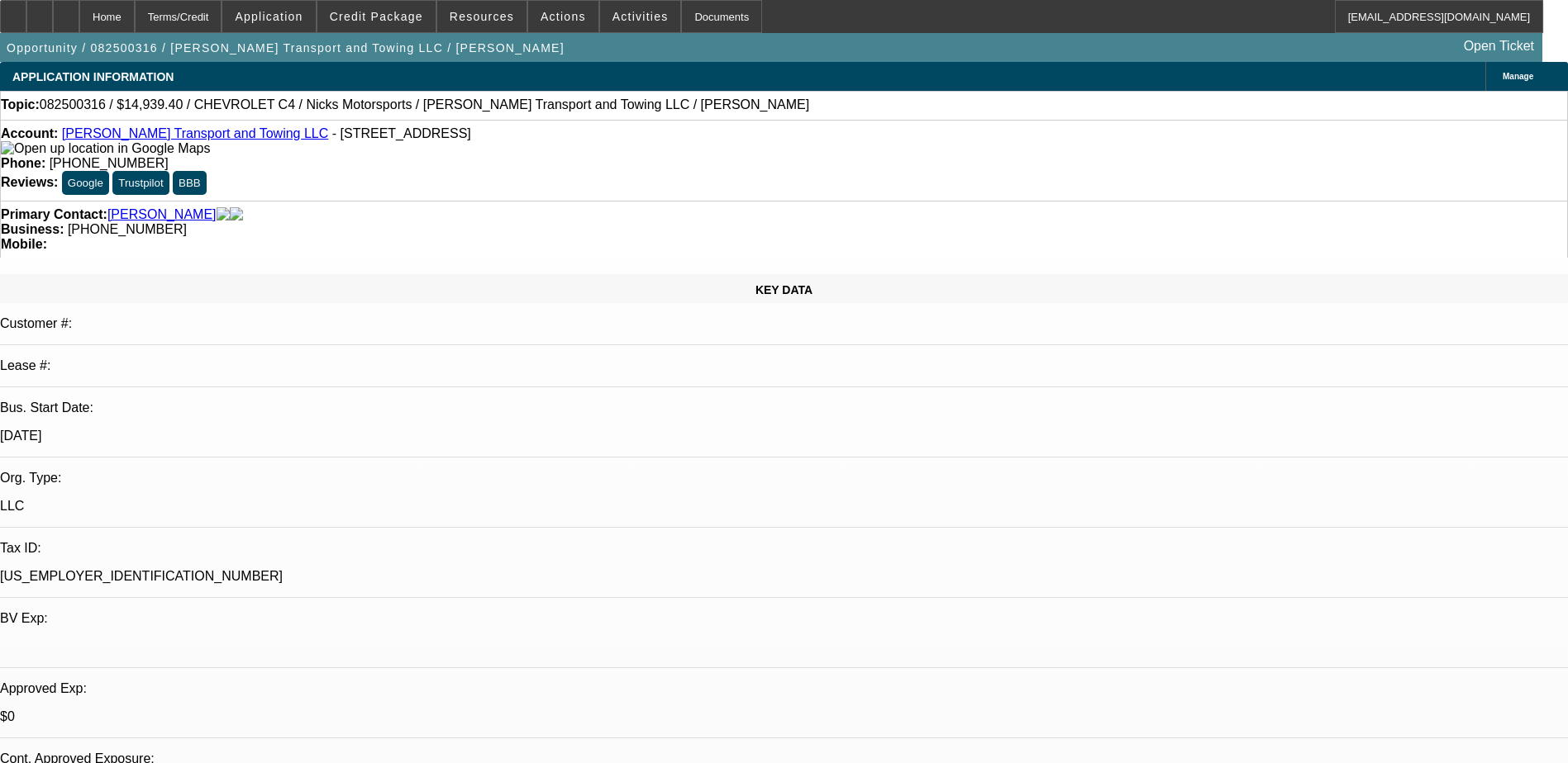
select select "0"
select select "0.1"
select select "1"
select select "2"
select select "21"
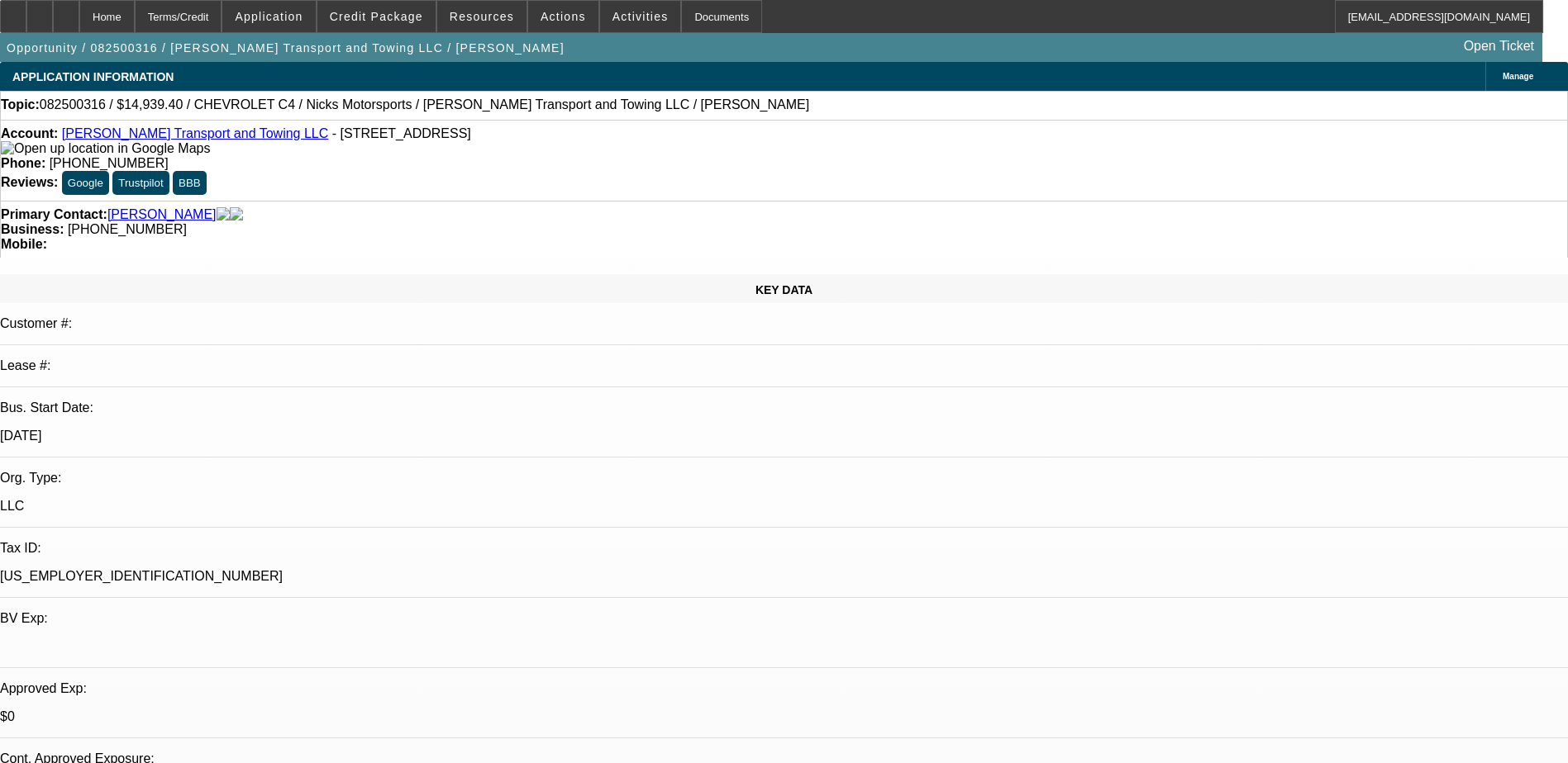
select select "1"
select select "2"
select select "21"
select select "1"
select select "2"
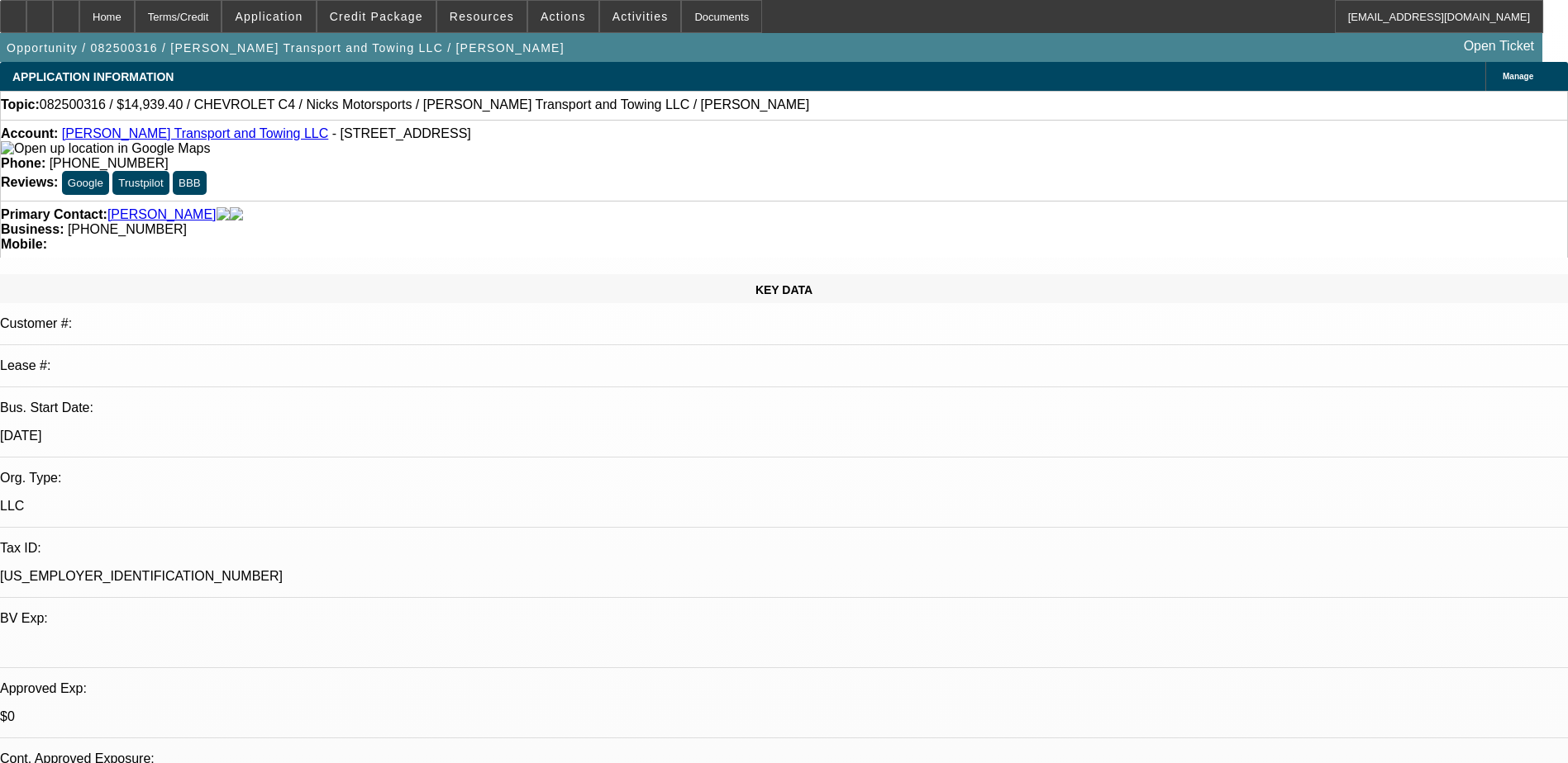
select select "4"
select select "1"
select select "4"
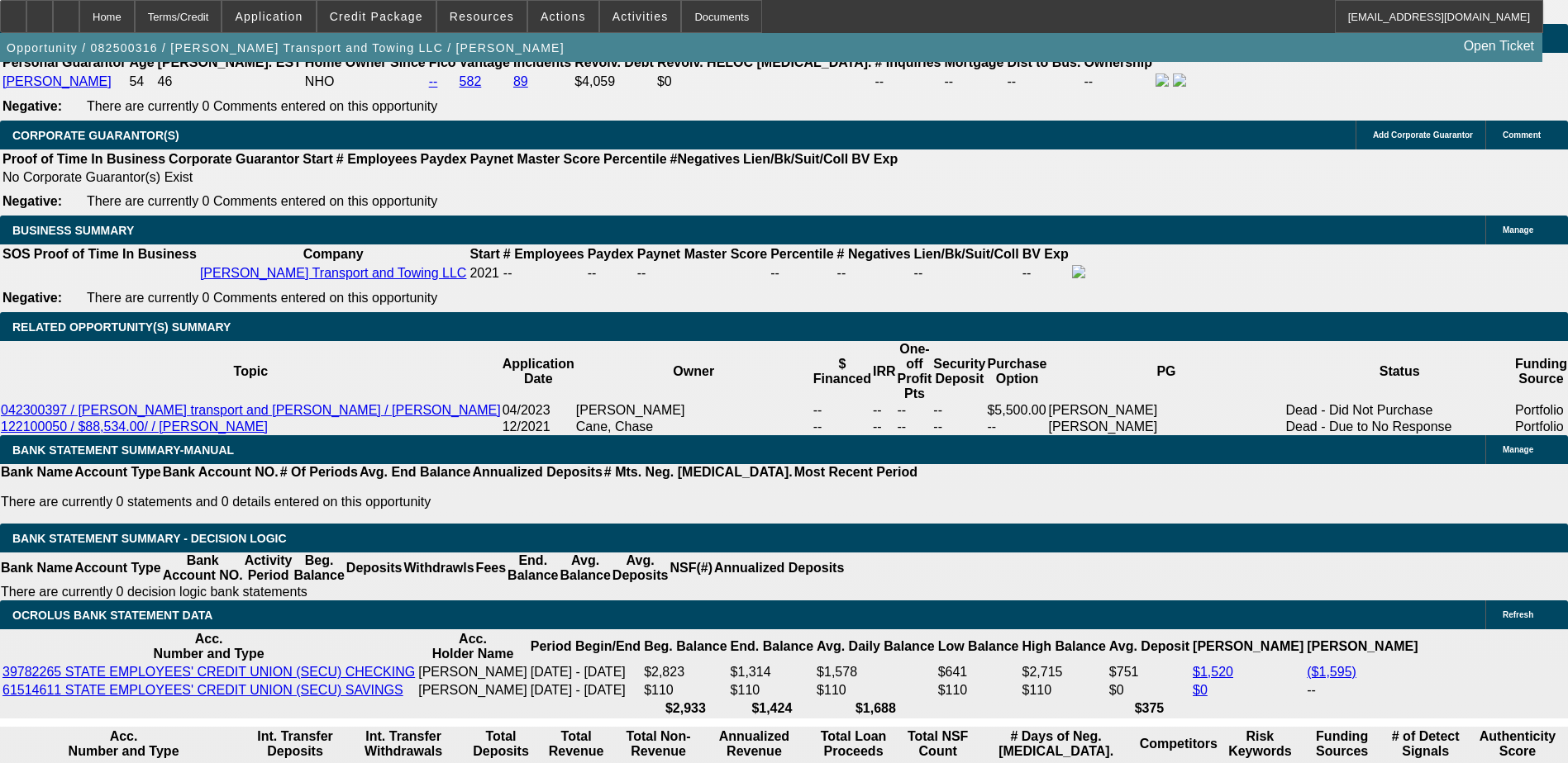
scroll to position [2726, 0]
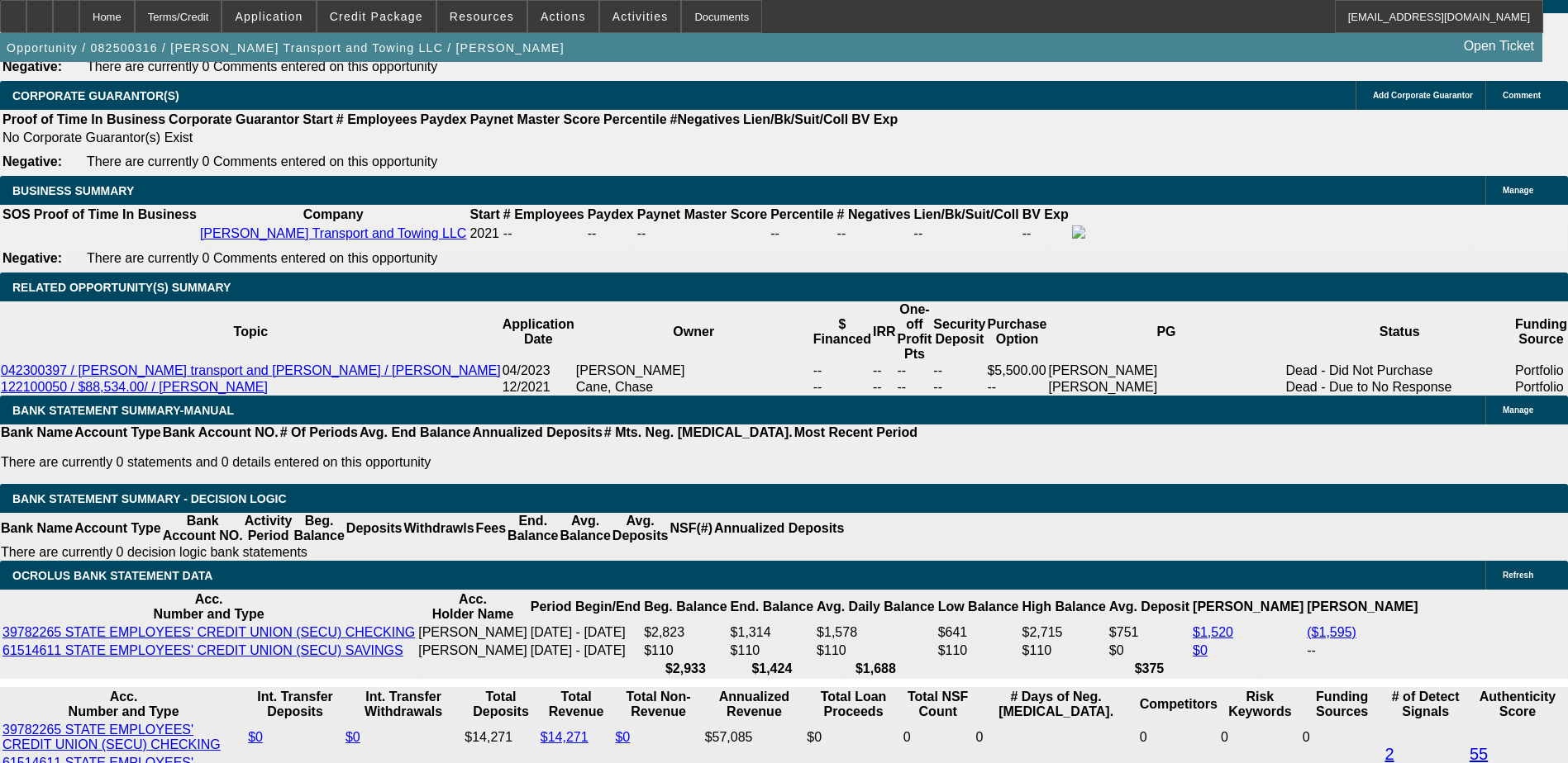
drag, startPoint x: 1371, startPoint y: 194, endPoint x: 1334, endPoint y: 202, distance: 37.9
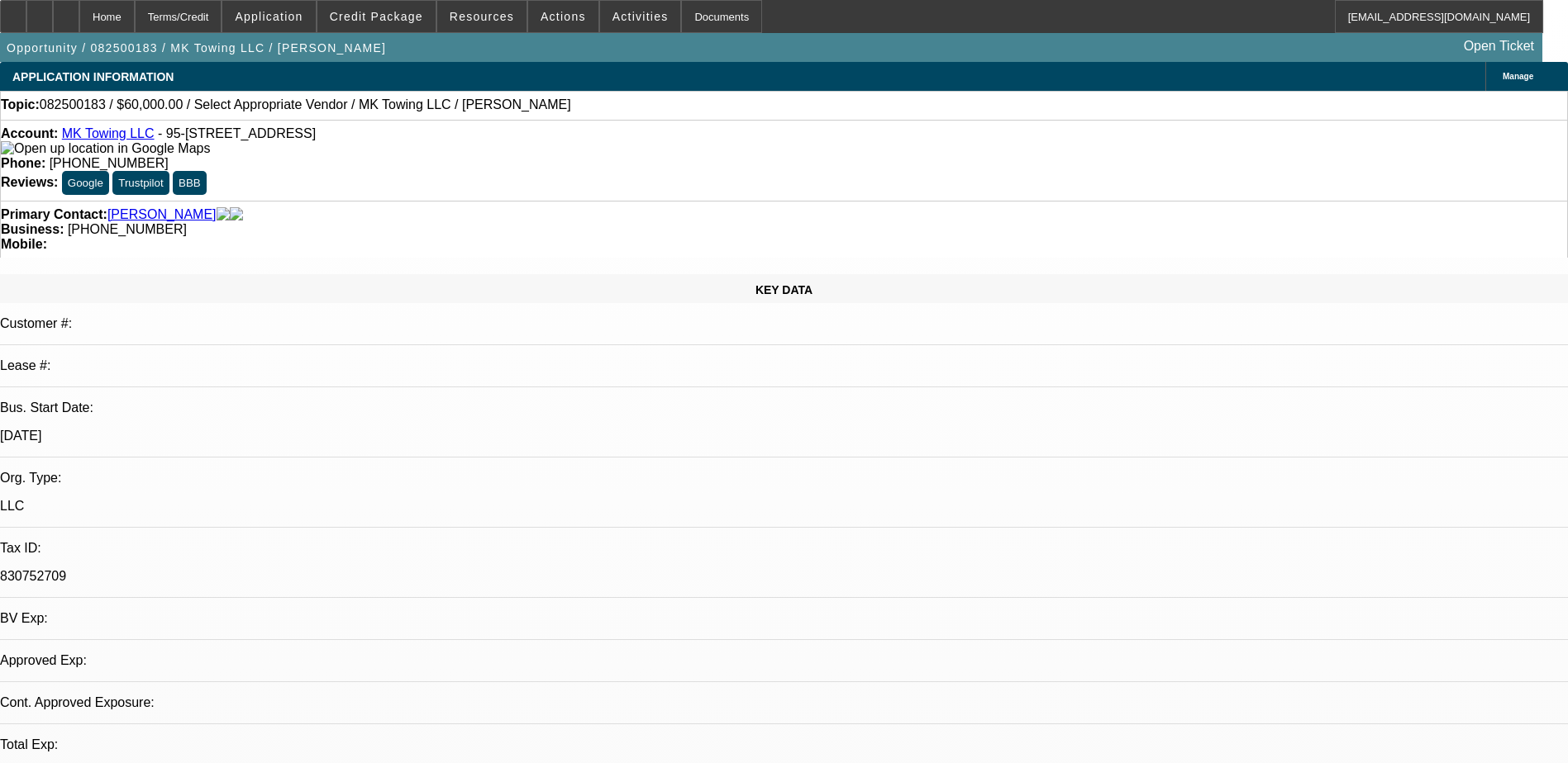
select select "0"
select select "2"
select select "0.1"
select select "4"
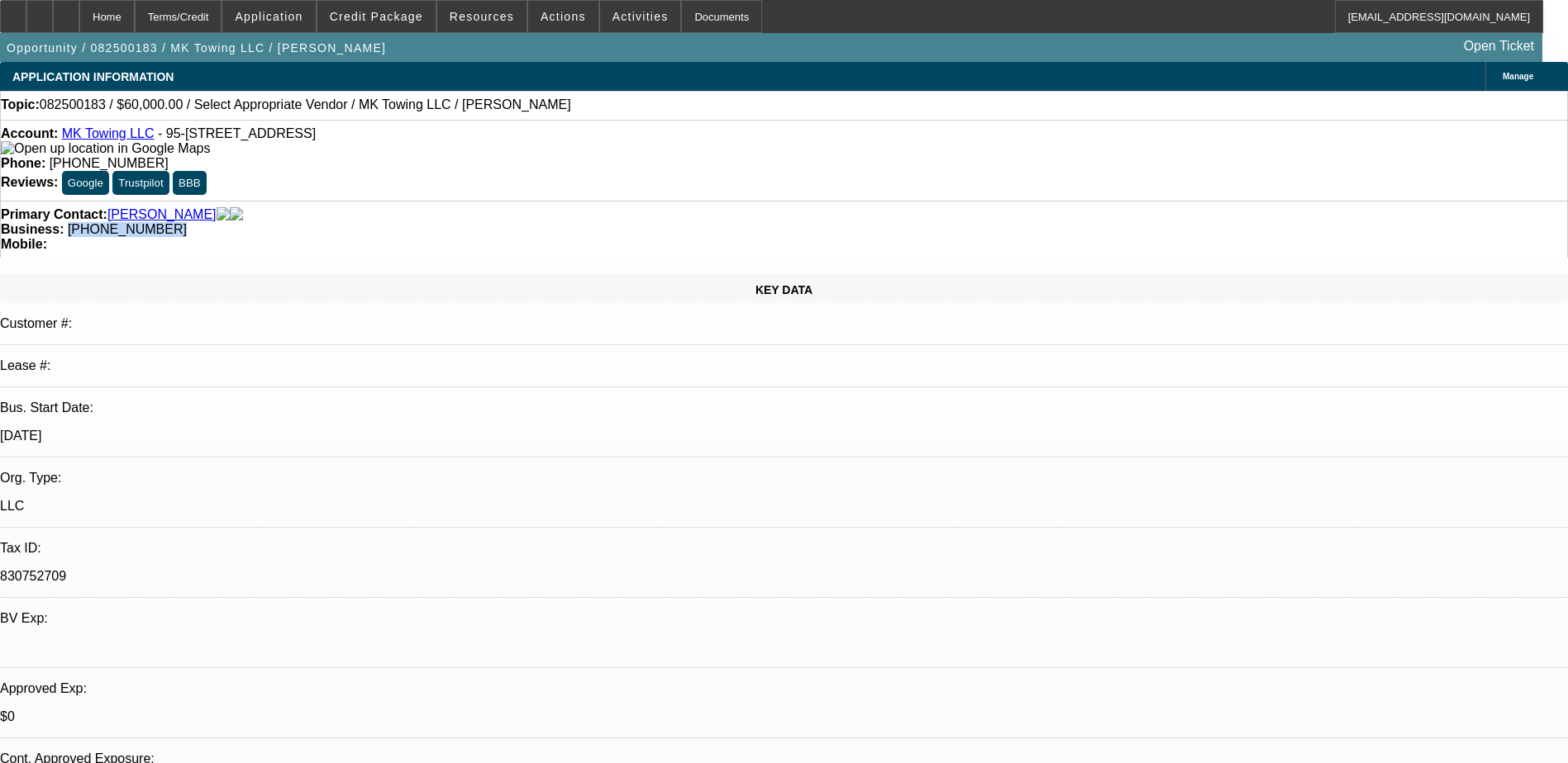
drag, startPoint x: 670, startPoint y: 182, endPoint x: 591, endPoint y: 181, distance: 79.0
click at [591, 223] on div "Business: [PHONE_NUMBER]" at bounding box center [784, 230] width 1567 height 15
drag, startPoint x: 591, startPoint y: 181, endPoint x: 624, endPoint y: 180, distance: 33.0
copy span "[PHONE_NUMBER]"
